Goal: Transaction & Acquisition: Purchase product/service

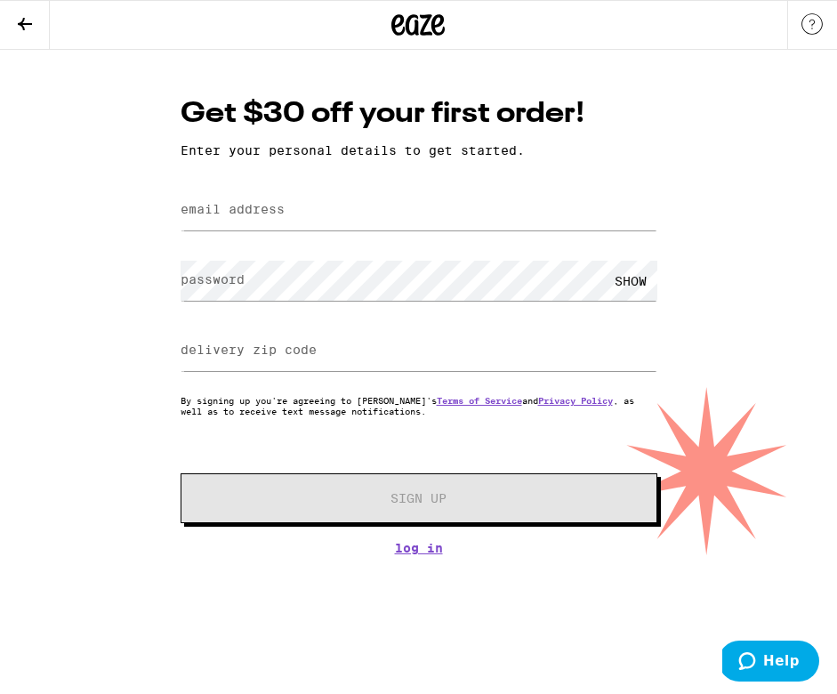
click at [258, 212] on label "email address" at bounding box center [233, 209] width 104 height 14
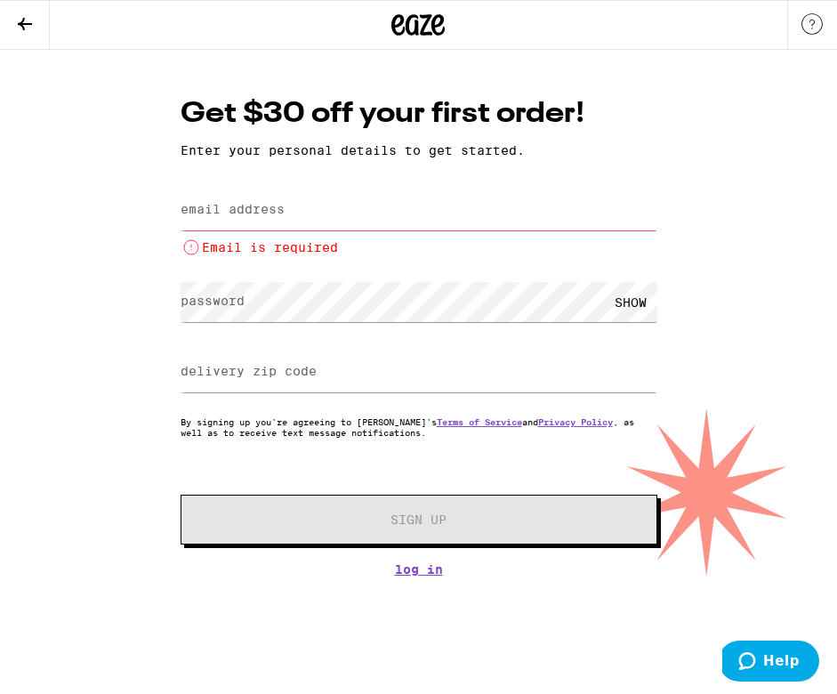
click at [258, 212] on label "email address" at bounding box center [233, 209] width 104 height 14
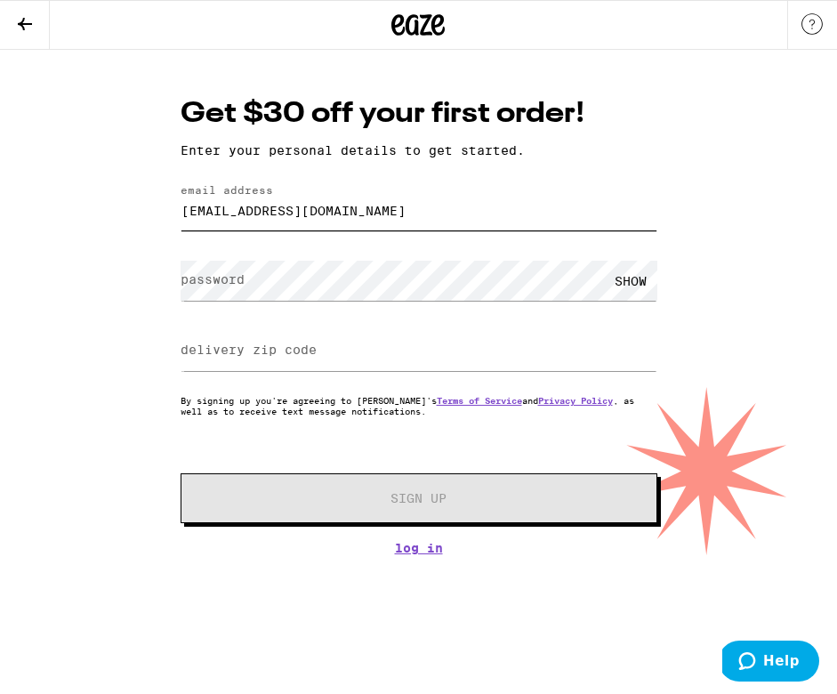
type input "[EMAIL_ADDRESS][DOMAIN_NAME]"
click at [224, 352] on label "delivery zip code" at bounding box center [249, 349] width 136 height 14
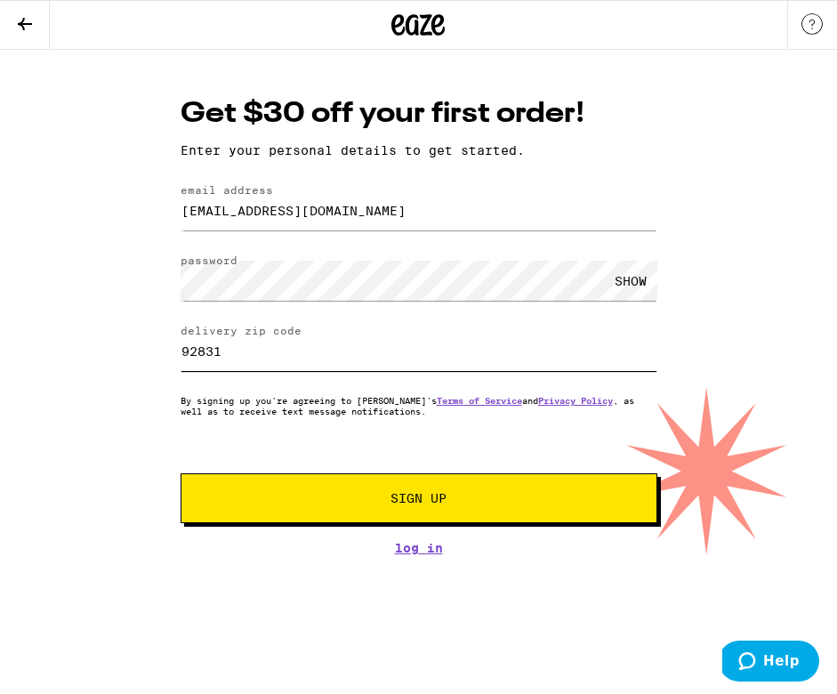
type input "92831"
click at [181, 473] on button "Sign Up" at bounding box center [419, 498] width 477 height 50
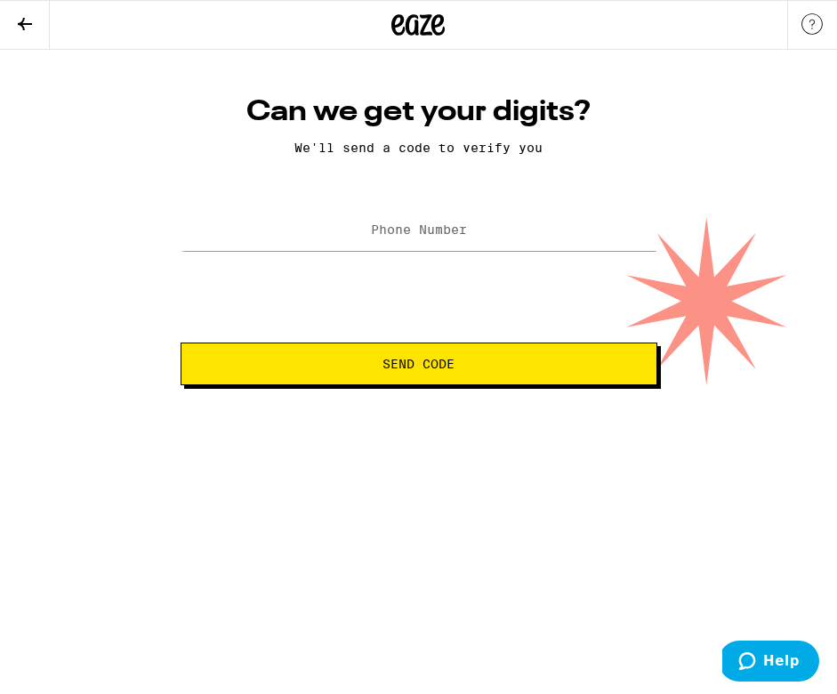
click at [397, 233] on label "Phone Number" at bounding box center [419, 229] width 96 height 14
type input "[PHONE_NUMBER]"
click at [377, 381] on button "Send Code" at bounding box center [419, 363] width 477 height 43
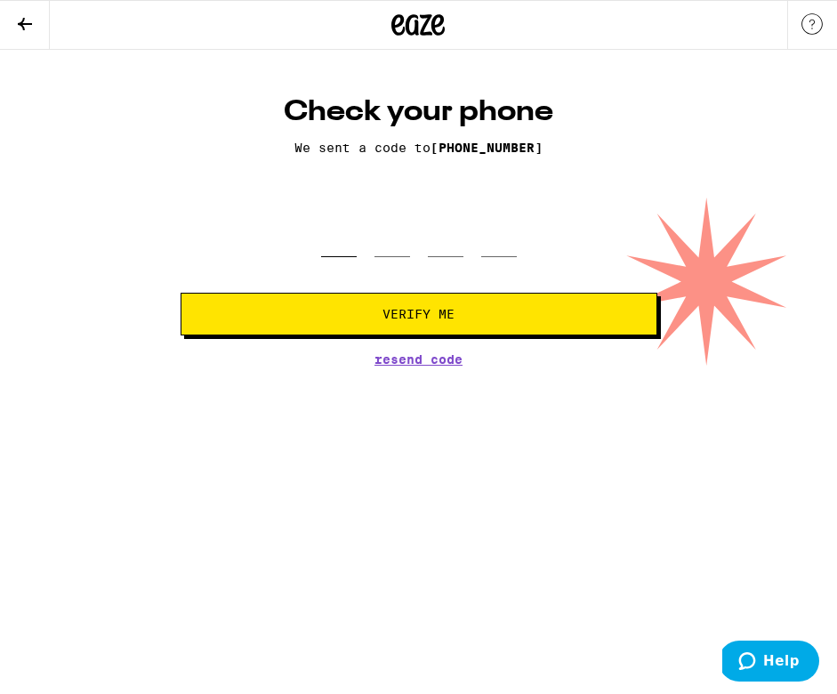
click at [339, 228] on input "tel" at bounding box center [339, 231] width 36 height 52
type input "4"
type input "9"
type input "3"
type input "6"
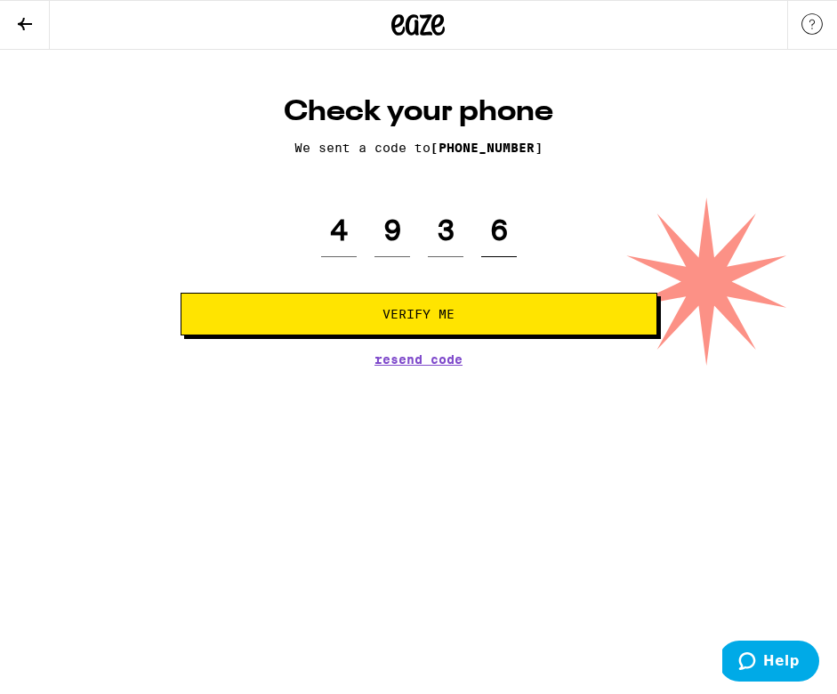
click at [181, 293] on button "Verify Me" at bounding box center [419, 314] width 477 height 43
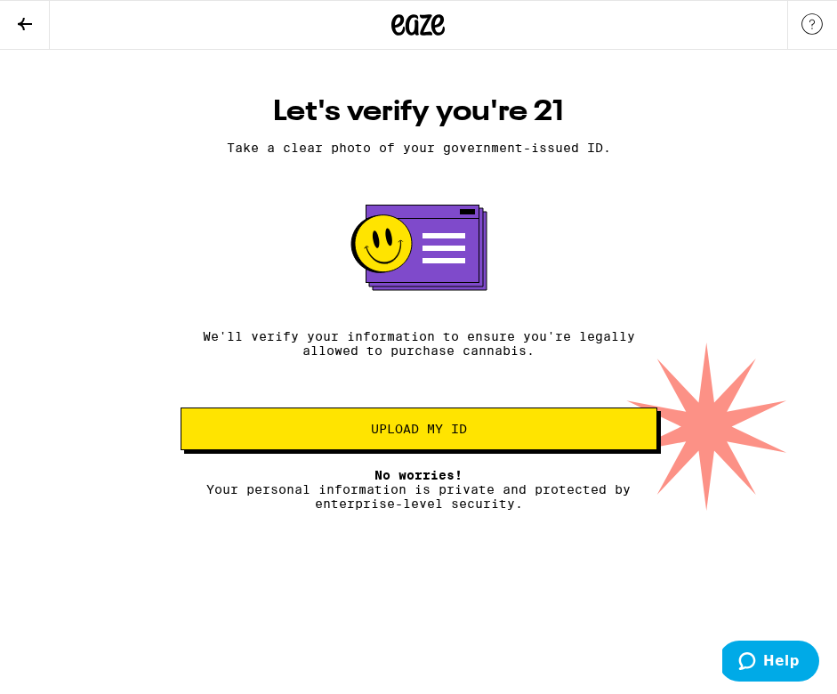
click at [405, 435] on span "Upload my ID" at bounding box center [419, 428] width 96 height 12
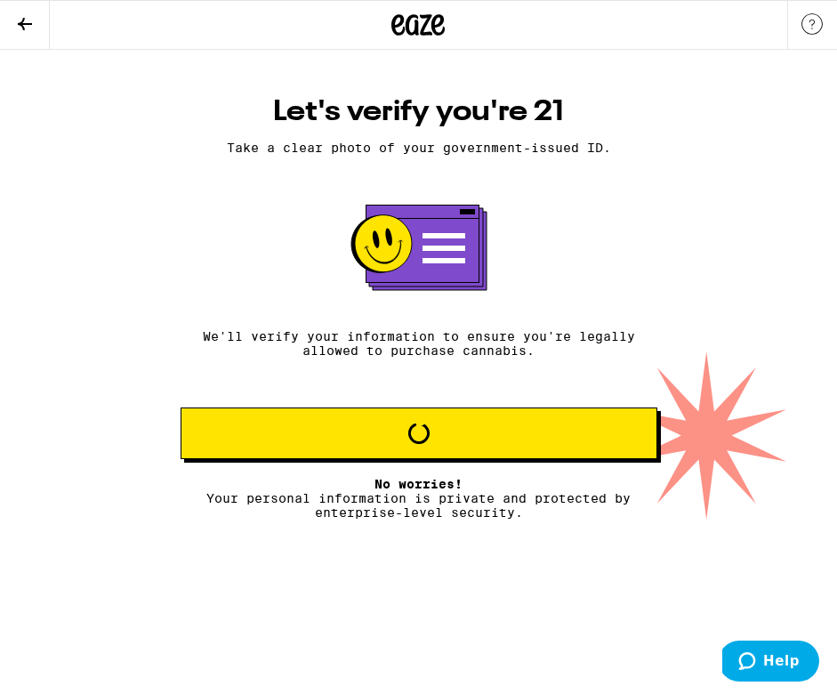
click at [558, 94] on h1 "Let's verify you're 21" at bounding box center [419, 112] width 477 height 36
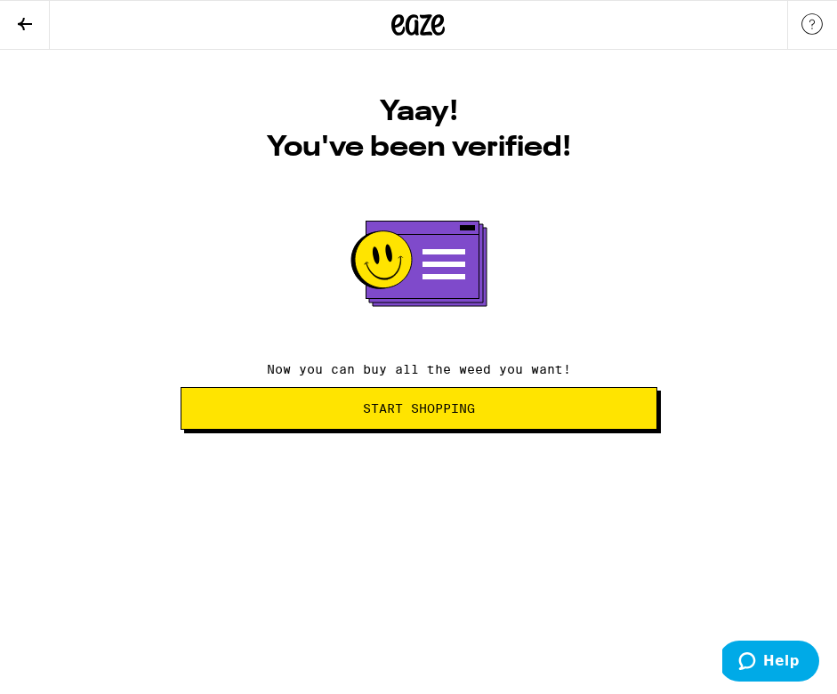
click at [428, 410] on span "Start Shopping" at bounding box center [419, 408] width 112 height 12
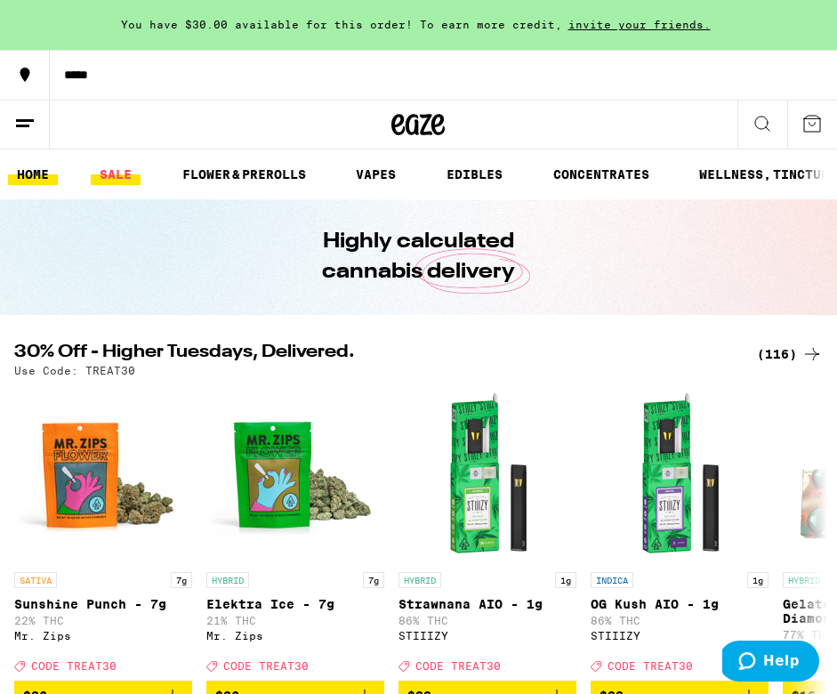
click at [119, 175] on link "SALE" at bounding box center [116, 174] width 50 height 21
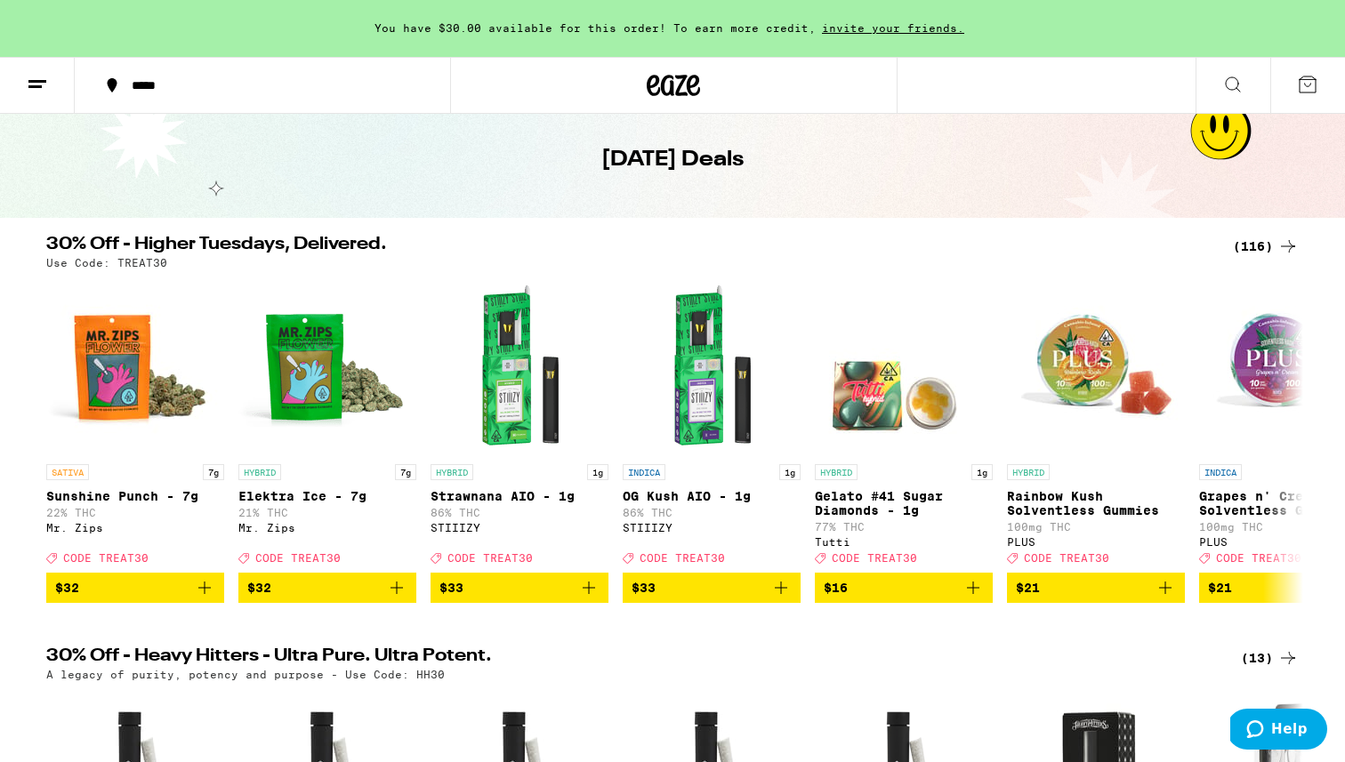
scroll to position [40, 0]
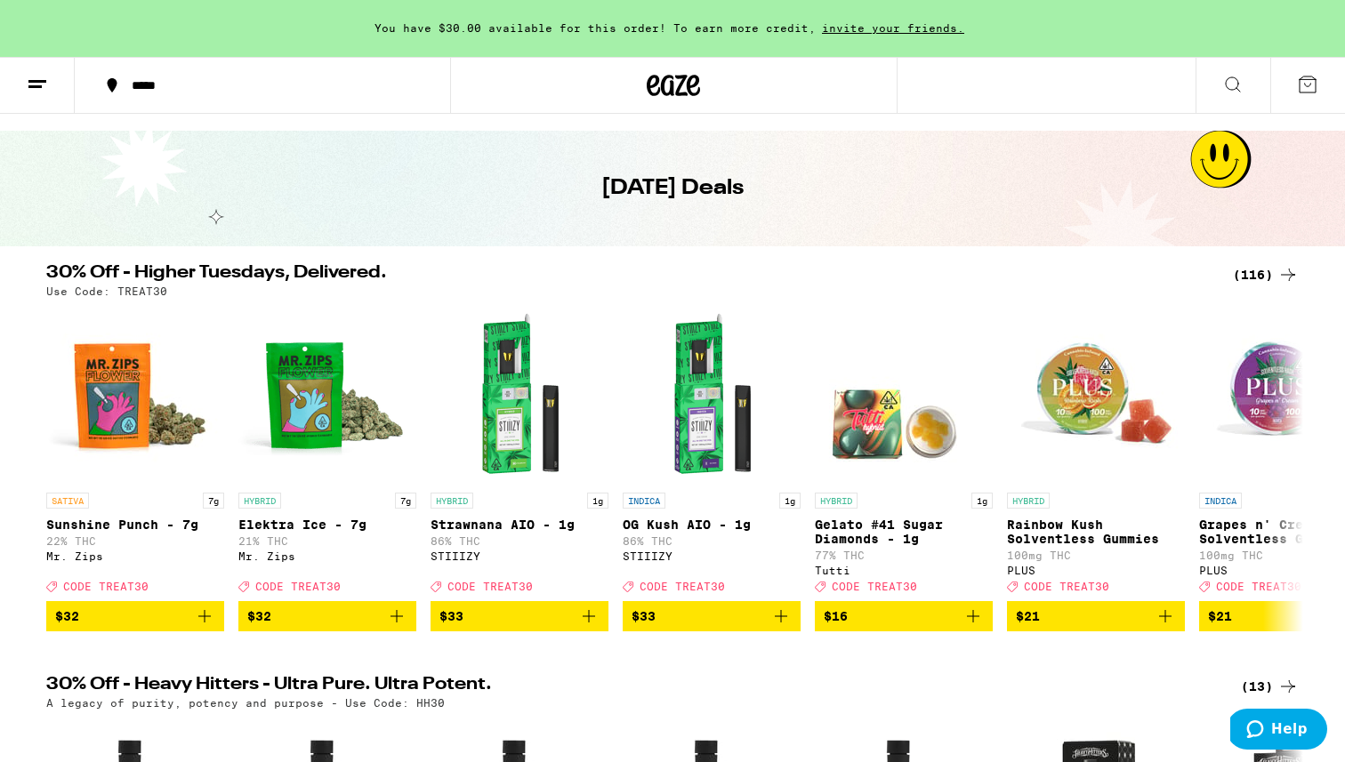
click at [36, 81] on line at bounding box center [37, 81] width 18 height 0
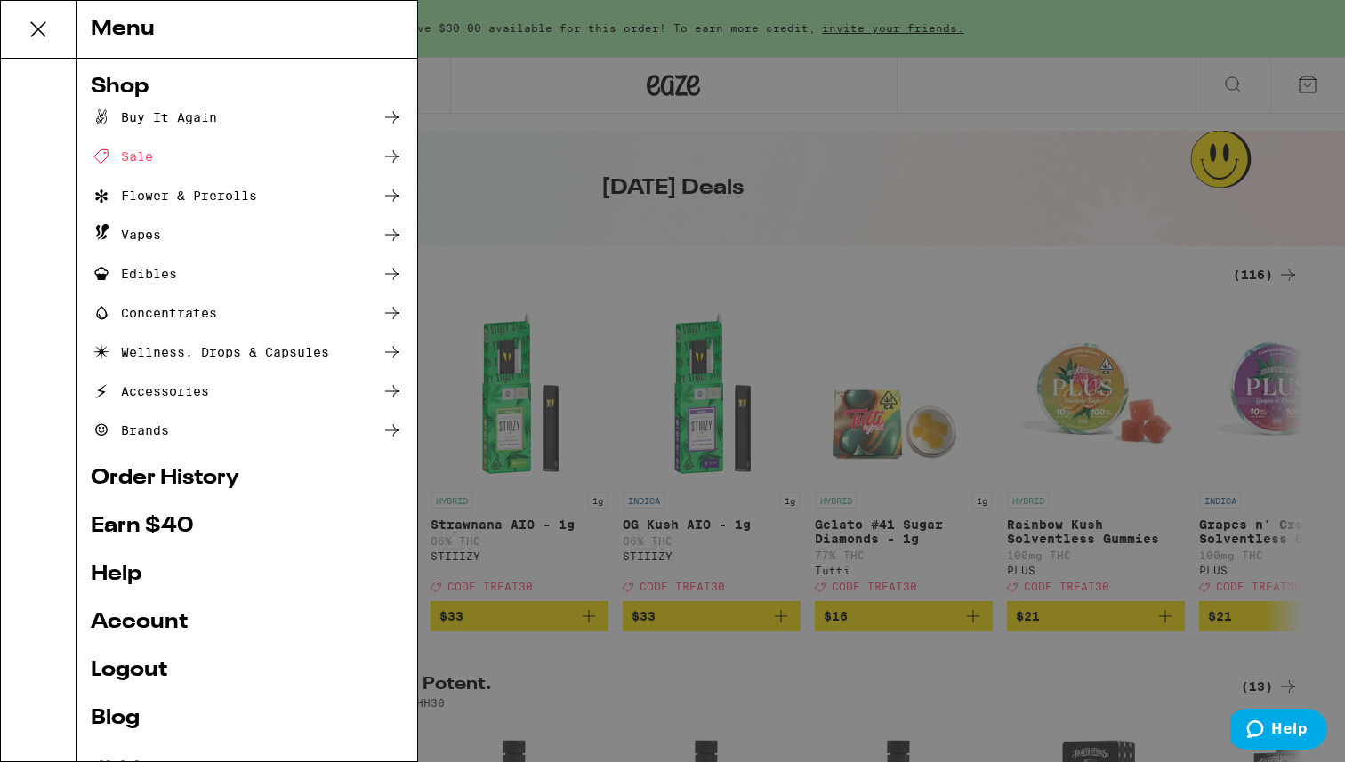
click at [195, 229] on div "Vapes" at bounding box center [247, 234] width 312 height 21
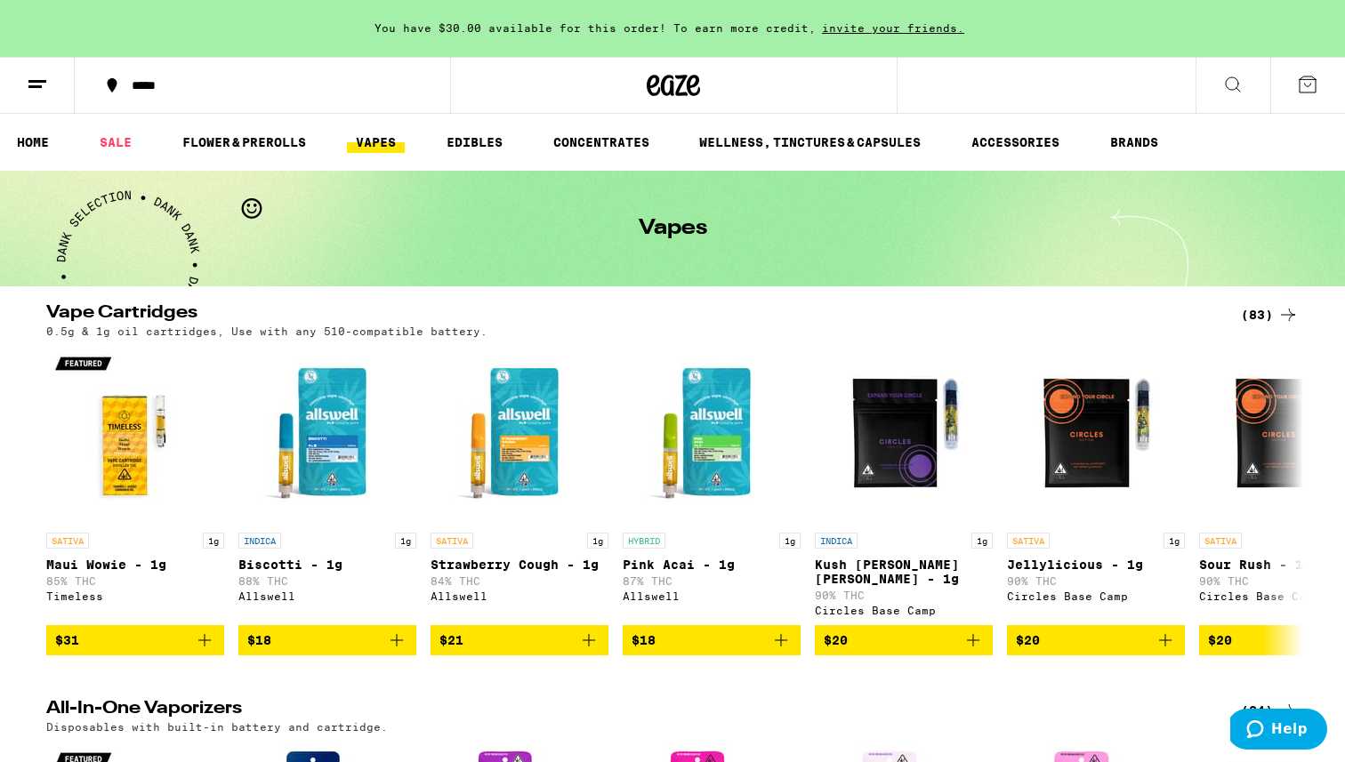
click at [836, 312] on div "(83)" at bounding box center [1269, 314] width 58 height 21
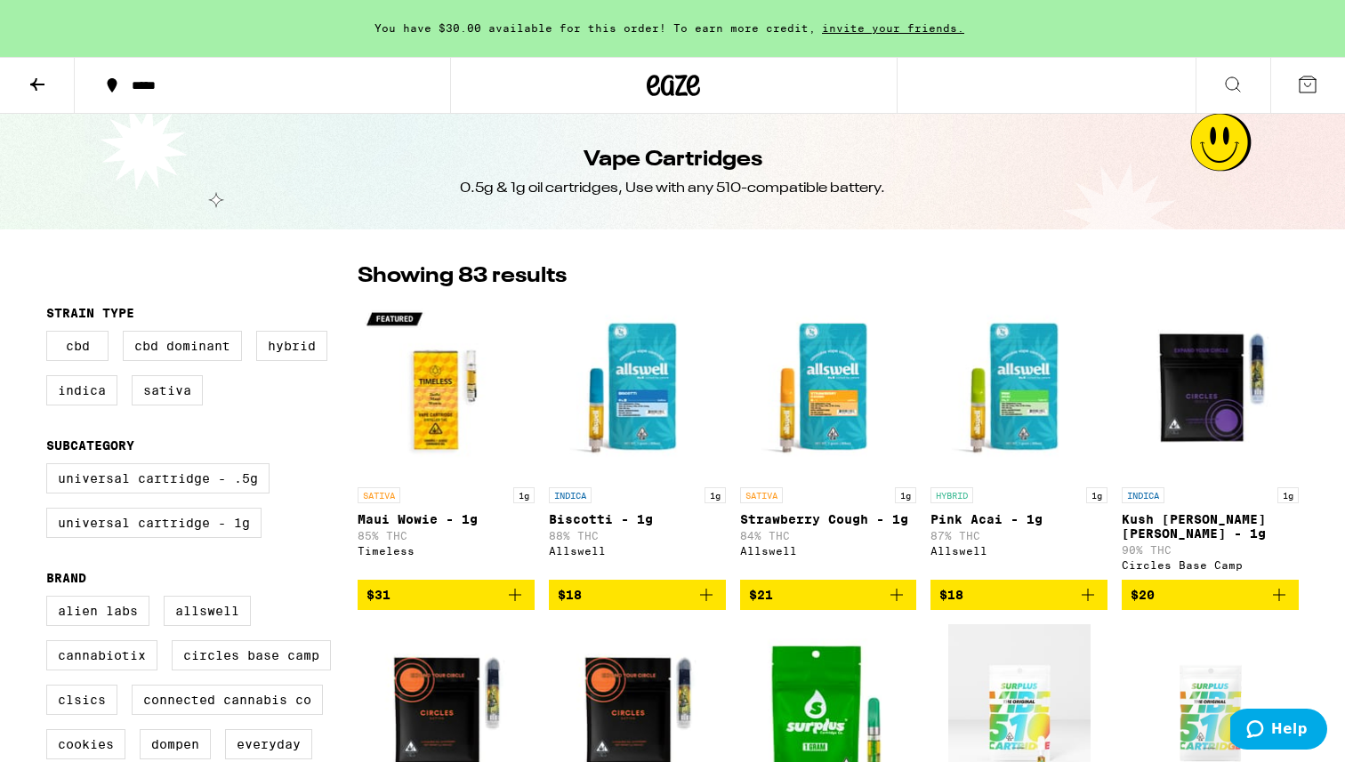
click at [39, 92] on icon at bounding box center [37, 84] width 21 height 21
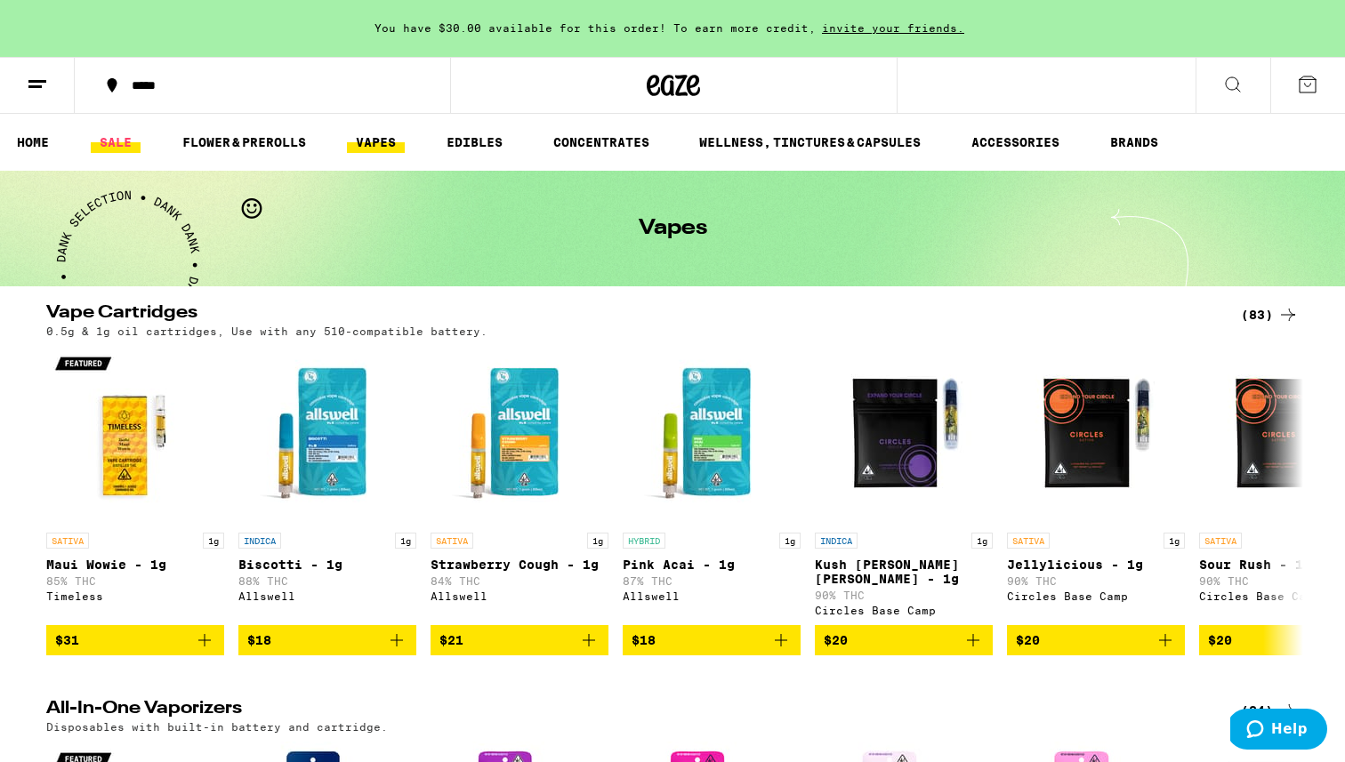
click at [125, 140] on link "SALE" at bounding box center [116, 142] width 50 height 21
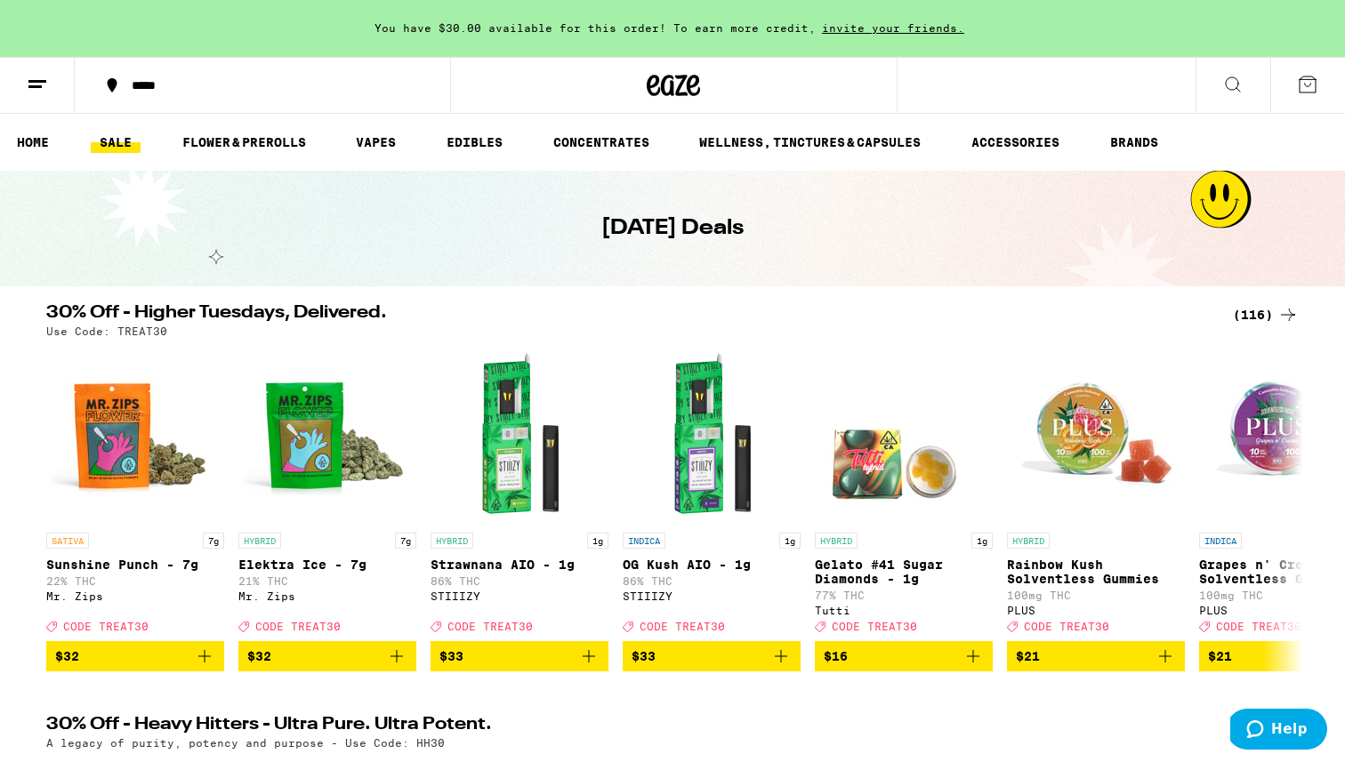
click at [125, 140] on link "SALE" at bounding box center [116, 142] width 50 height 21
click at [836, 313] on div "(116)" at bounding box center [1265, 314] width 66 height 21
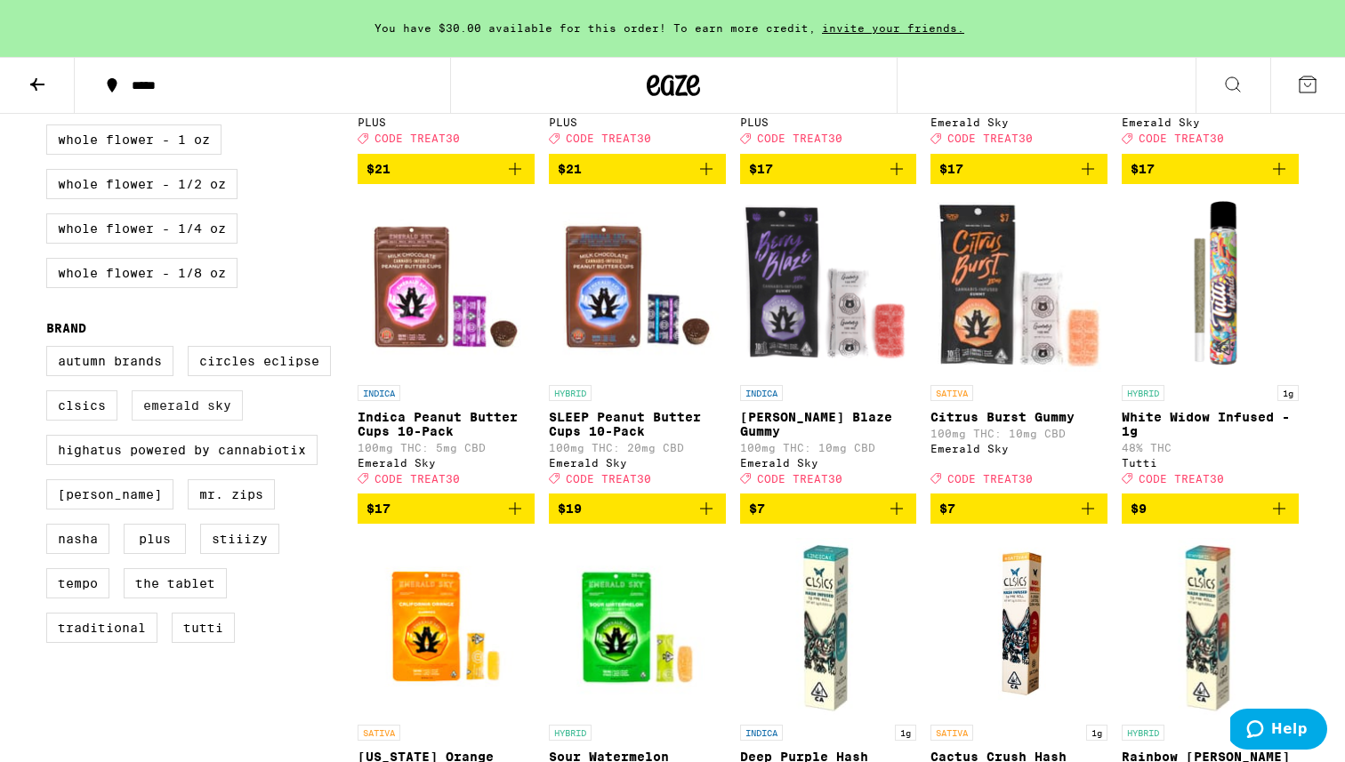
scroll to position [723, 0]
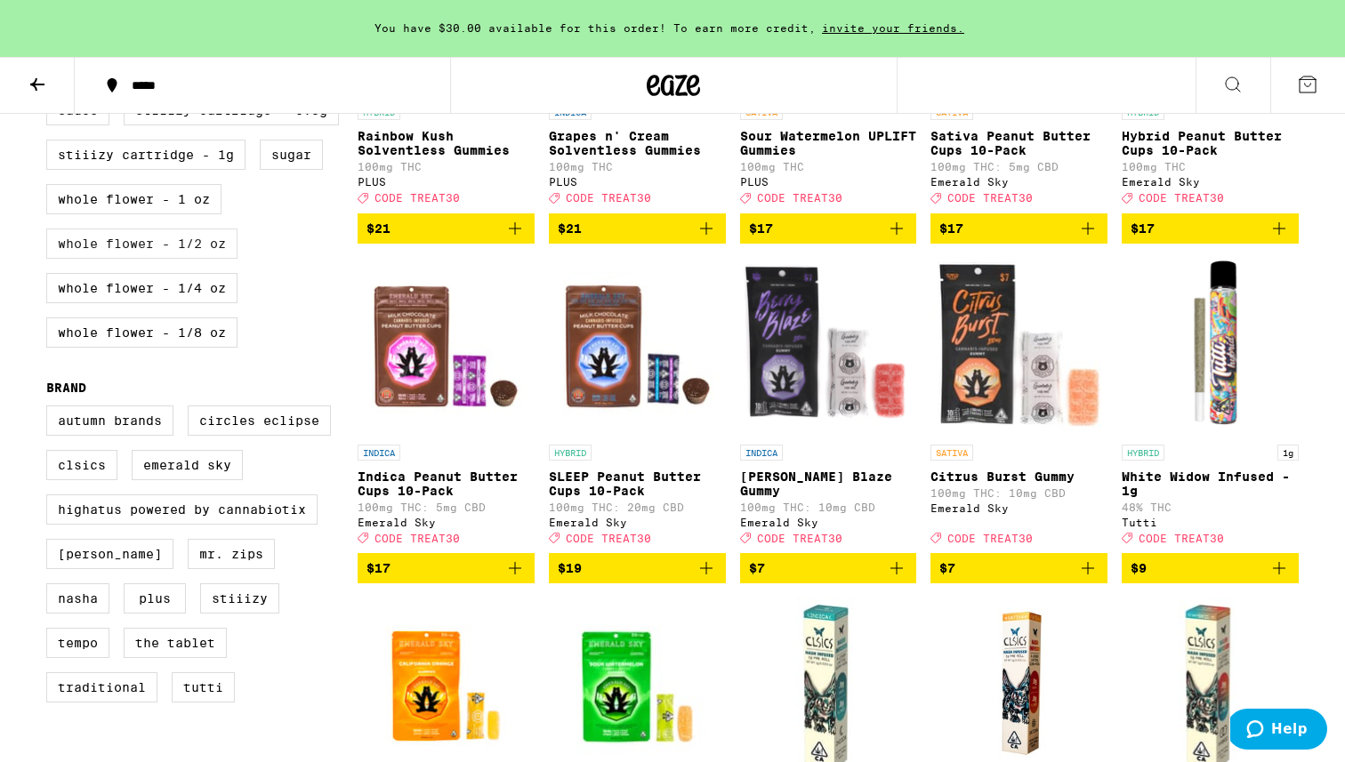
click at [183, 259] on label "Whole Flower - 1/2 oz" at bounding box center [141, 244] width 191 height 30
checkbox input "true"
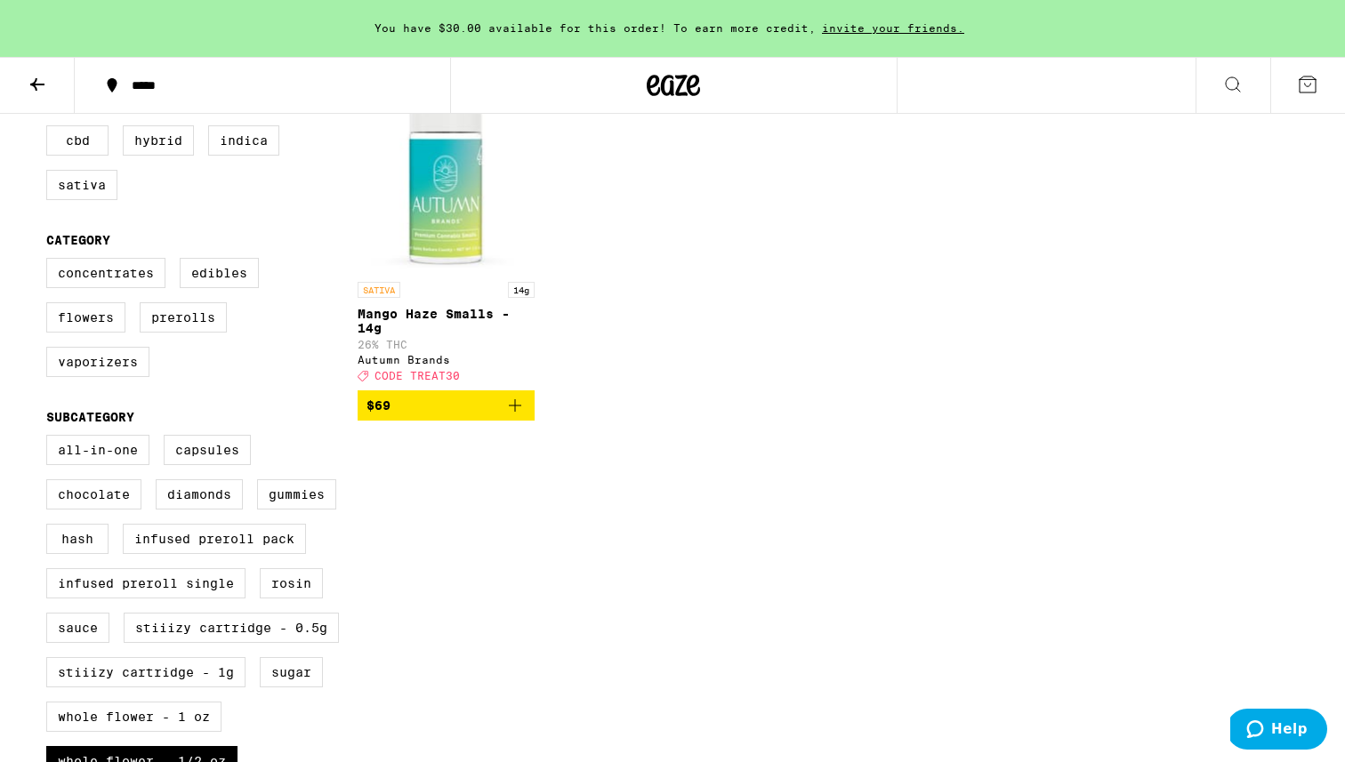
scroll to position [202, 0]
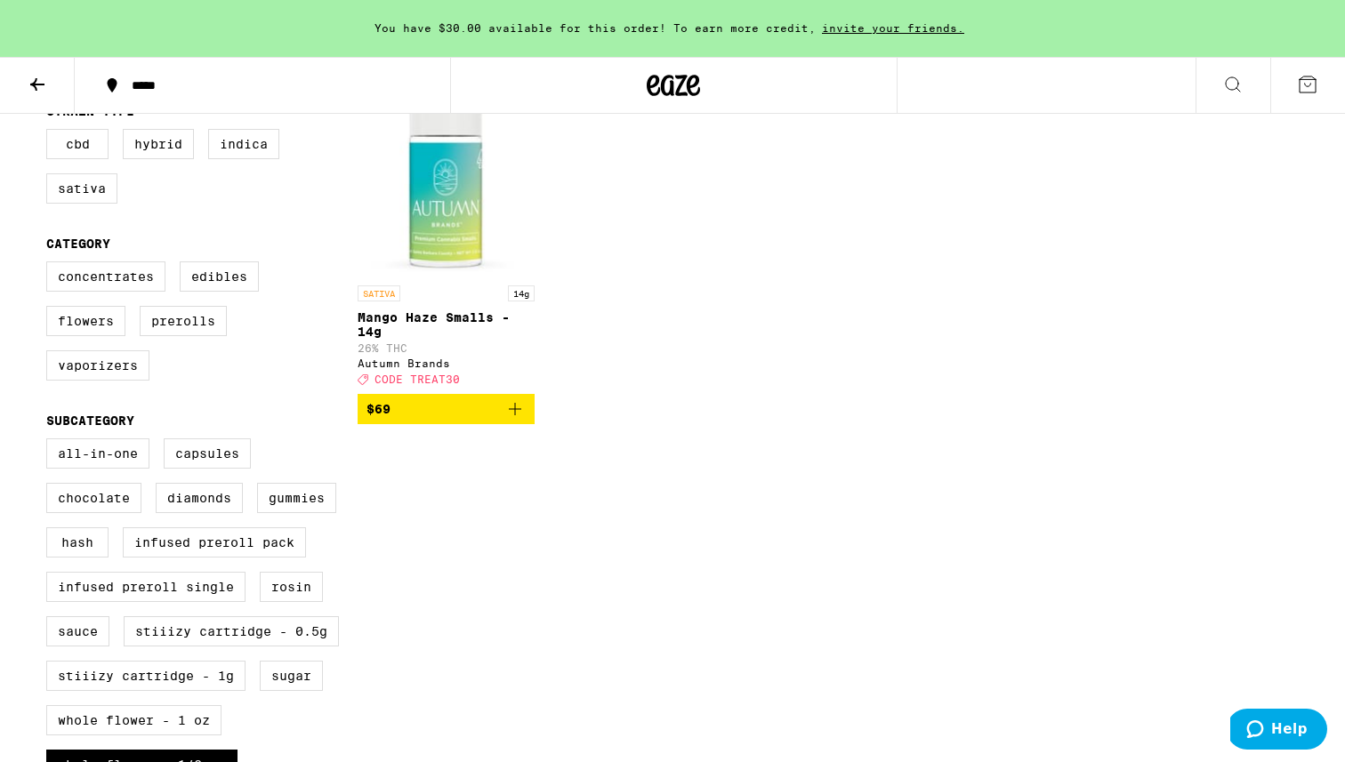
click at [436, 199] on img "Open page for Mango Haze Smalls - 14g from Autumn Brands" at bounding box center [445, 188] width 177 height 178
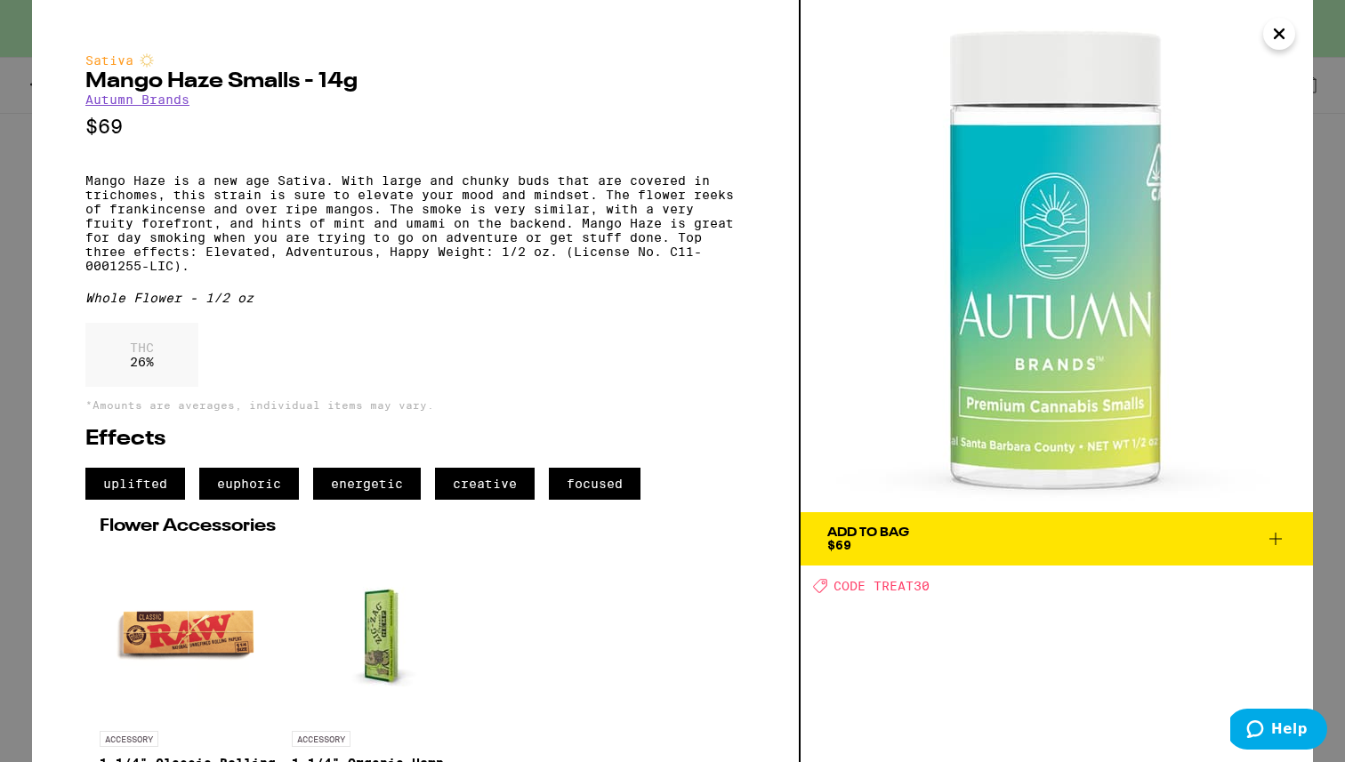
click at [836, 36] on icon "Close" at bounding box center [1278, 33] width 9 height 9
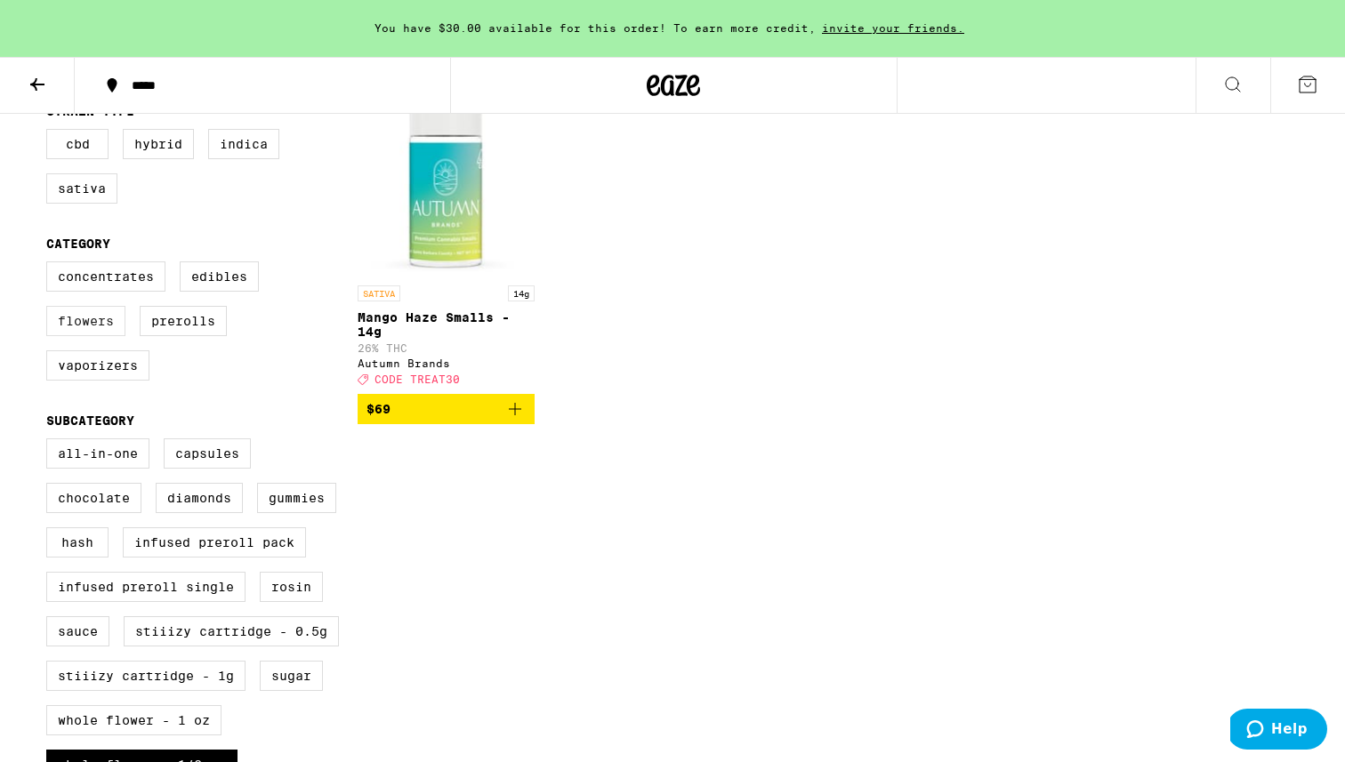
click at [91, 322] on label "Flowers" at bounding box center [85, 321] width 79 height 30
click at [51, 265] on input "Flowers" at bounding box center [50, 264] width 1 height 1
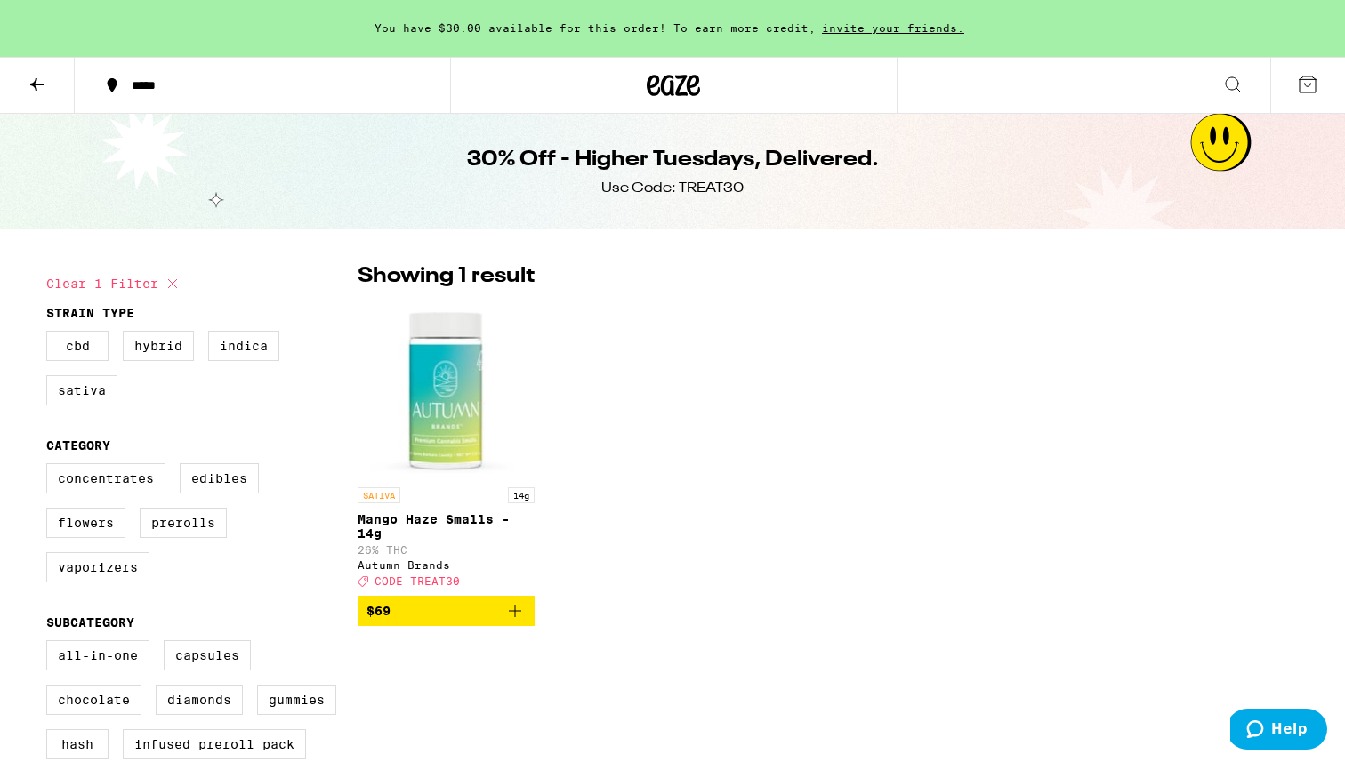
checkbox input "false"
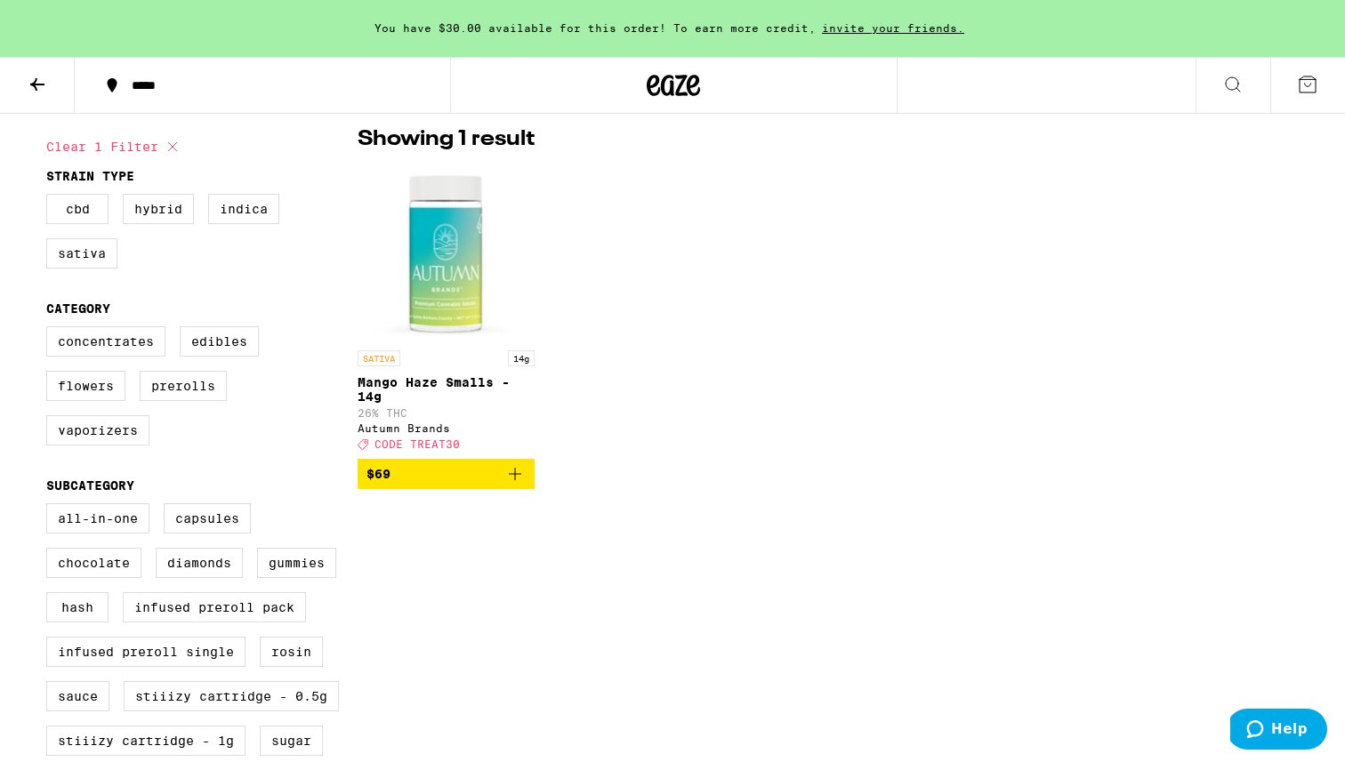
scroll to position [202, 0]
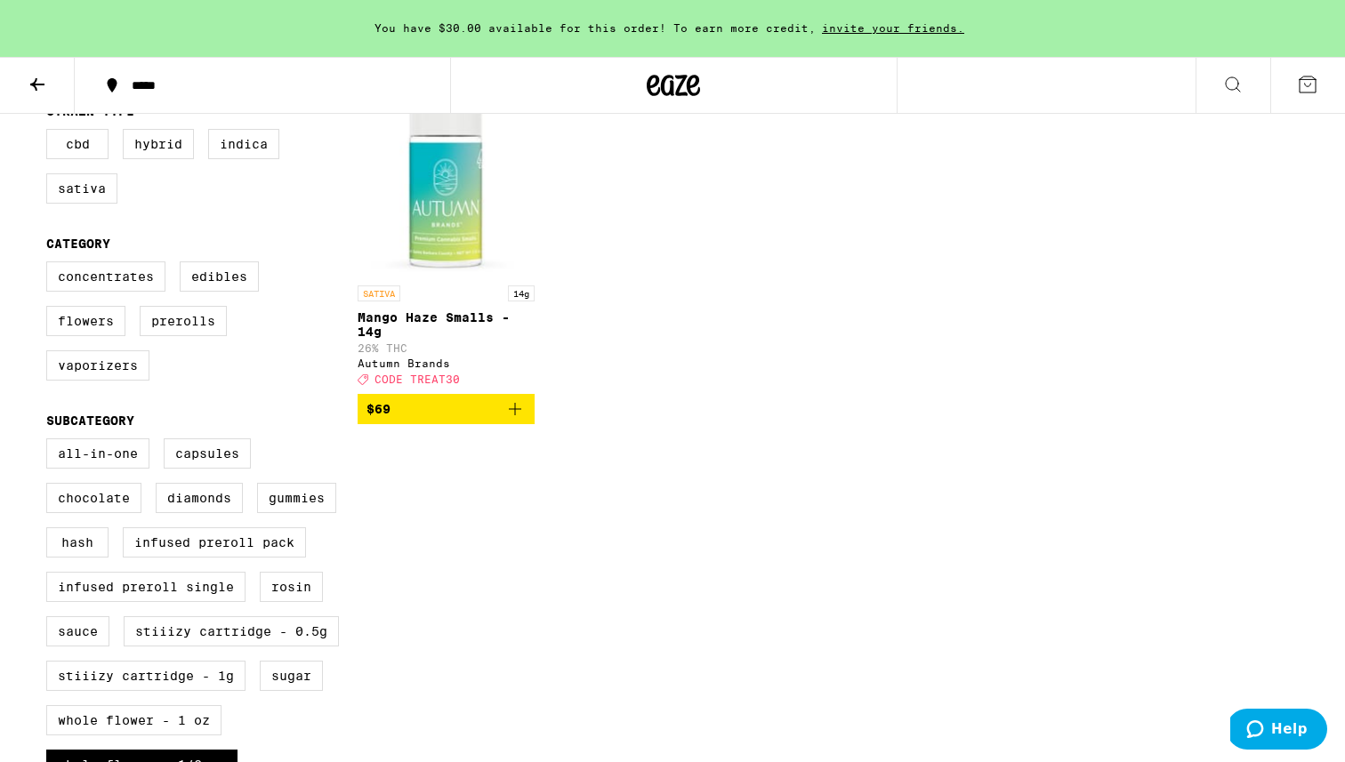
checkbox input "false"
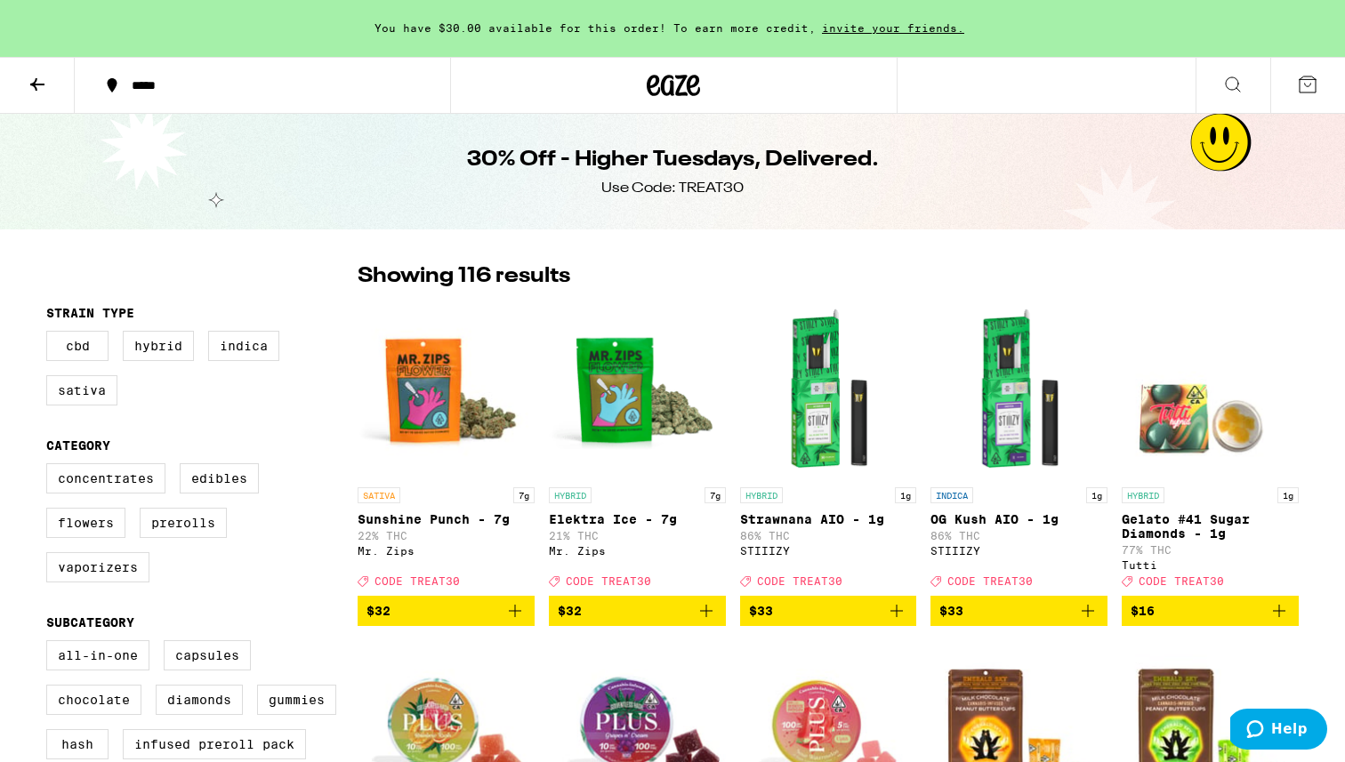
click at [38, 66] on button at bounding box center [37, 86] width 75 height 56
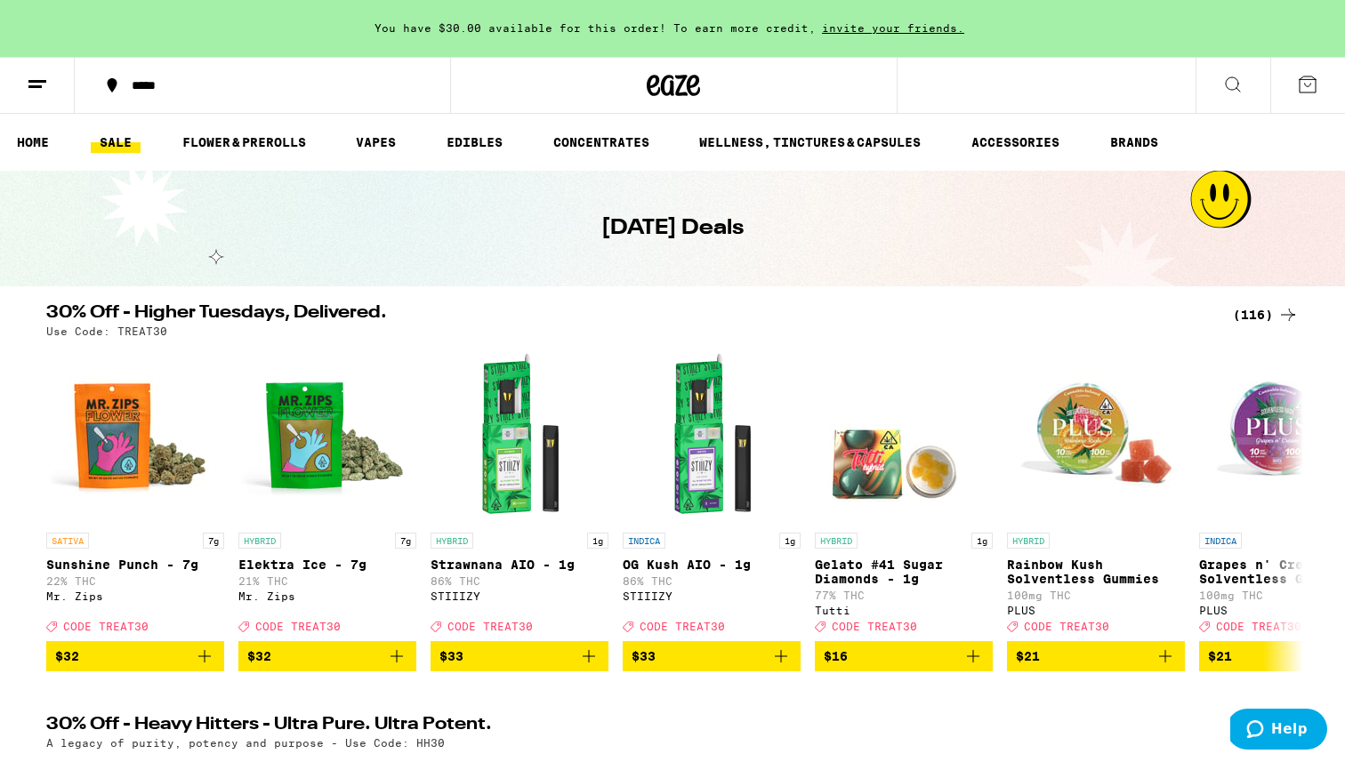
click at [106, 139] on link "SALE" at bounding box center [116, 142] width 50 height 21
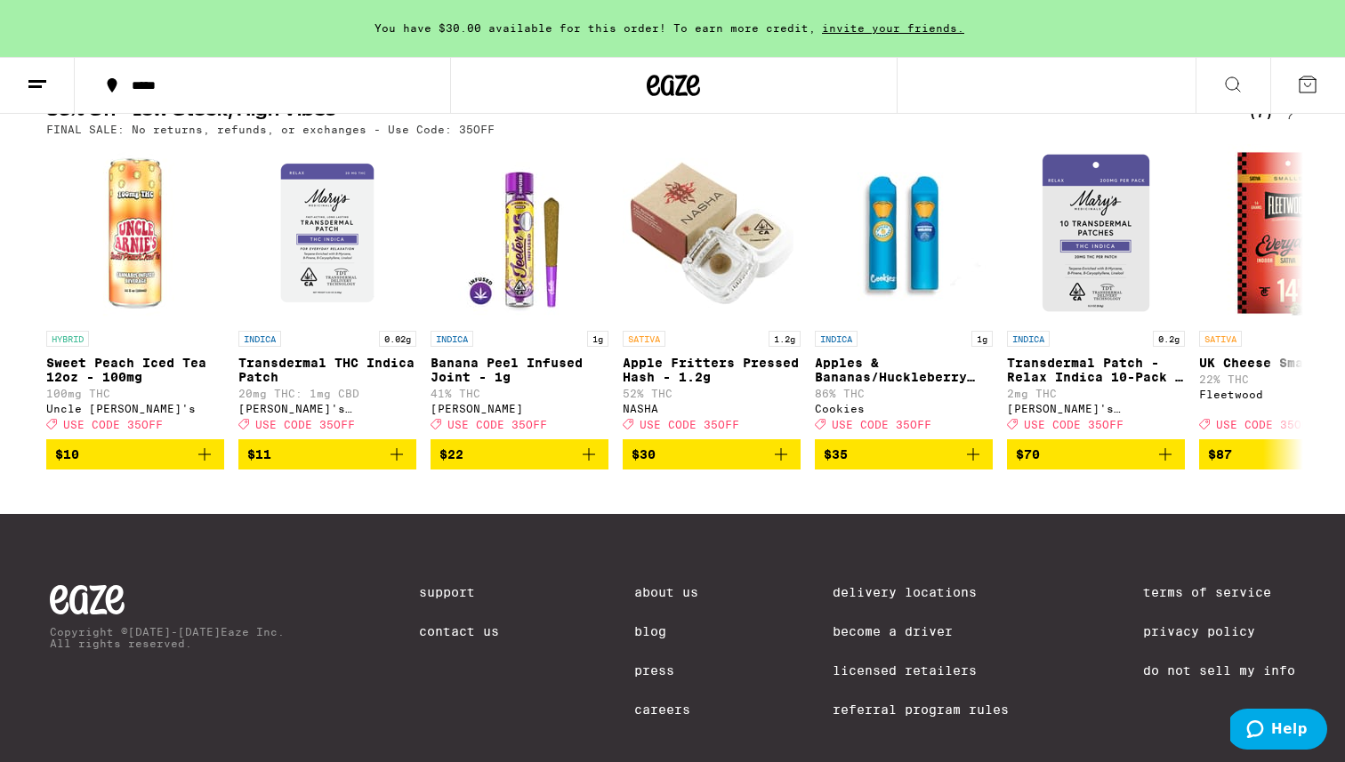
scroll to position [827, 0]
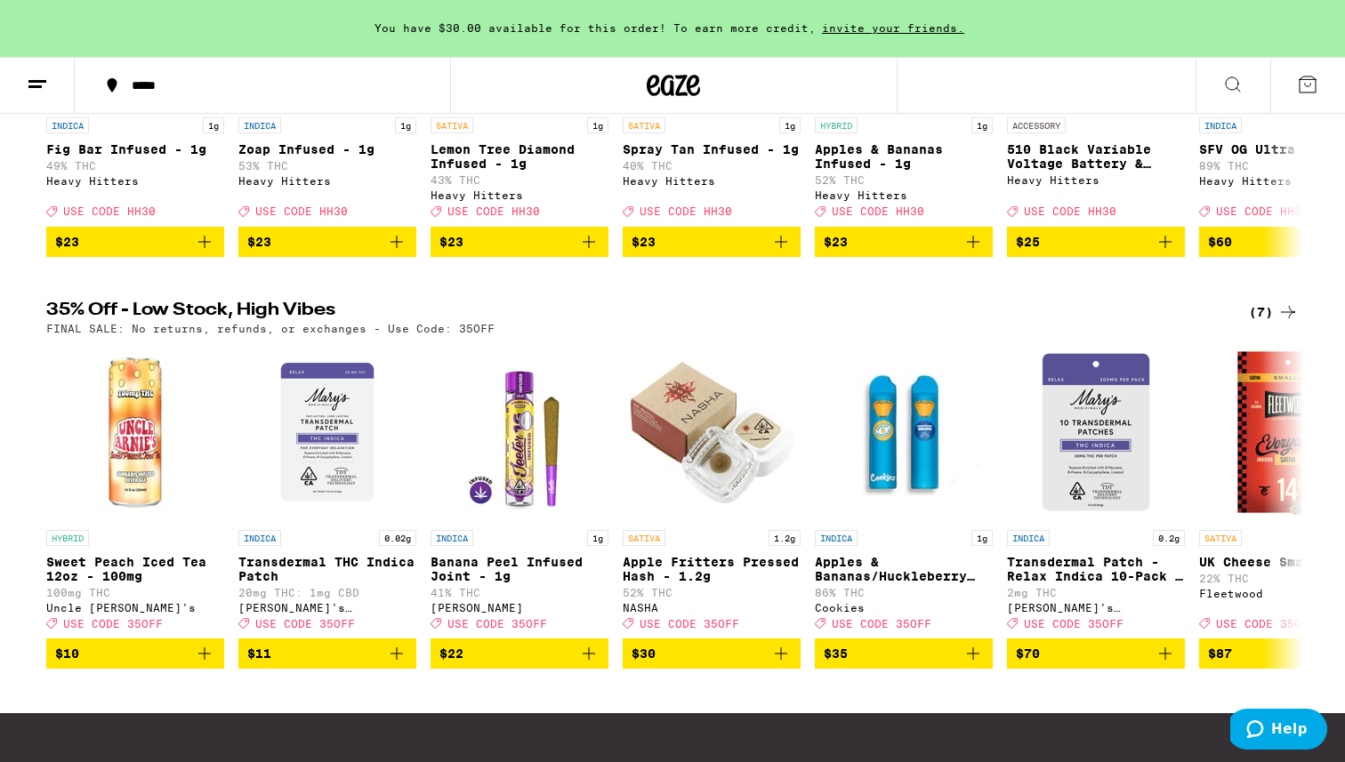
click at [836, 323] on div "(7)" at bounding box center [1273, 311] width 50 height 21
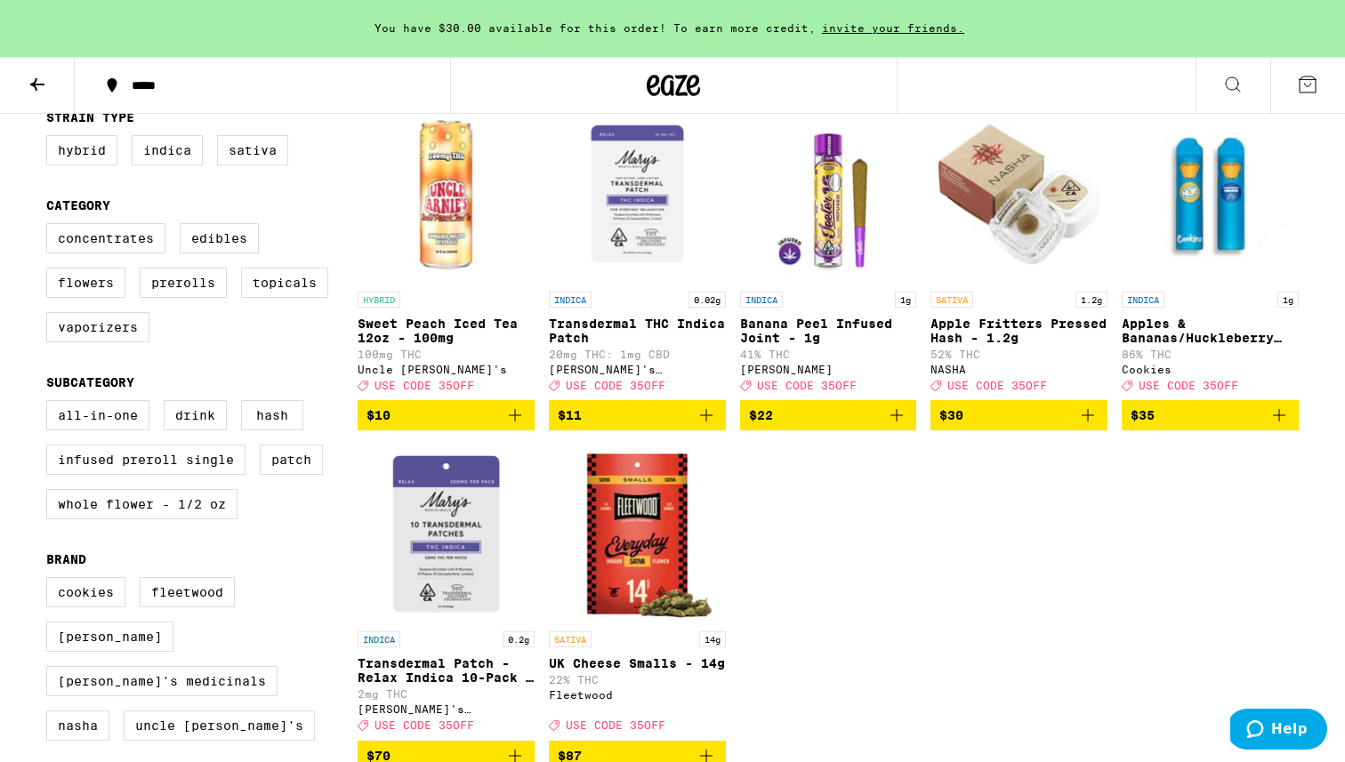
scroll to position [195, 0]
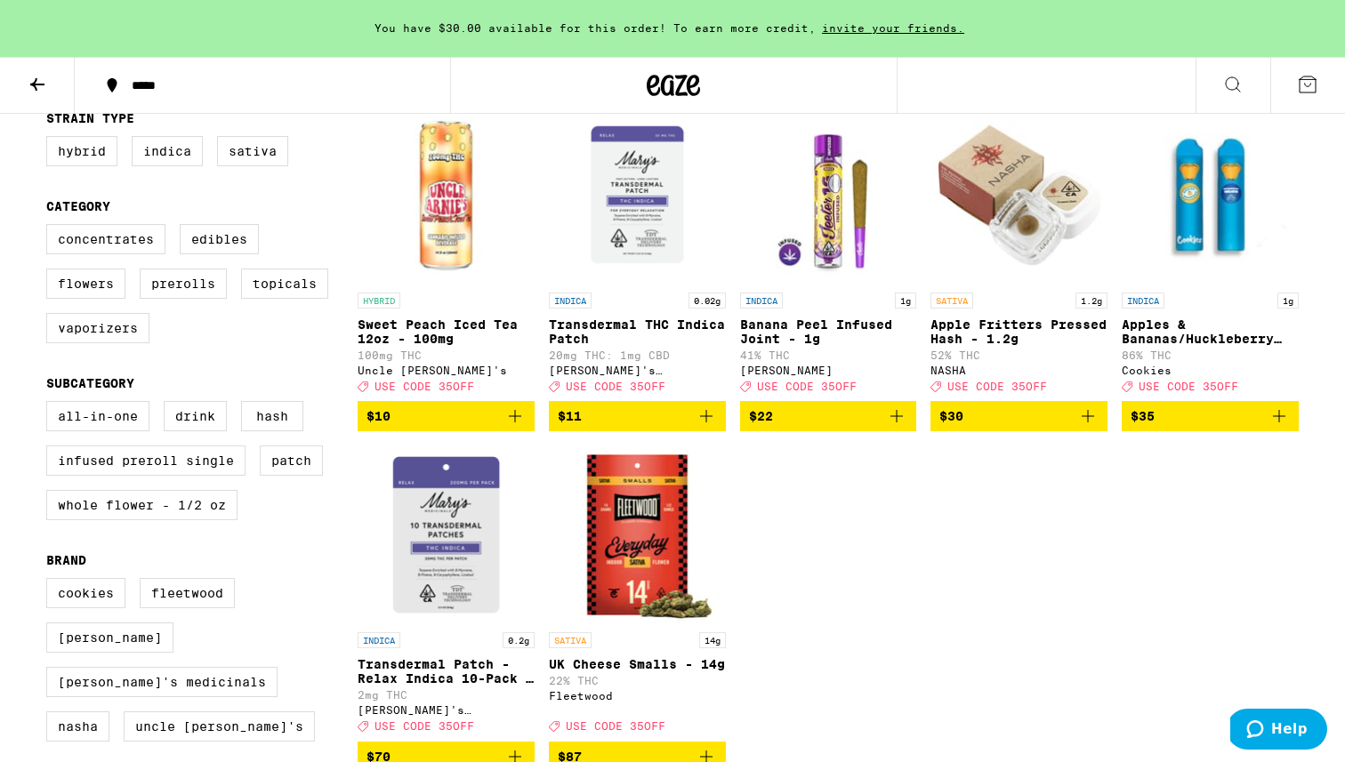
click at [836, 198] on img "Open page for Apples & Bananas/Huckleberry Gelato 3 in 1 AIO - 1g from Cookies" at bounding box center [1209, 195] width 177 height 178
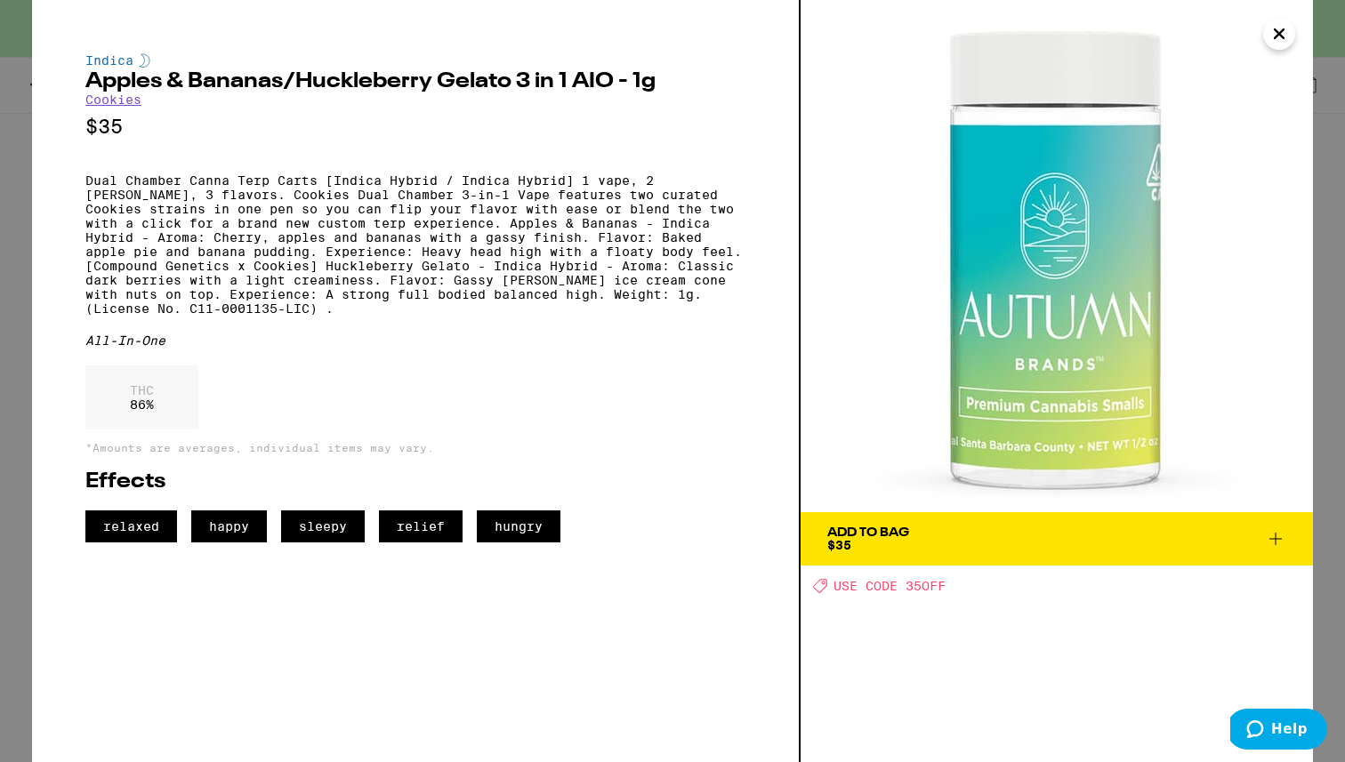
click at [836, 34] on icon "Close" at bounding box center [1278, 33] width 9 height 9
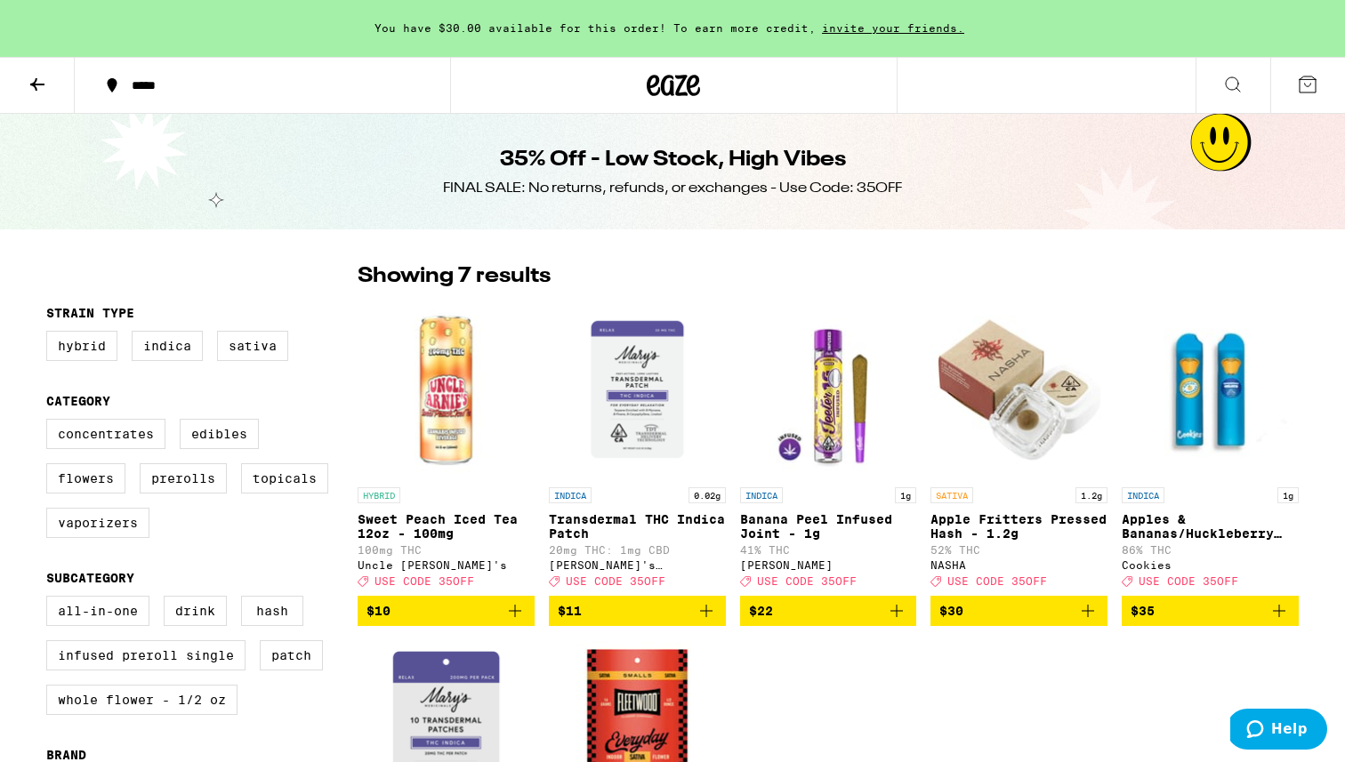
click at [46, 81] on icon at bounding box center [37, 84] width 21 height 21
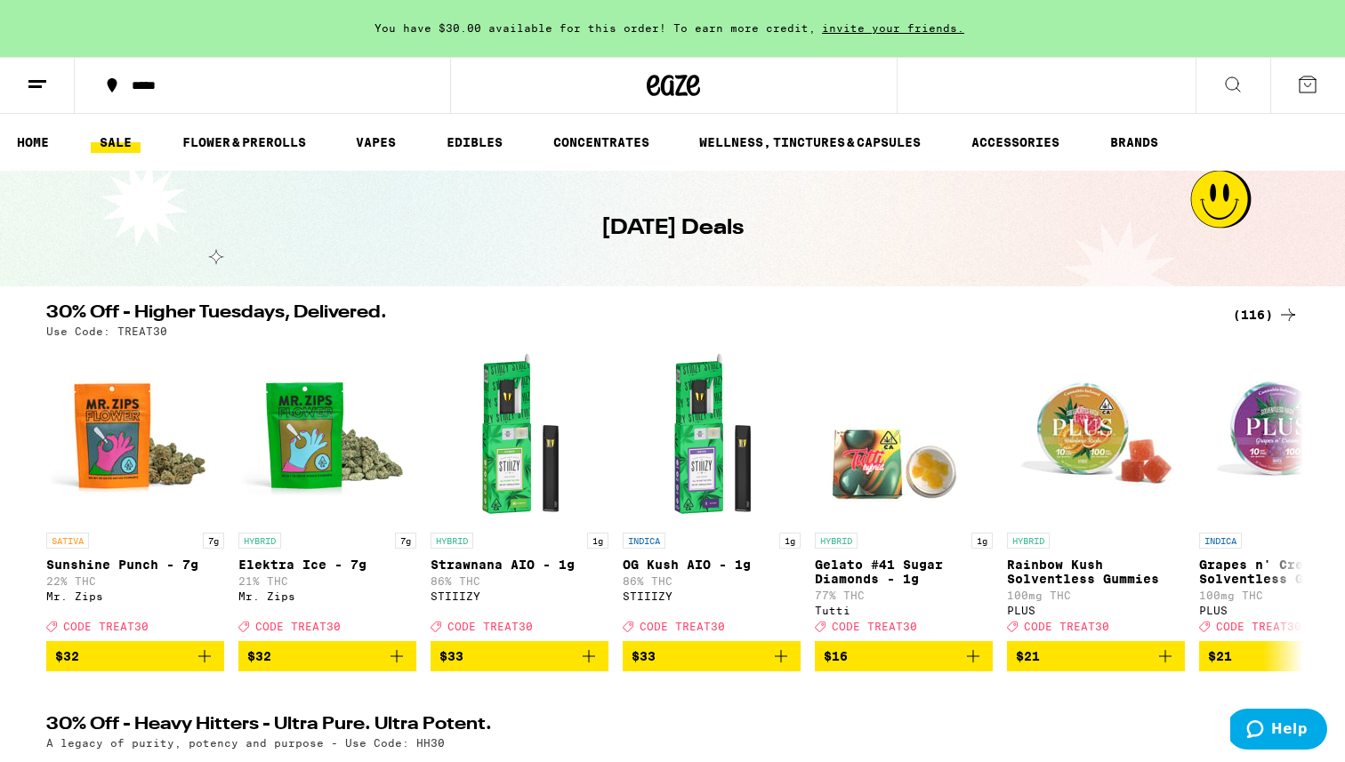
click at [123, 140] on link "SALE" at bounding box center [116, 142] width 50 height 21
click at [836, 309] on div "(116)" at bounding box center [1265, 314] width 66 height 21
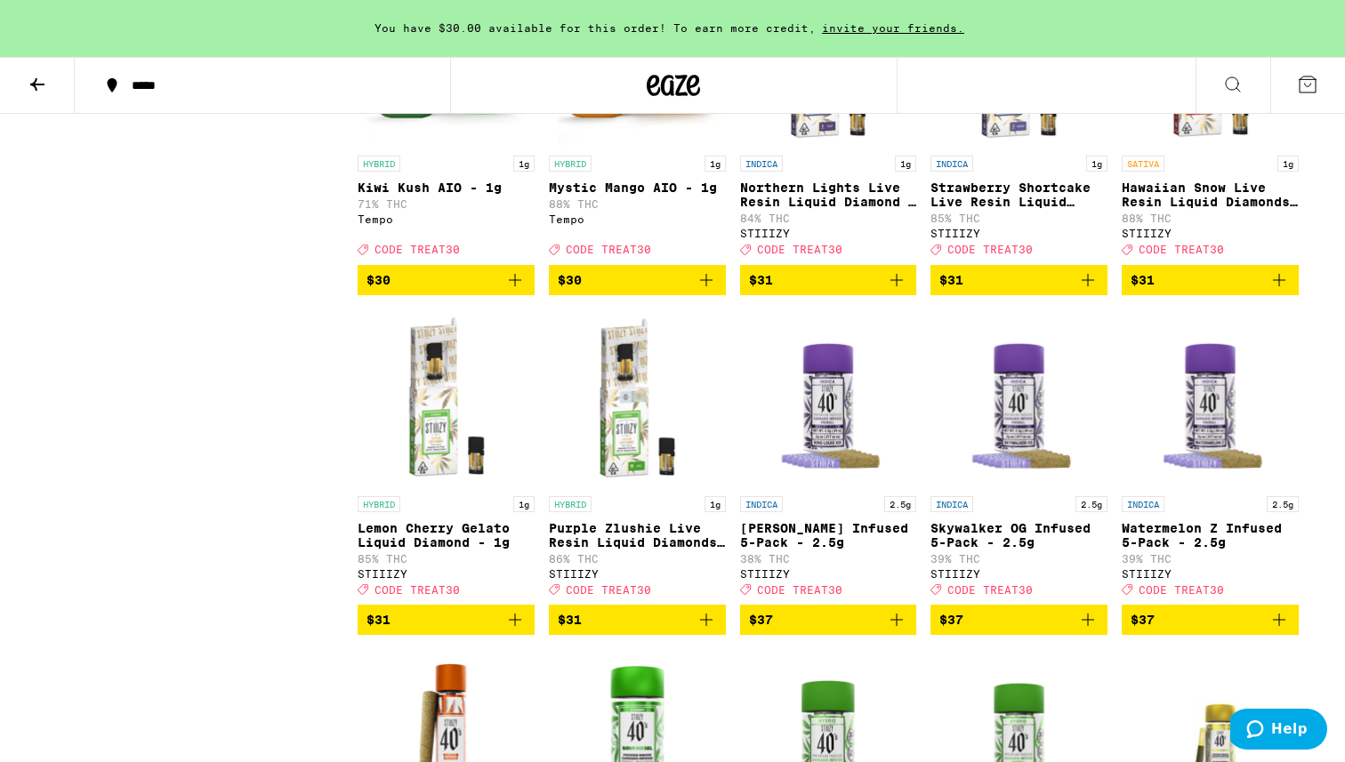
scroll to position [5774, 0]
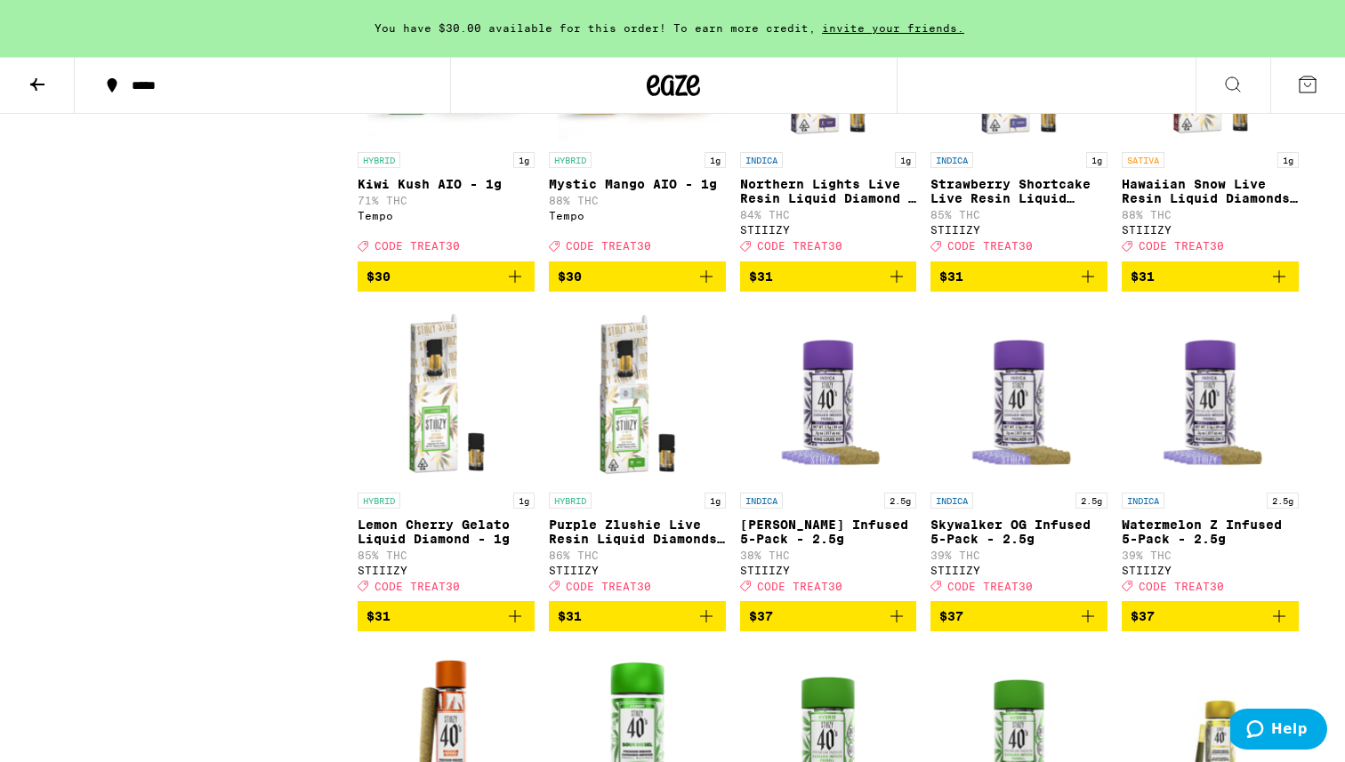
click at [701, 287] on icon "Add to bag" at bounding box center [705, 276] width 21 height 21
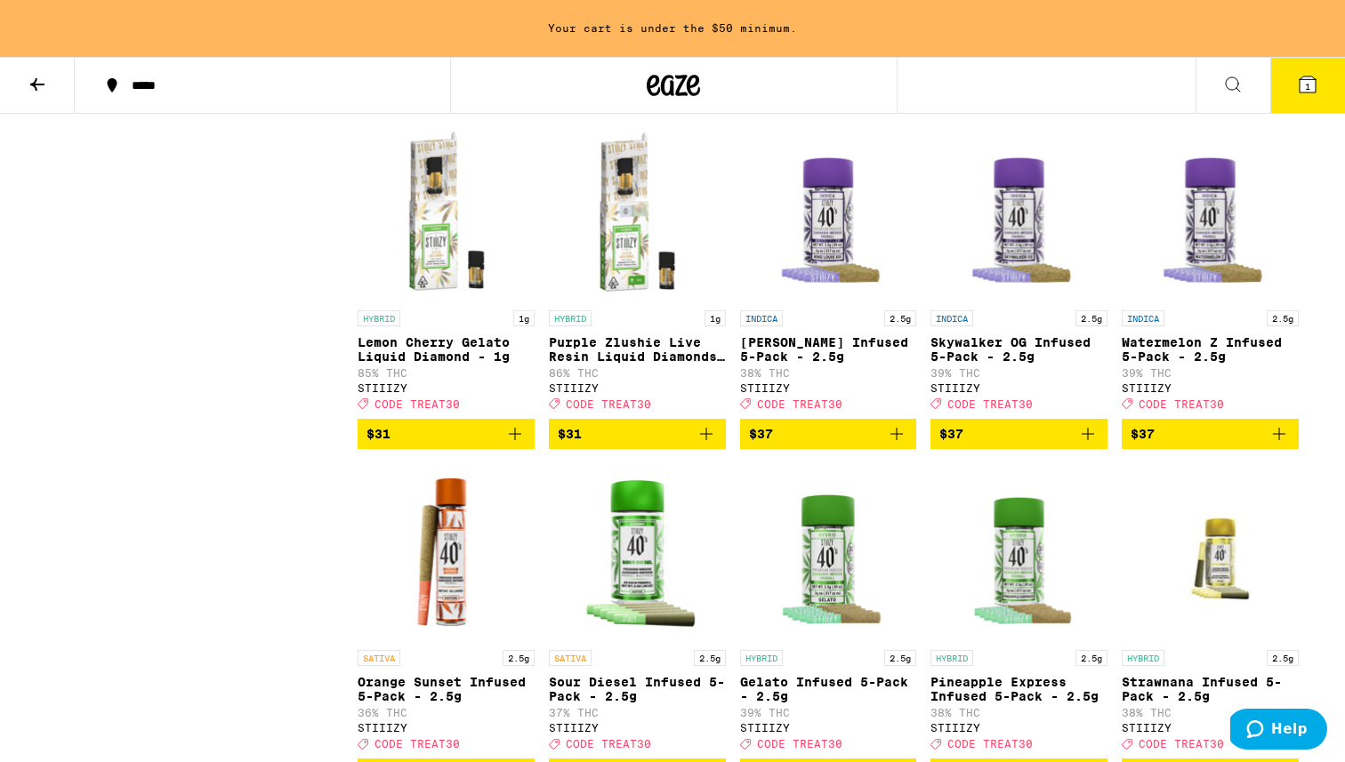
scroll to position [5787, 0]
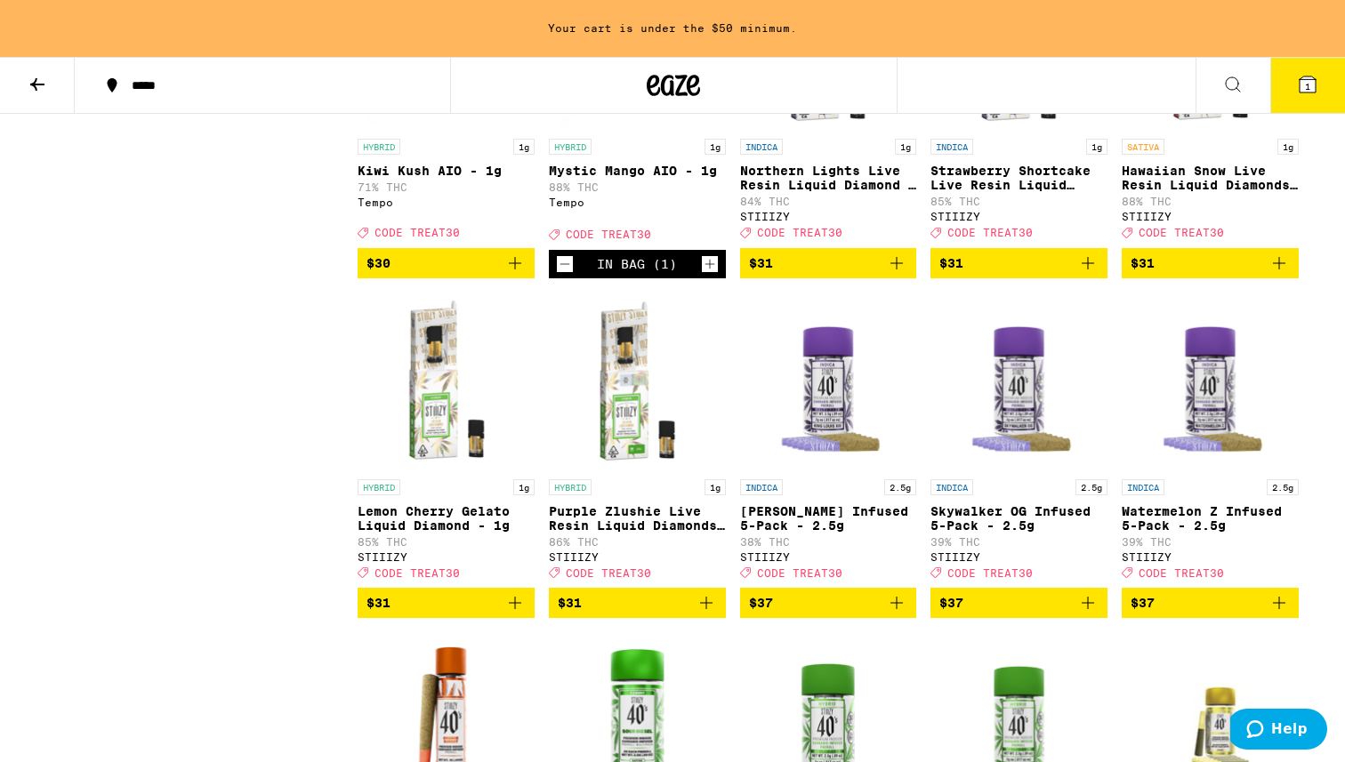
click at [561, 264] on icon "Decrement" at bounding box center [565, 264] width 10 height 0
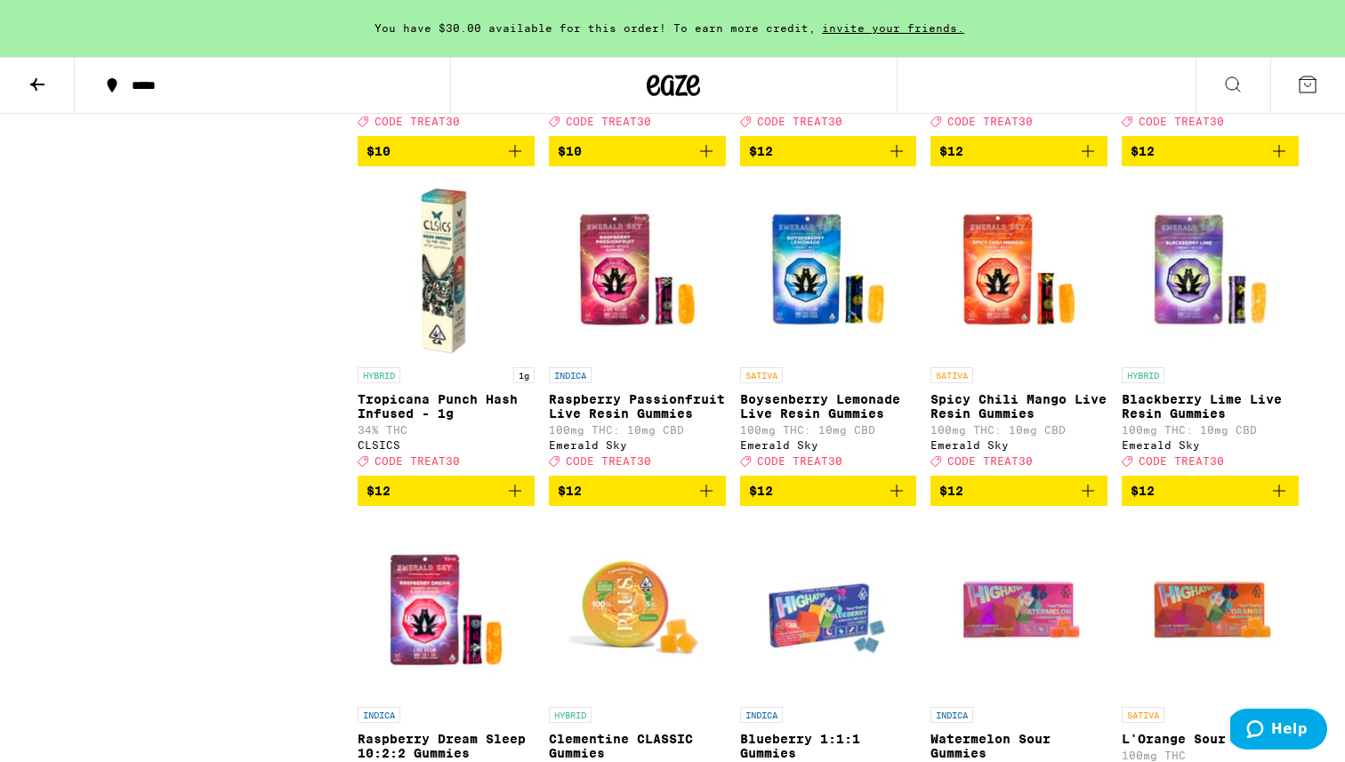
scroll to position [1393, 0]
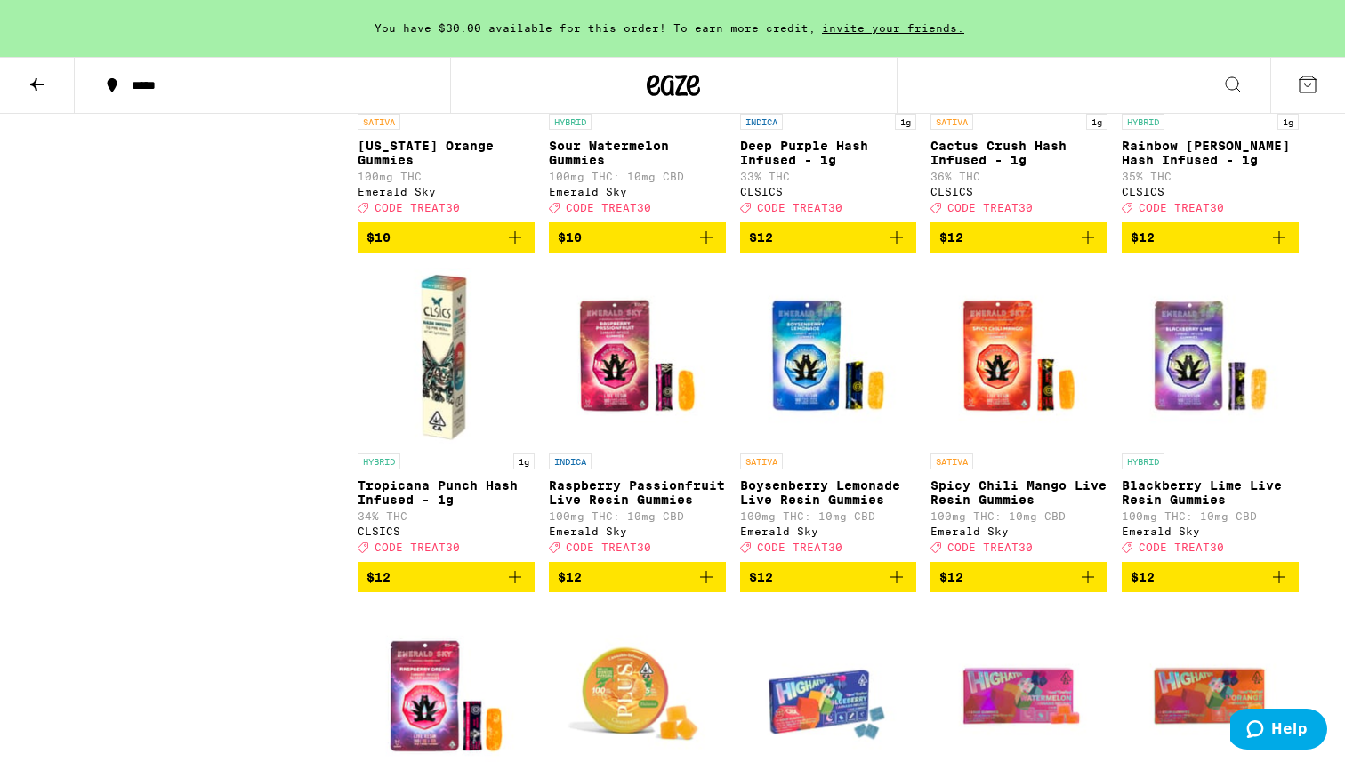
click at [31, 80] on icon at bounding box center [37, 84] width 21 height 21
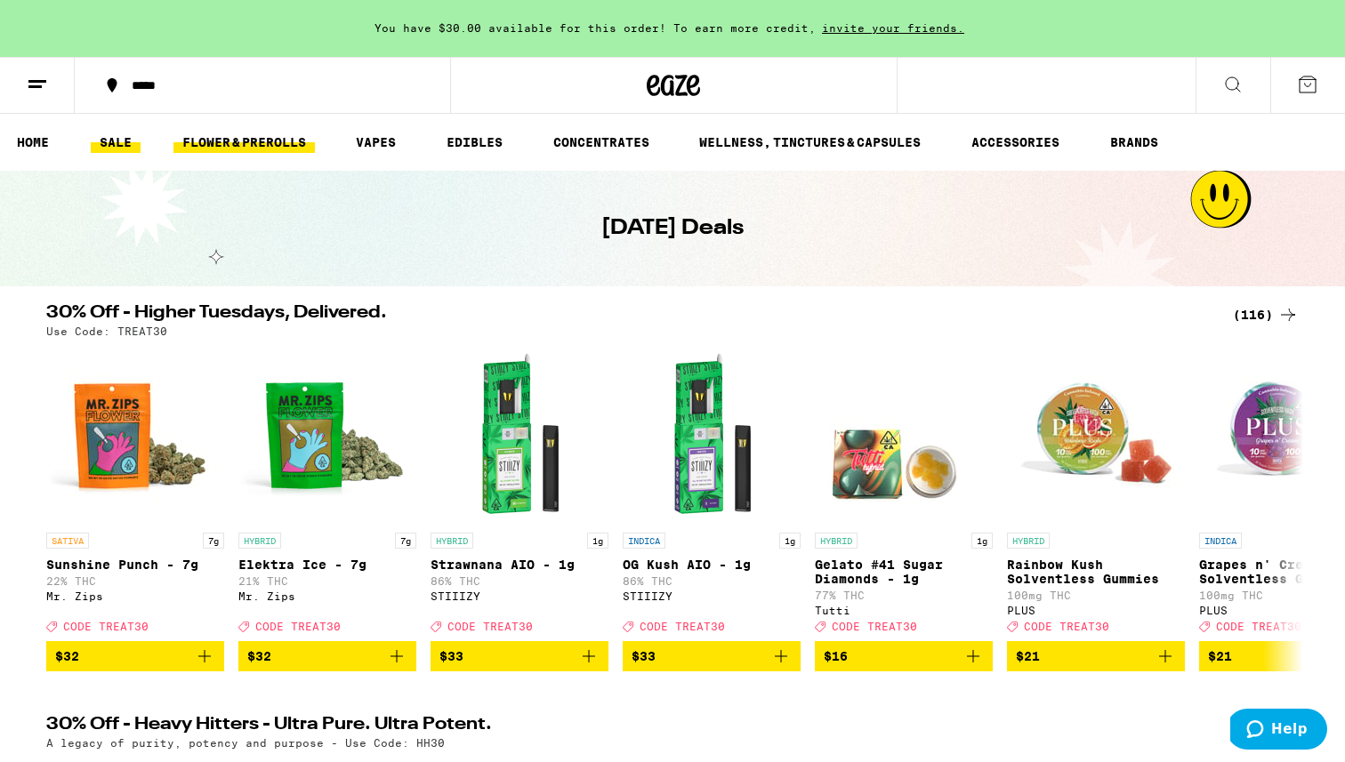
click at [269, 151] on link "FLOWER & PREROLLS" at bounding box center [243, 142] width 141 height 21
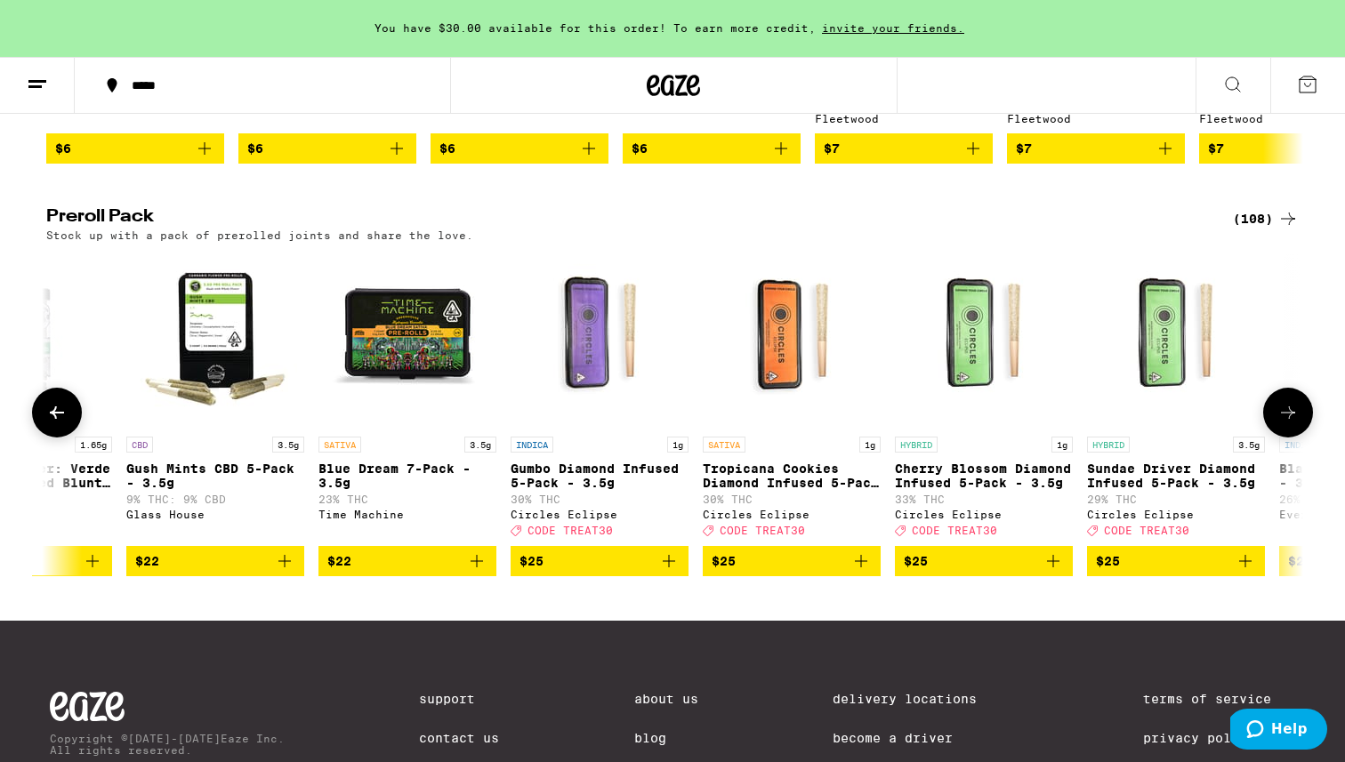
scroll to position [0, 1073]
click at [836, 567] on icon "Add to bag" at bounding box center [1052, 561] width 12 height 12
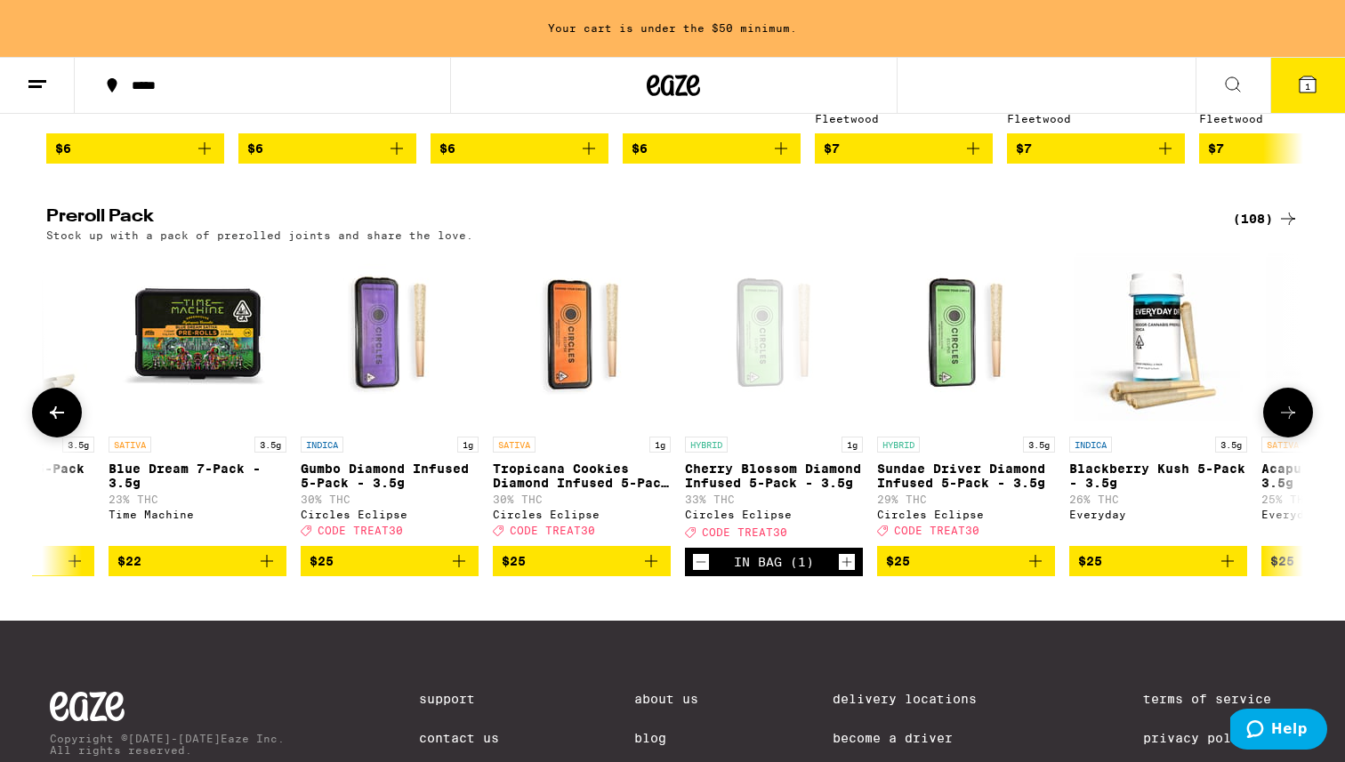
scroll to position [0, 1289]
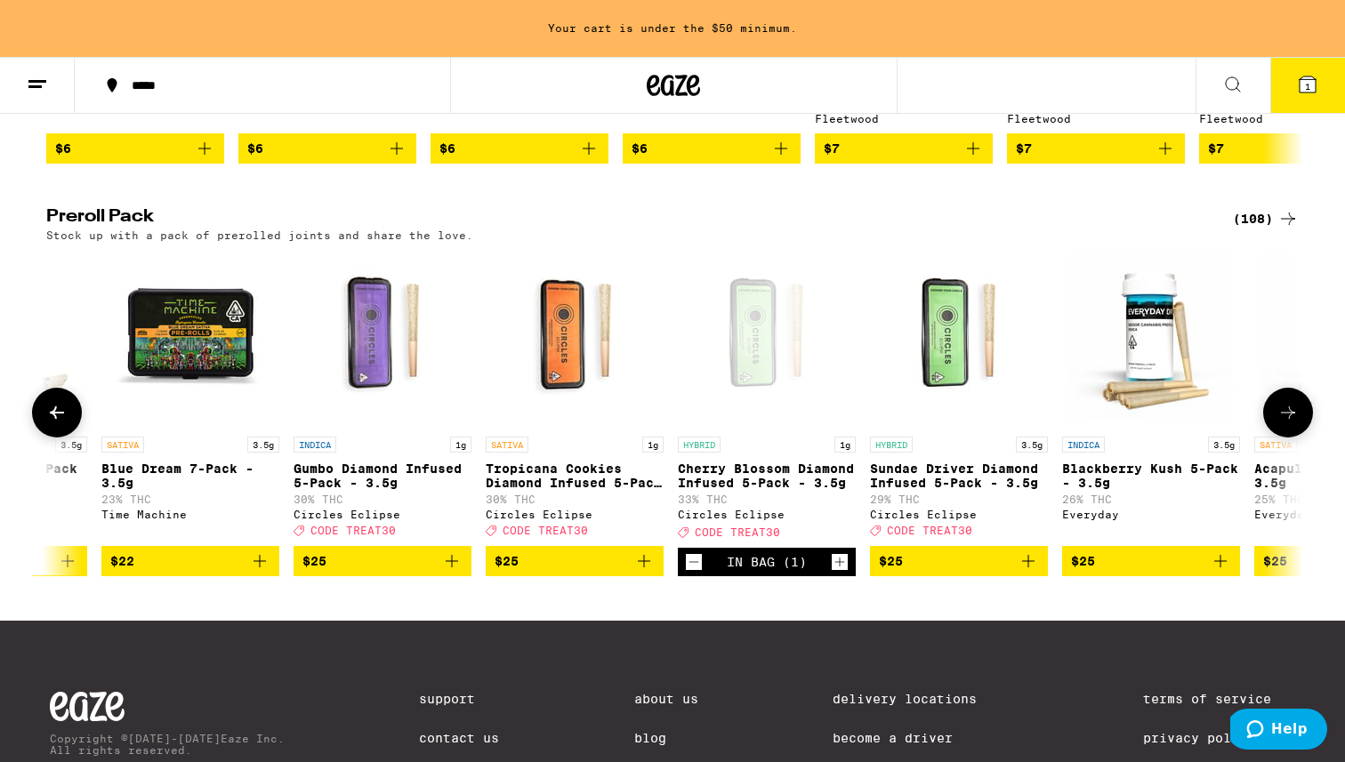
click at [699, 573] on icon "Decrement" at bounding box center [694, 561] width 16 height 21
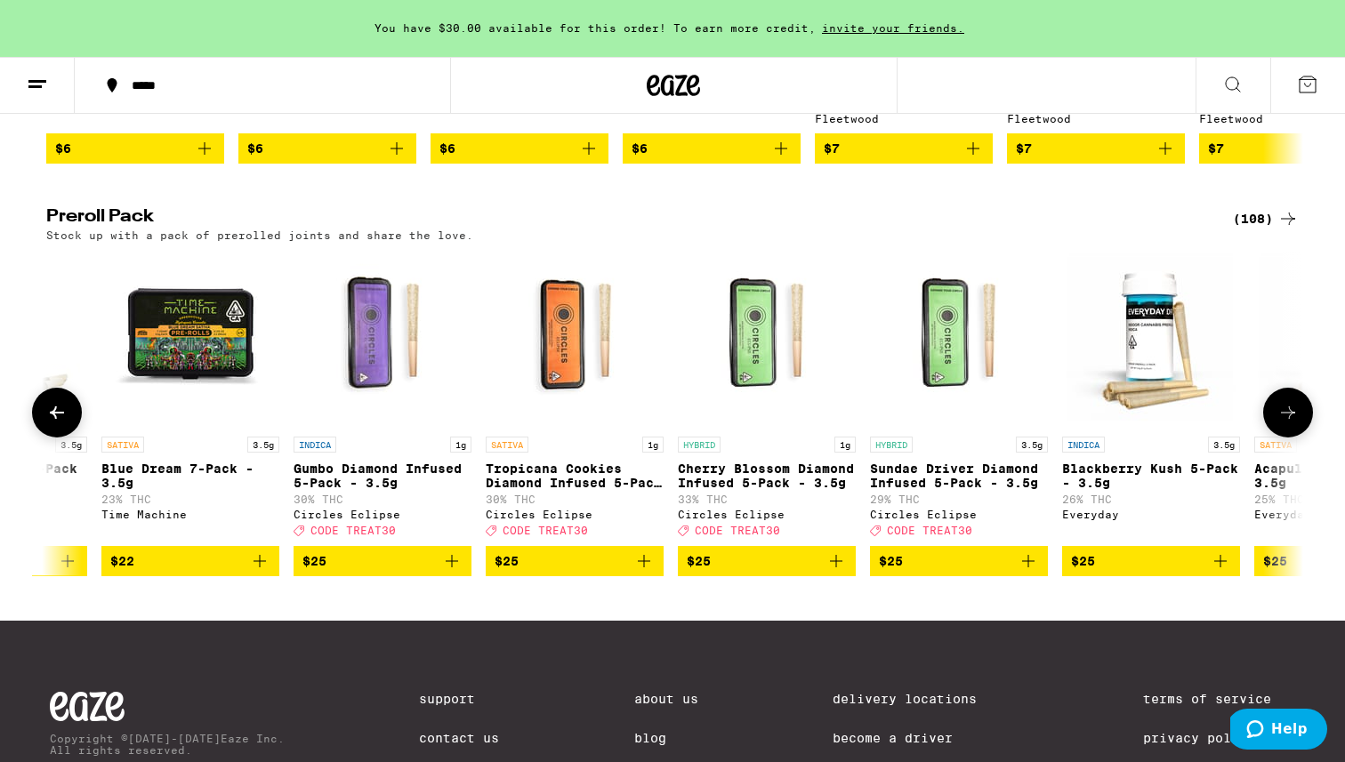
scroll to position [0, 1251]
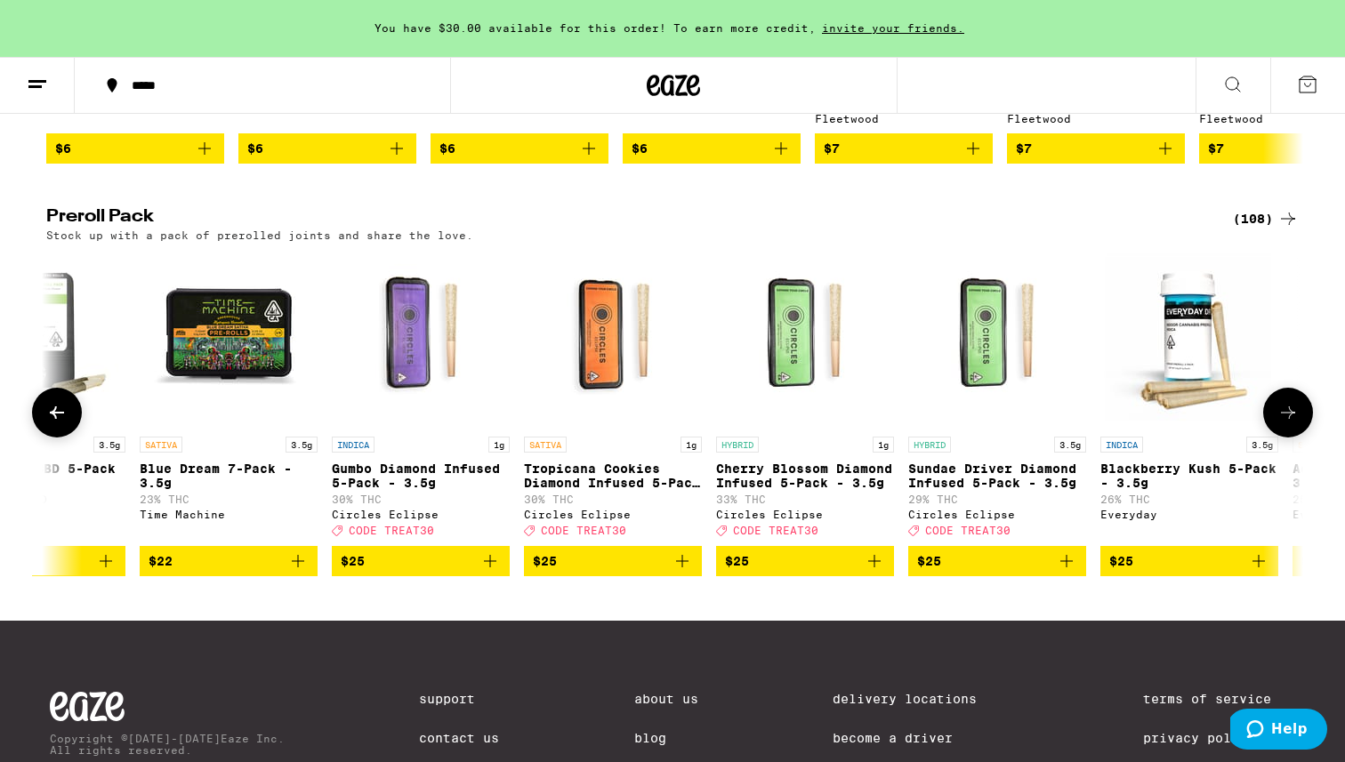
click at [836, 576] on button "$25" at bounding box center [805, 561] width 178 height 30
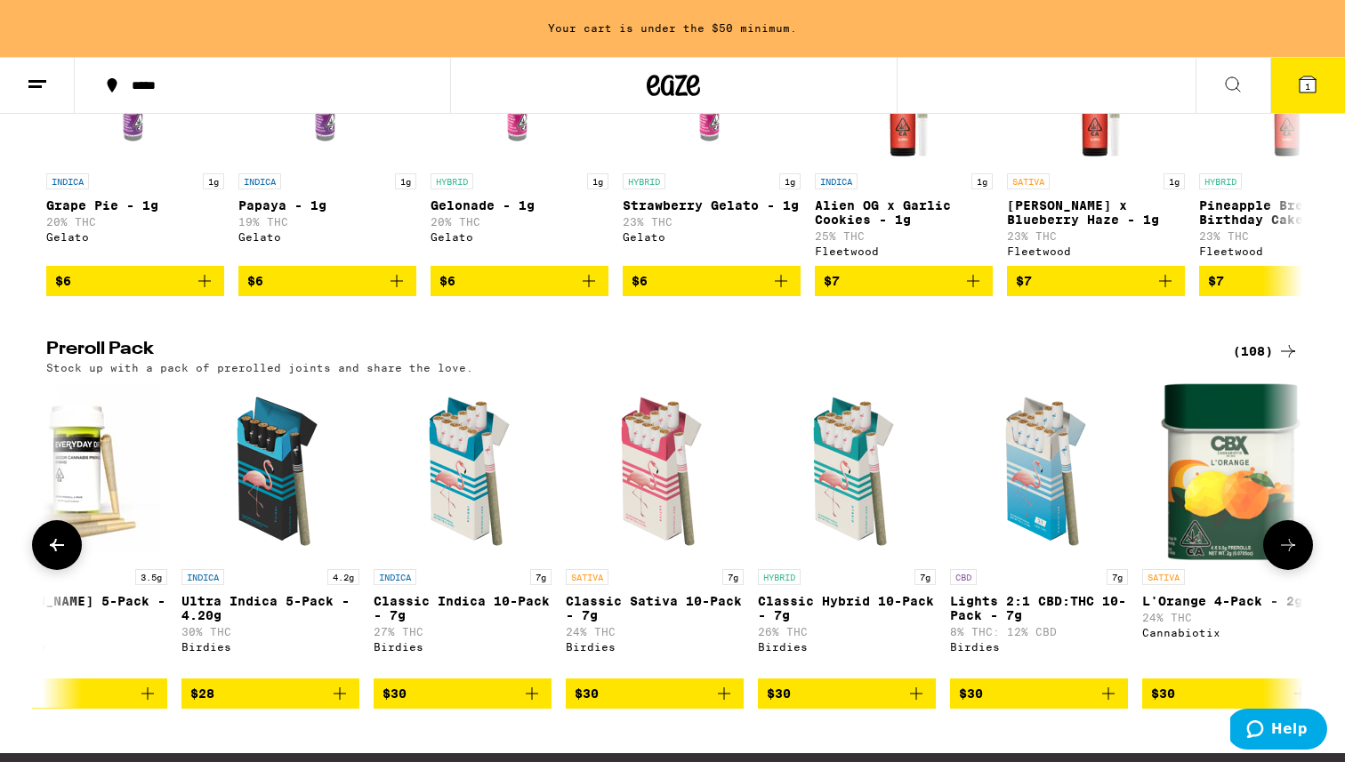
scroll to position [1133, 0]
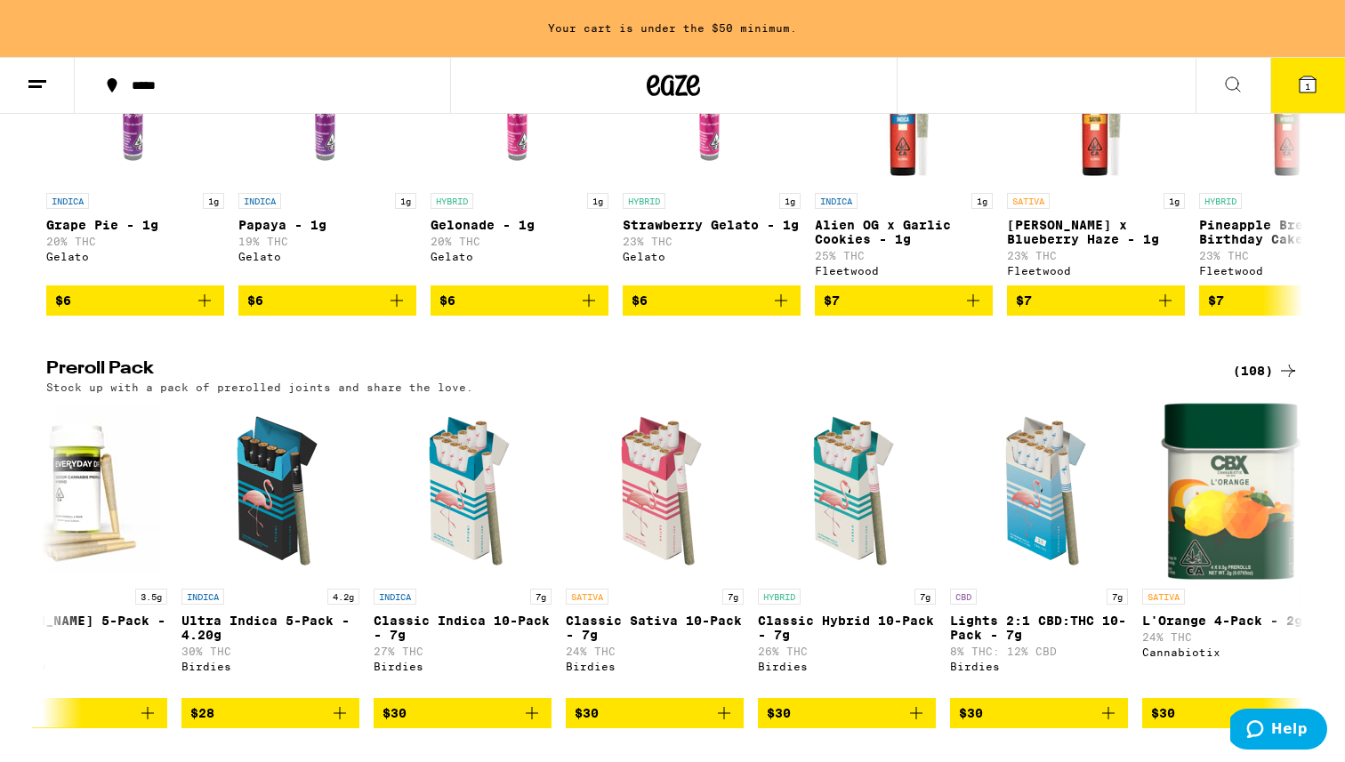
click at [836, 381] on icon at bounding box center [1287, 370] width 21 height 21
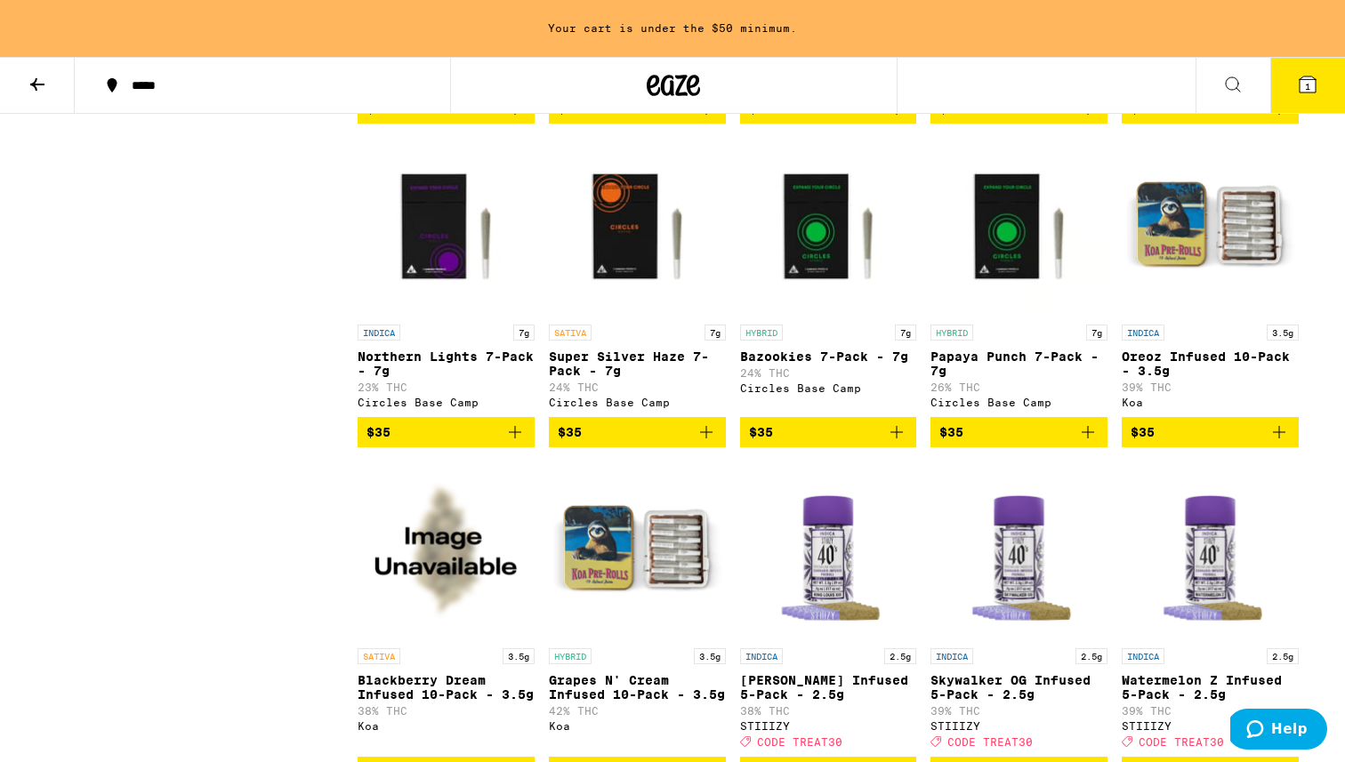
scroll to position [2452, 0]
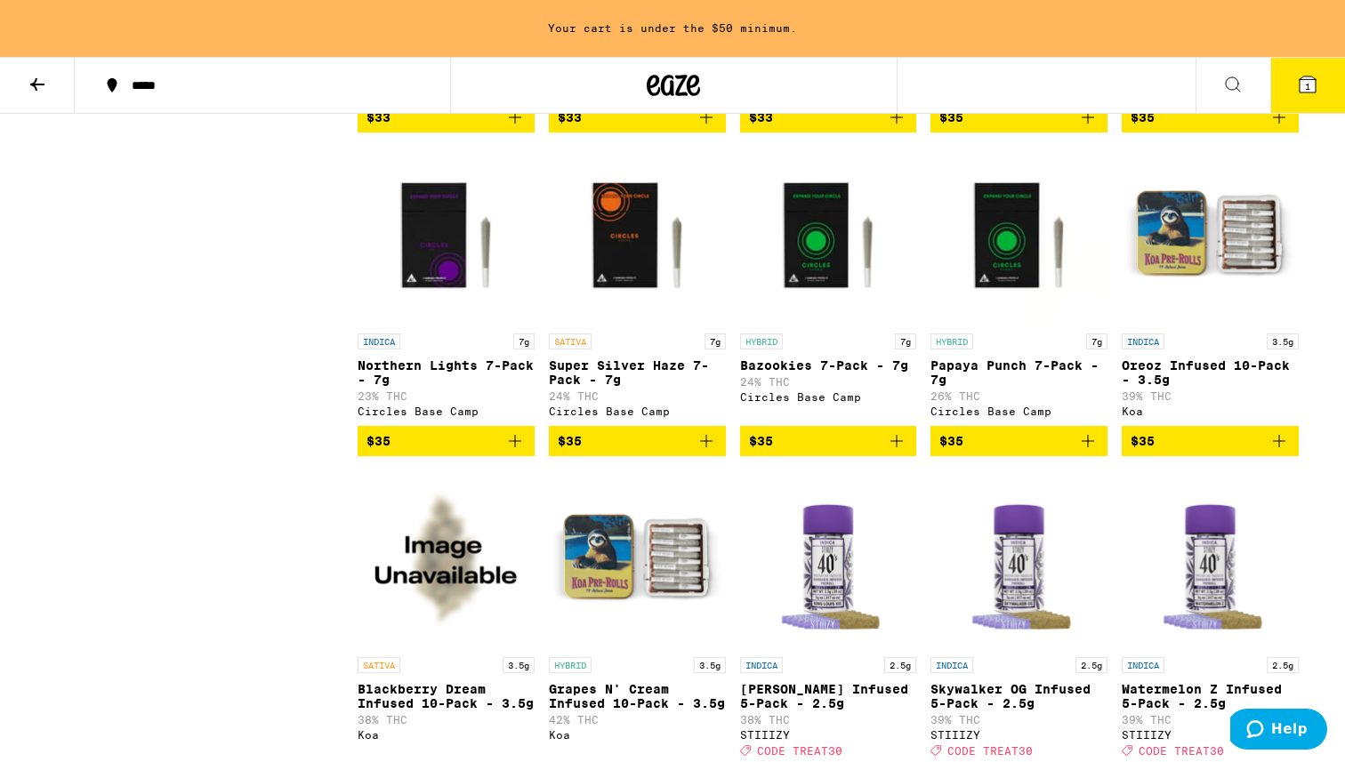
click at [836, 452] on icon "Add to bag" at bounding box center [1278, 440] width 21 height 21
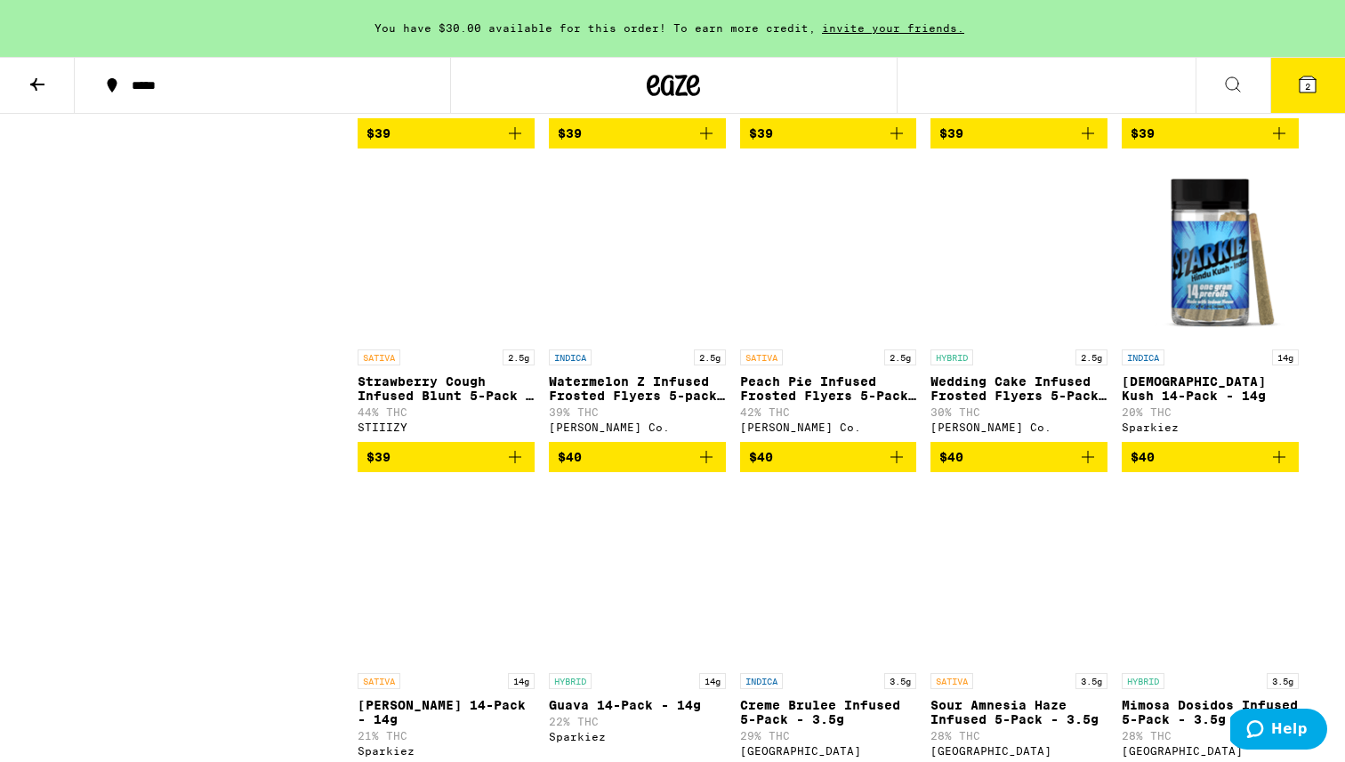
scroll to position [4435, 0]
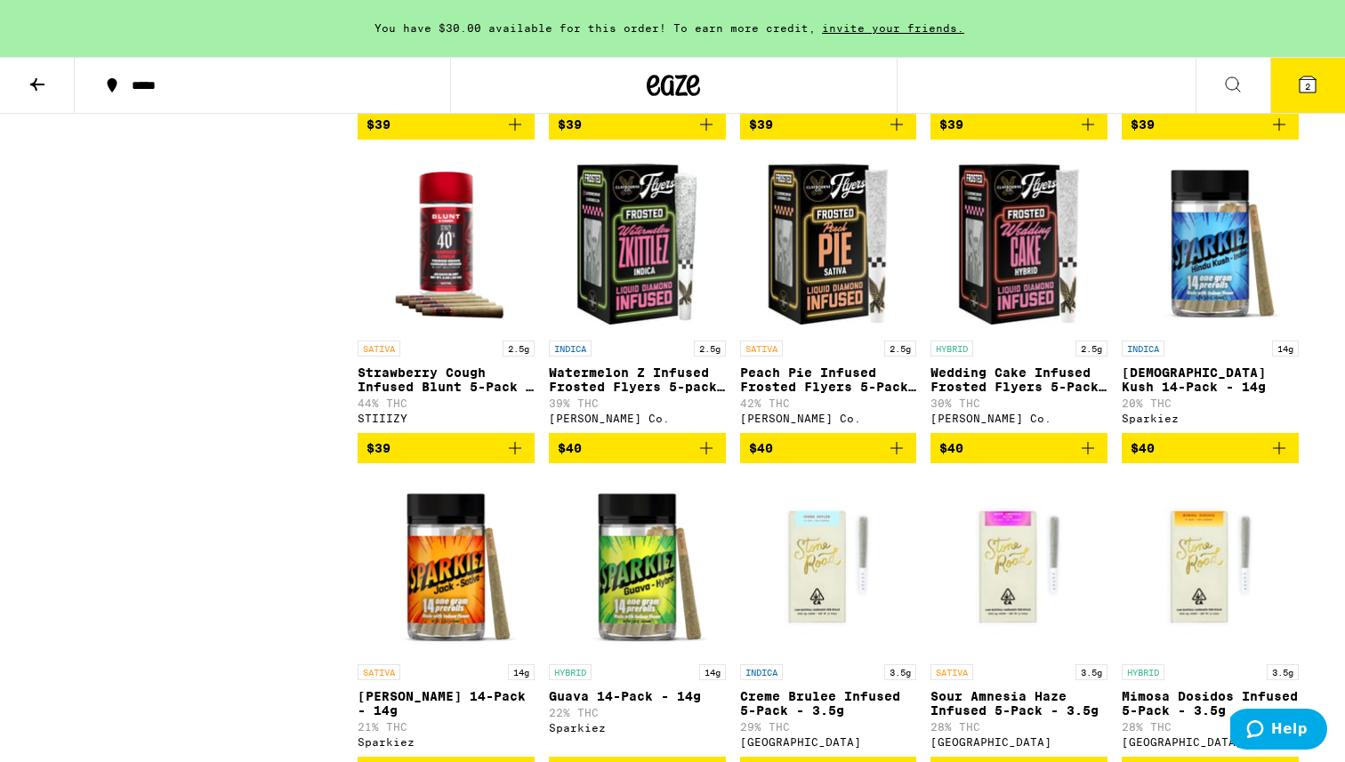
click at [836, 89] on icon at bounding box center [1307, 84] width 16 height 16
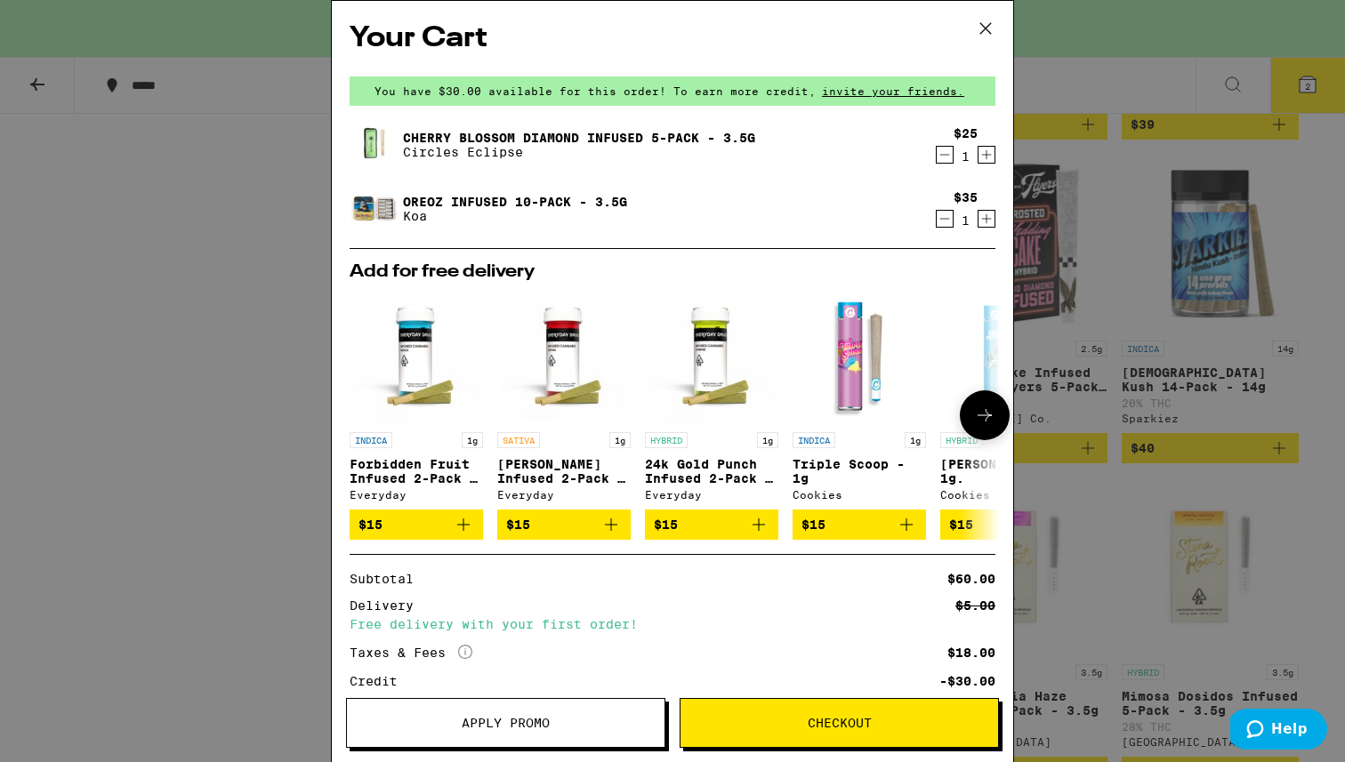
click at [614, 533] on icon "Add to bag" at bounding box center [610, 524] width 21 height 21
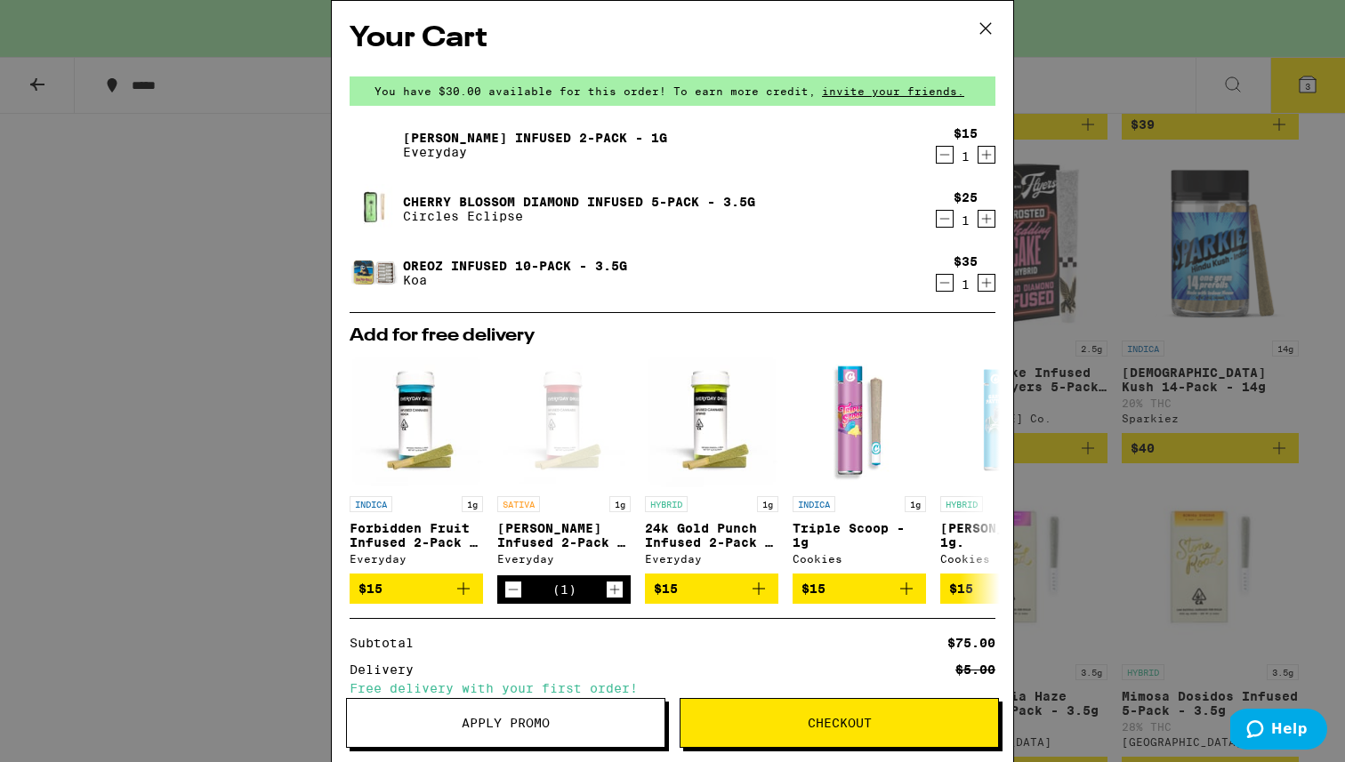
click at [836, 219] on icon "Decrement" at bounding box center [945, 219] width 10 height 0
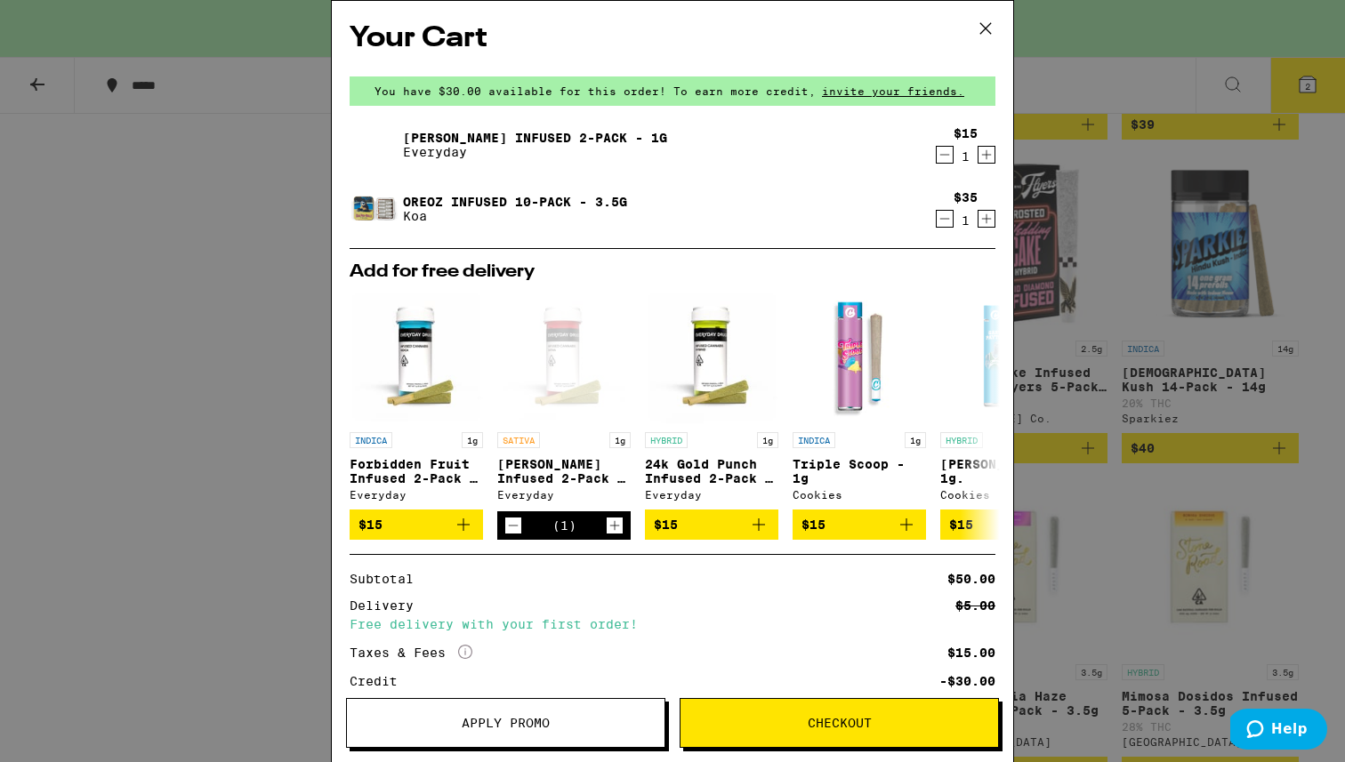
click at [380, 198] on img at bounding box center [374, 209] width 50 height 50
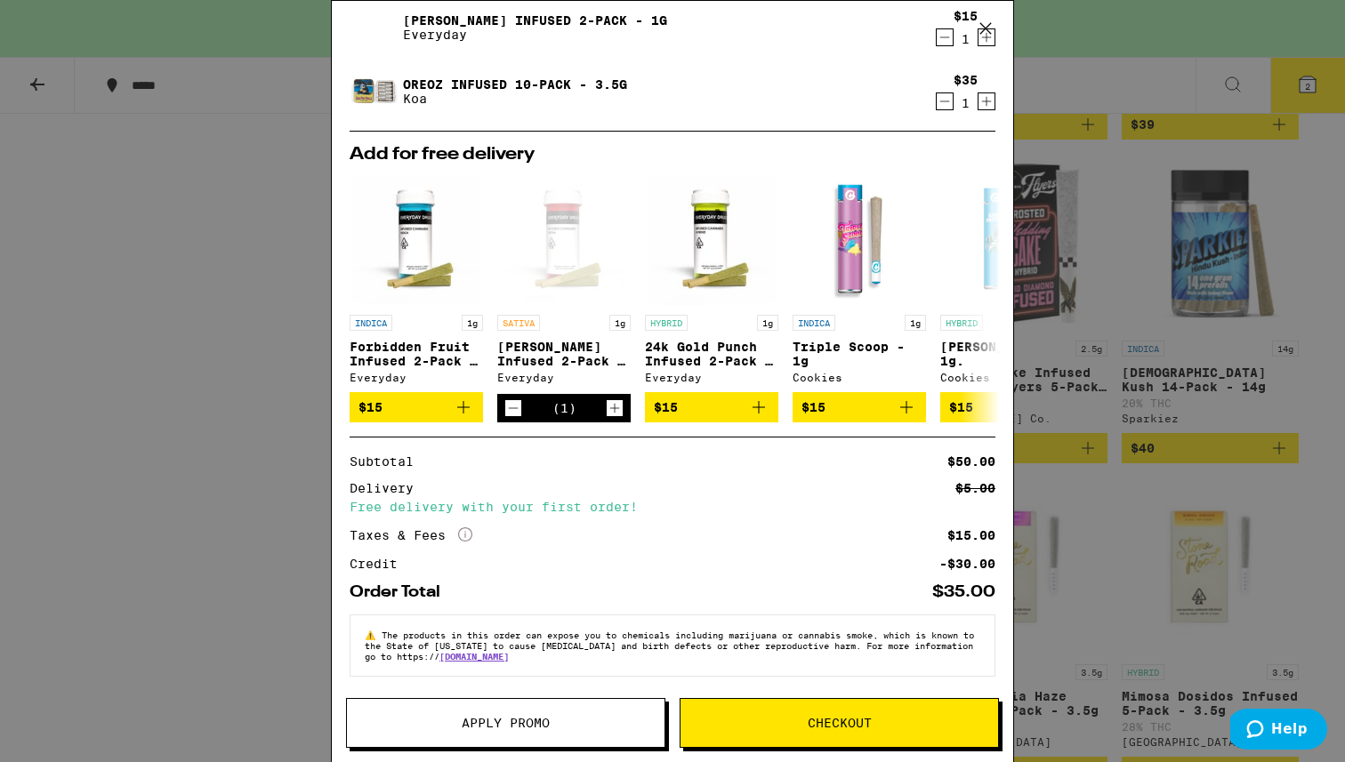
click at [464, 529] on icon "More Info" at bounding box center [465, 534] width 14 height 14
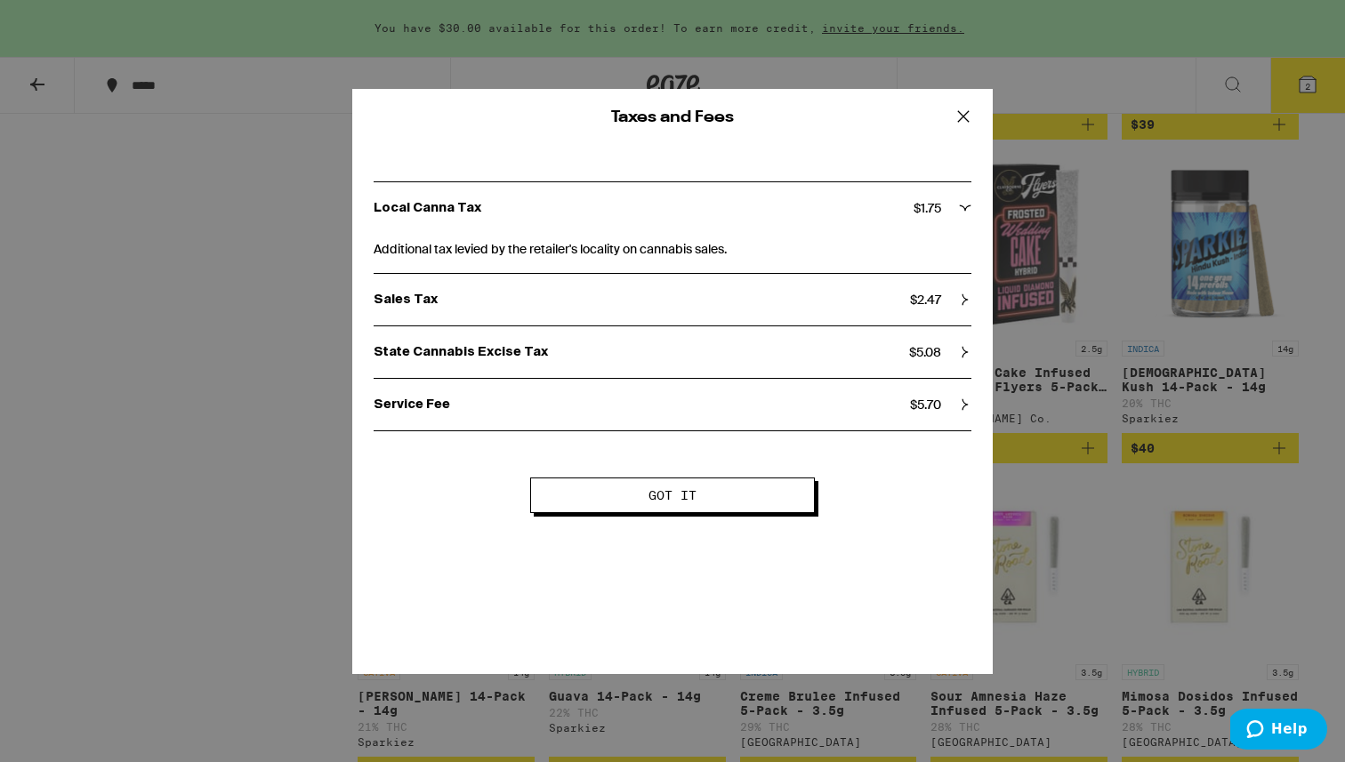
click at [741, 502] on span "Got it" at bounding box center [672, 495] width 140 height 12
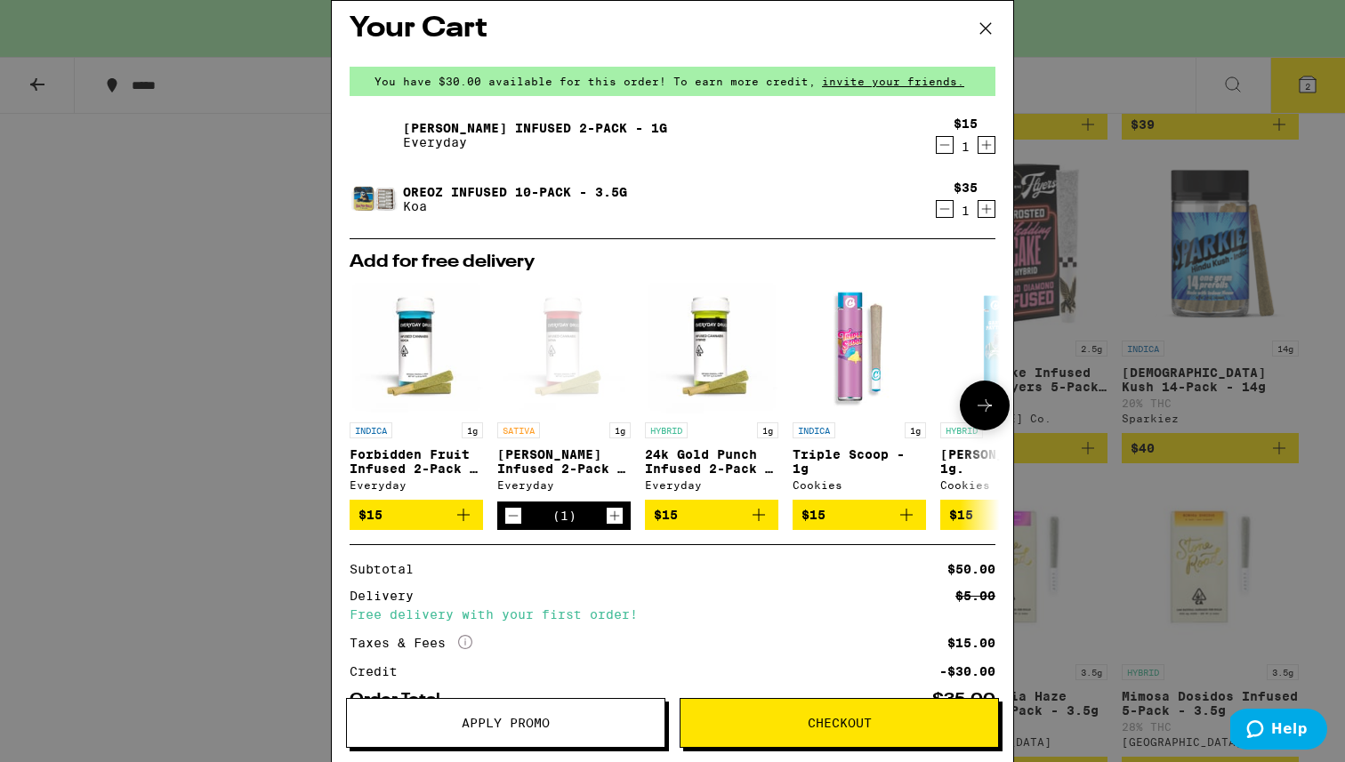
scroll to position [0, 0]
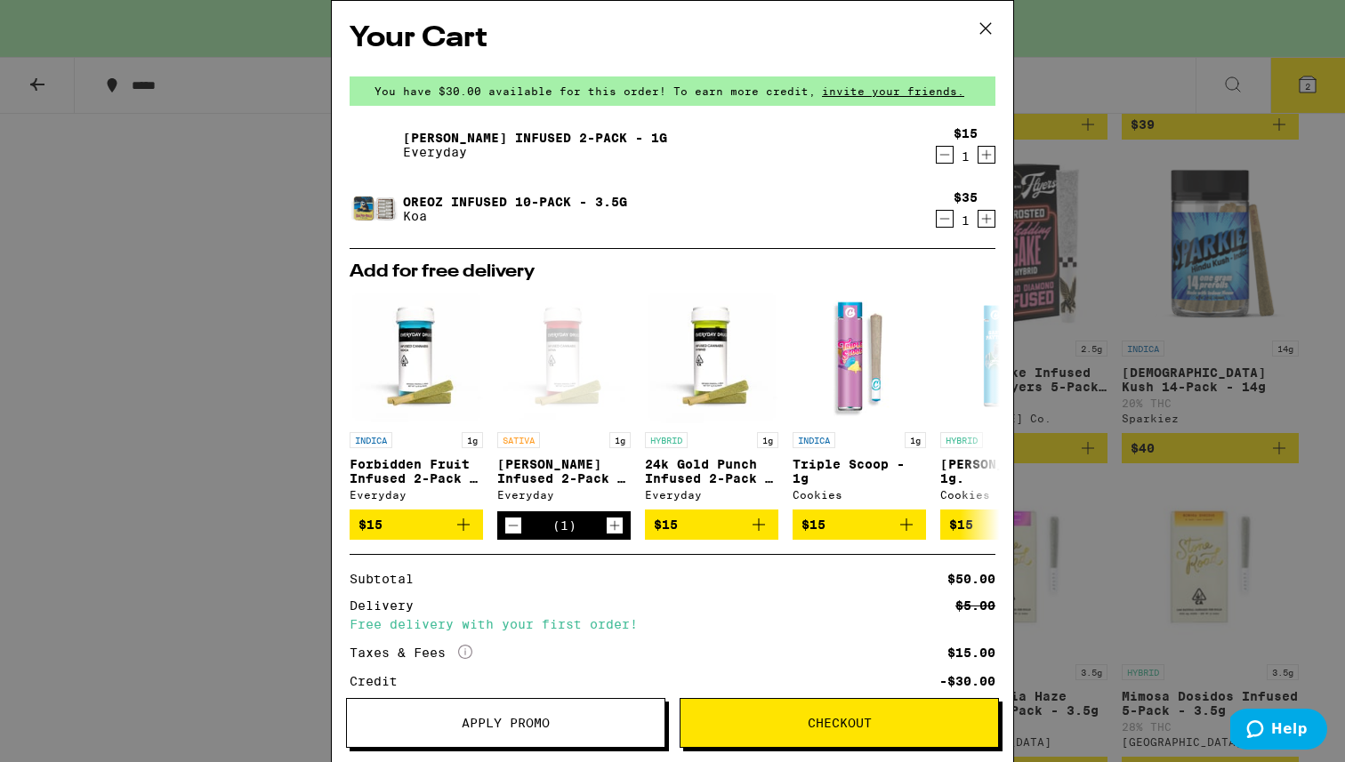
click at [836, 20] on icon at bounding box center [985, 28] width 27 height 27
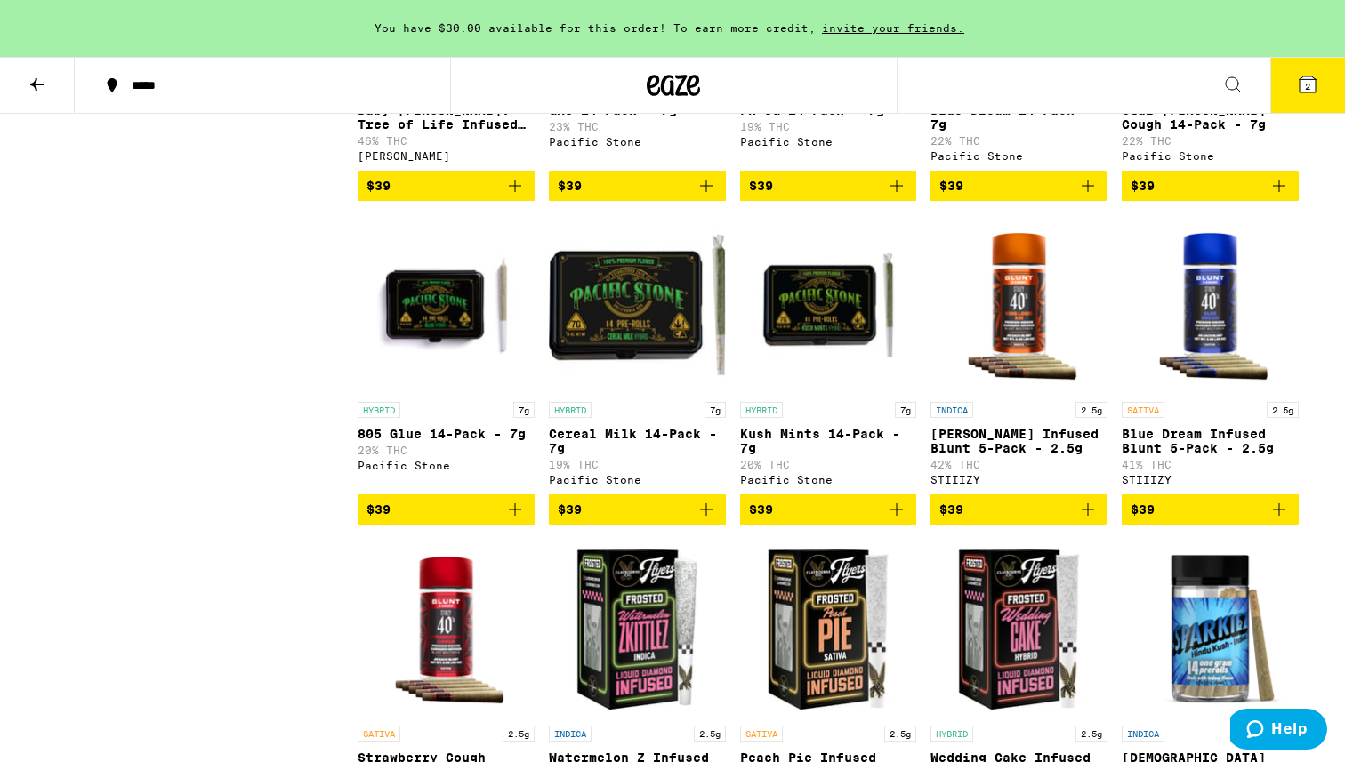
scroll to position [4042, 0]
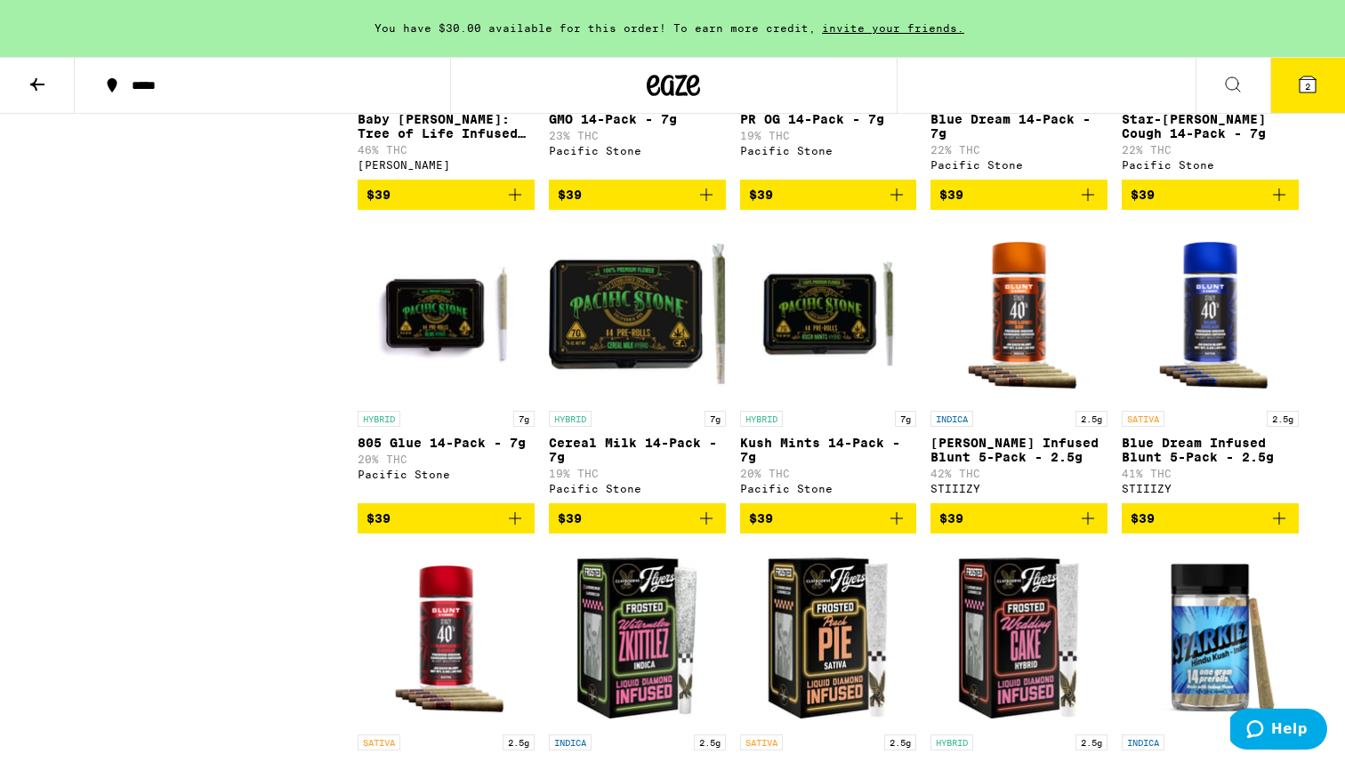
click at [836, 96] on button "2" at bounding box center [1307, 85] width 75 height 55
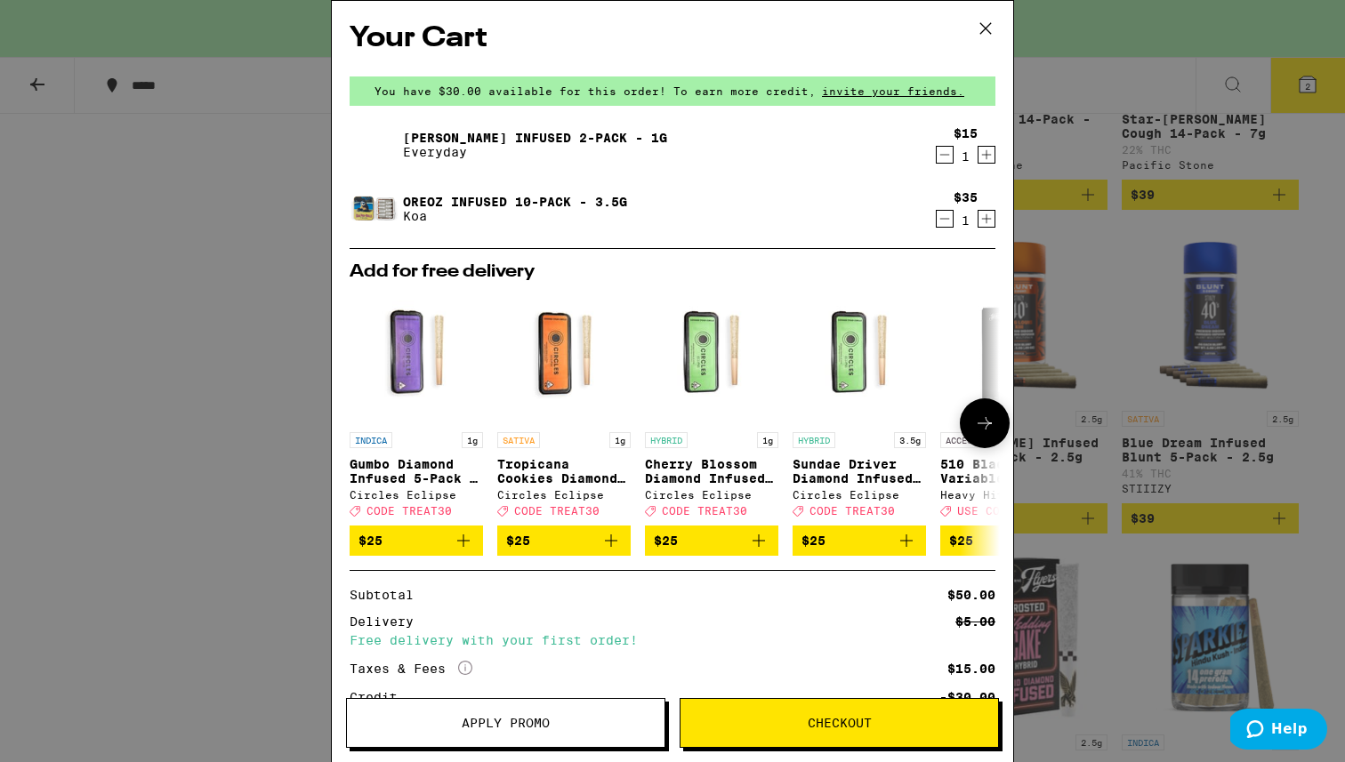
scroll to position [146, 0]
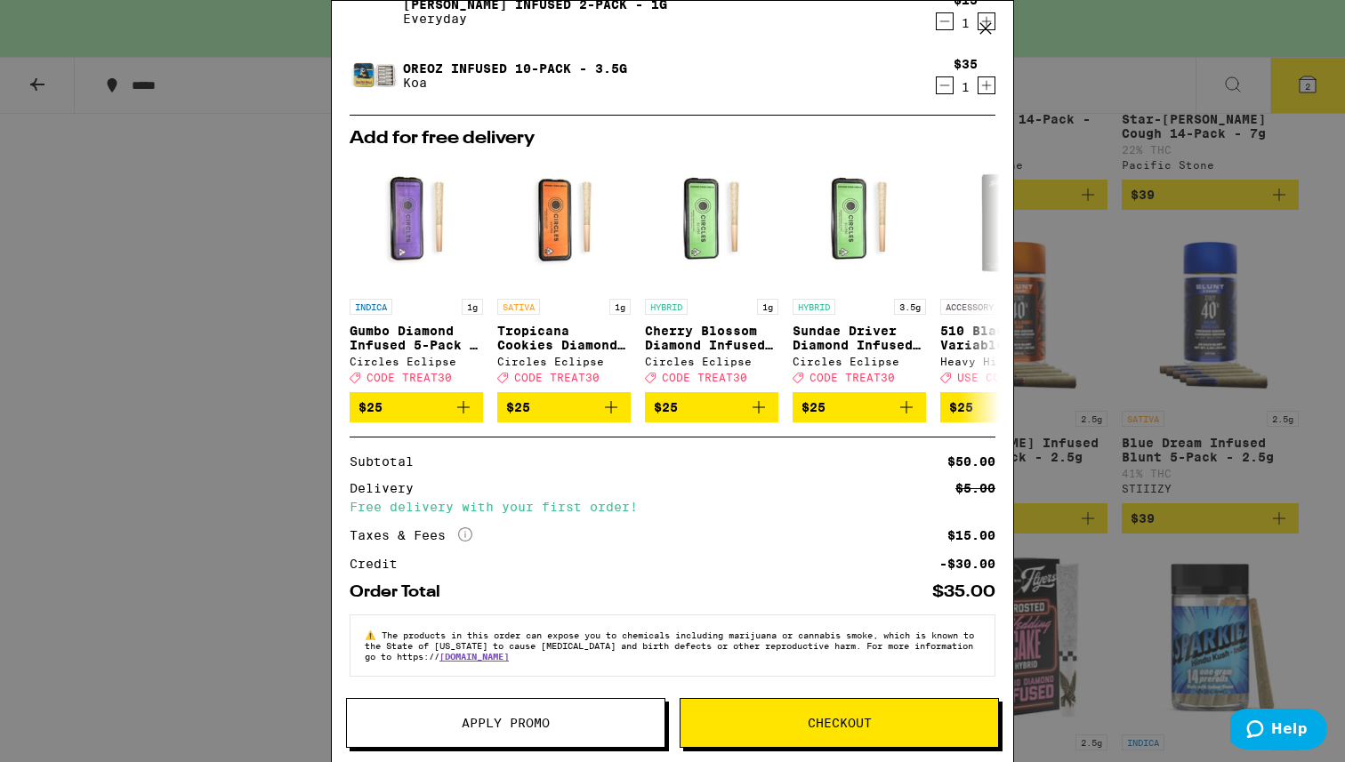
click at [566, 693] on span "Apply Promo" at bounding box center [505, 723] width 317 height 12
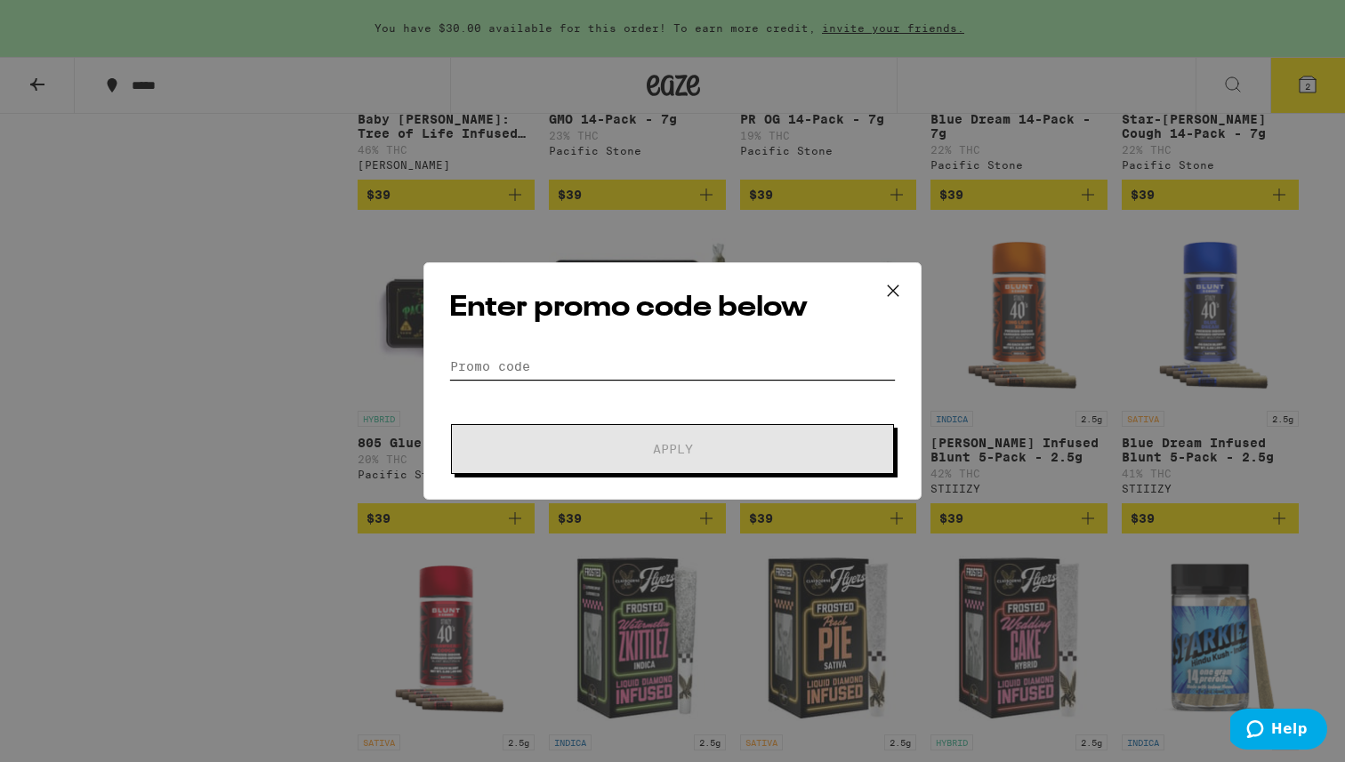
click at [579, 368] on input "Promo Code" at bounding box center [672, 366] width 446 height 27
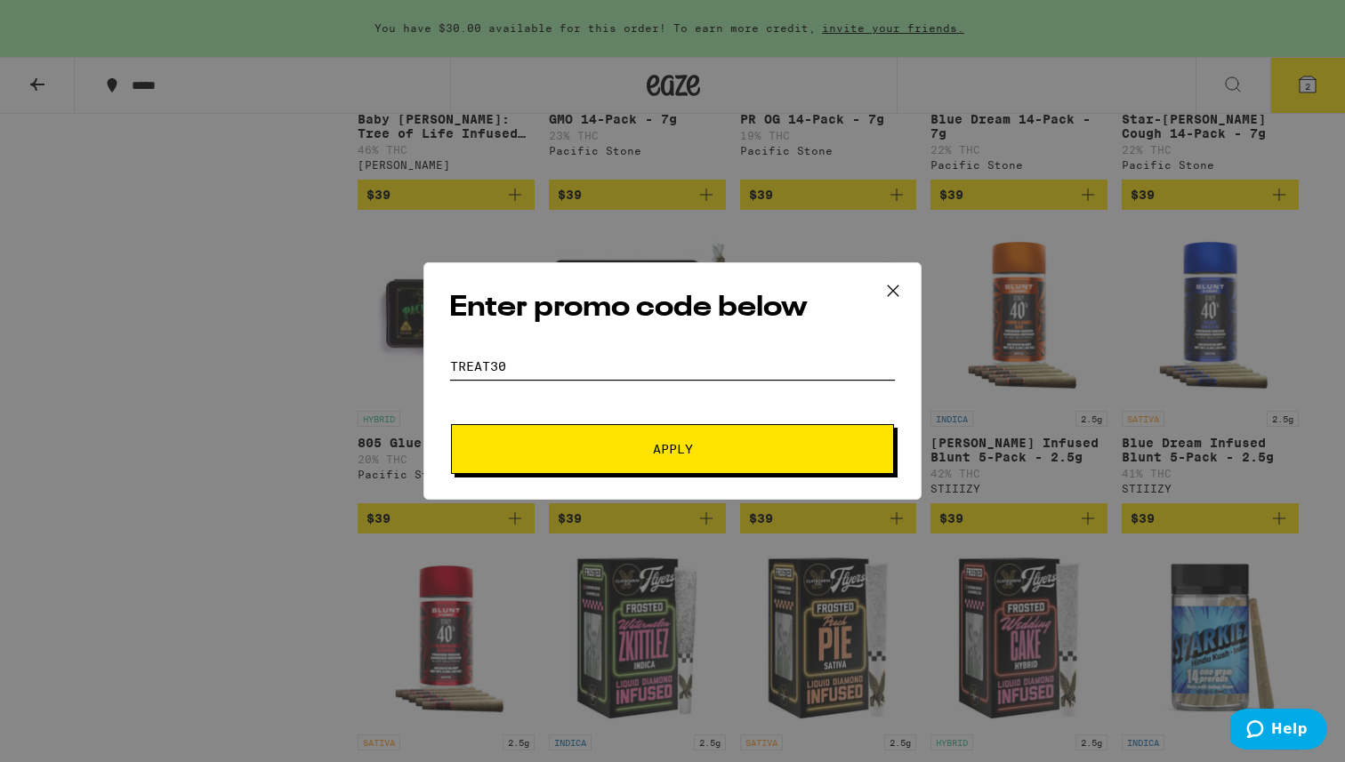
type input "treat30"
click at [609, 462] on button "Apply" at bounding box center [672, 449] width 443 height 50
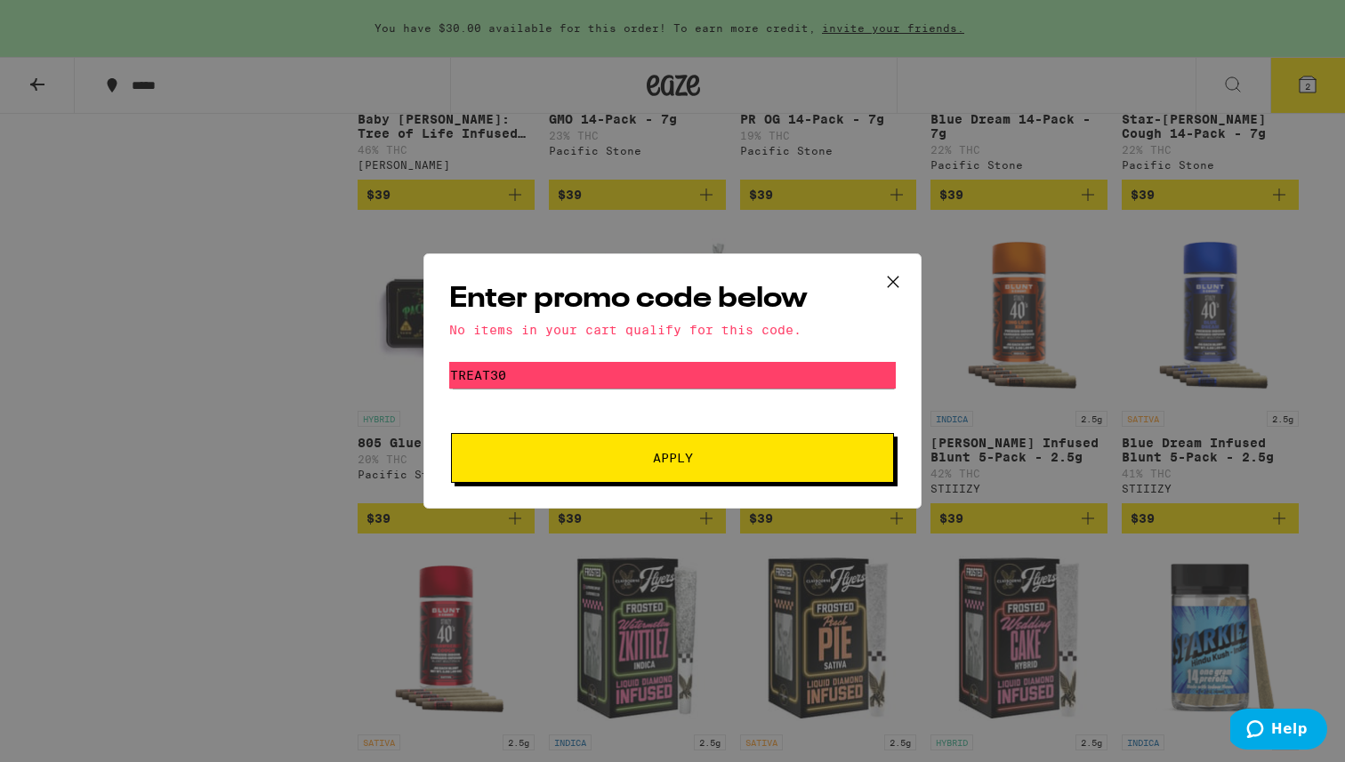
click at [836, 282] on icon at bounding box center [892, 282] width 11 height 11
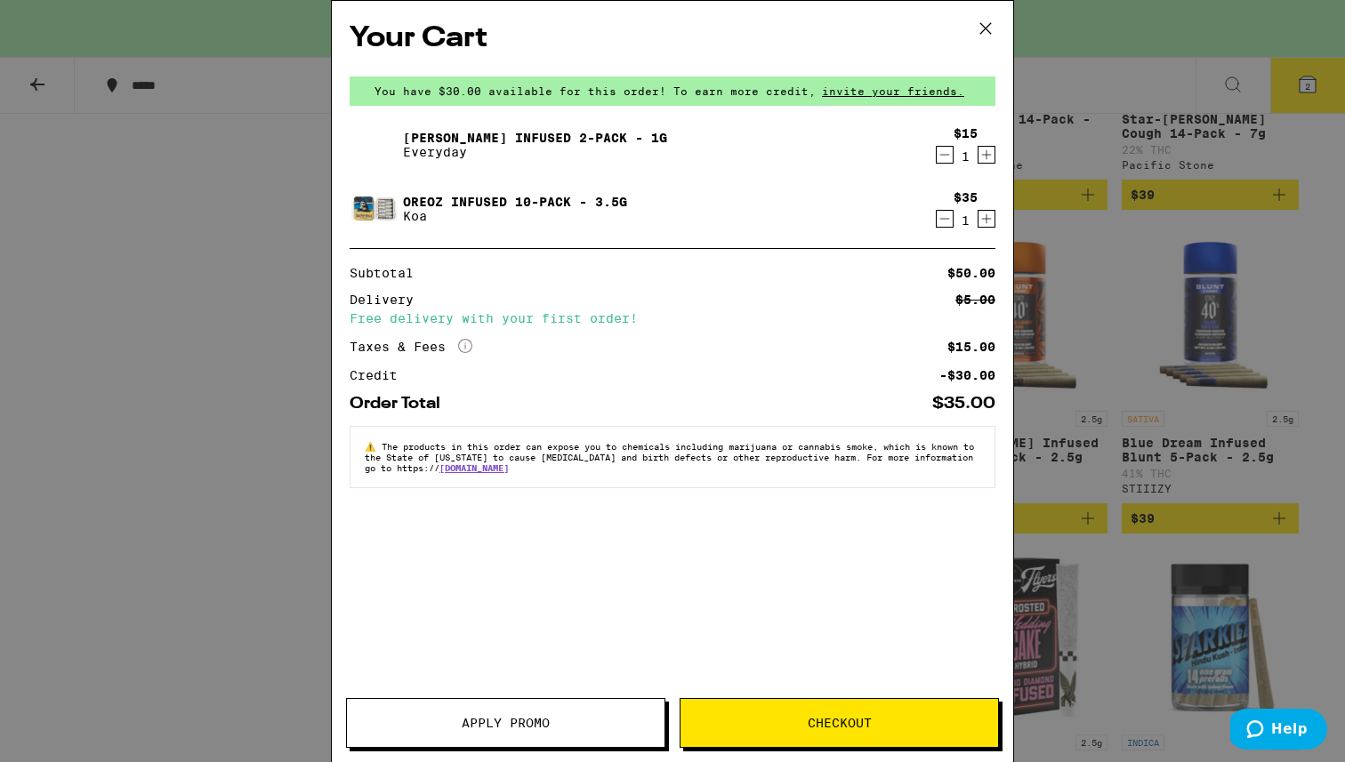
click at [836, 38] on icon at bounding box center [985, 28] width 27 height 27
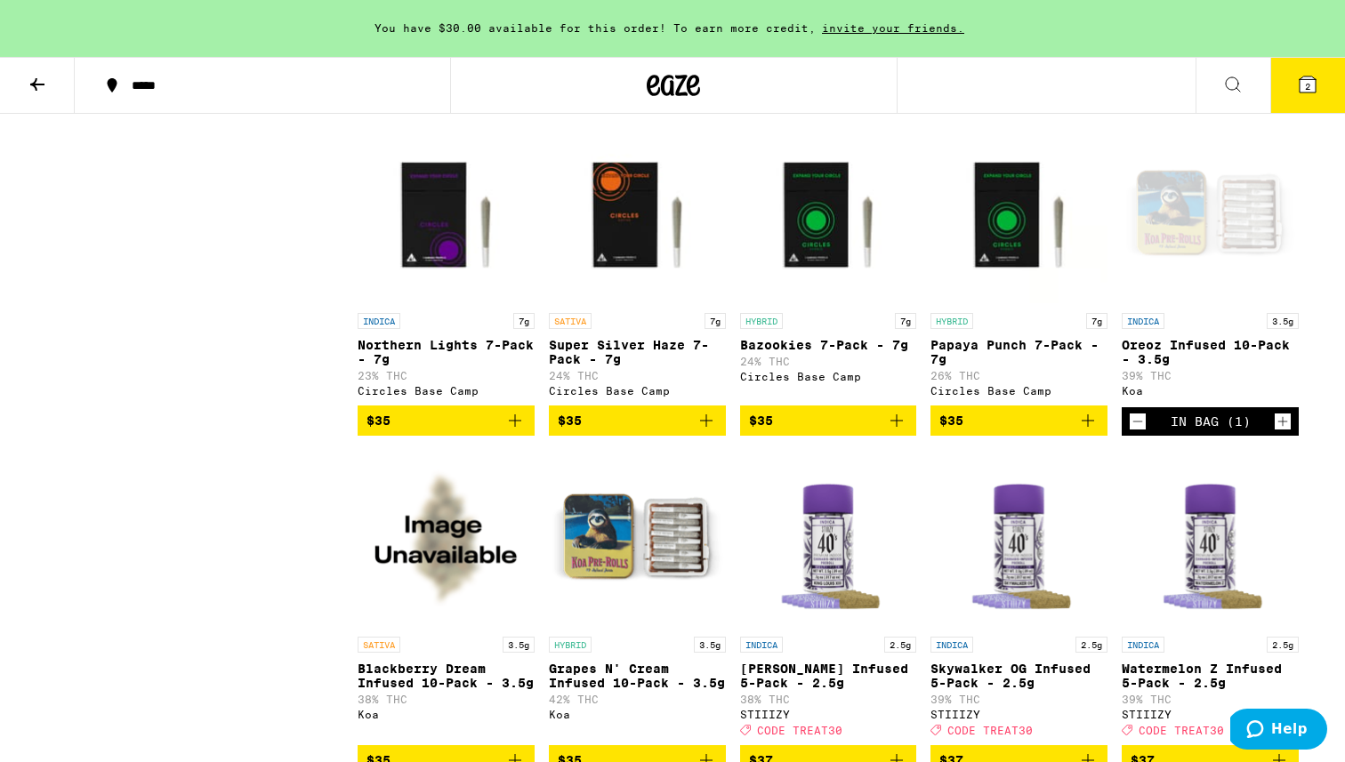
scroll to position [2431, 0]
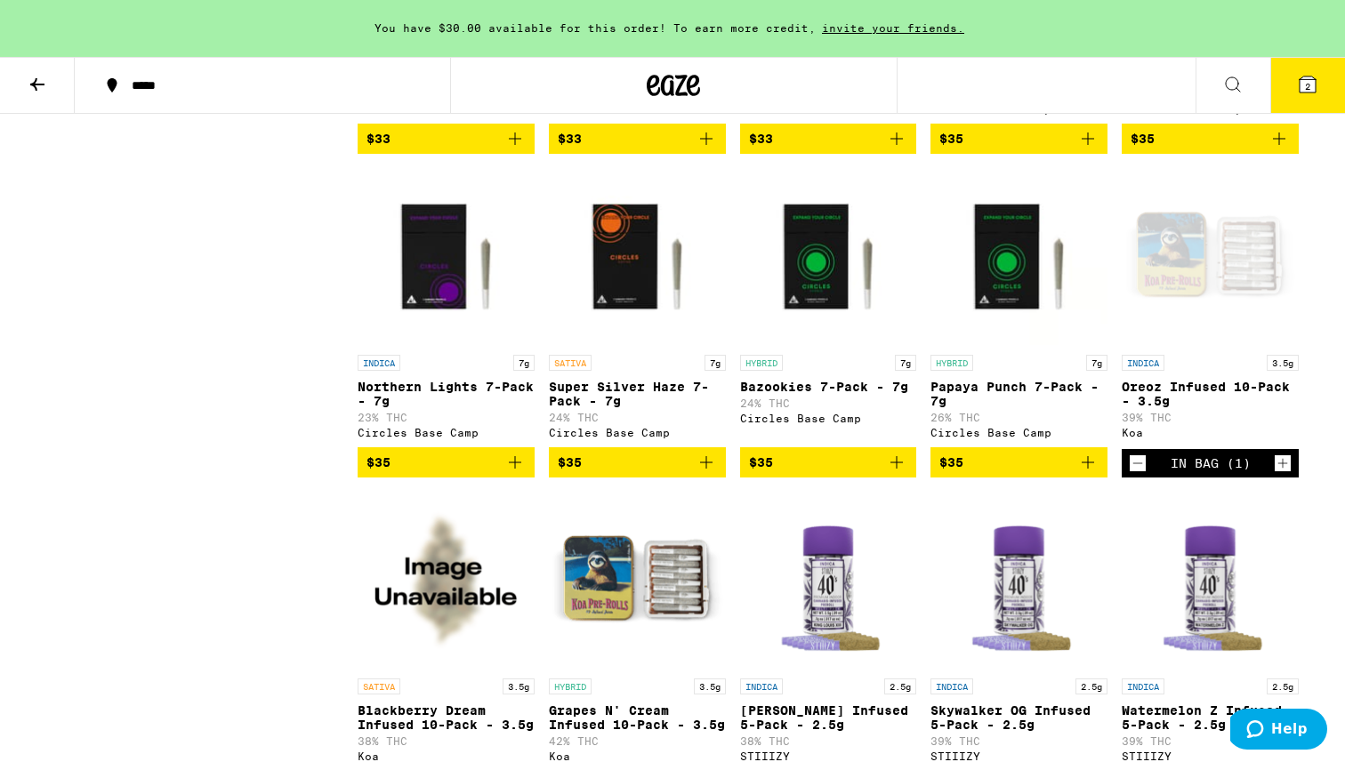
click at [836, 474] on icon "Decrement" at bounding box center [1137, 463] width 16 height 21
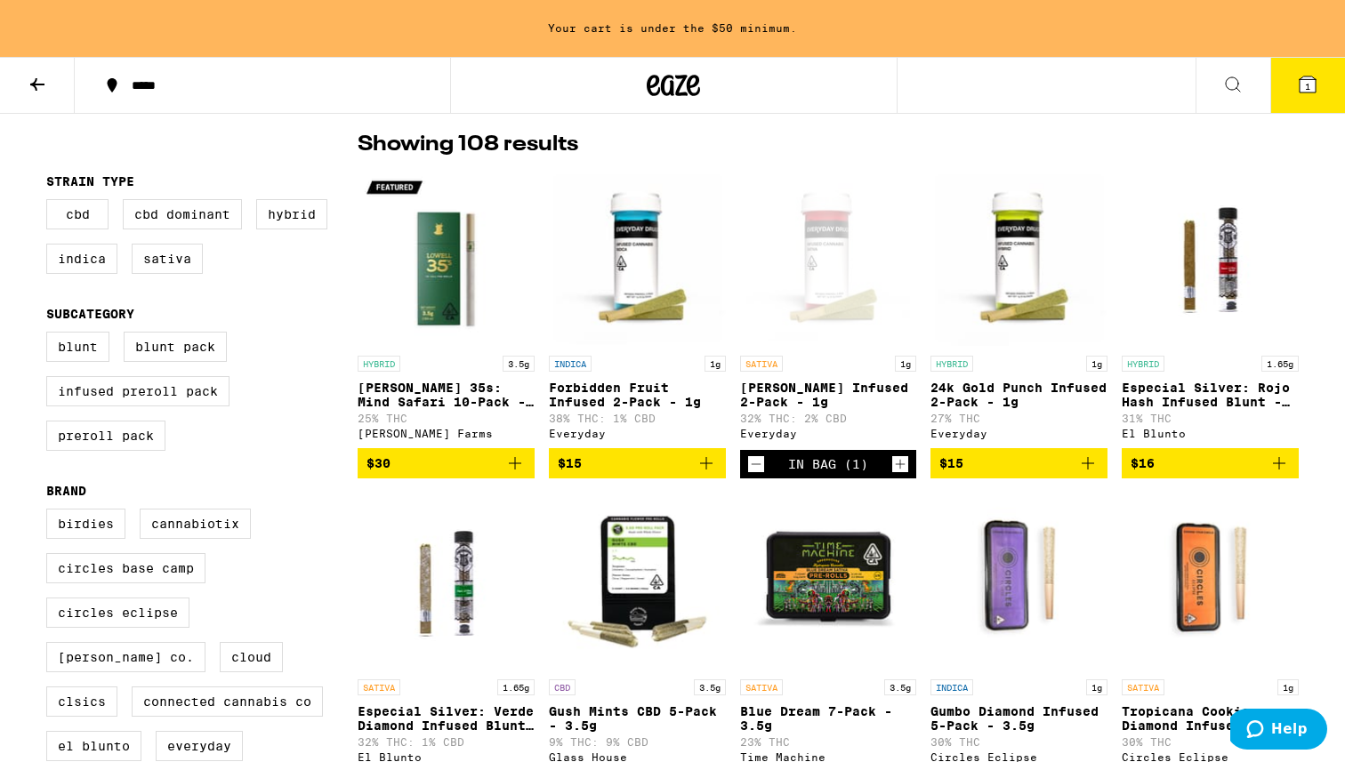
scroll to position [0, 0]
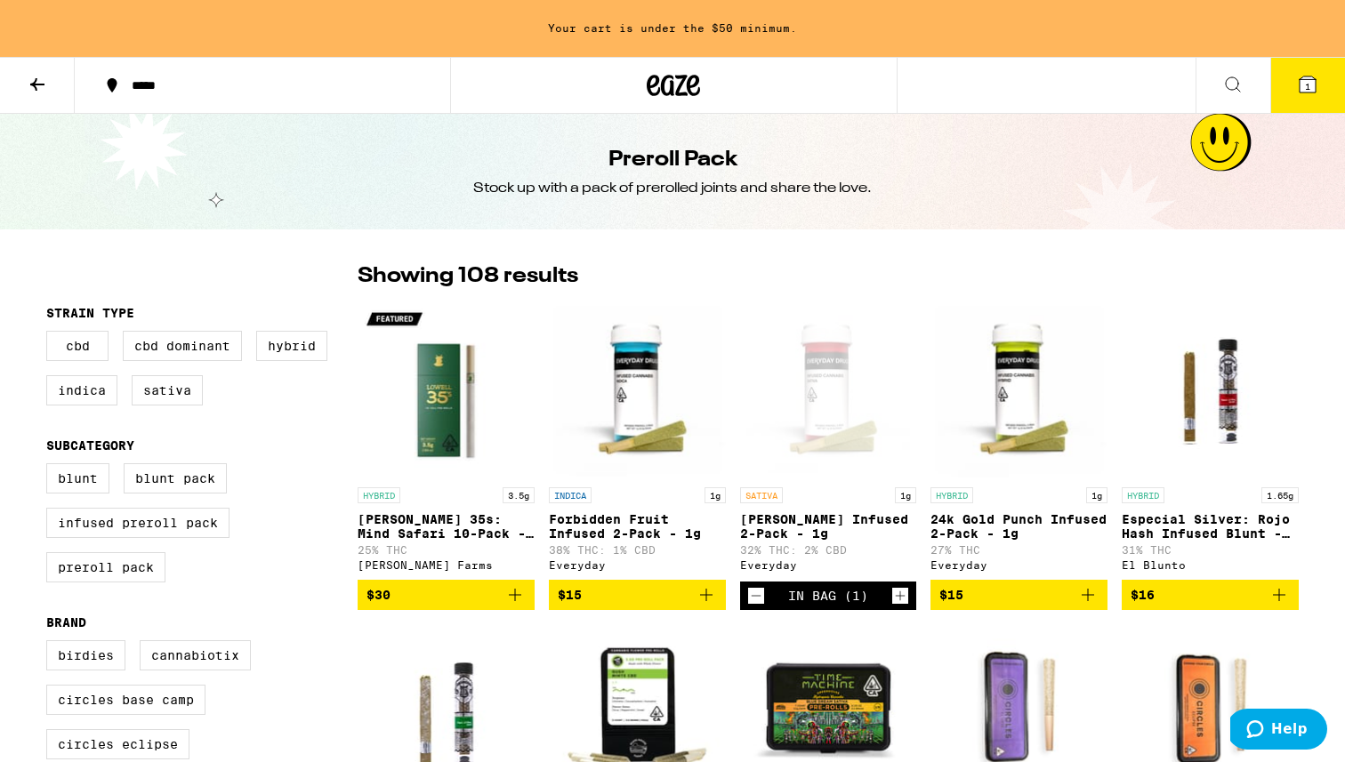
click at [754, 600] on icon "Decrement" at bounding box center [756, 595] width 16 height 21
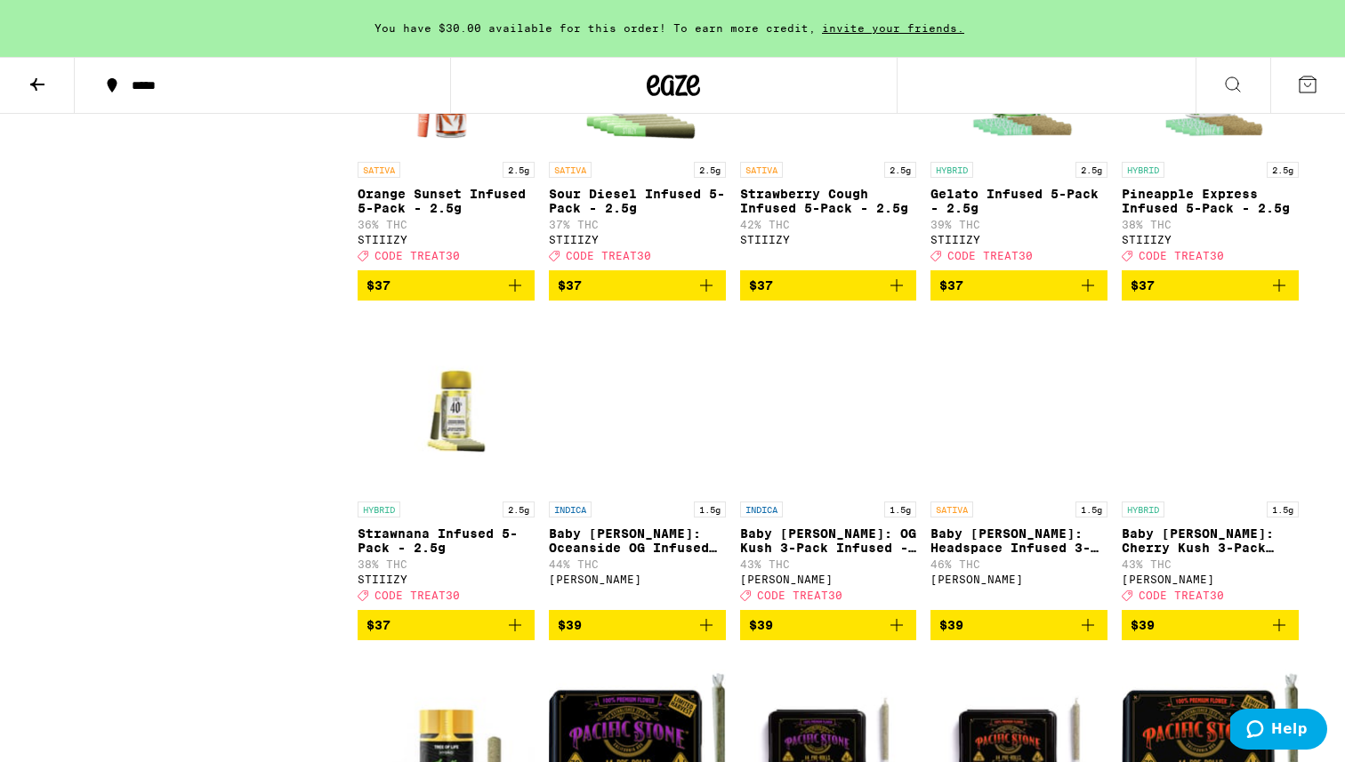
scroll to position [3281, 0]
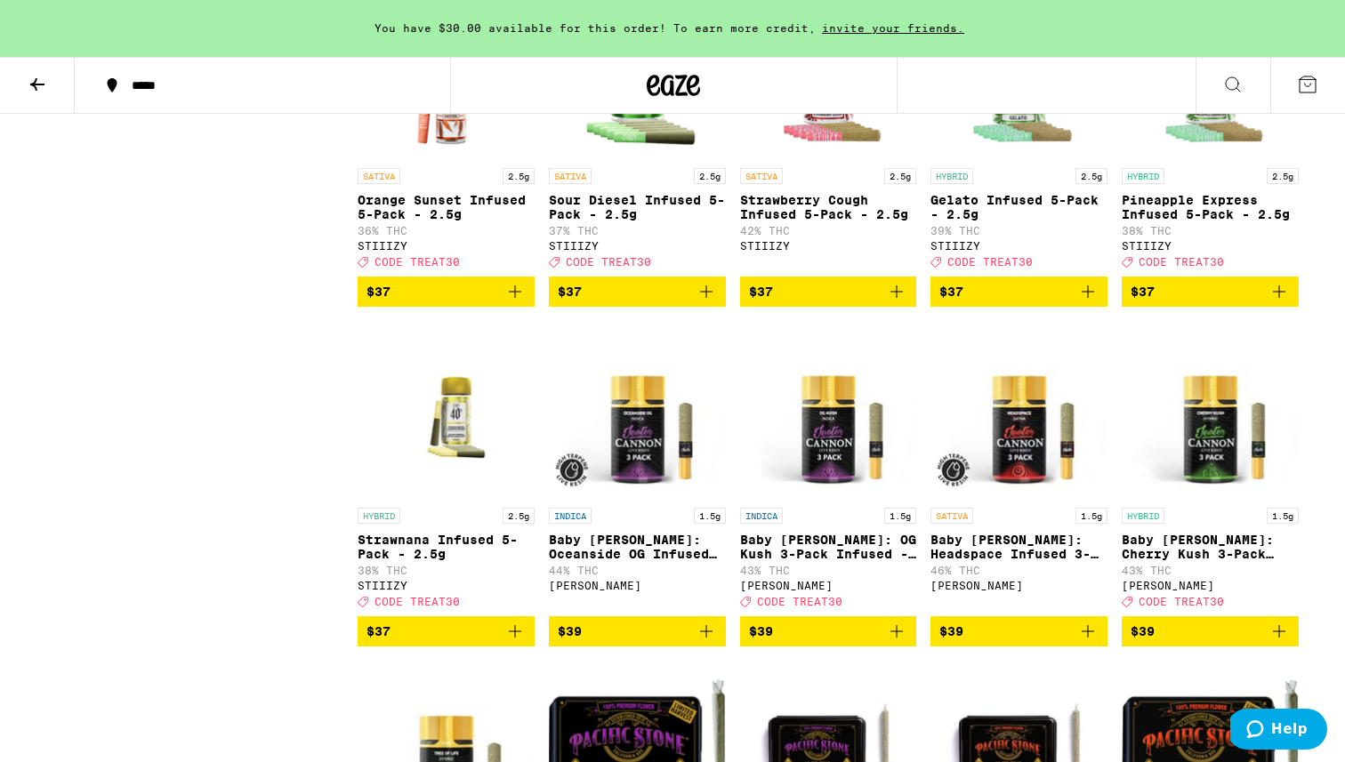
click at [836, 302] on icon "Add to bag" at bounding box center [1087, 291] width 21 height 21
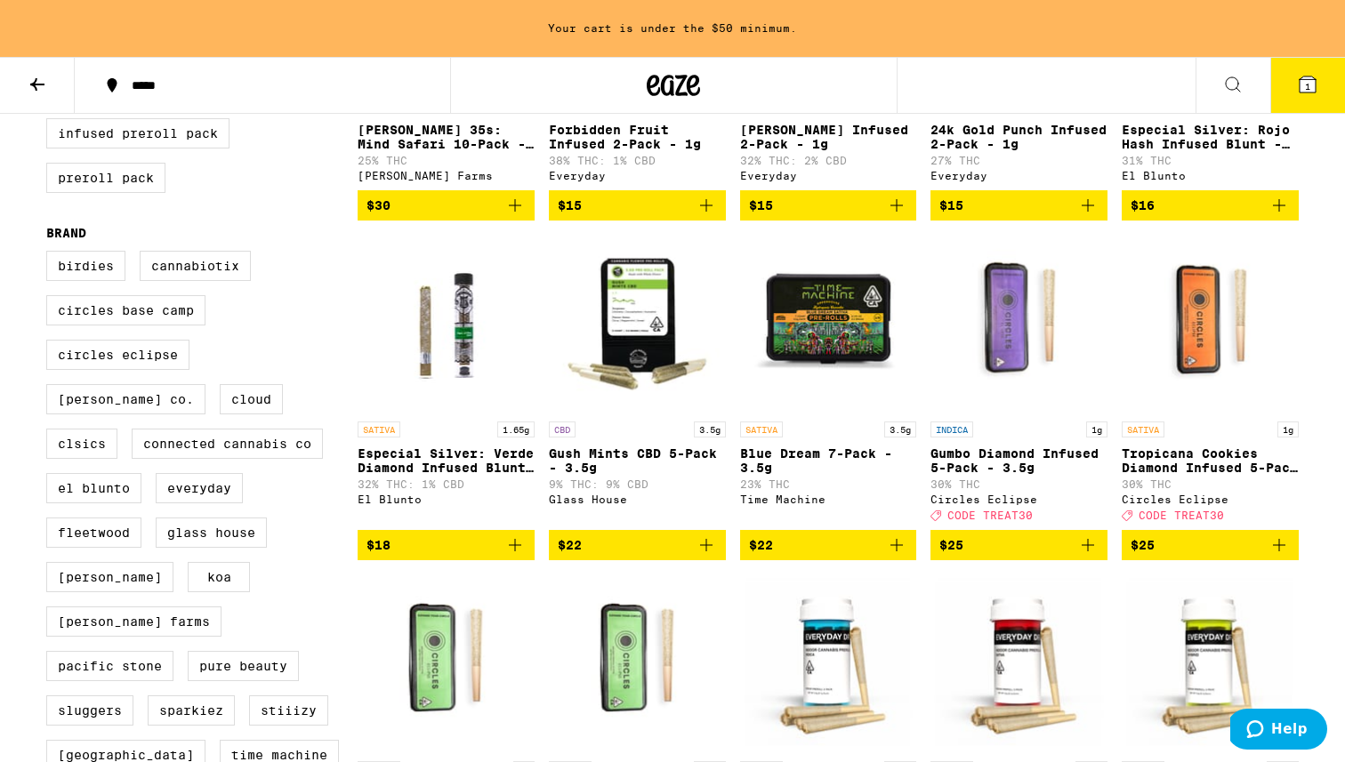
scroll to position [399, 0]
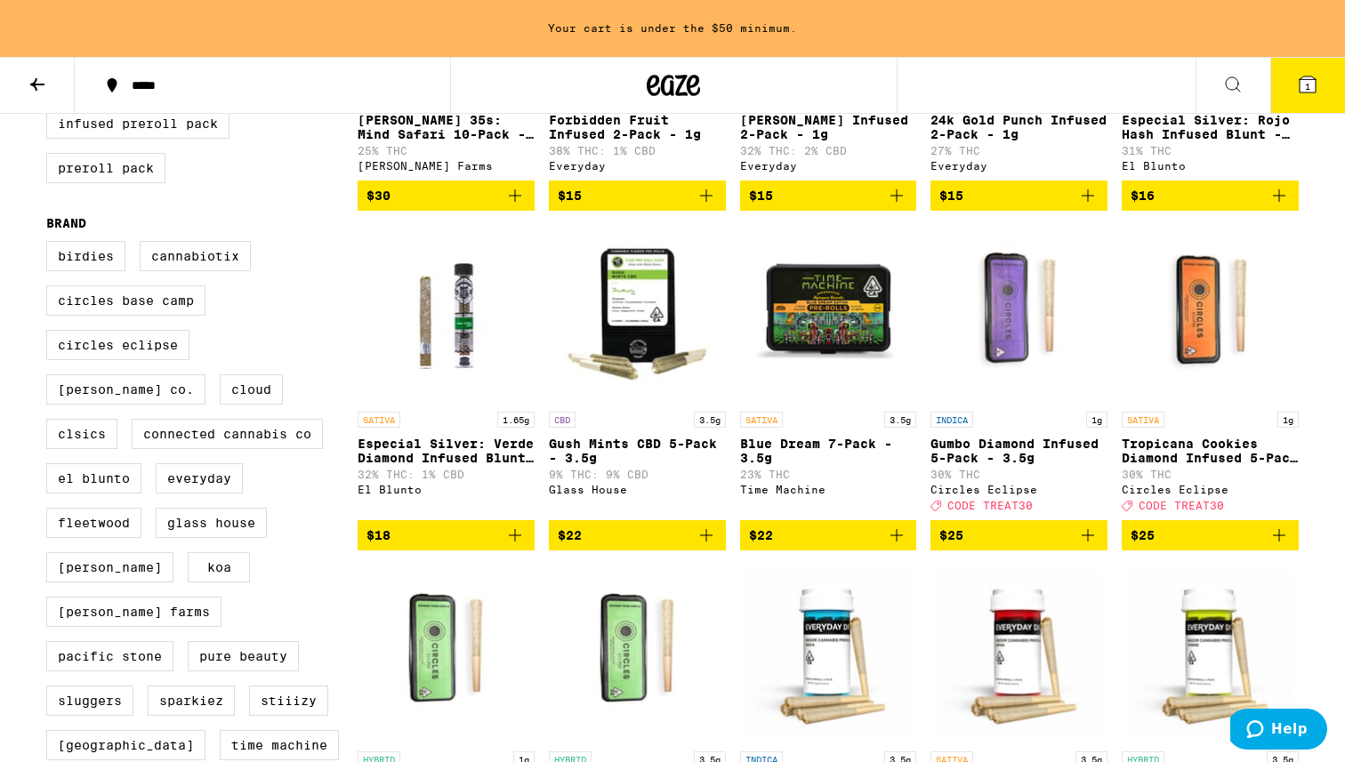
click at [836, 546] on icon "Add to bag" at bounding box center [1087, 535] width 21 height 21
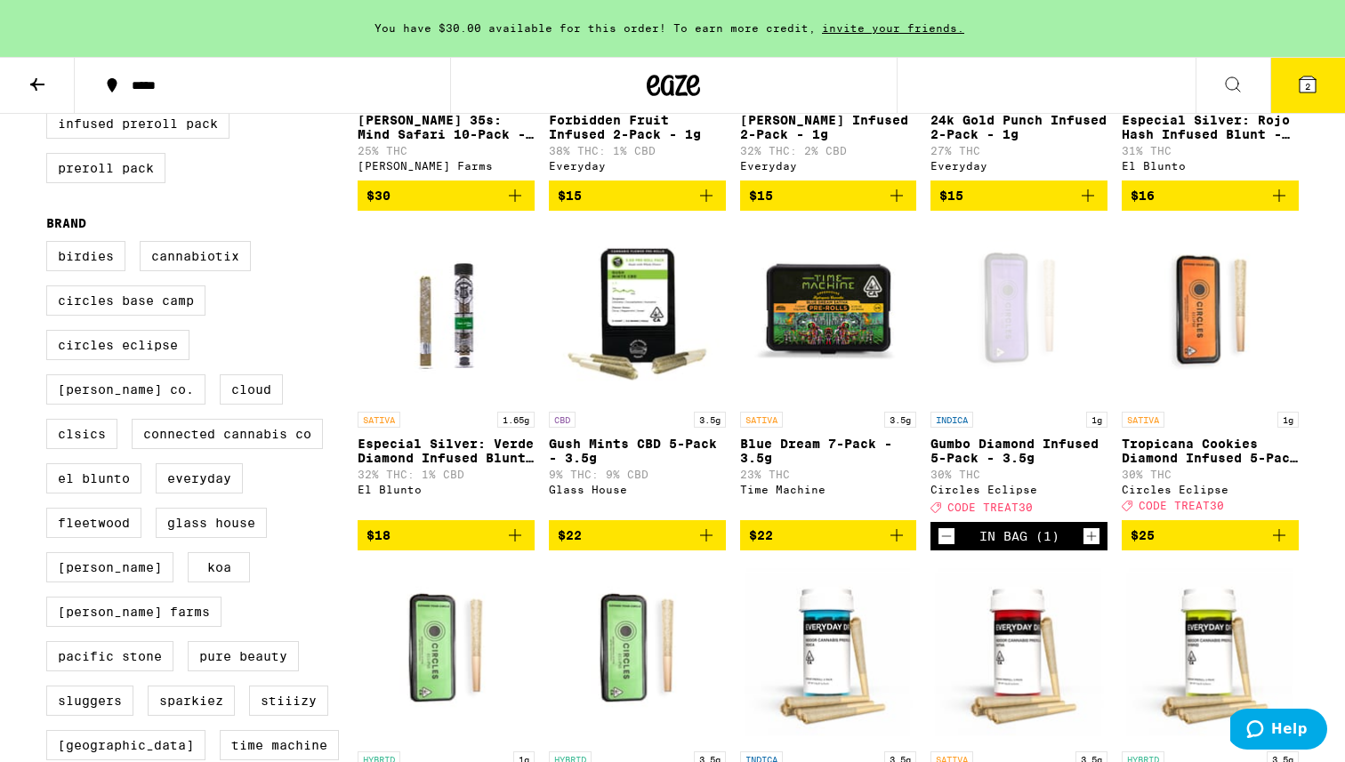
click at [836, 546] on icon "Add to bag" at bounding box center [1278, 535] width 21 height 21
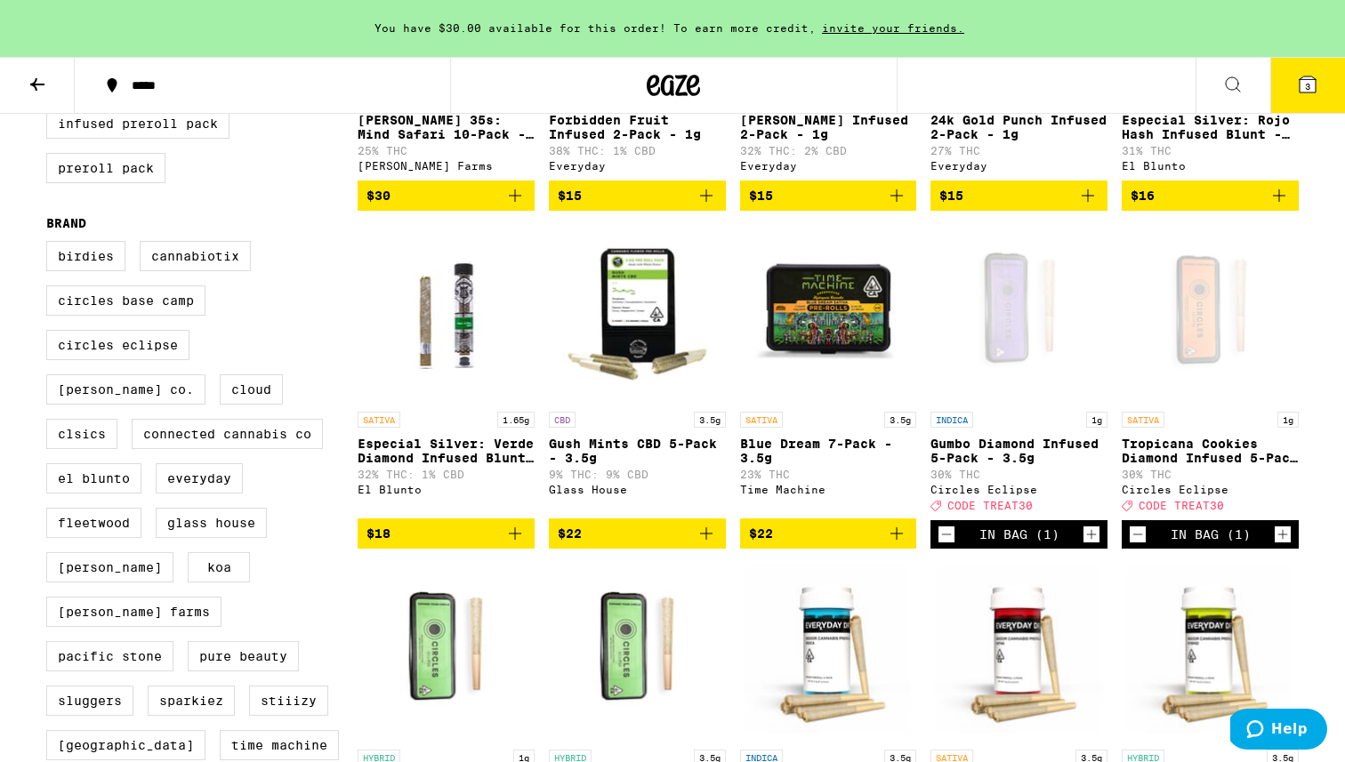
click at [836, 60] on button "3" at bounding box center [1307, 85] width 75 height 55
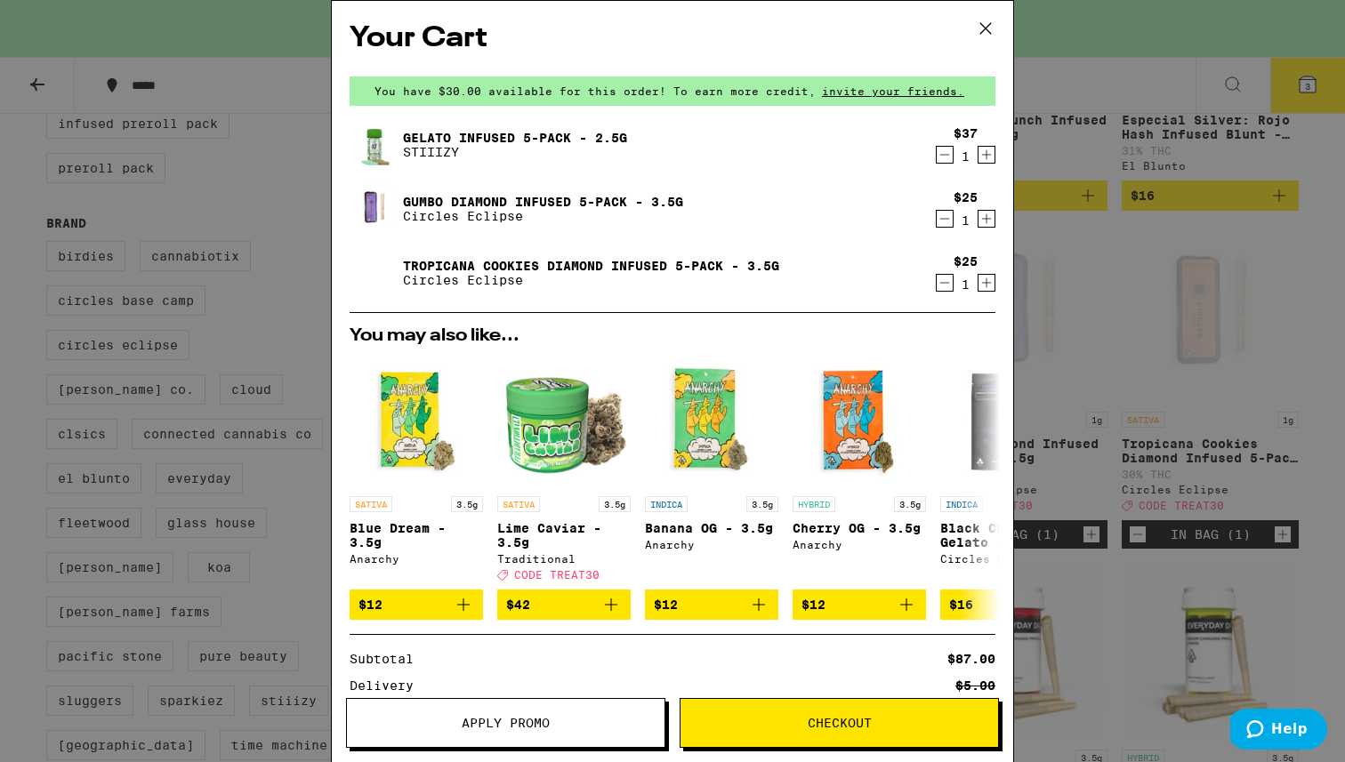
click at [836, 159] on icon "Decrement" at bounding box center [944, 154] width 16 height 21
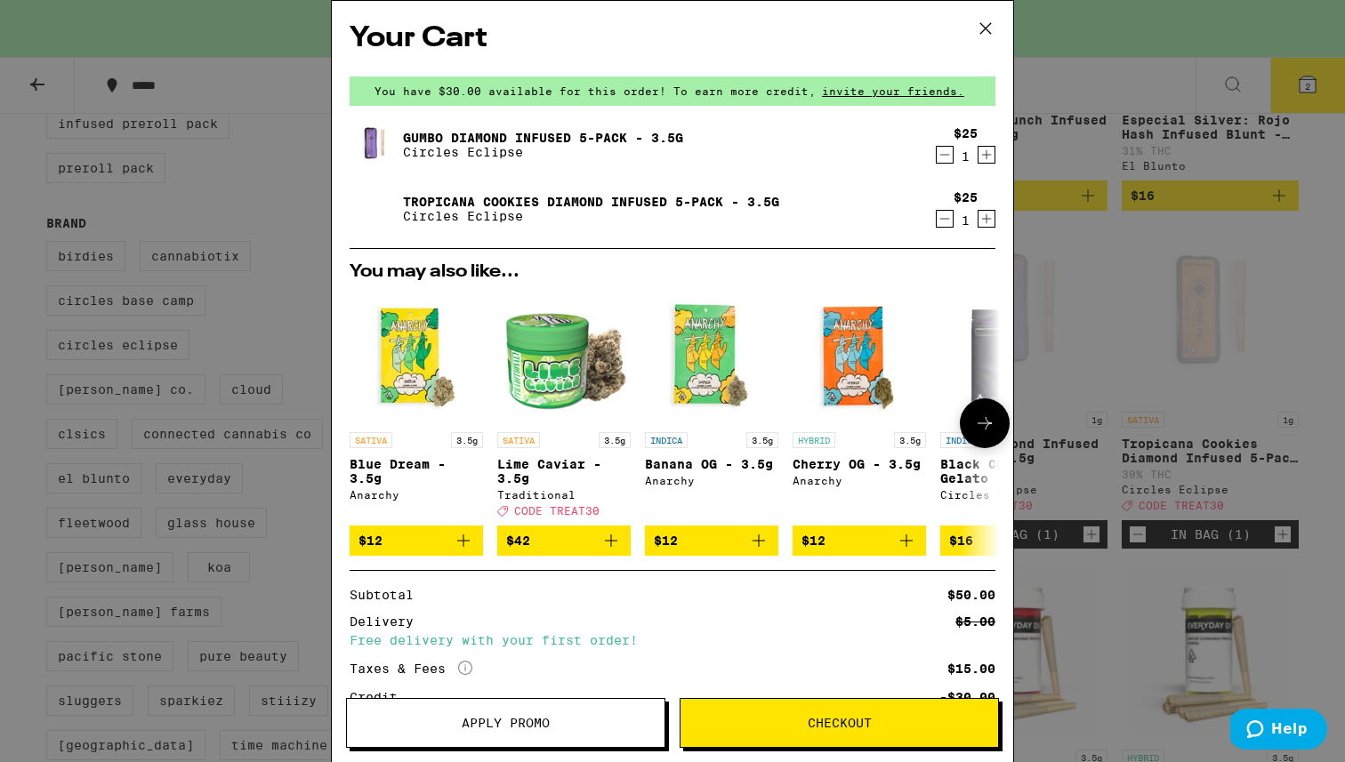
scroll to position [146, 0]
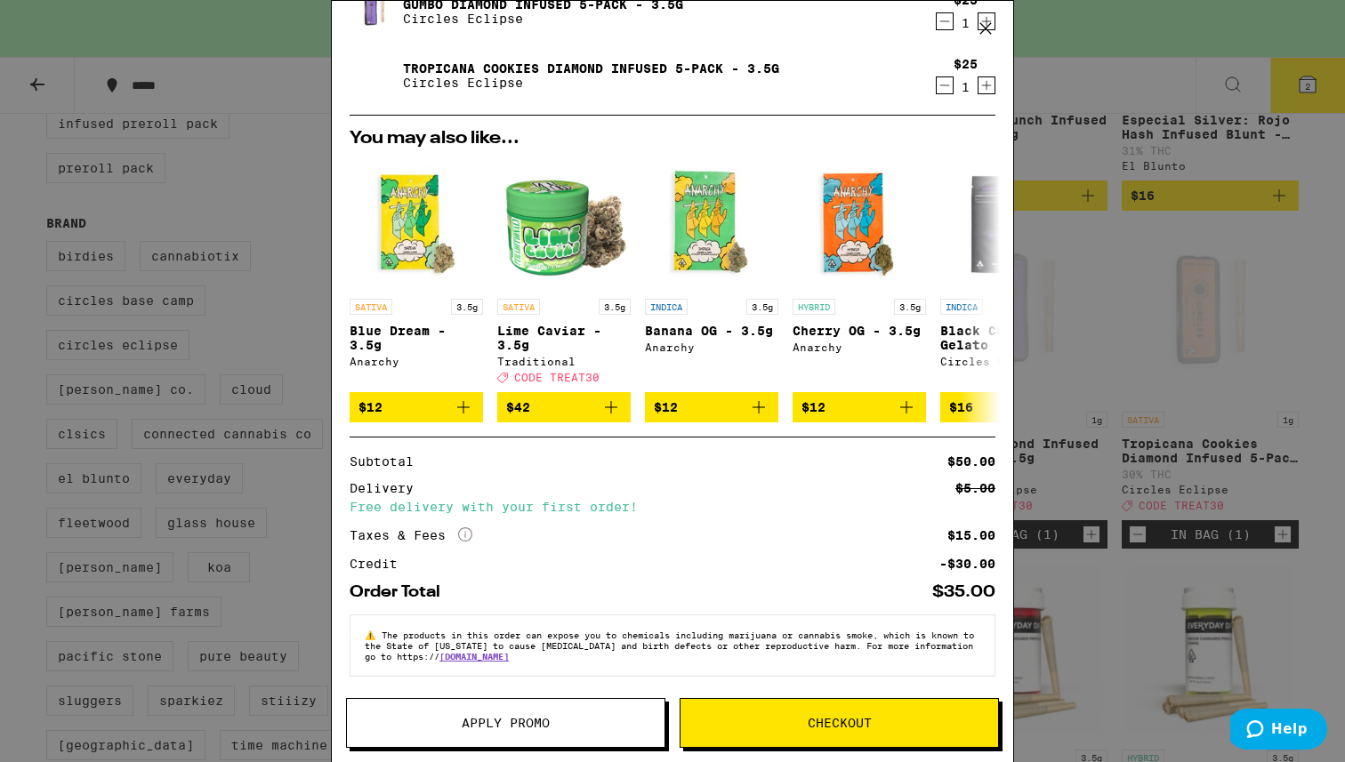
click at [510, 693] on button "Apply Promo" at bounding box center [505, 723] width 319 height 50
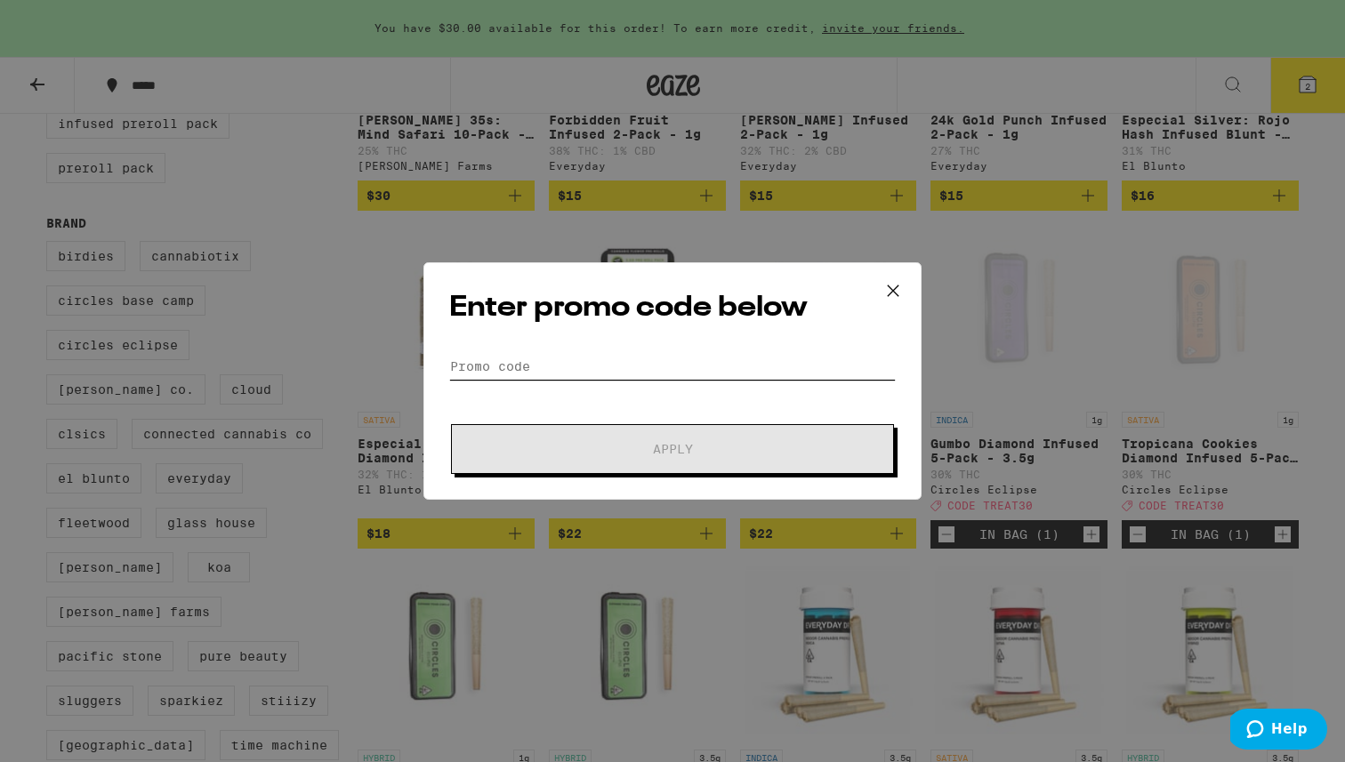
click at [574, 367] on input "Promo Code" at bounding box center [672, 366] width 446 height 27
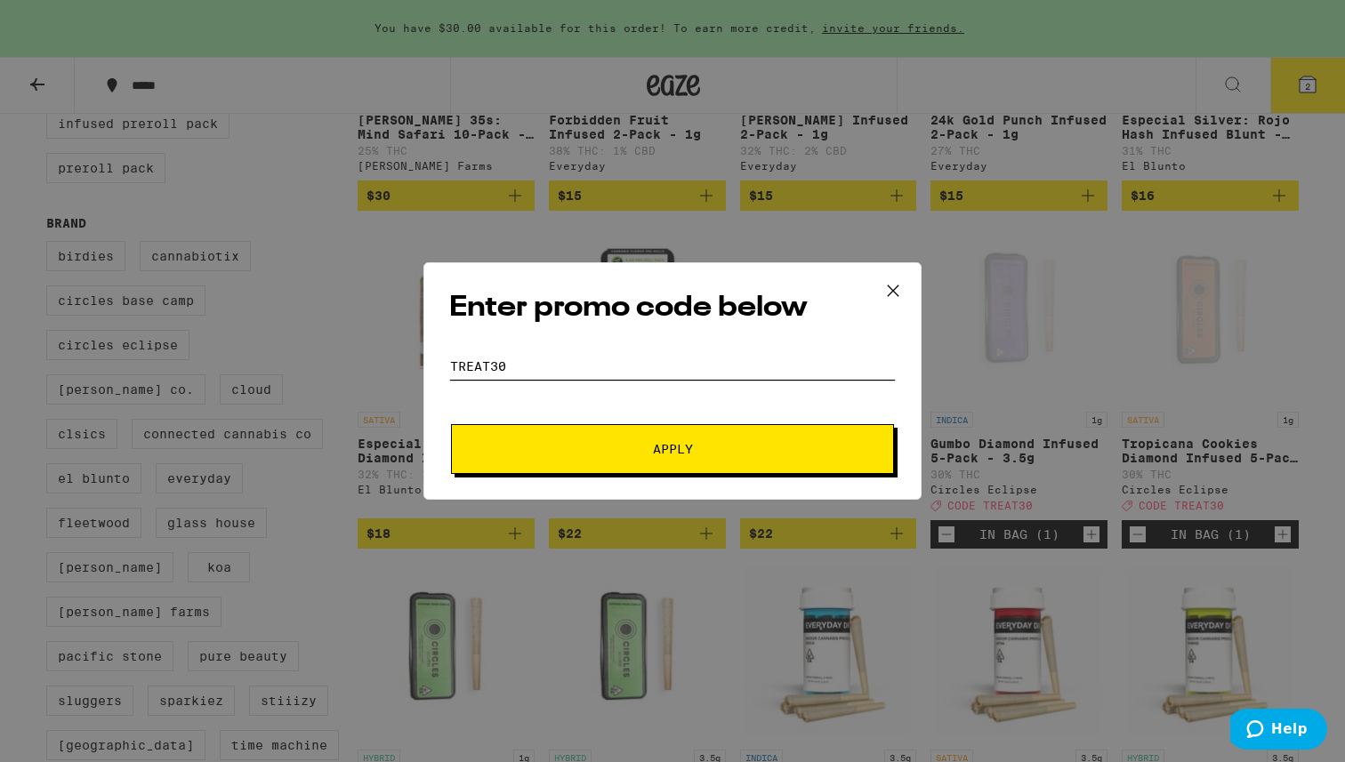
type input "treat30"
click at [451, 424] on button "Apply" at bounding box center [672, 449] width 443 height 50
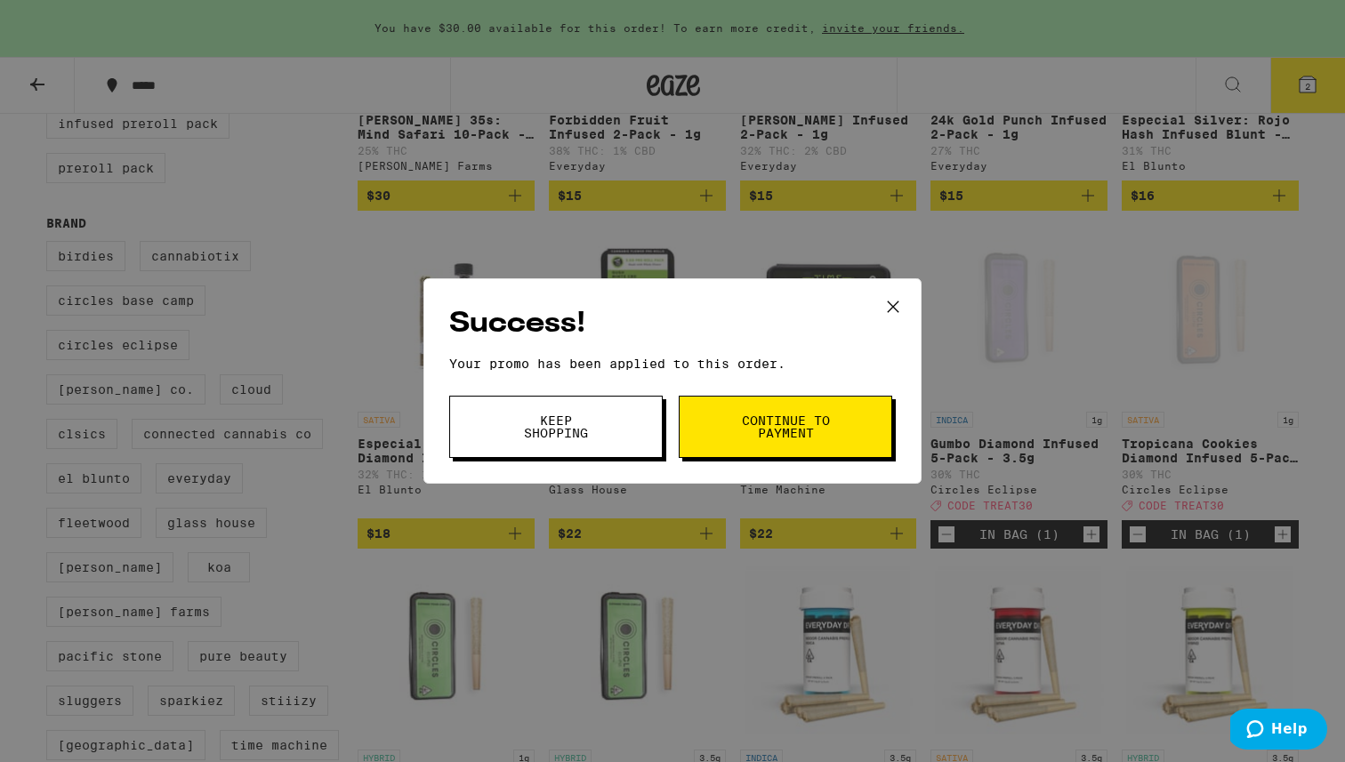
click at [644, 410] on button "Keep Shopping" at bounding box center [555, 427] width 213 height 62
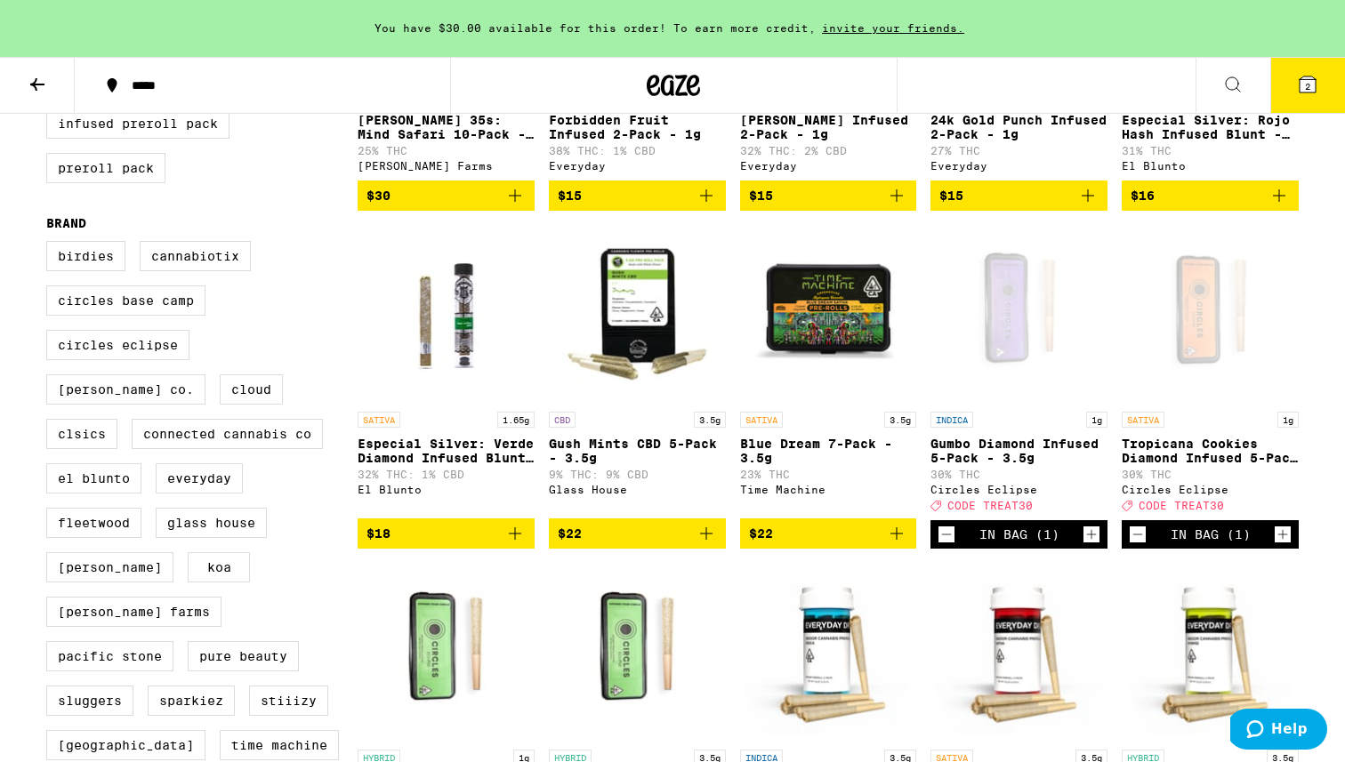
click at [836, 97] on button "2" at bounding box center [1307, 85] width 75 height 55
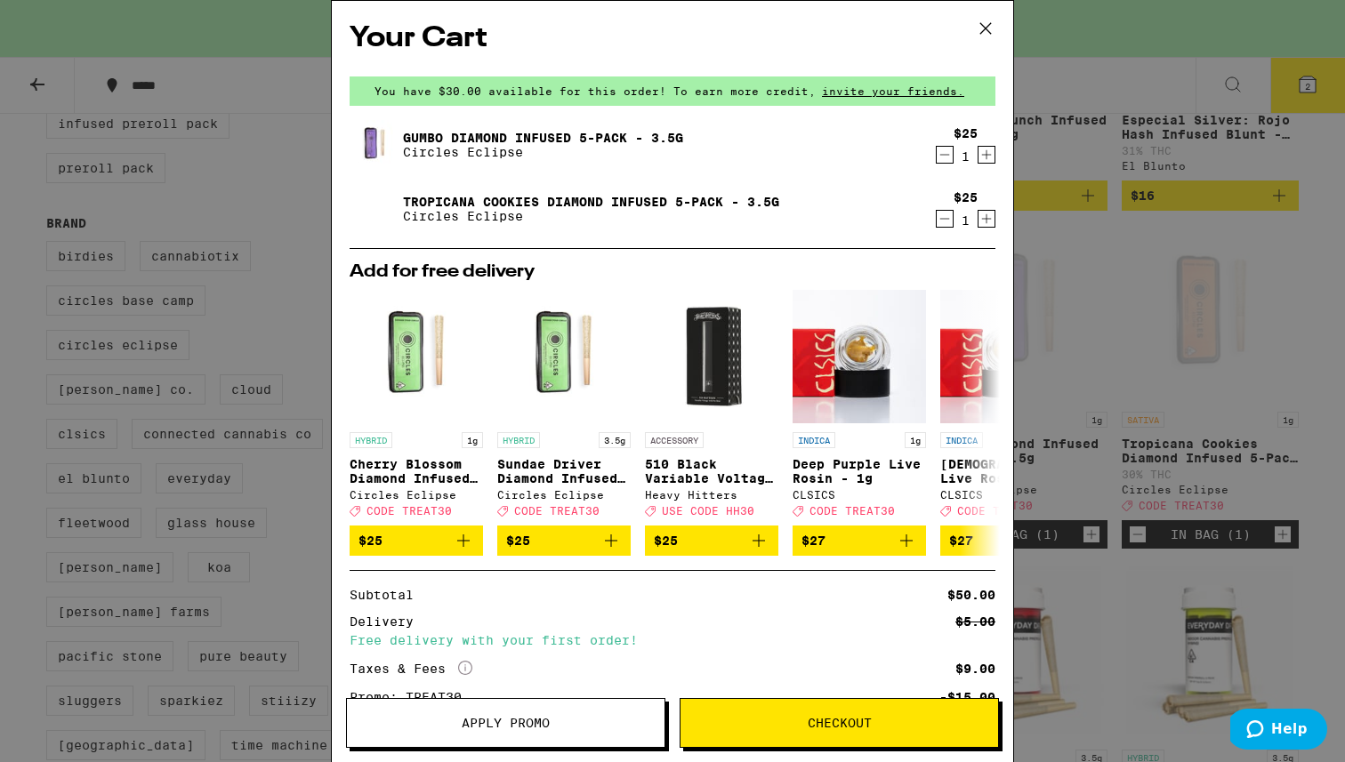
click at [836, 26] on icon at bounding box center [985, 28] width 11 height 11
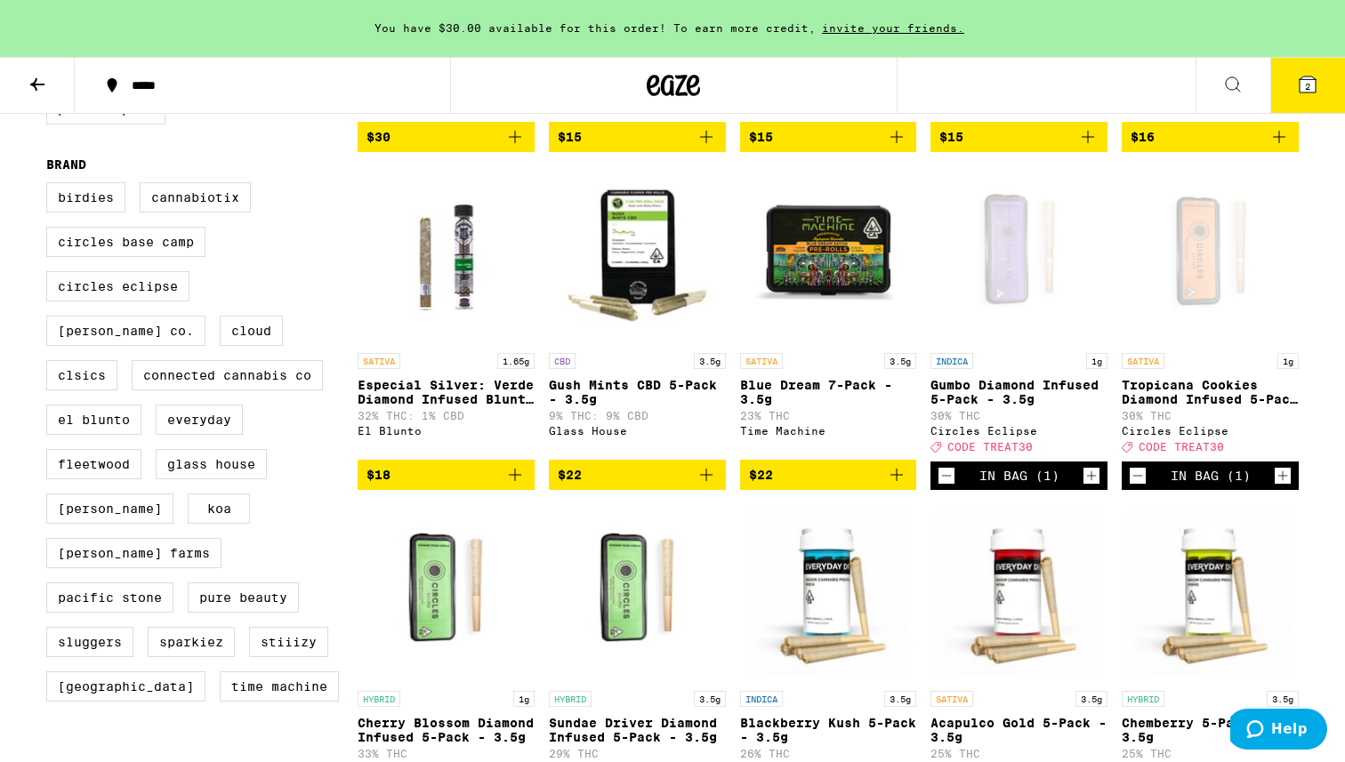
scroll to position [462, 0]
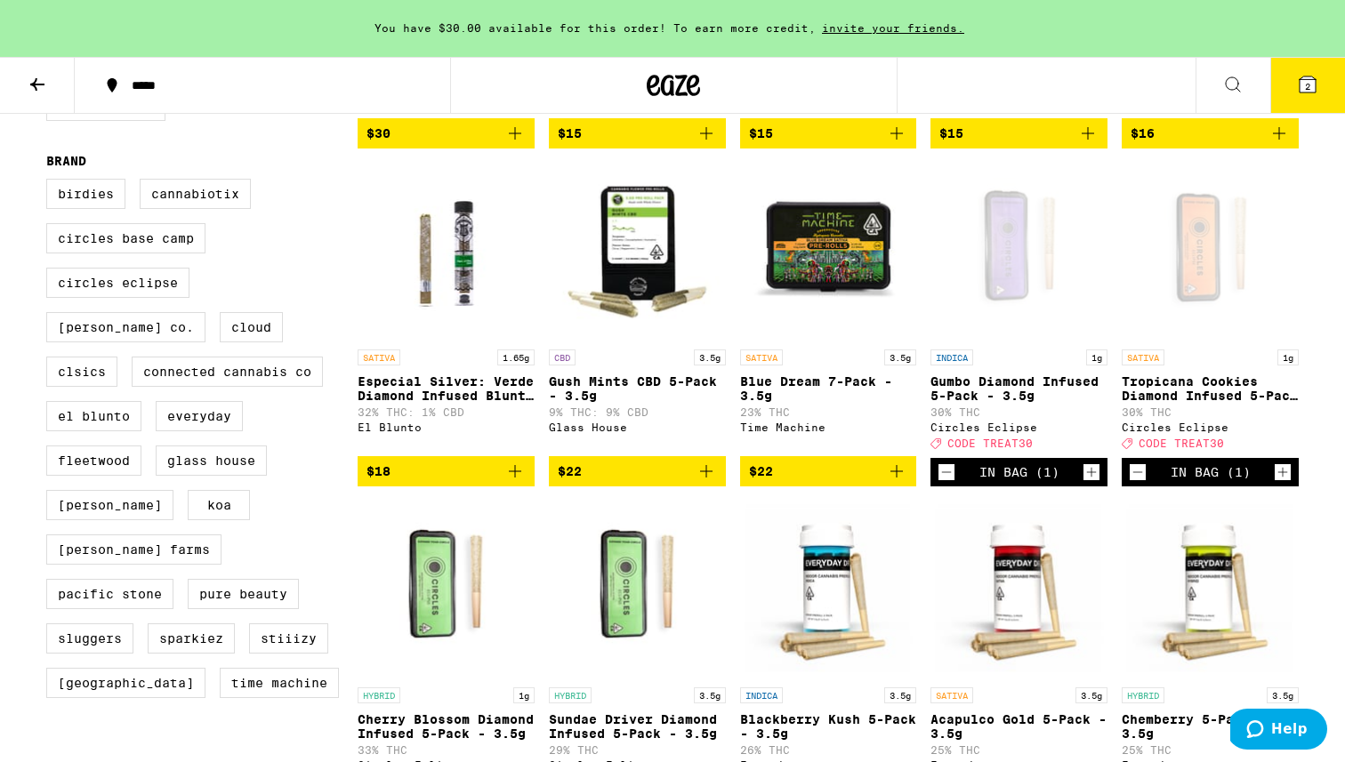
click at [836, 483] on icon "Decrement" at bounding box center [946, 472] width 16 height 21
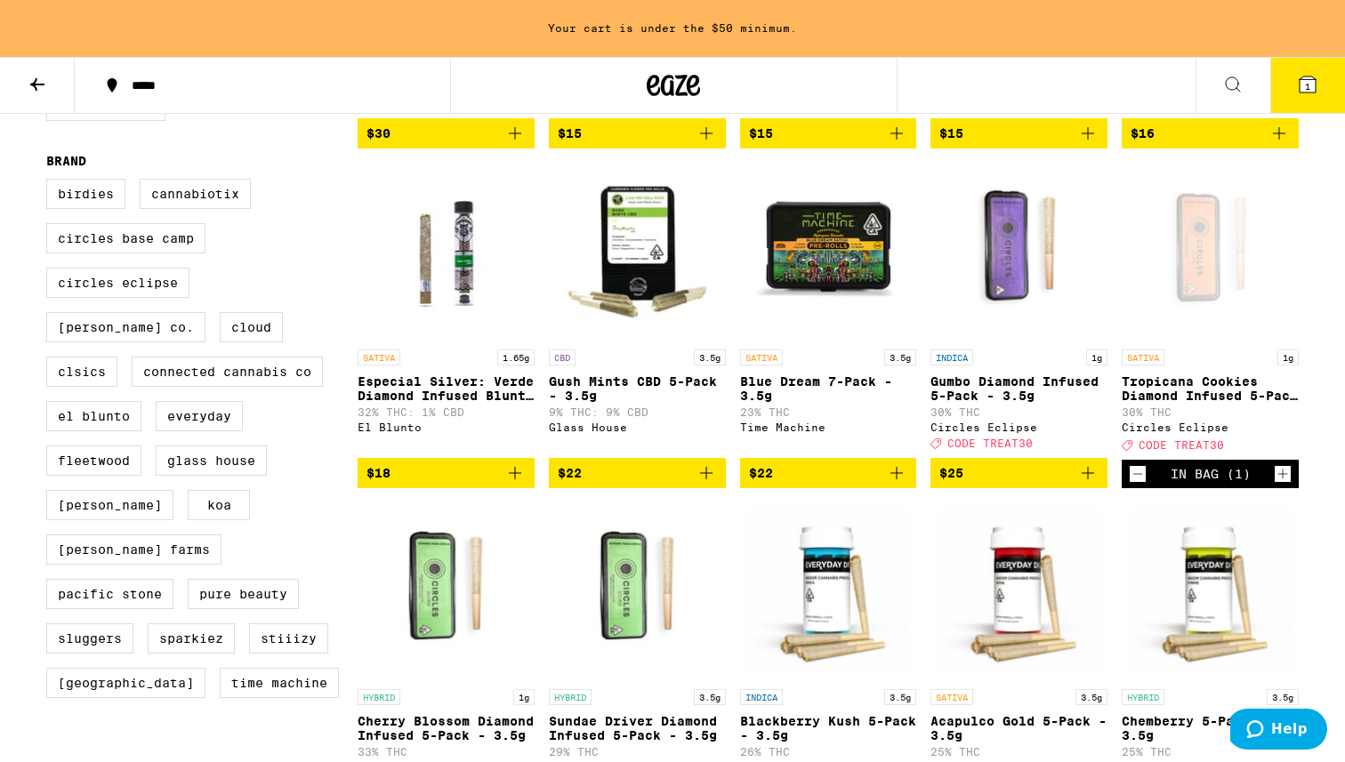
click at [836, 485] on icon "Decrement" at bounding box center [1137, 473] width 16 height 21
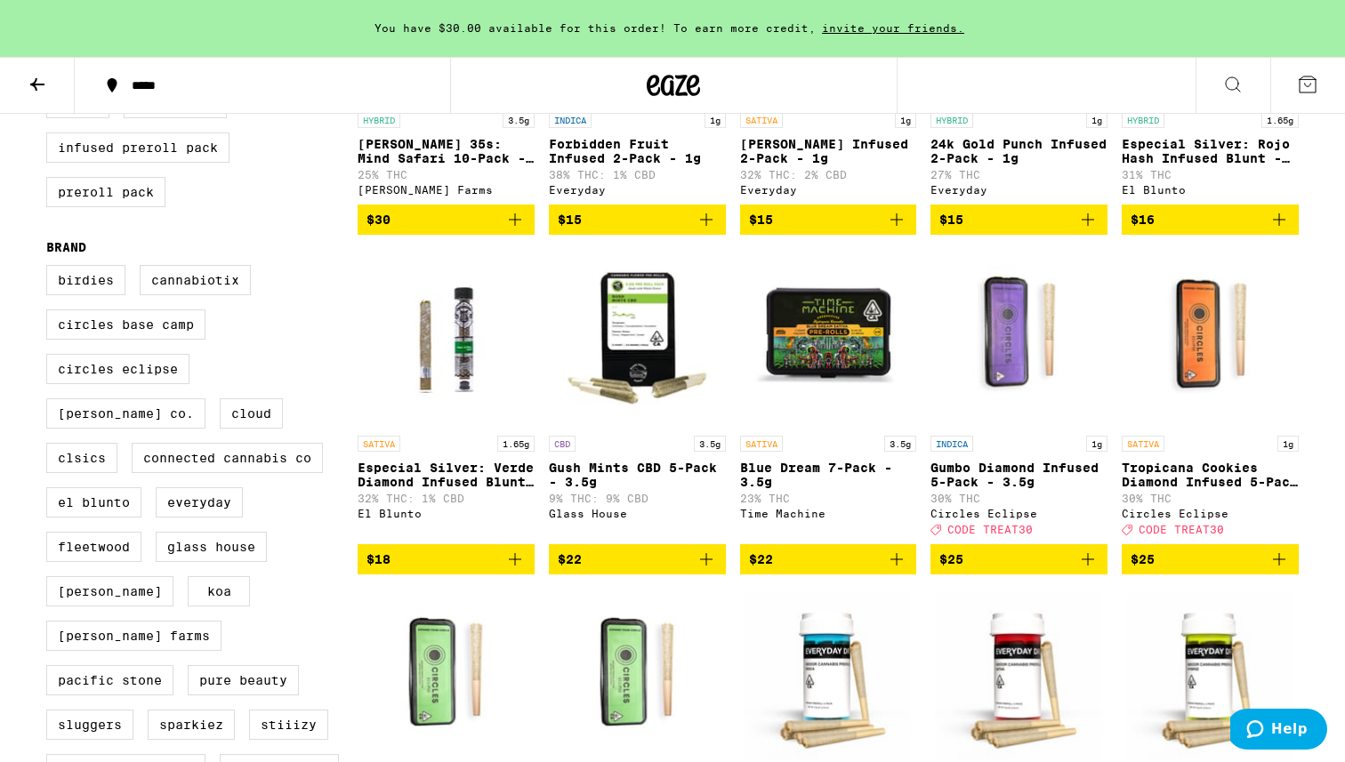
scroll to position [377, 0]
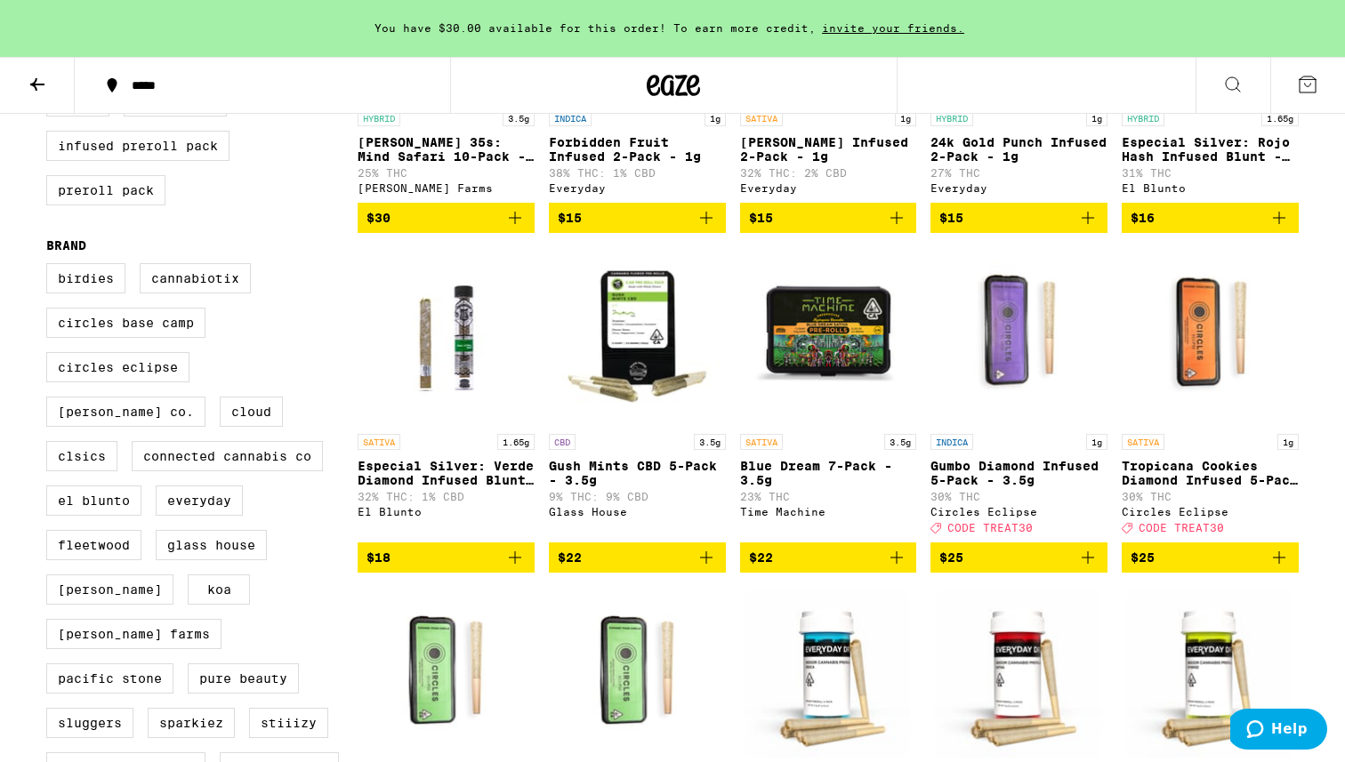
click at [836, 568] on icon "Add to bag" at bounding box center [1087, 557] width 21 height 21
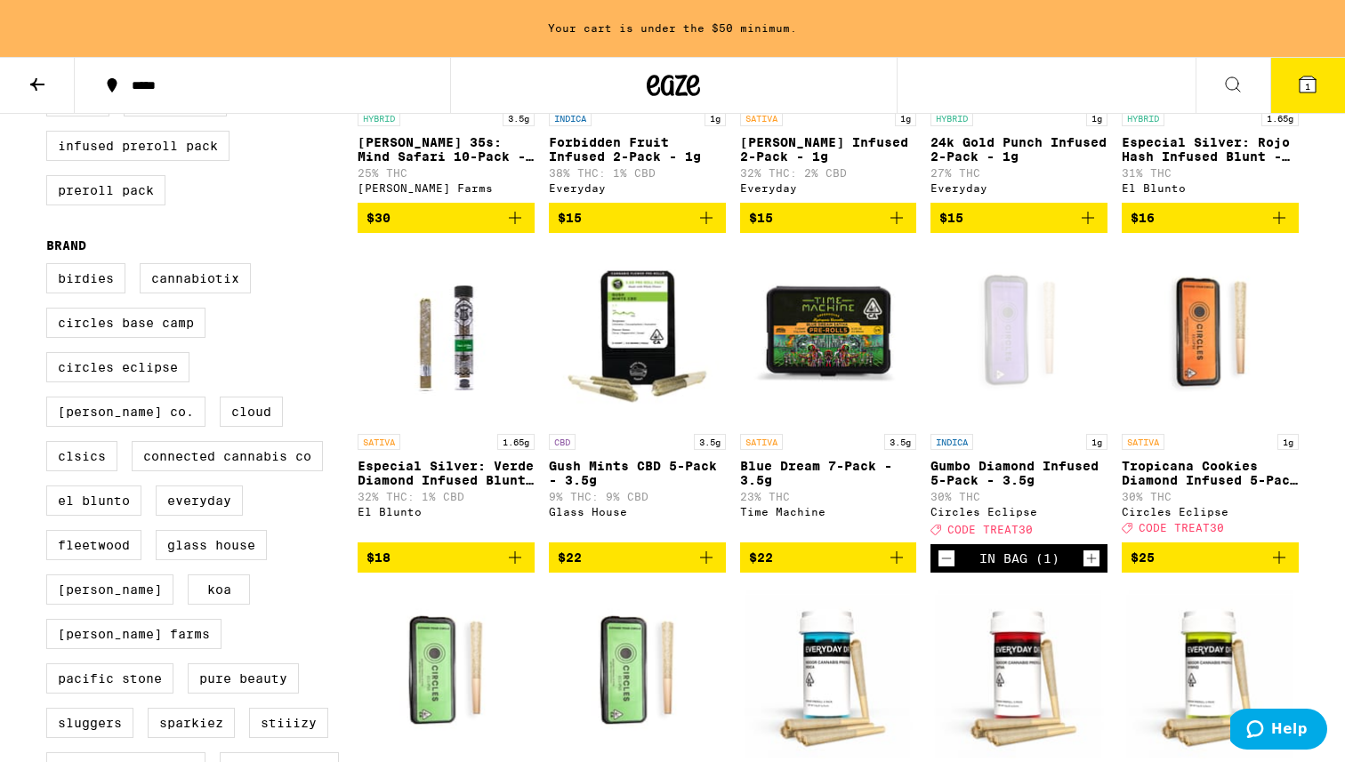
click at [836, 573] on button "$25" at bounding box center [1209, 557] width 177 height 30
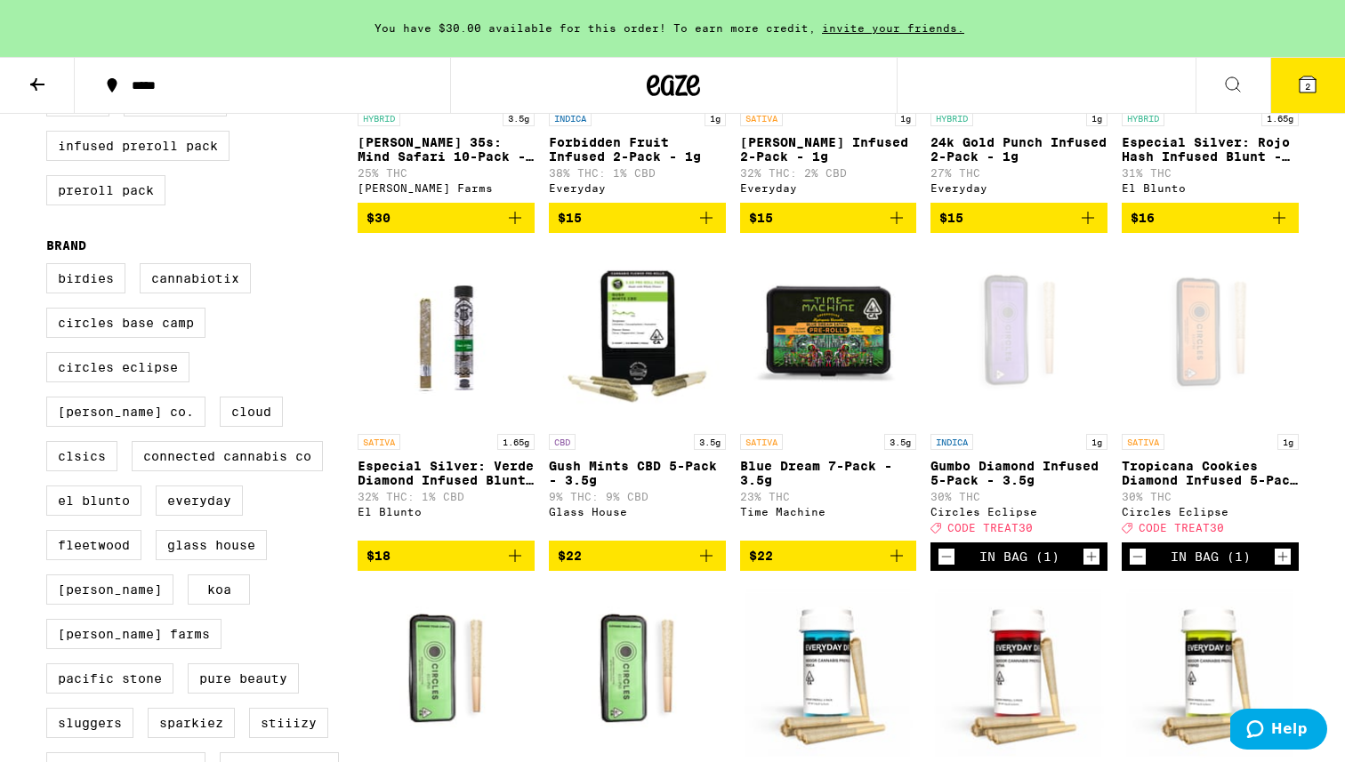
scroll to position [0, 0]
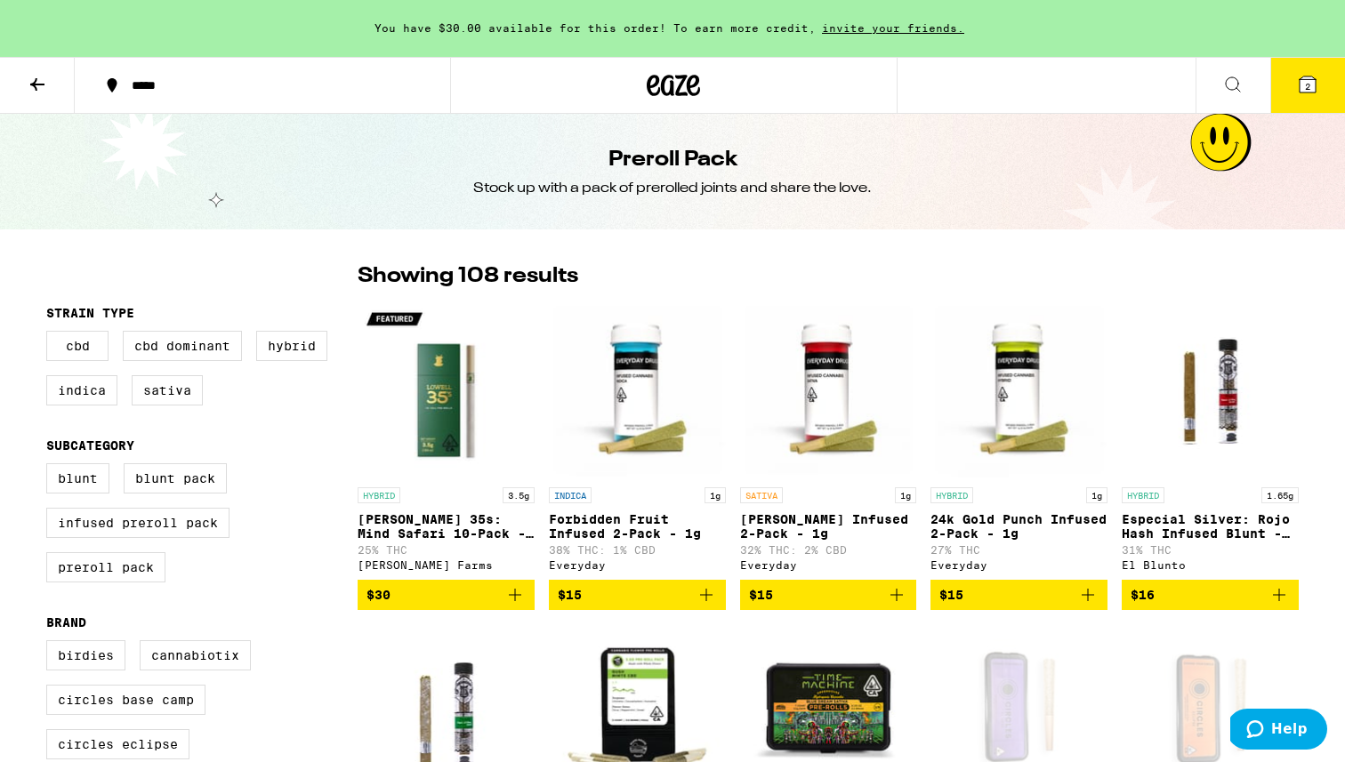
click at [51, 75] on button at bounding box center [37, 86] width 75 height 56
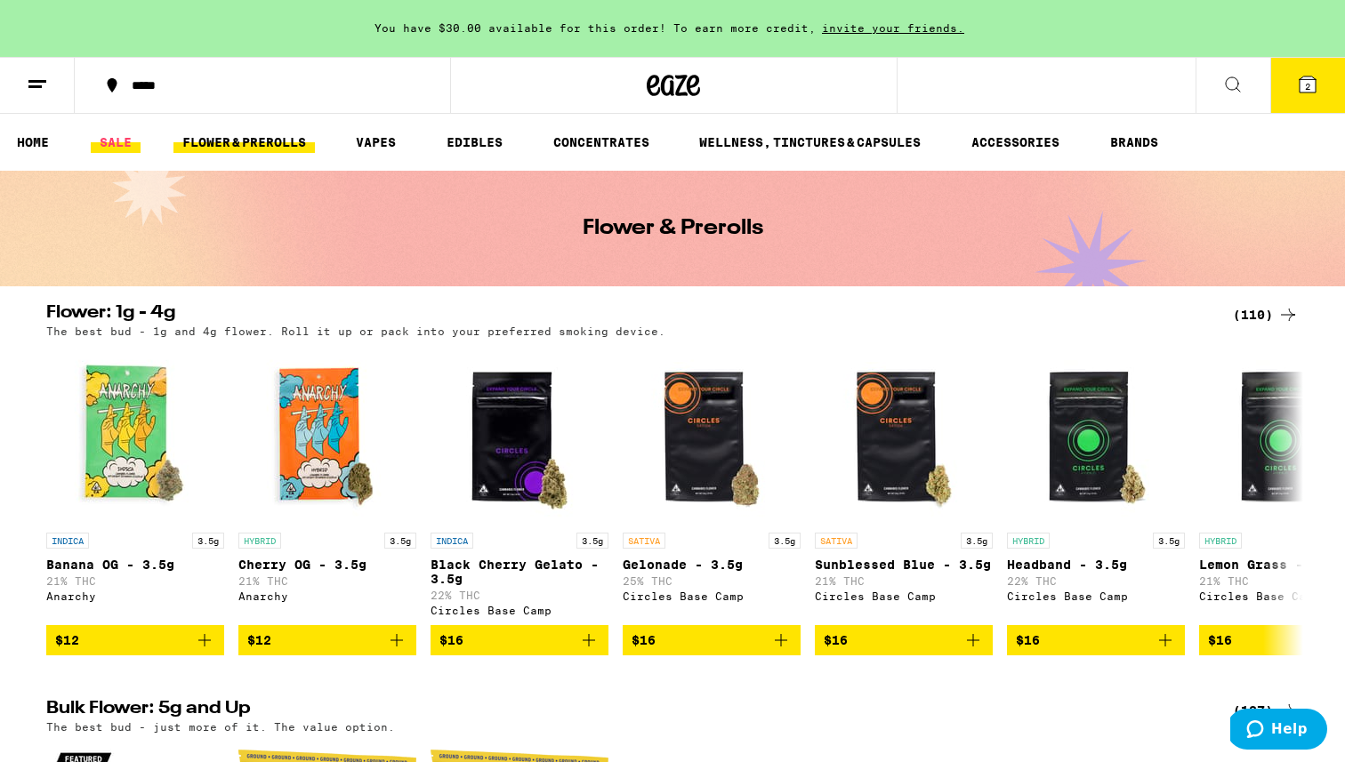
click at [124, 137] on link "SALE" at bounding box center [116, 142] width 50 height 21
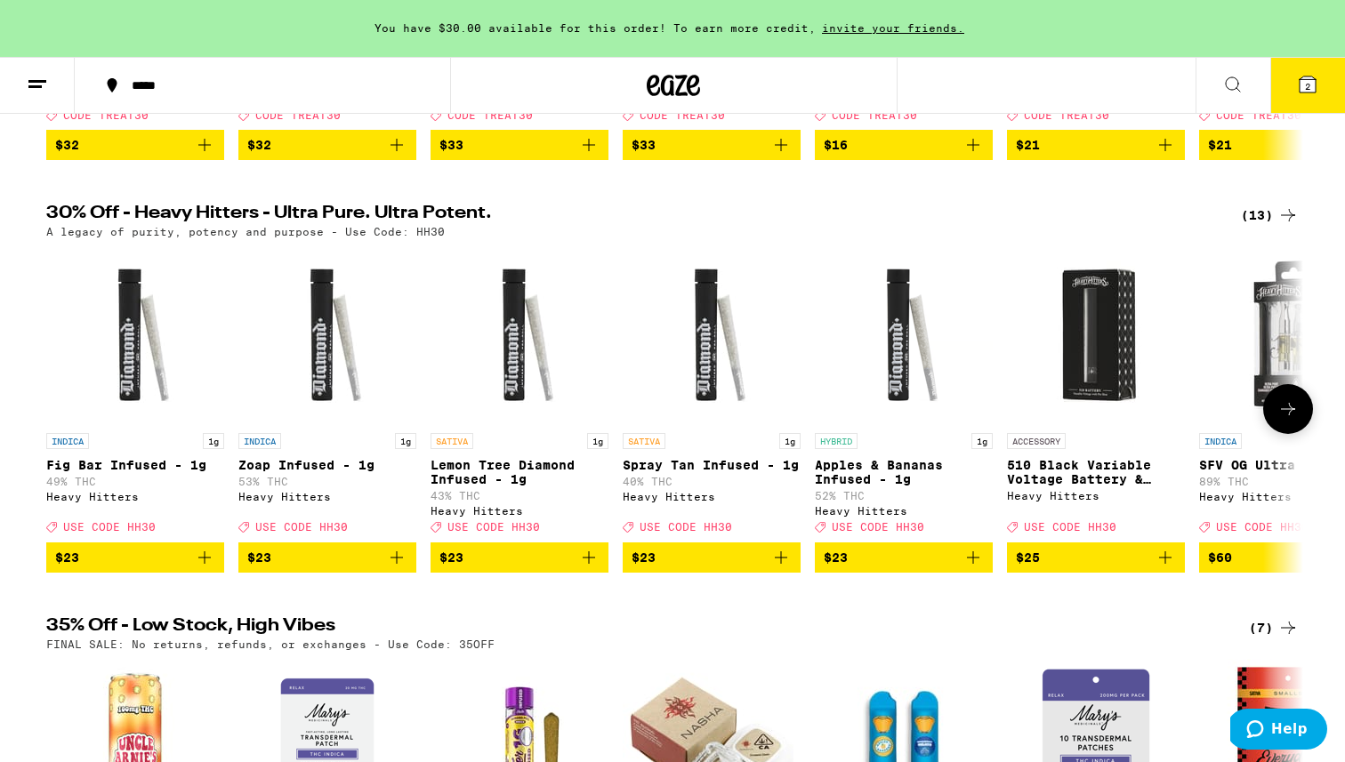
scroll to position [505, 0]
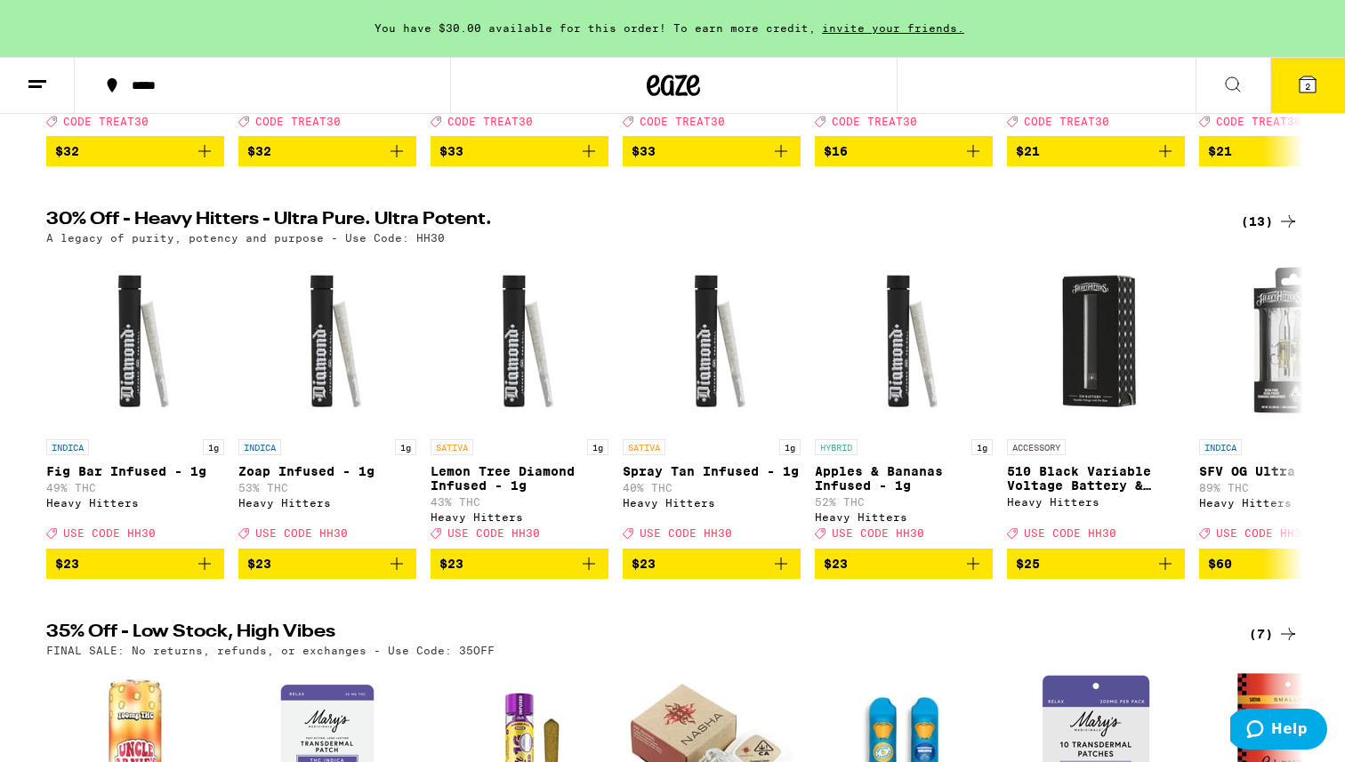
click at [836, 227] on div "(13)" at bounding box center [1269, 221] width 58 height 21
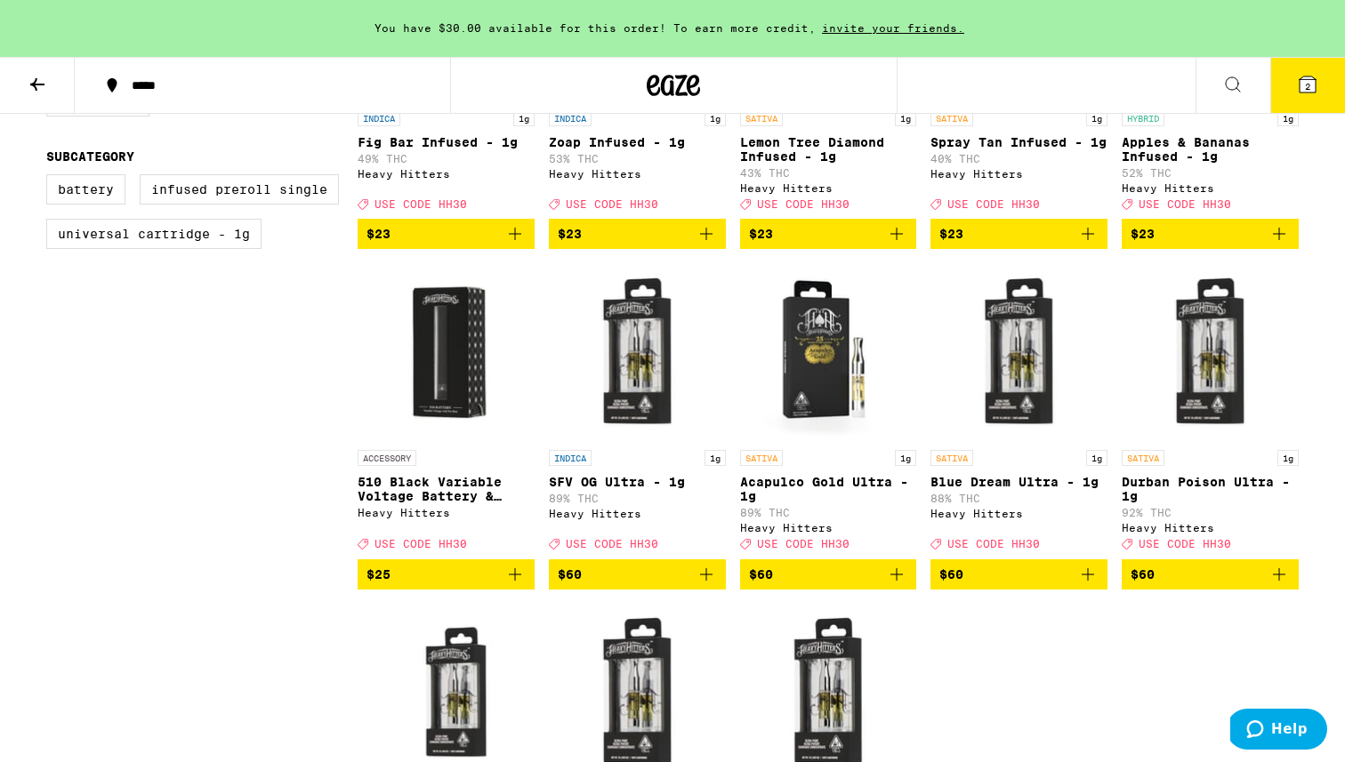
scroll to position [252, 0]
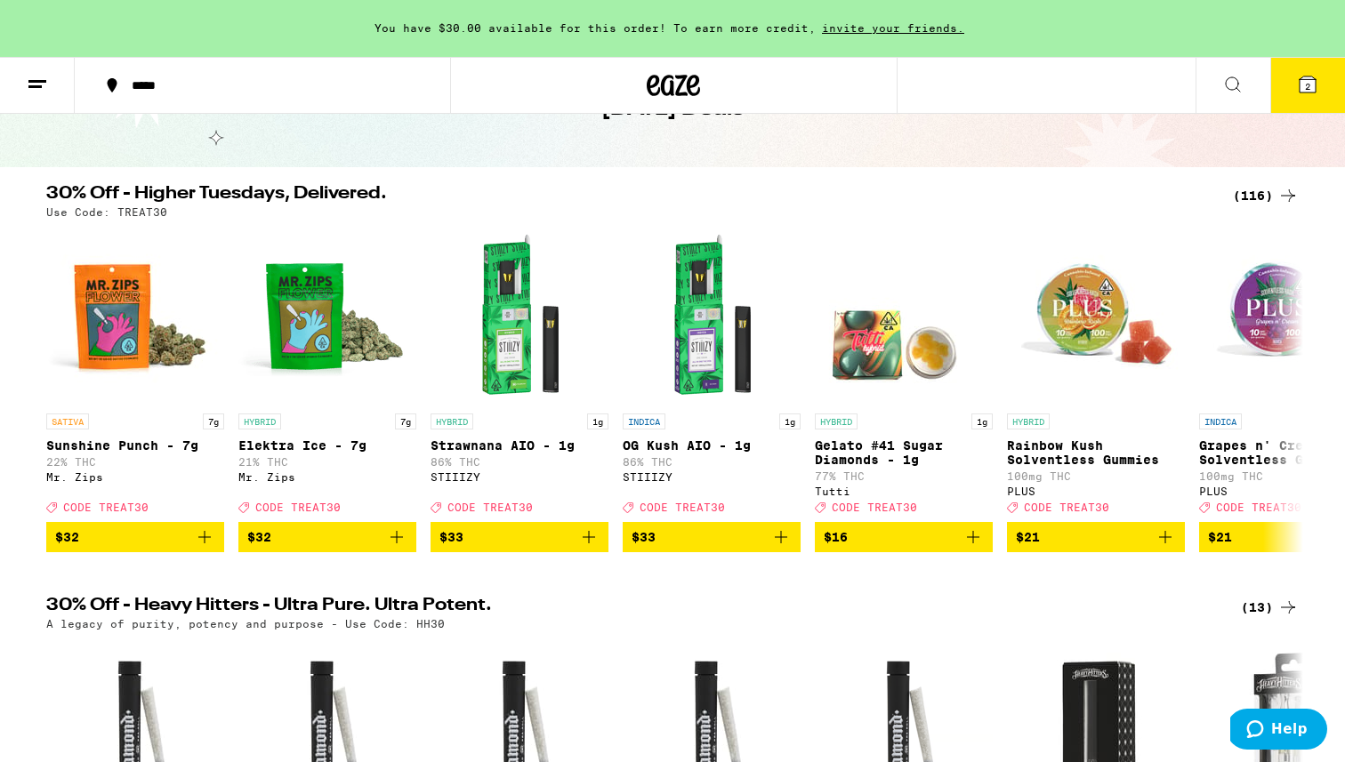
scroll to position [88, 0]
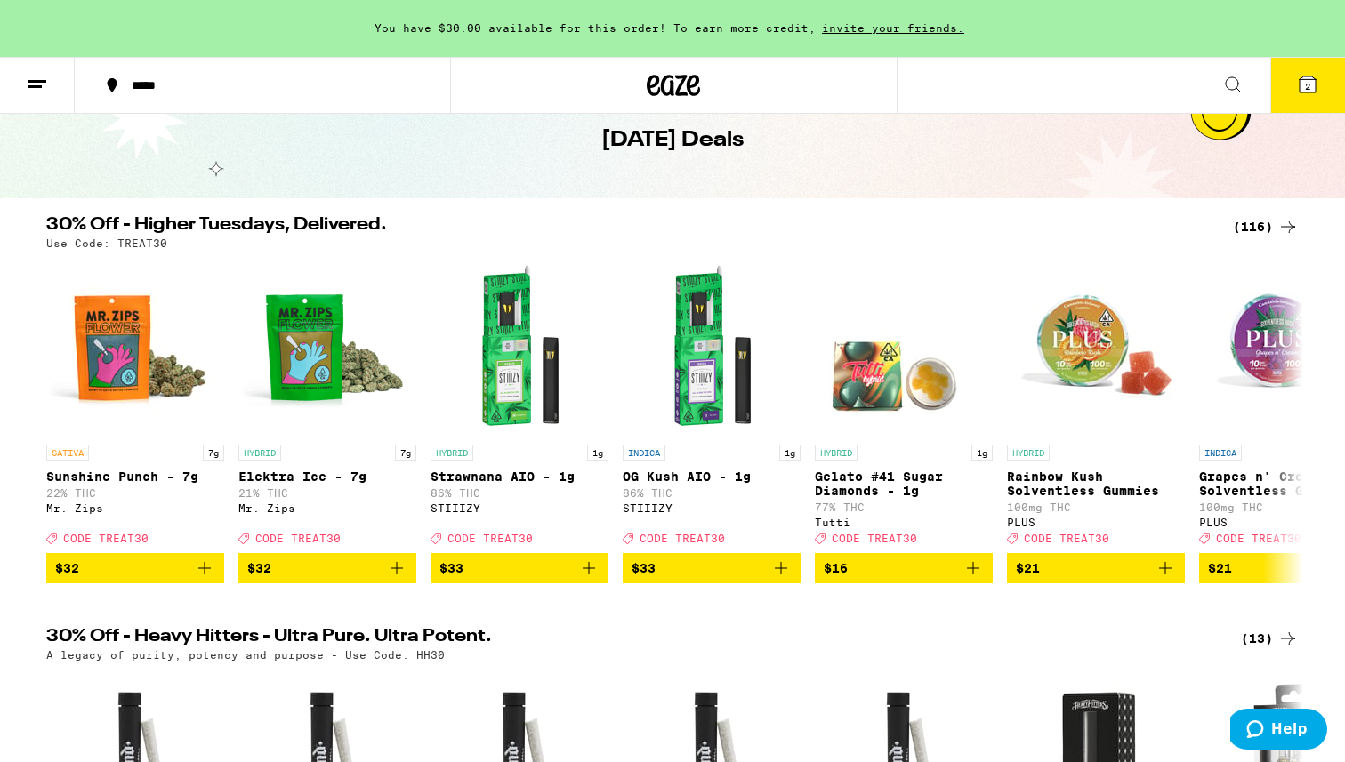
click at [836, 223] on div "(116)" at bounding box center [1265, 226] width 66 height 21
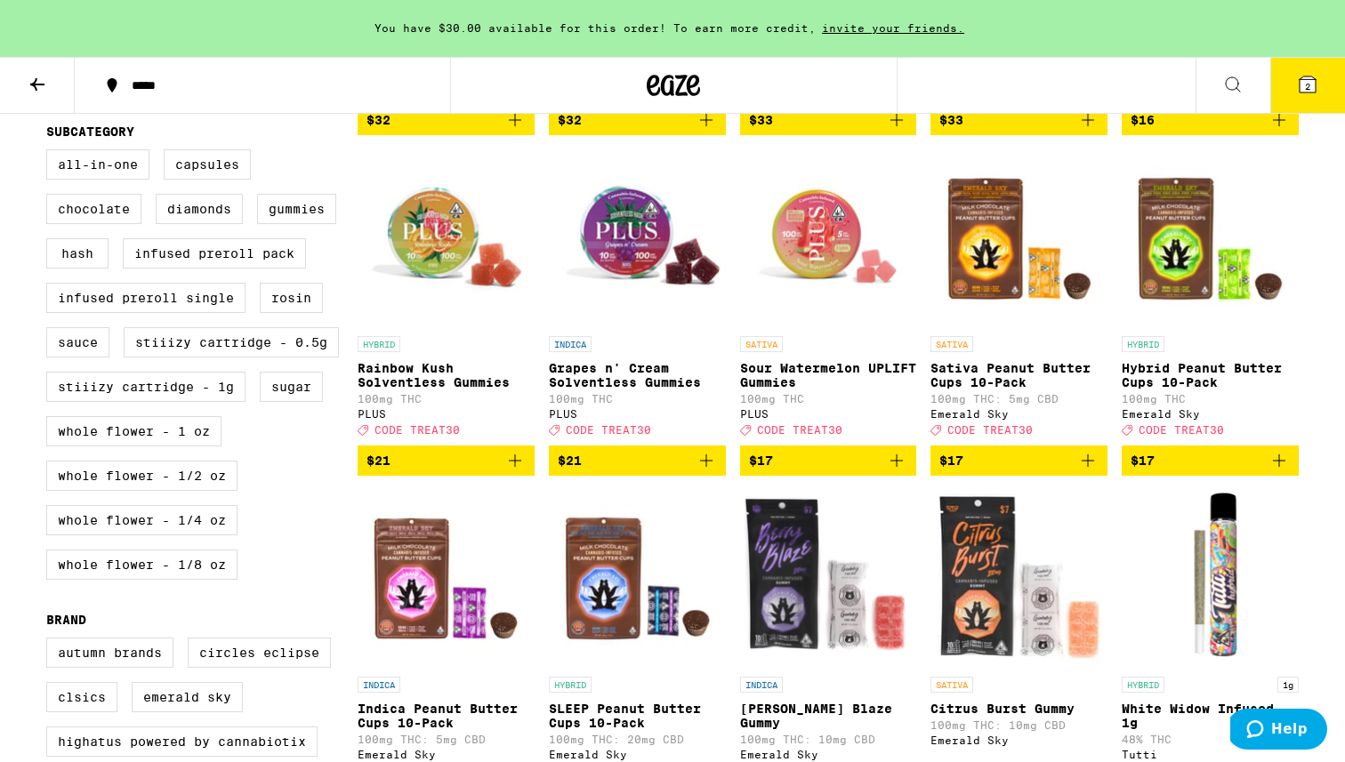
scroll to position [539, 0]
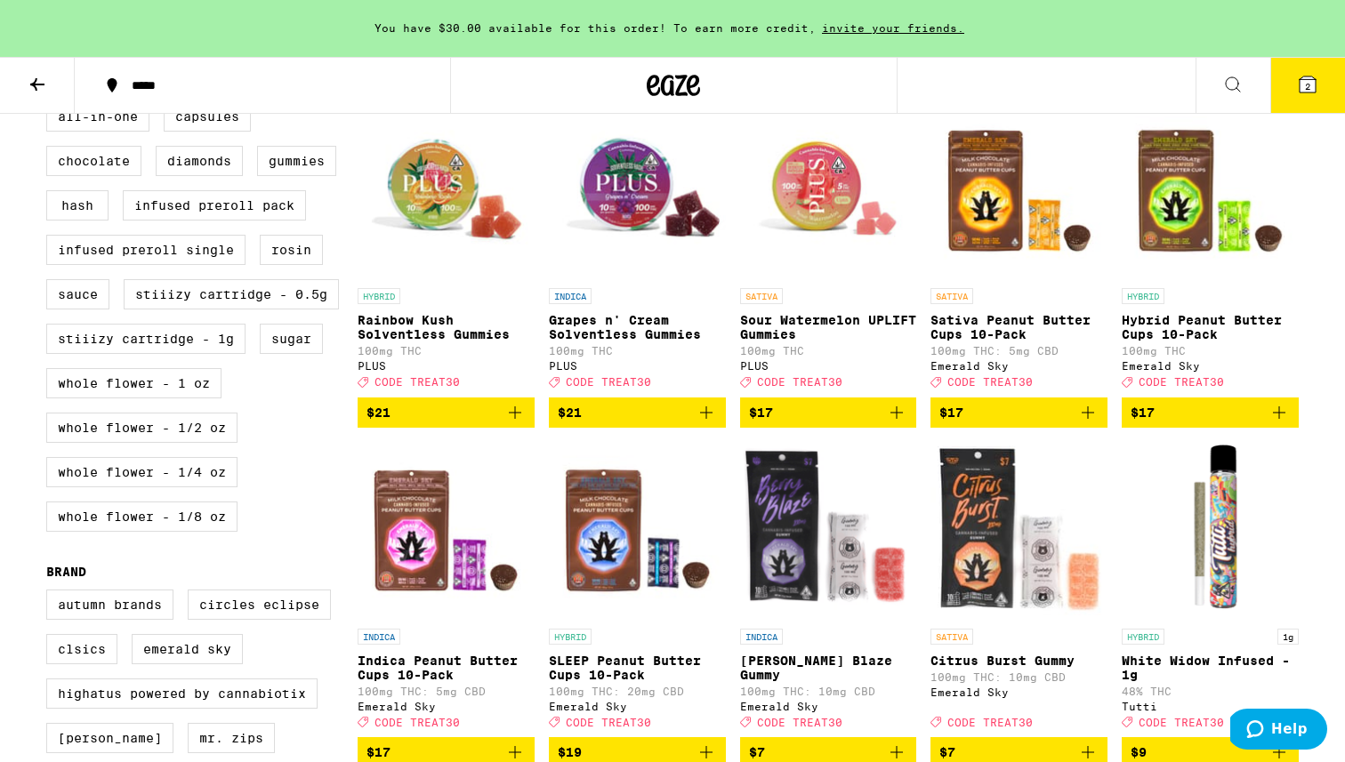
click at [836, 81] on span "2" at bounding box center [1307, 86] width 5 height 11
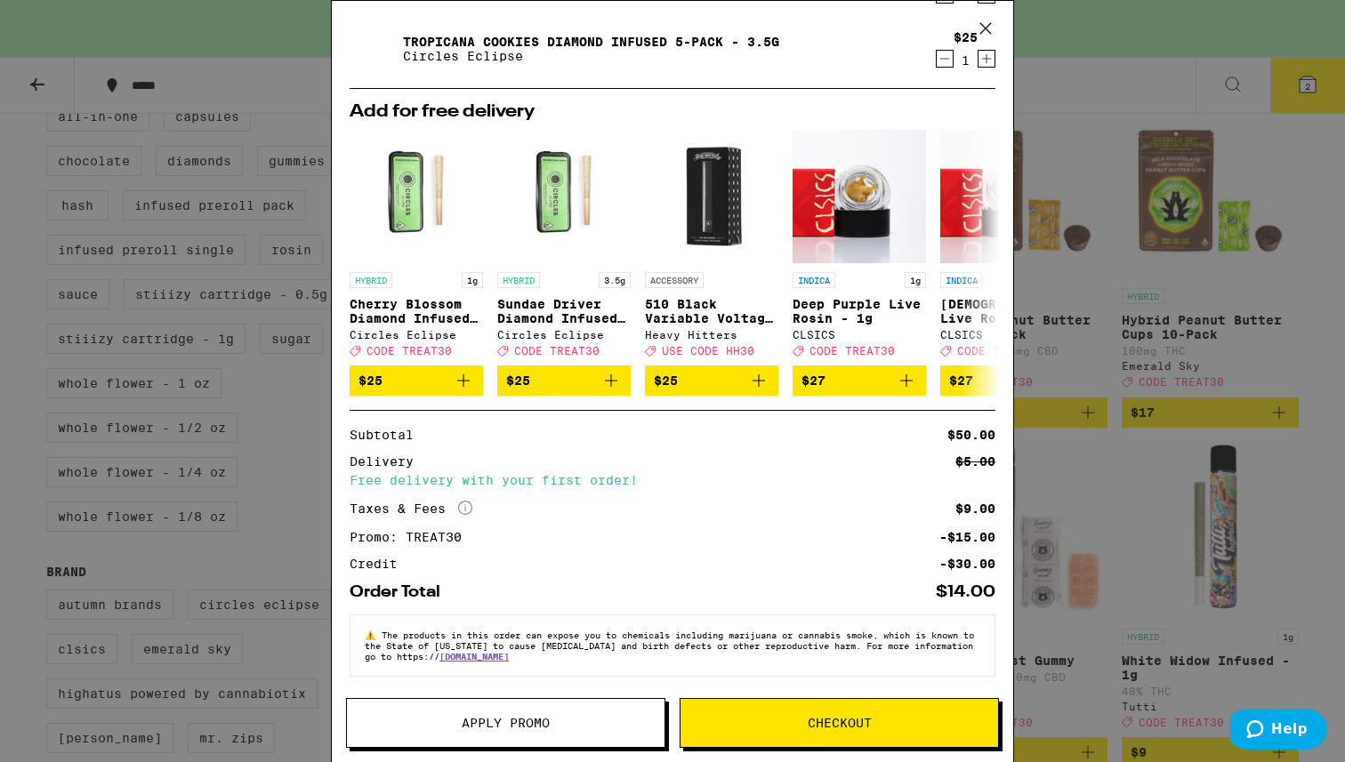
click at [836, 24] on icon at bounding box center [985, 28] width 27 height 27
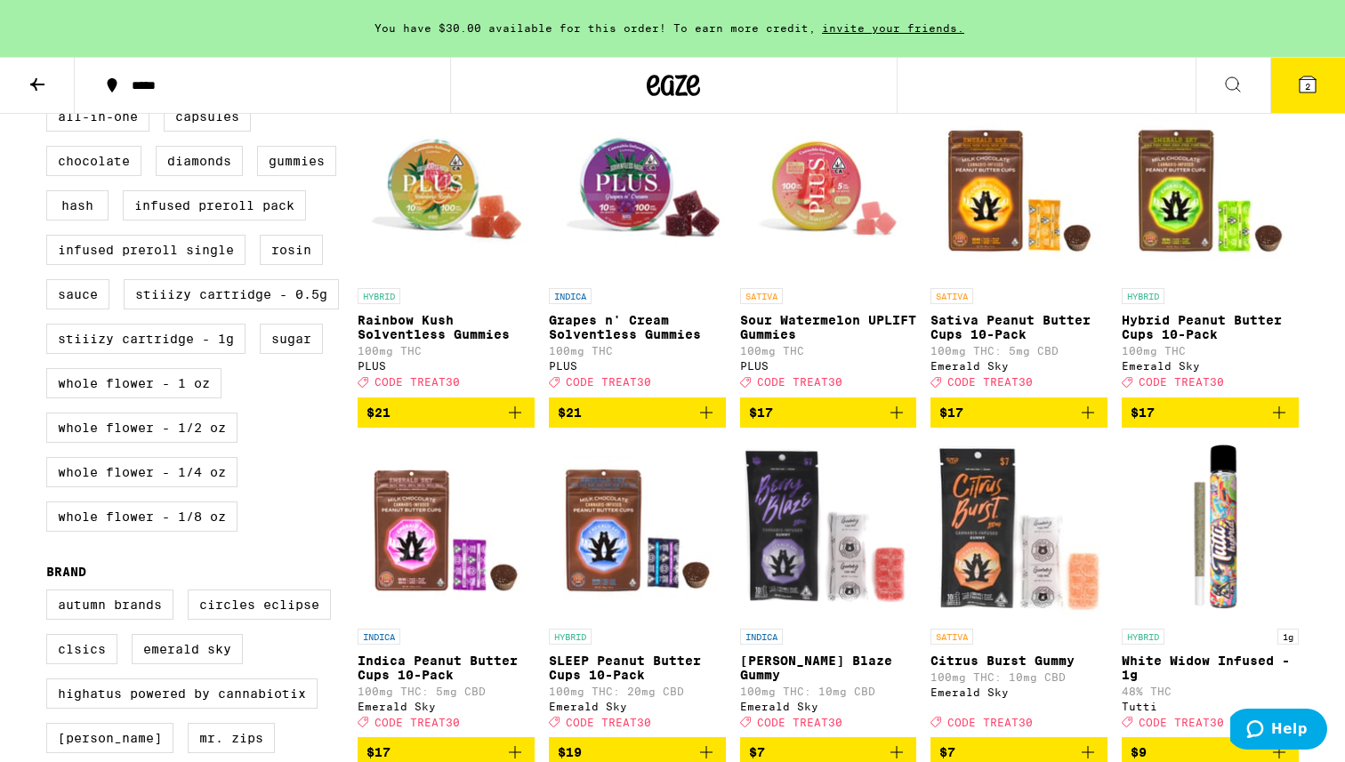
click at [35, 64] on button at bounding box center [37, 86] width 75 height 56
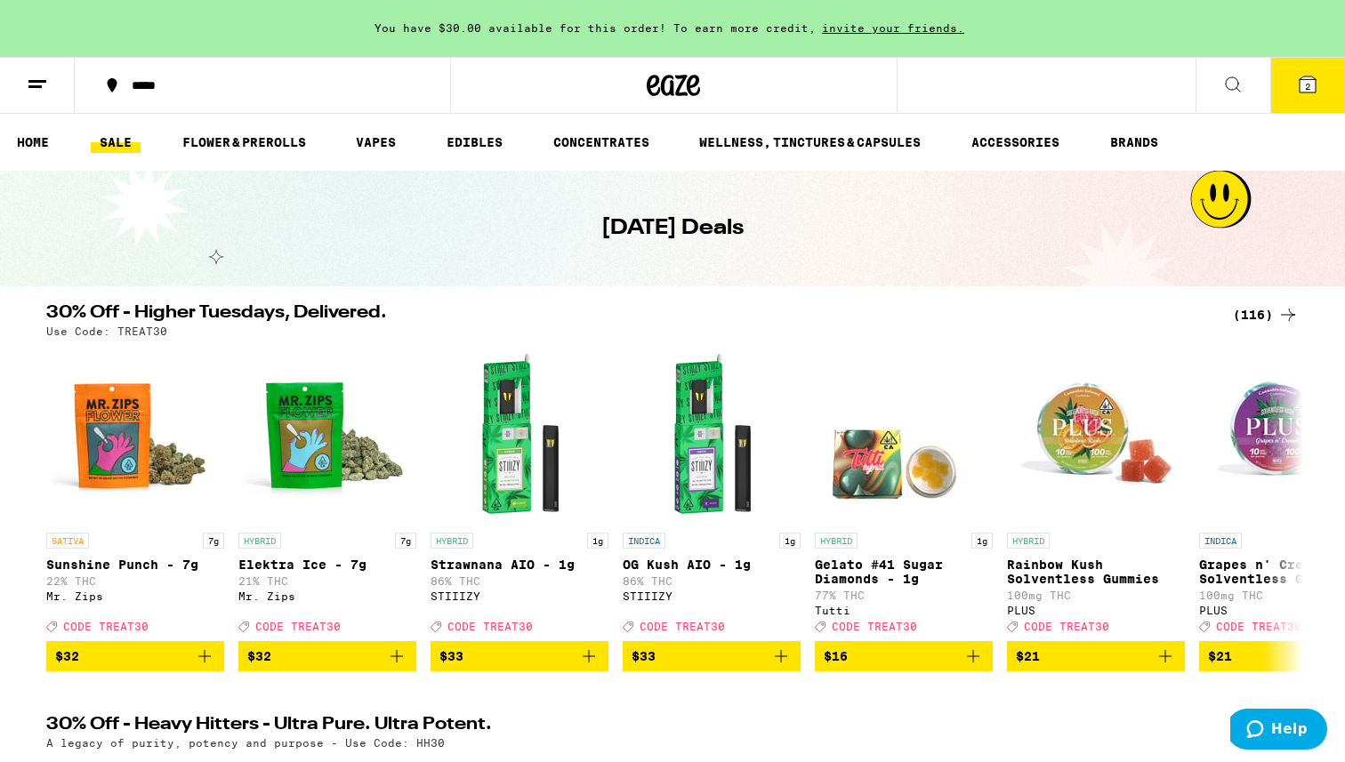
click at [47, 74] on icon at bounding box center [37, 84] width 21 height 21
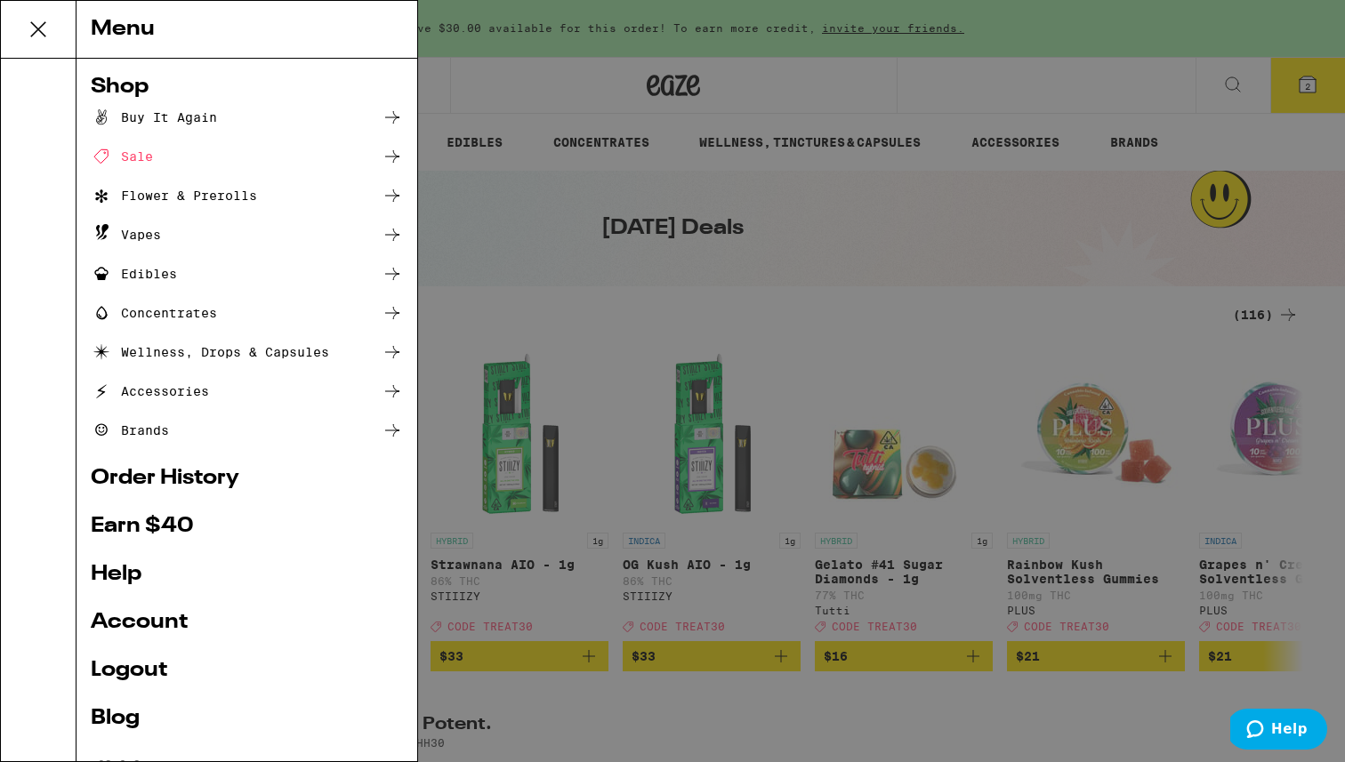
click at [140, 234] on div "Vapes" at bounding box center [126, 234] width 70 height 21
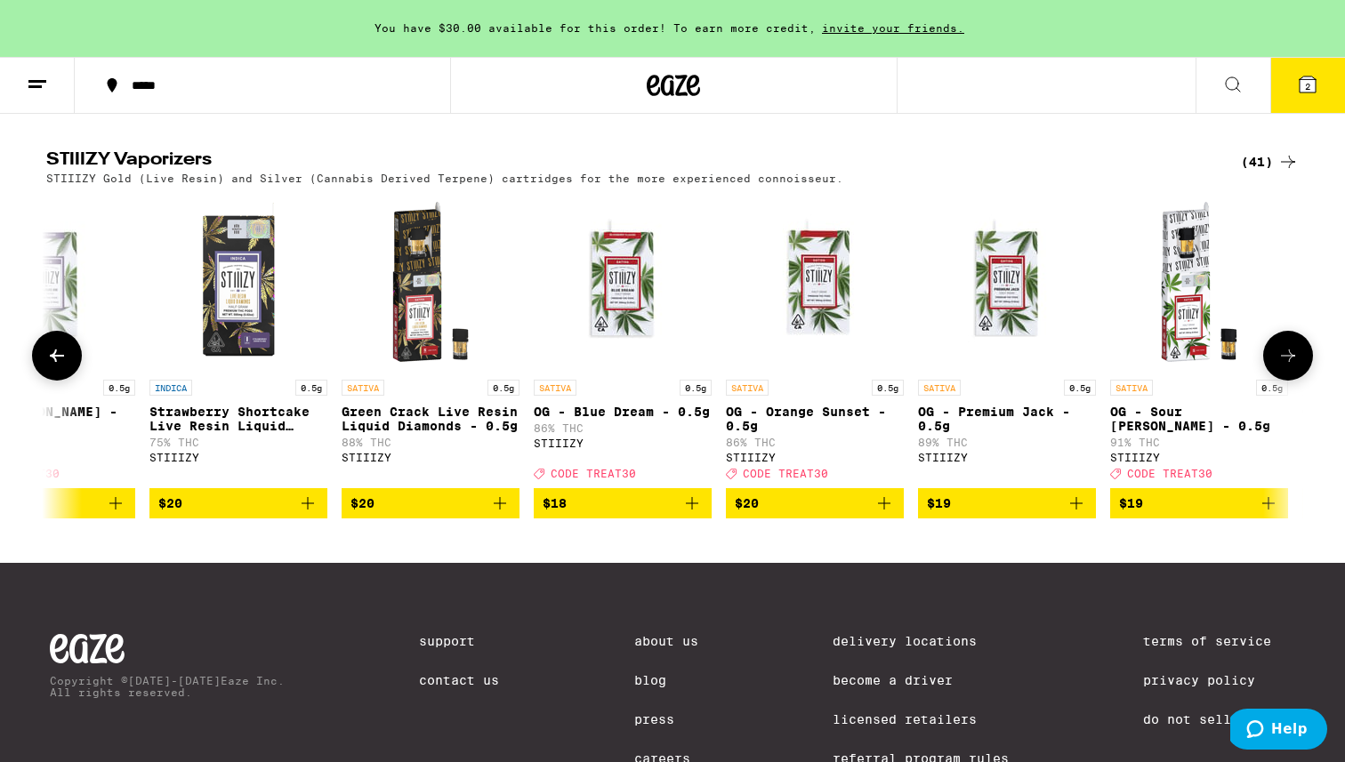
scroll to position [0, 284]
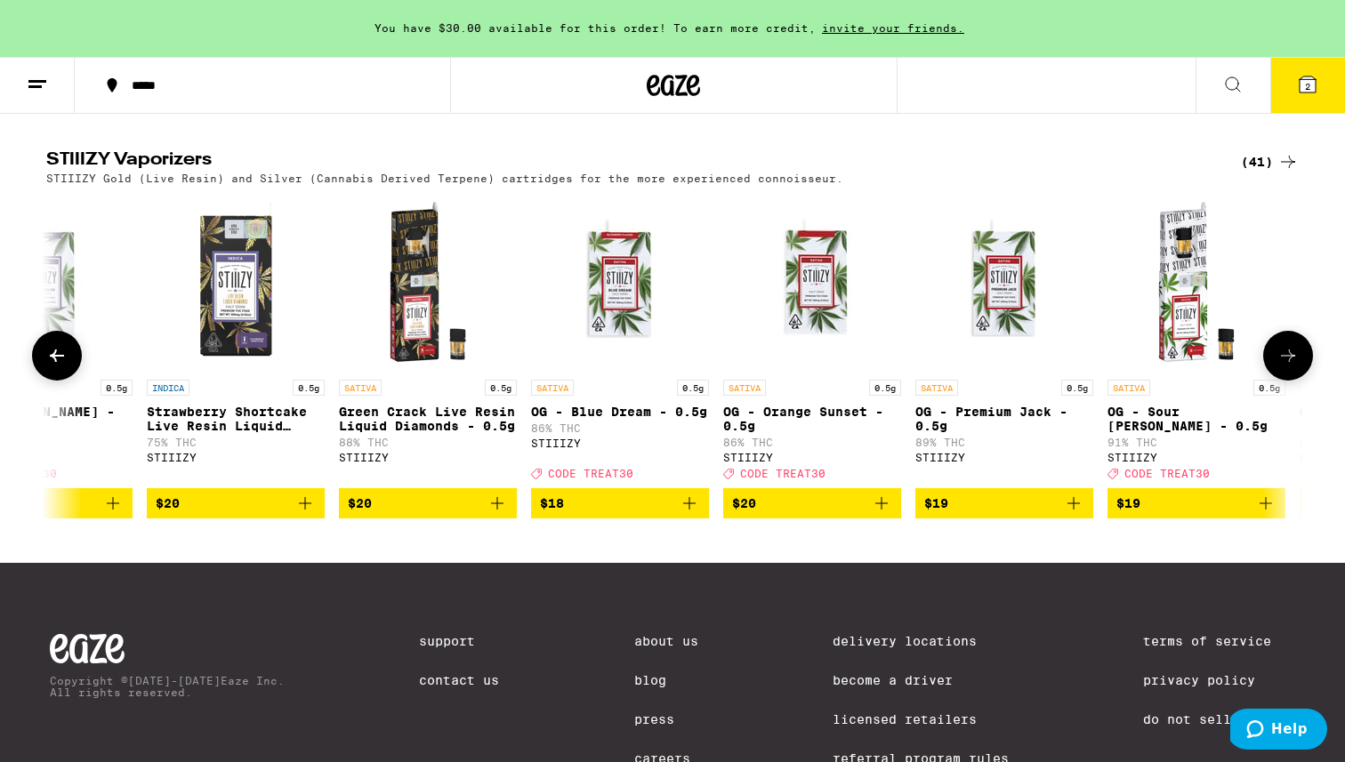
click at [630, 340] on img "Open page for OG - Blue Dream - 0.5g from STIIIZY" at bounding box center [620, 282] width 178 height 178
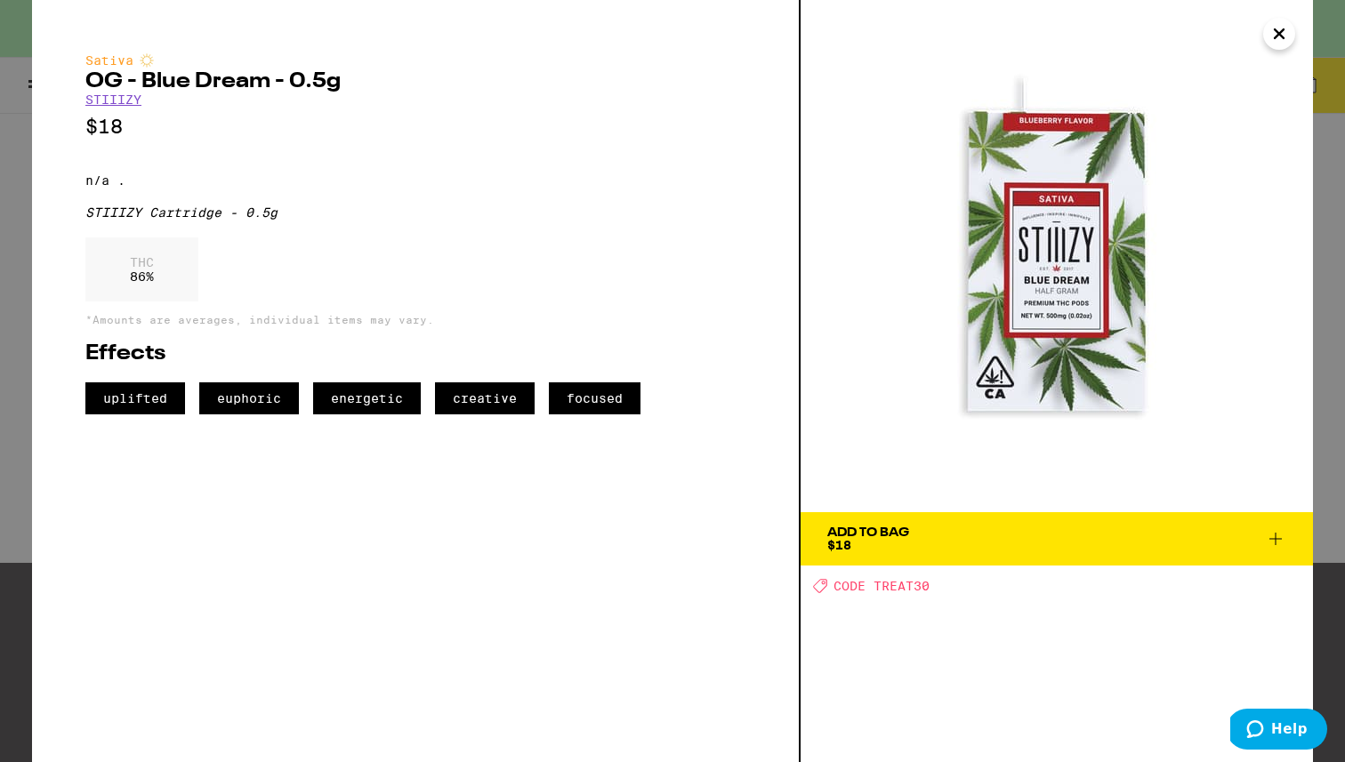
click at [836, 28] on icon "Close" at bounding box center [1278, 33] width 21 height 27
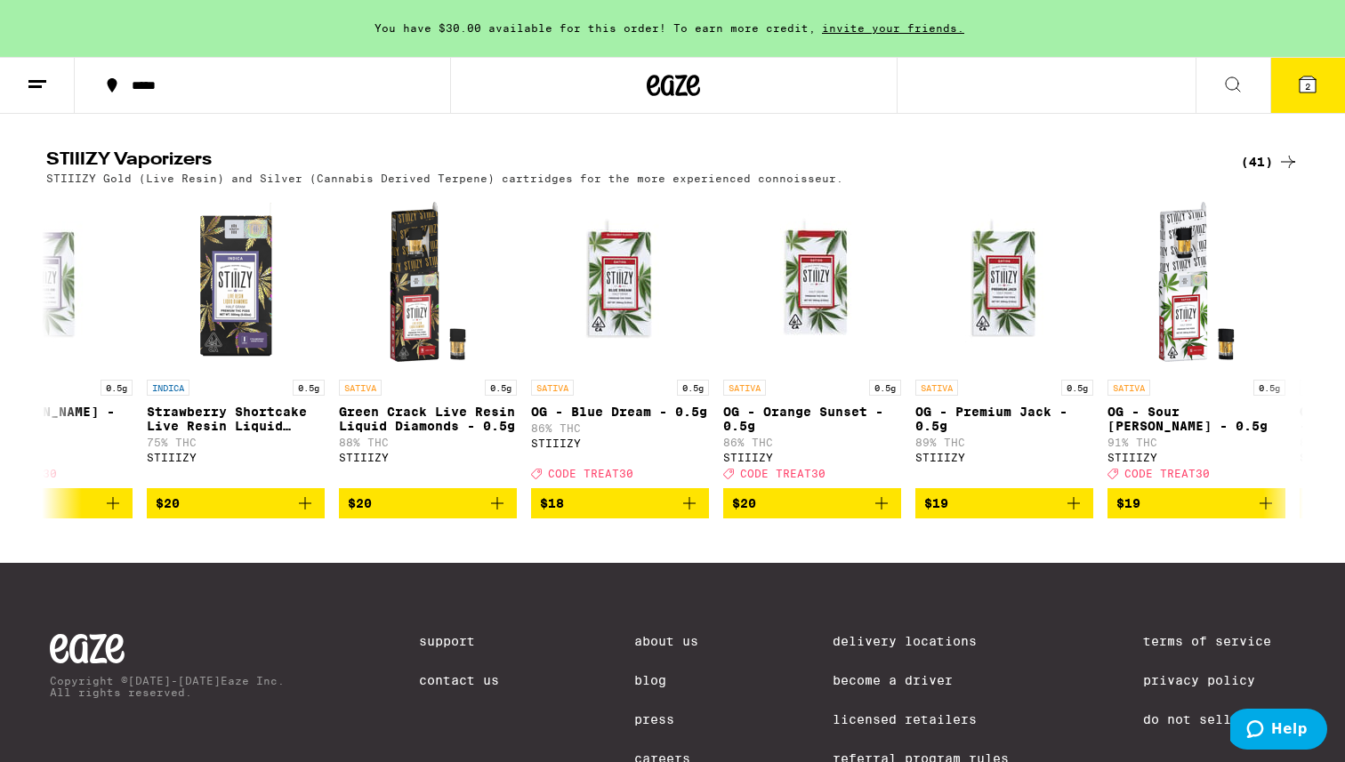
click at [836, 173] on div "(41)" at bounding box center [1269, 161] width 58 height 21
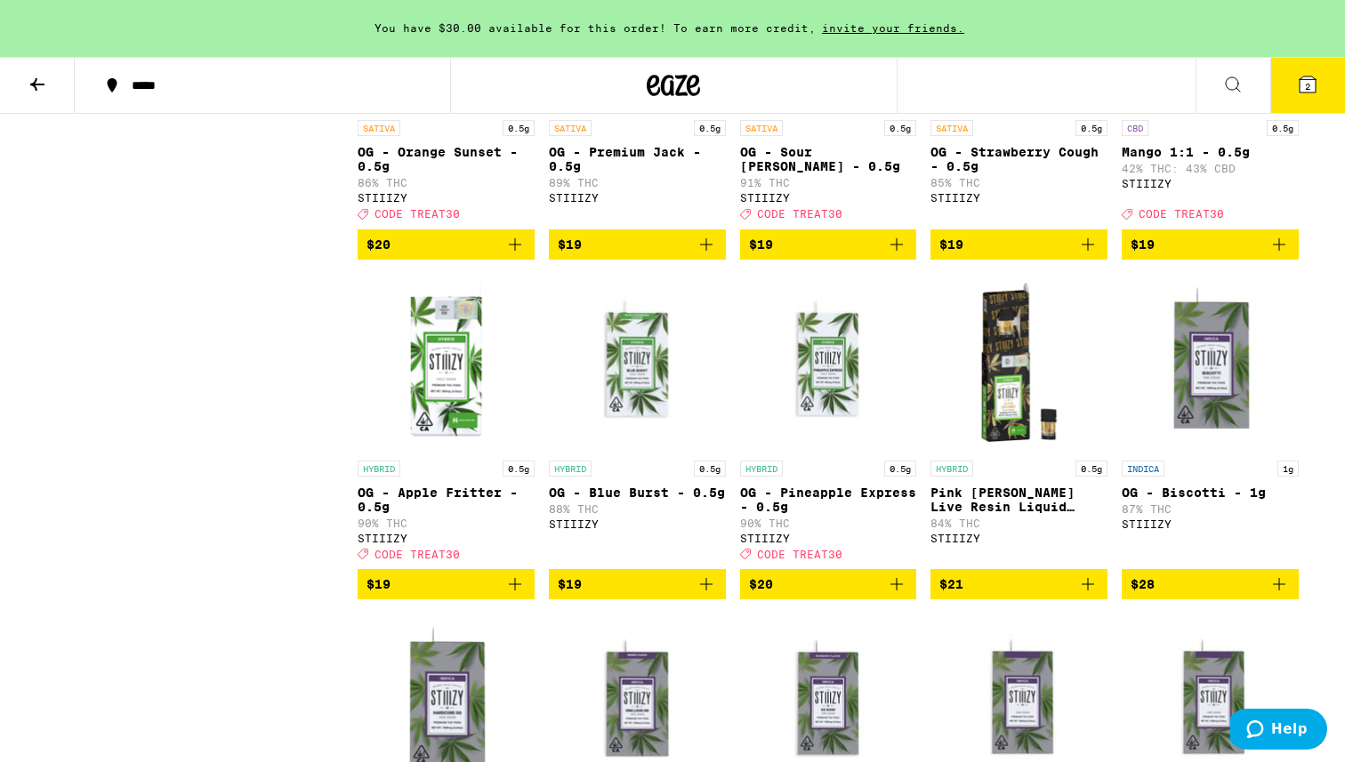
scroll to position [698, 0]
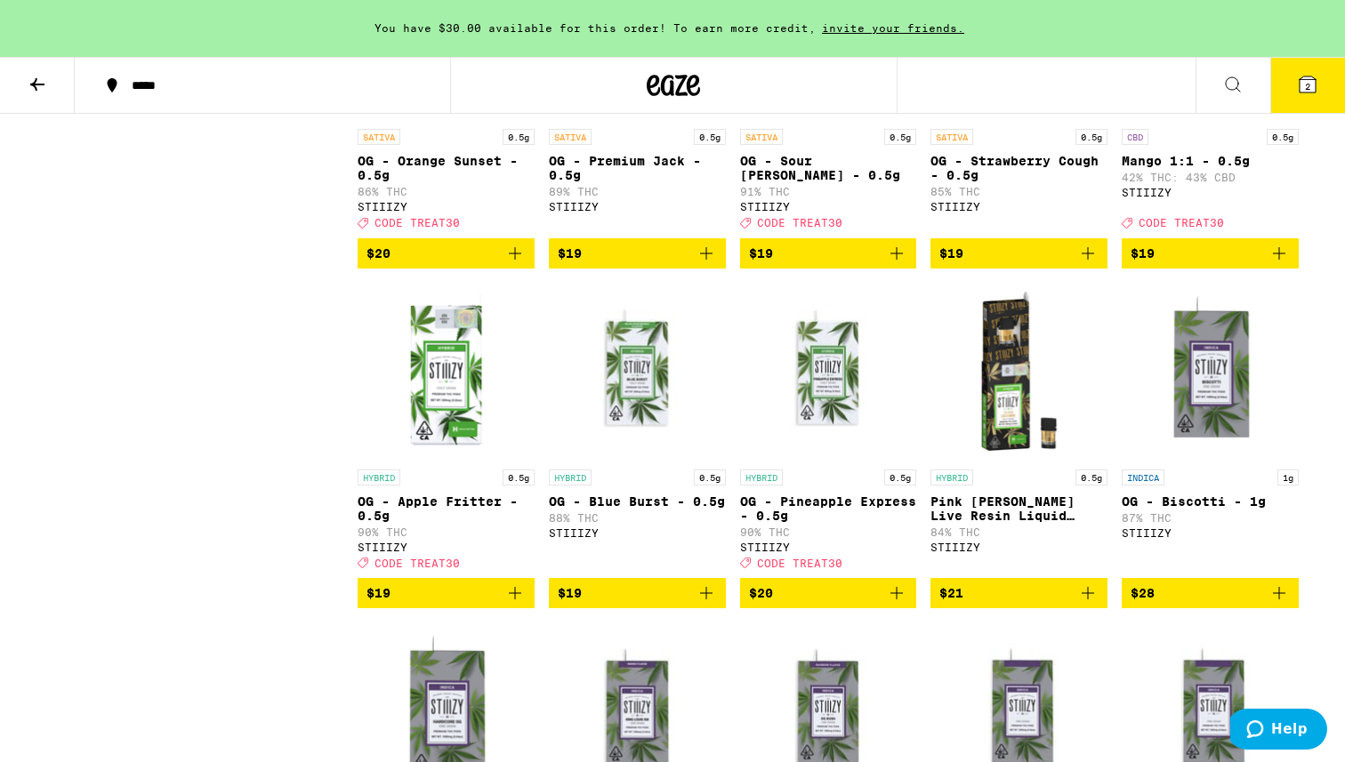
click at [836, 76] on button "2" at bounding box center [1307, 85] width 75 height 55
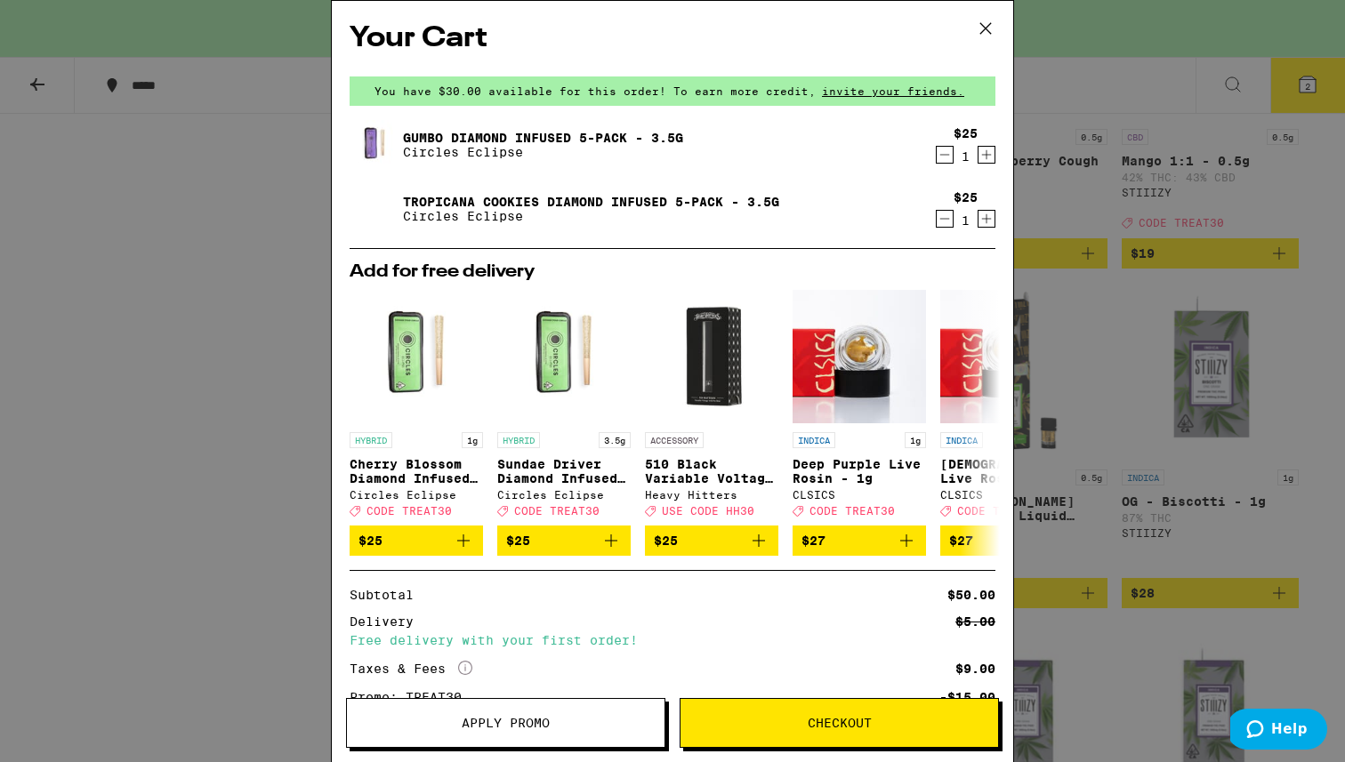
click at [836, 30] on icon at bounding box center [985, 28] width 27 height 27
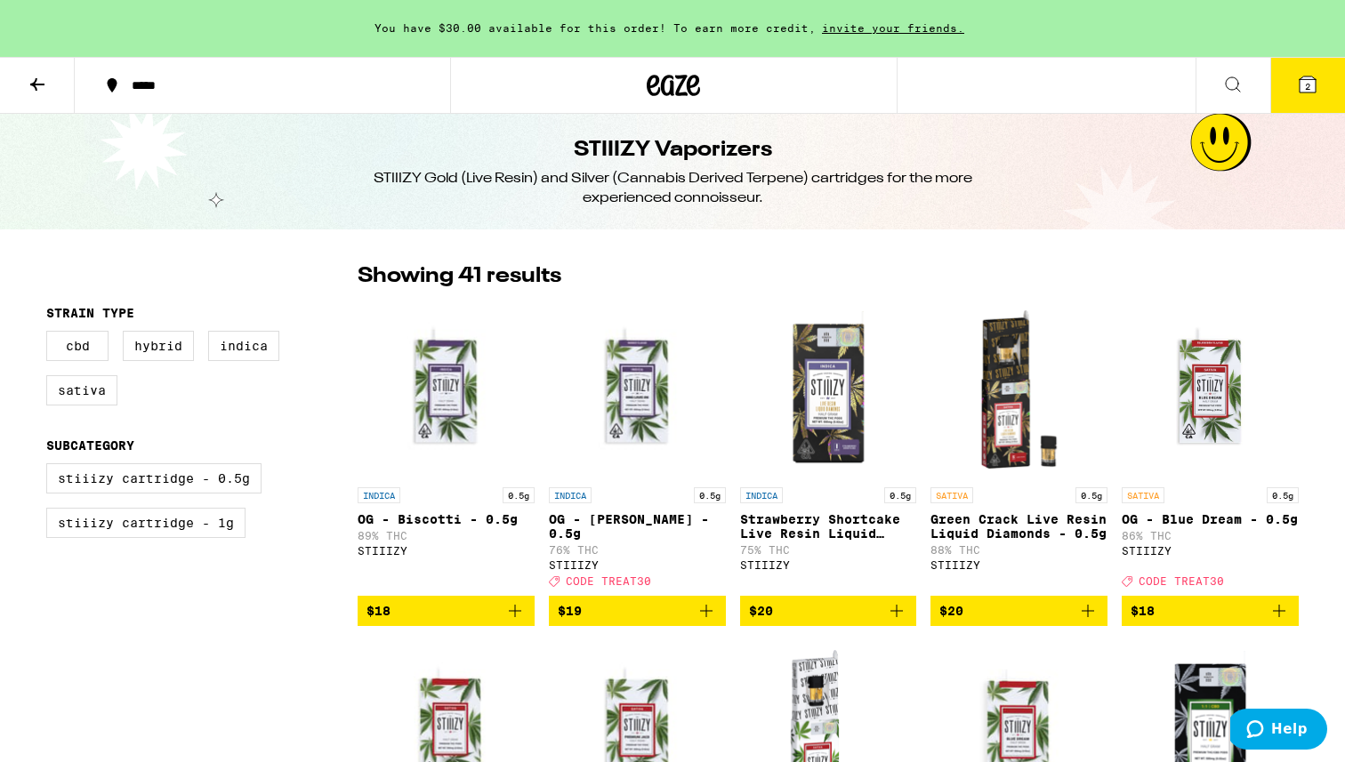
click at [30, 82] on icon at bounding box center [37, 84] width 21 height 21
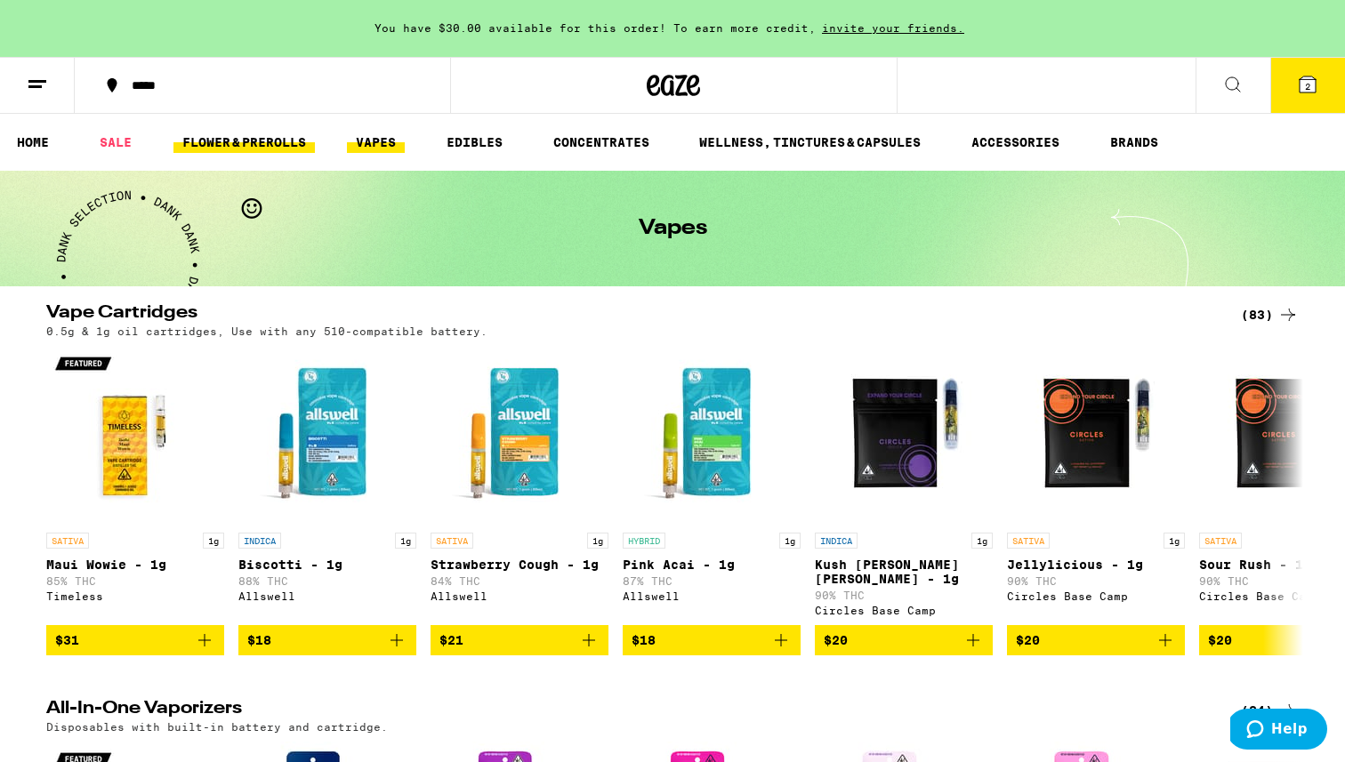
click at [257, 140] on link "FLOWER & PREROLLS" at bounding box center [243, 142] width 141 height 21
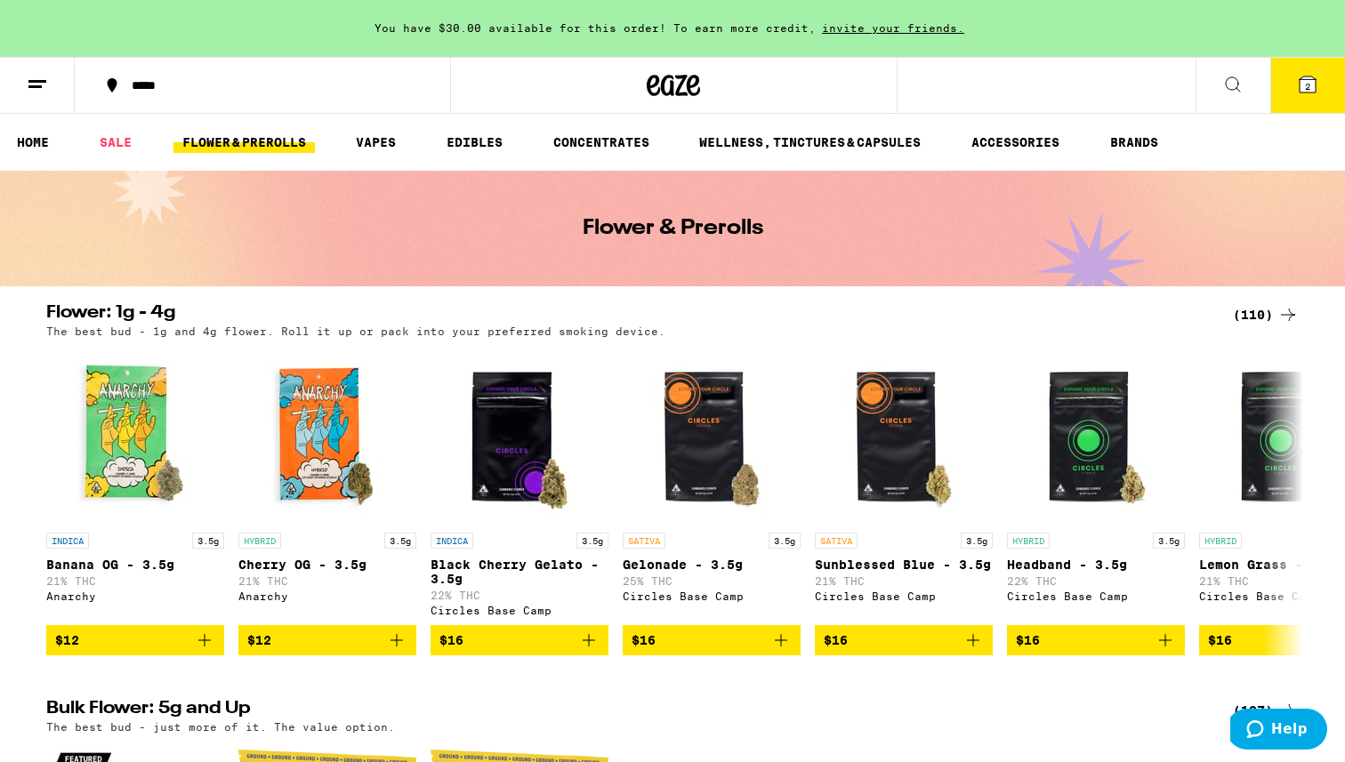
click at [836, 320] on icon at bounding box center [1287, 314] width 21 height 21
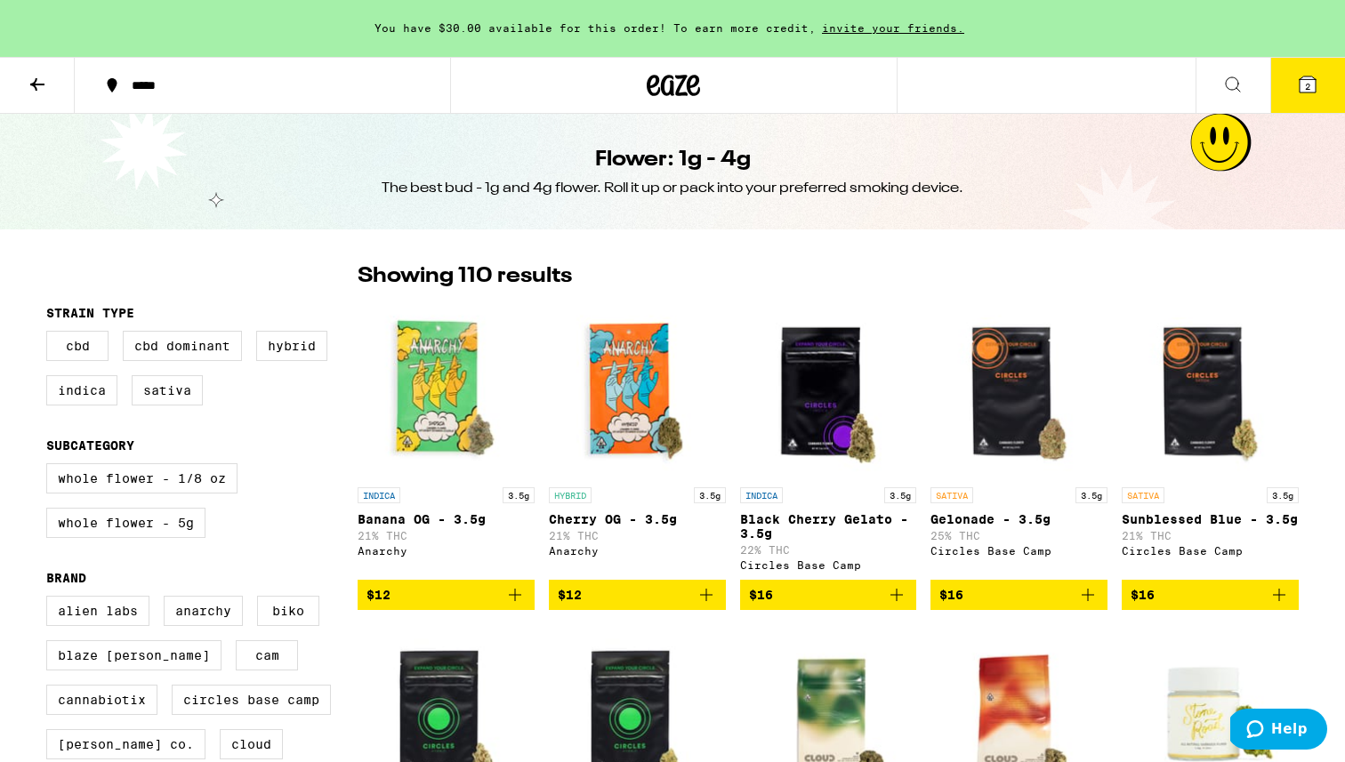
click at [43, 79] on icon at bounding box center [37, 84] width 21 height 21
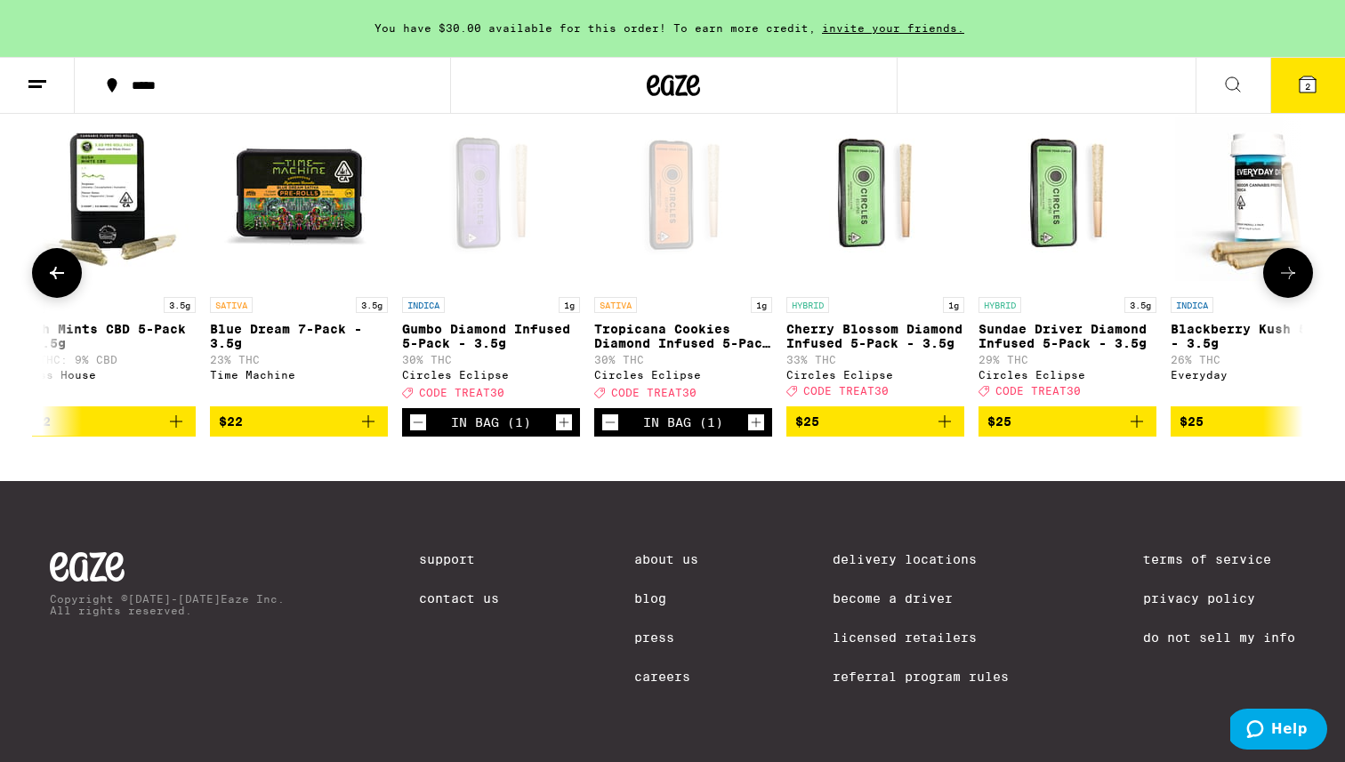
scroll to position [0, 1199]
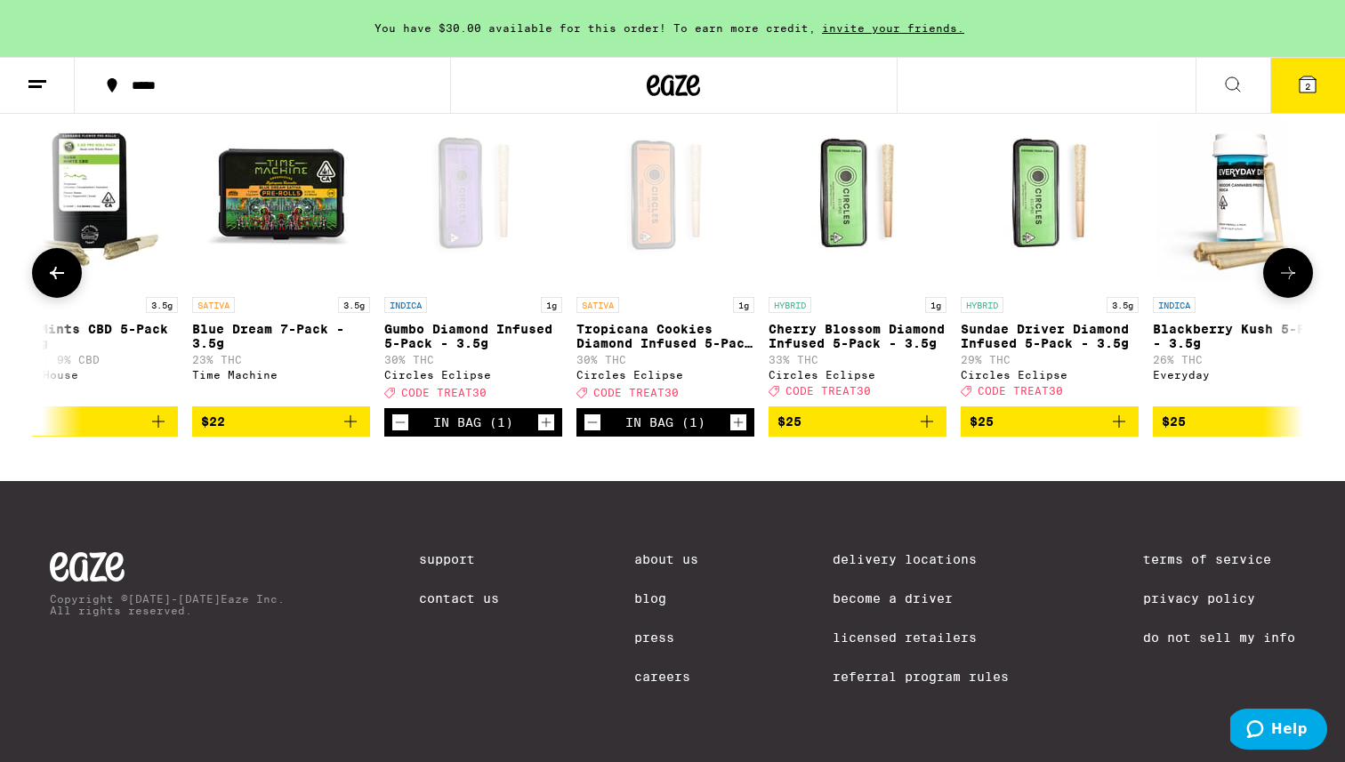
click at [836, 432] on icon "Add to bag" at bounding box center [926, 421] width 21 height 21
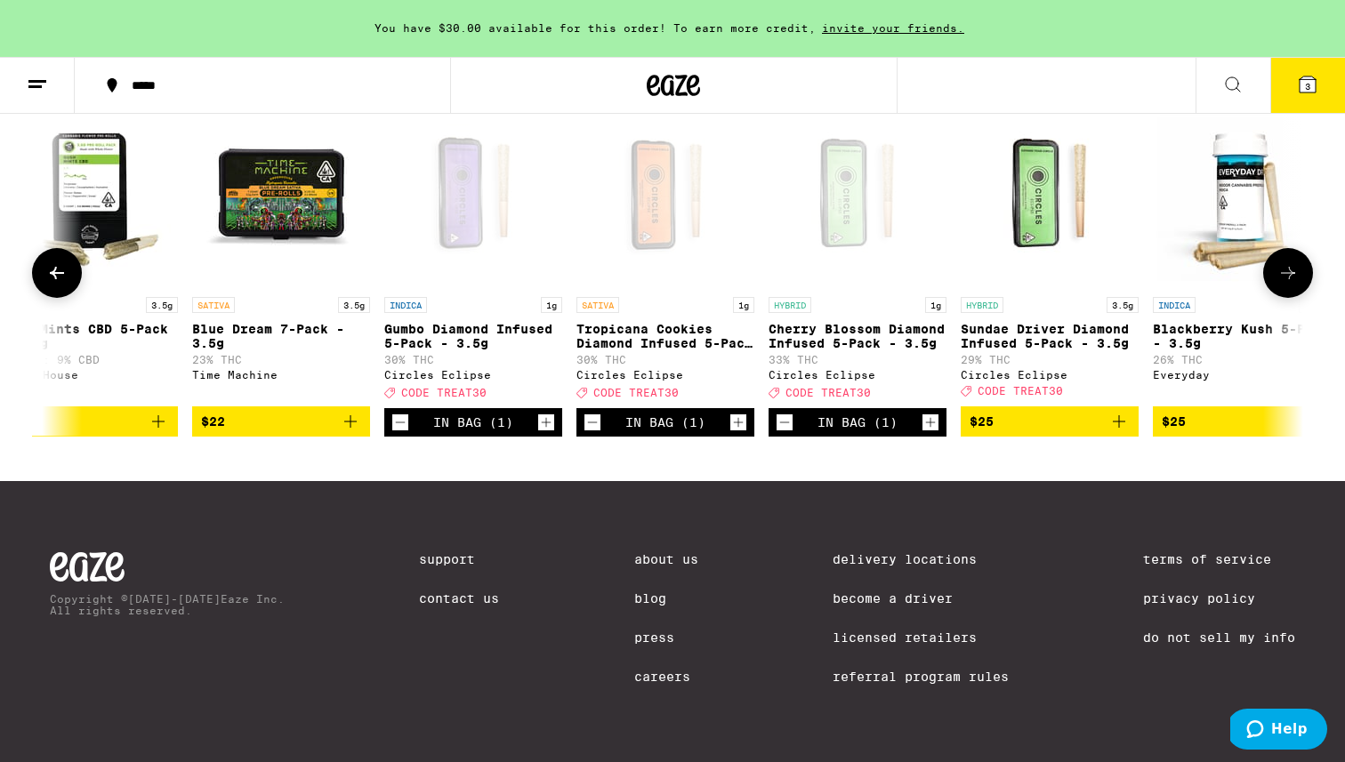
click at [398, 433] on icon "Decrement" at bounding box center [400, 422] width 16 height 21
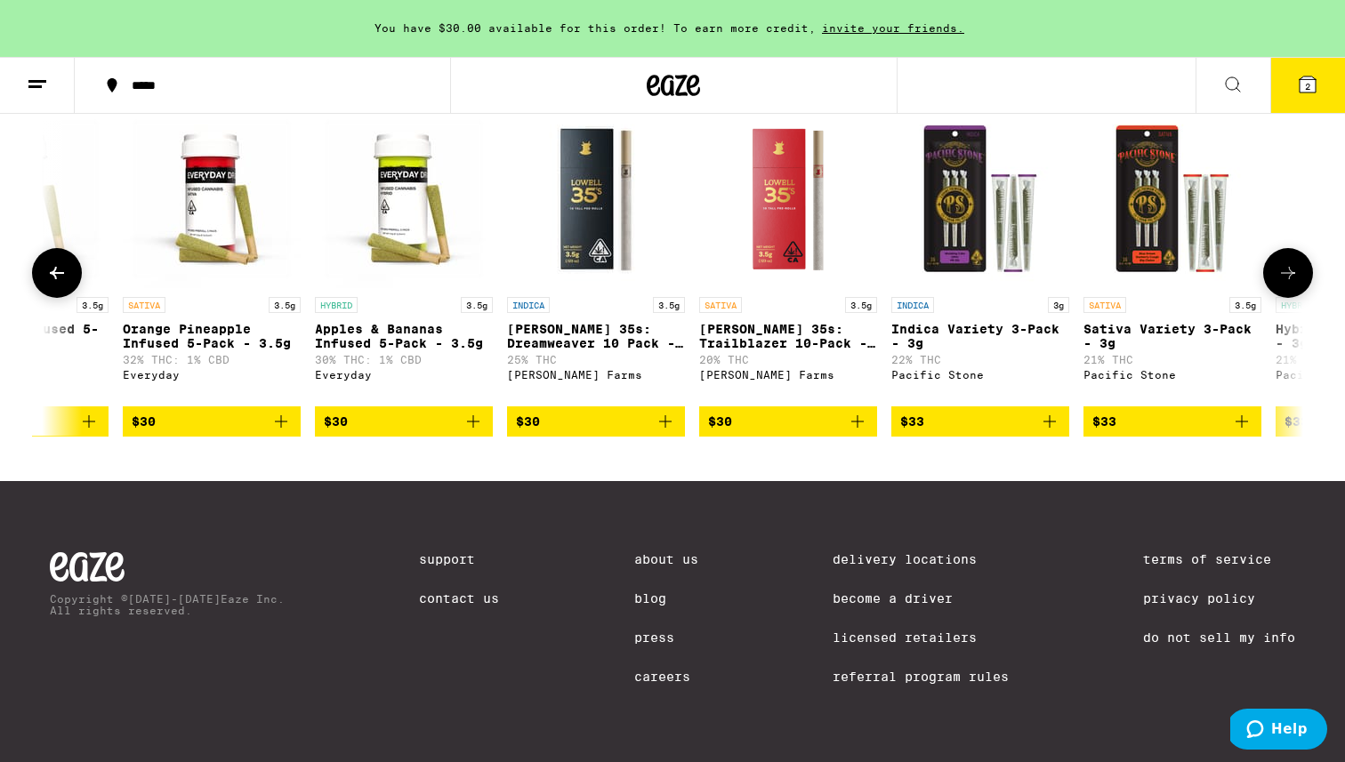
scroll to position [0, 4734]
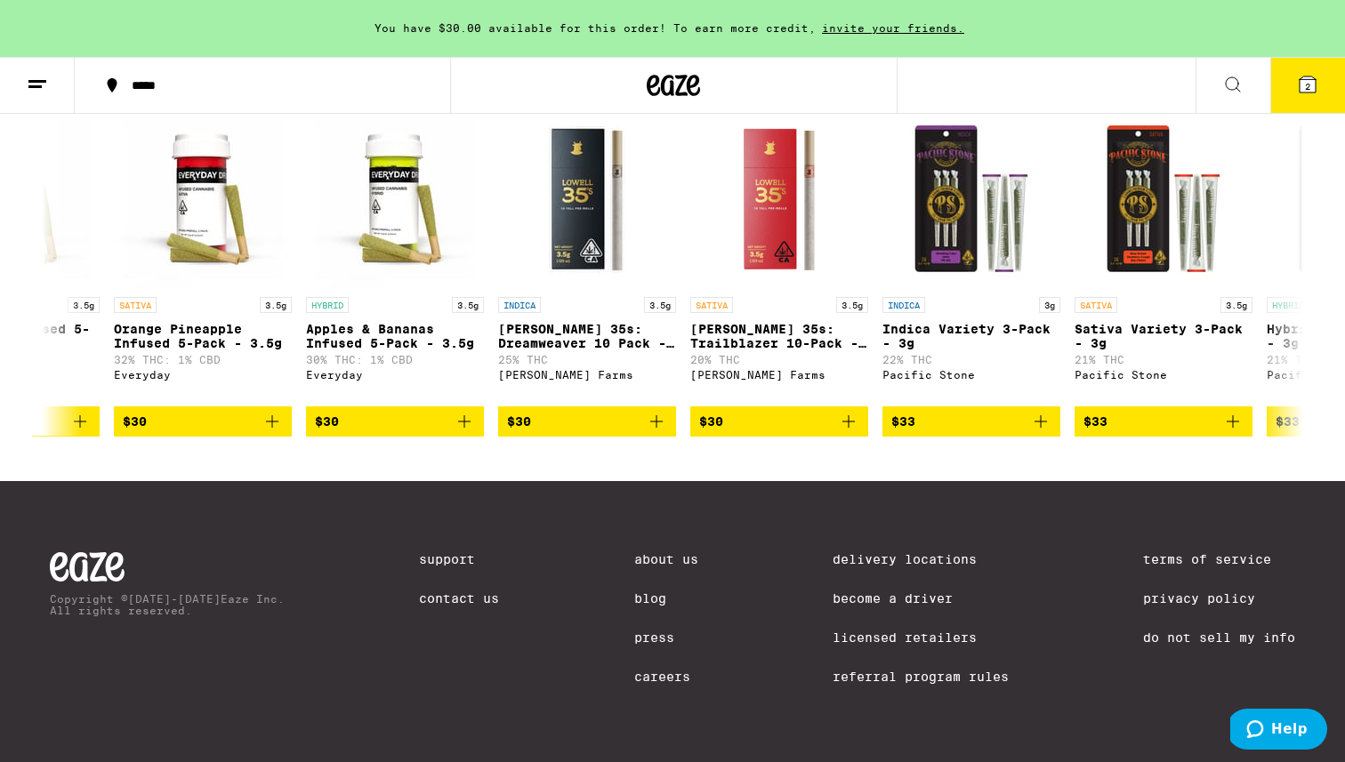
click at [836, 82] on button "2" at bounding box center [1307, 85] width 75 height 55
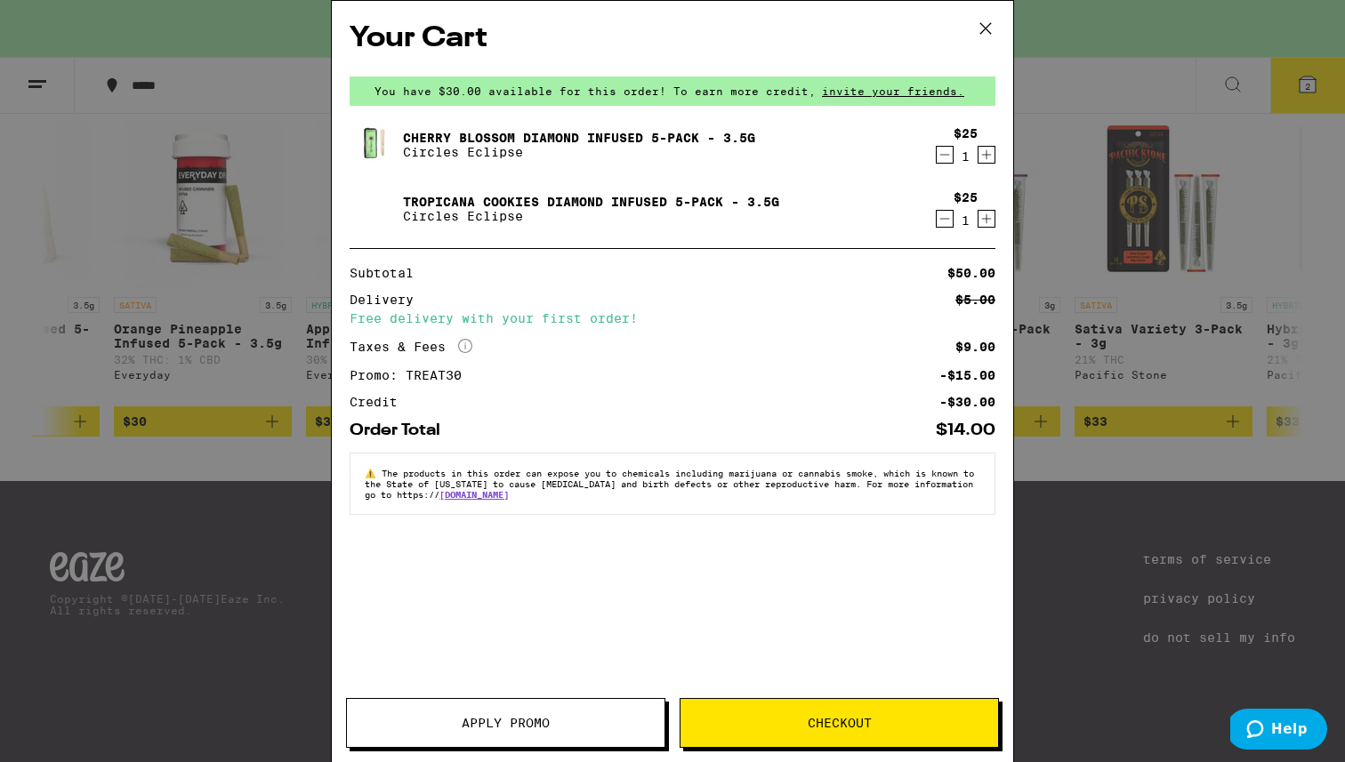
click at [800, 693] on button "Checkout" at bounding box center [838, 723] width 319 height 50
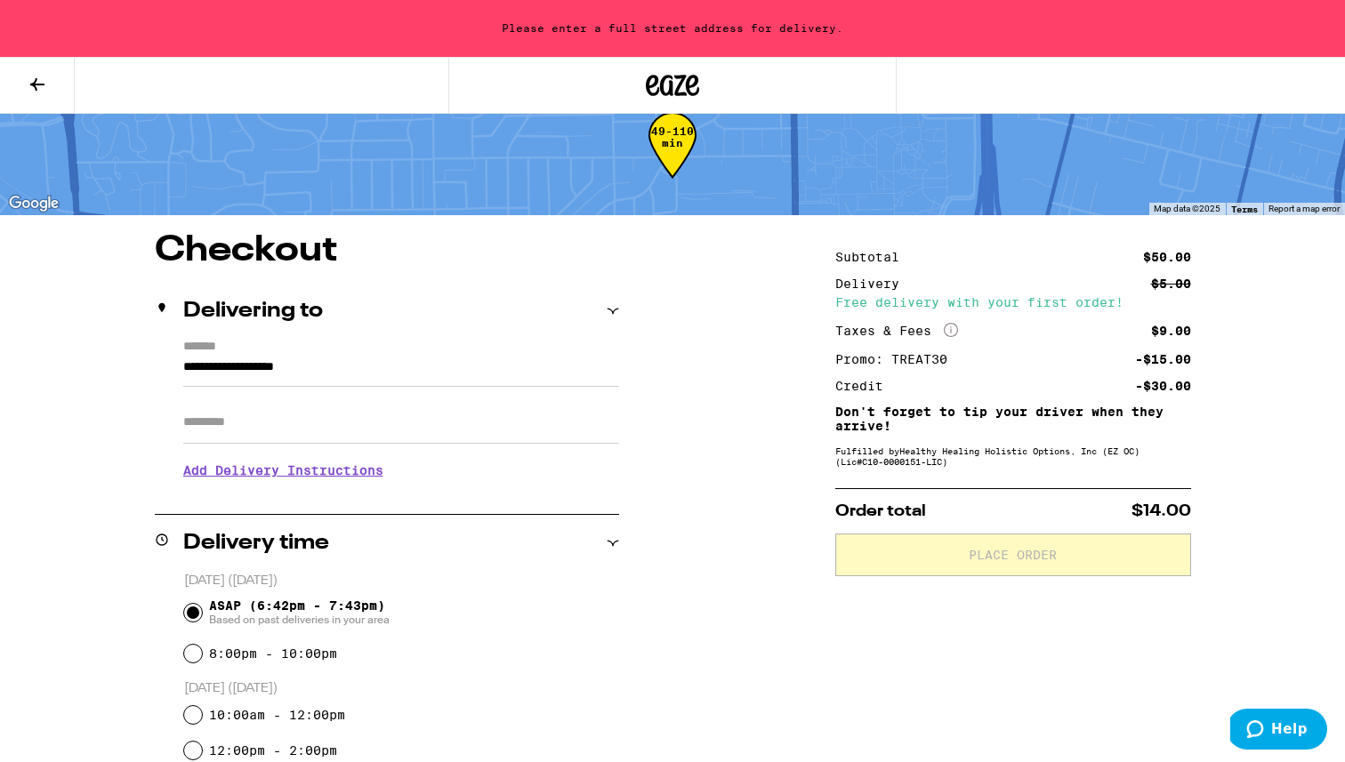
scroll to position [49, 0]
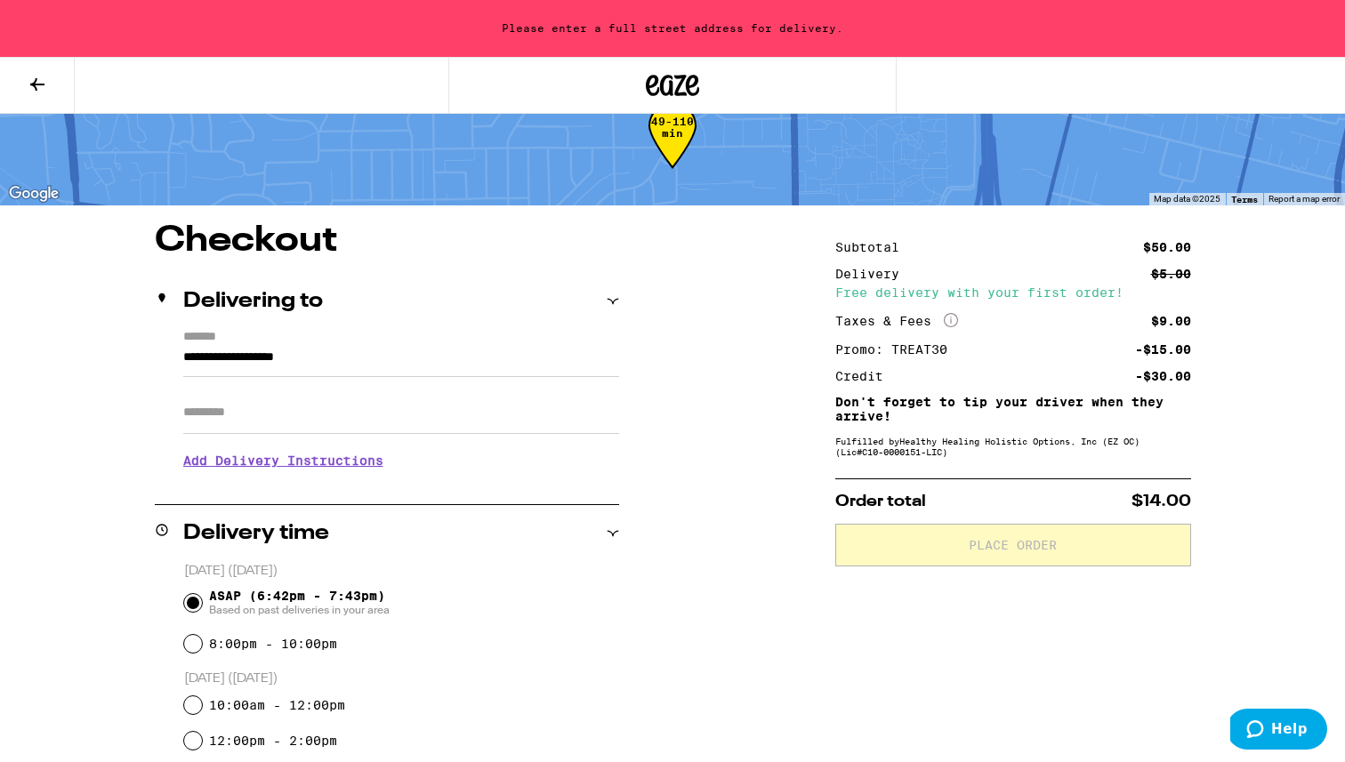
click at [391, 422] on input "Apt/Suite" at bounding box center [401, 412] width 436 height 43
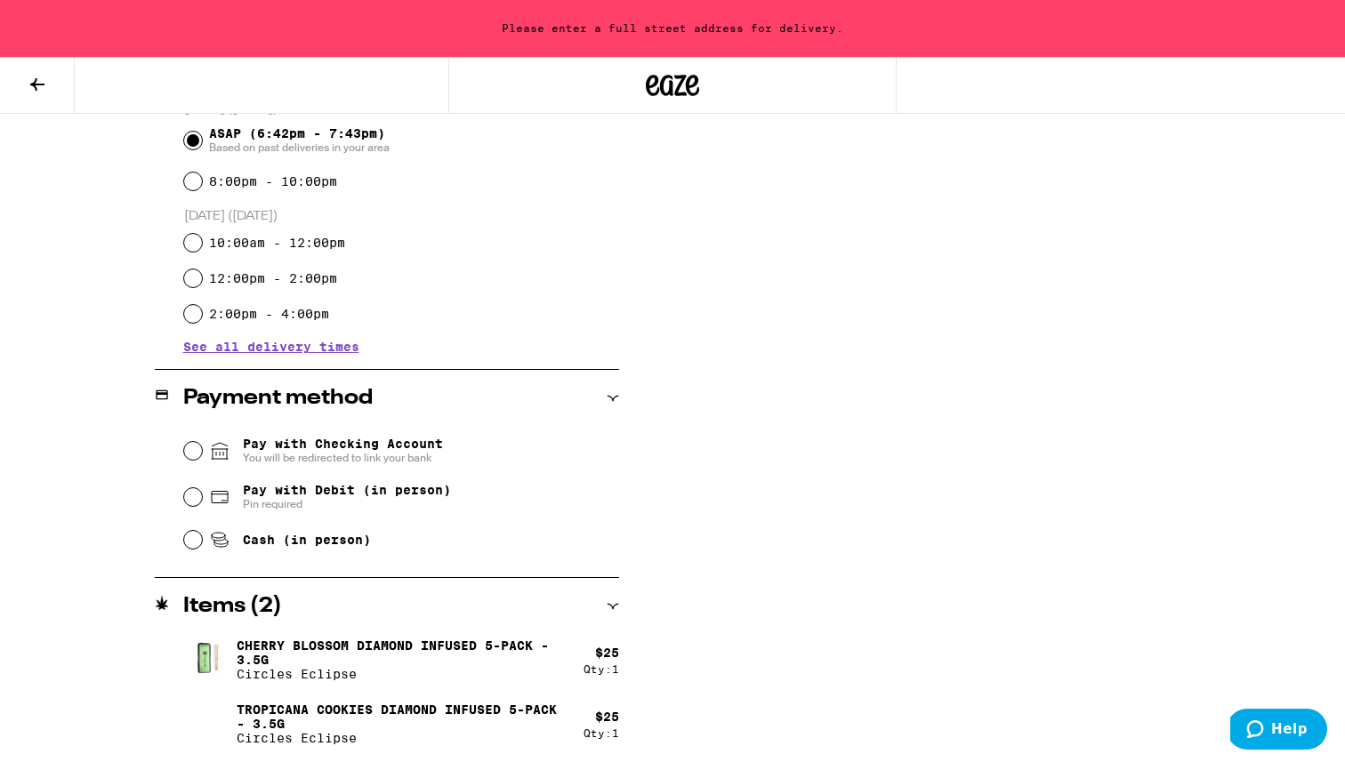
scroll to position [529, 0]
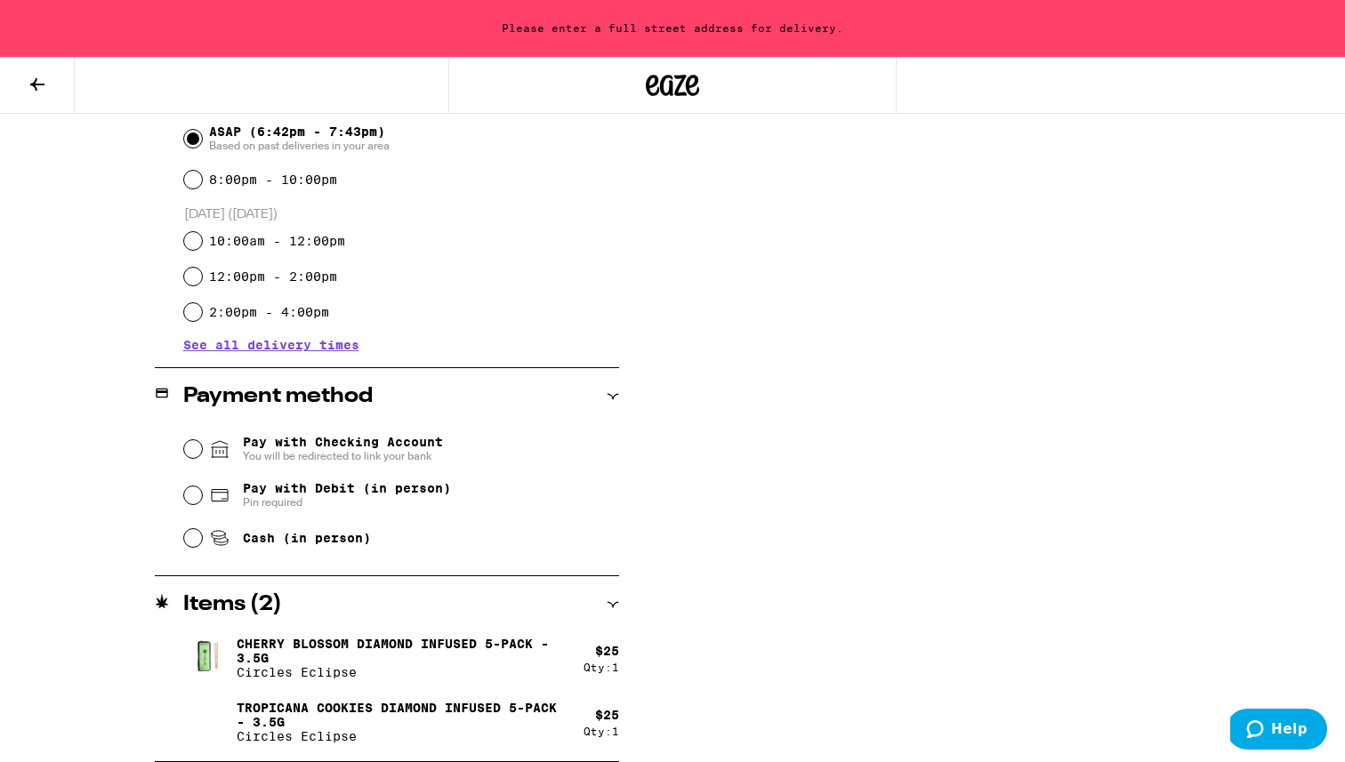
type input "***"
click at [191, 544] on input "Cash (in person)" at bounding box center [193, 538] width 18 height 18
radio input "true"
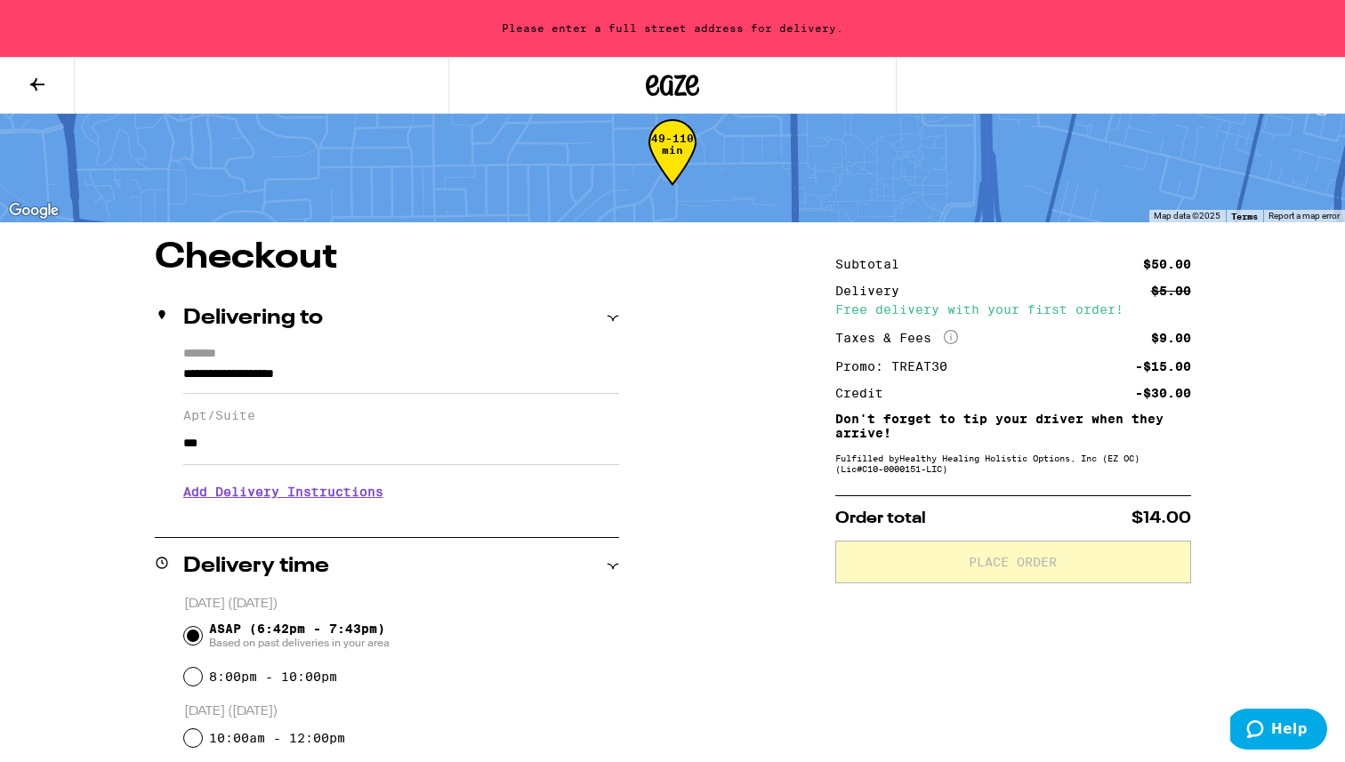
scroll to position [20, 0]
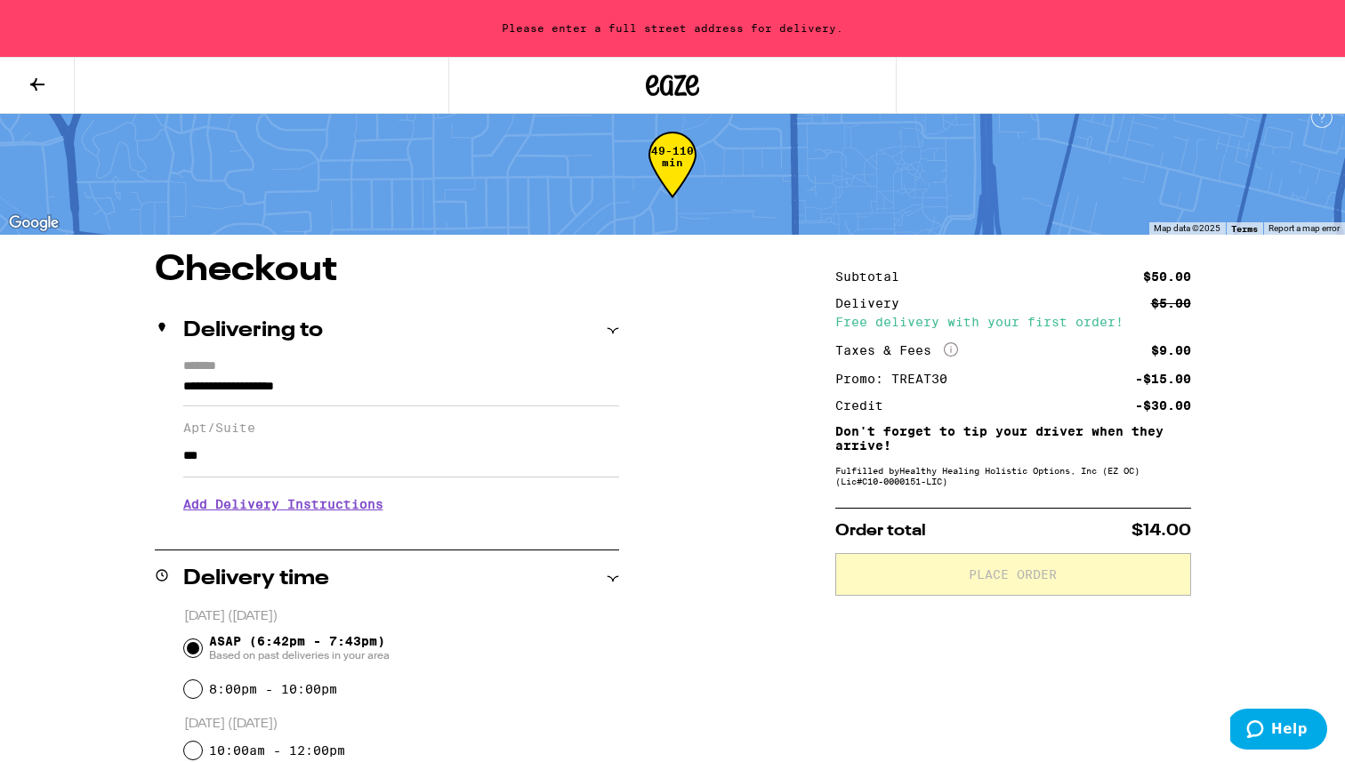
click at [315, 470] on input "***" at bounding box center [401, 456] width 436 height 43
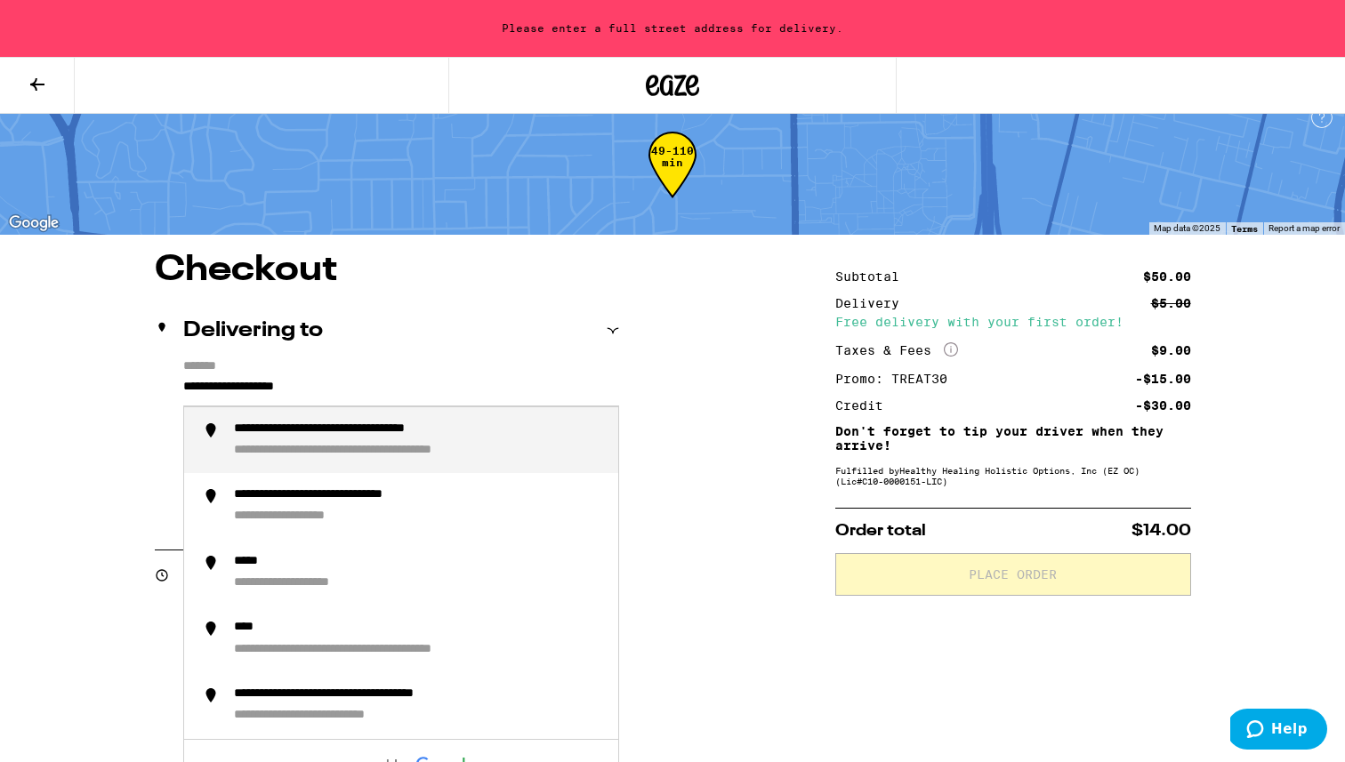
drag, startPoint x: 365, startPoint y: 392, endPoint x: 169, endPoint y: 384, distance: 195.8
click at [169, 384] on div "**********" at bounding box center [387, 443] width 464 height 168
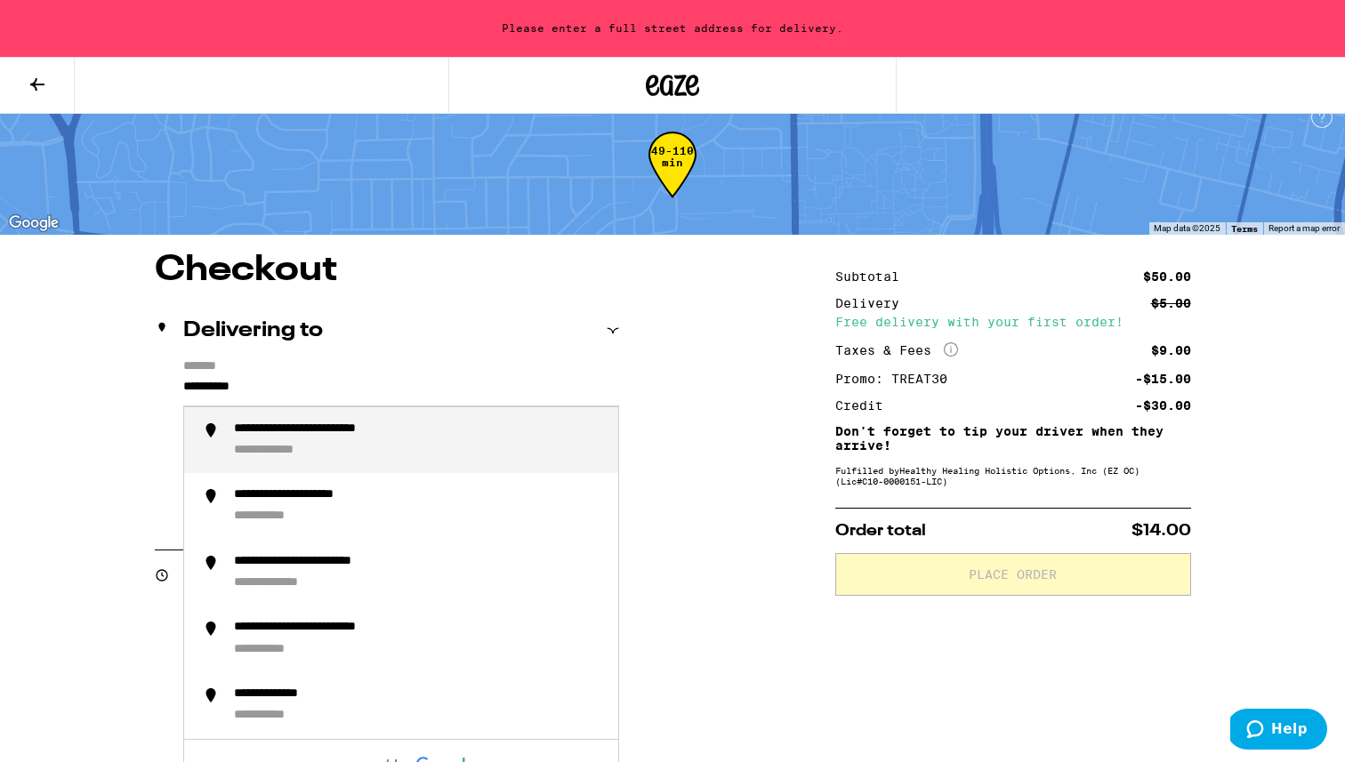
click at [243, 433] on div "**********" at bounding box center [342, 429] width 217 height 17
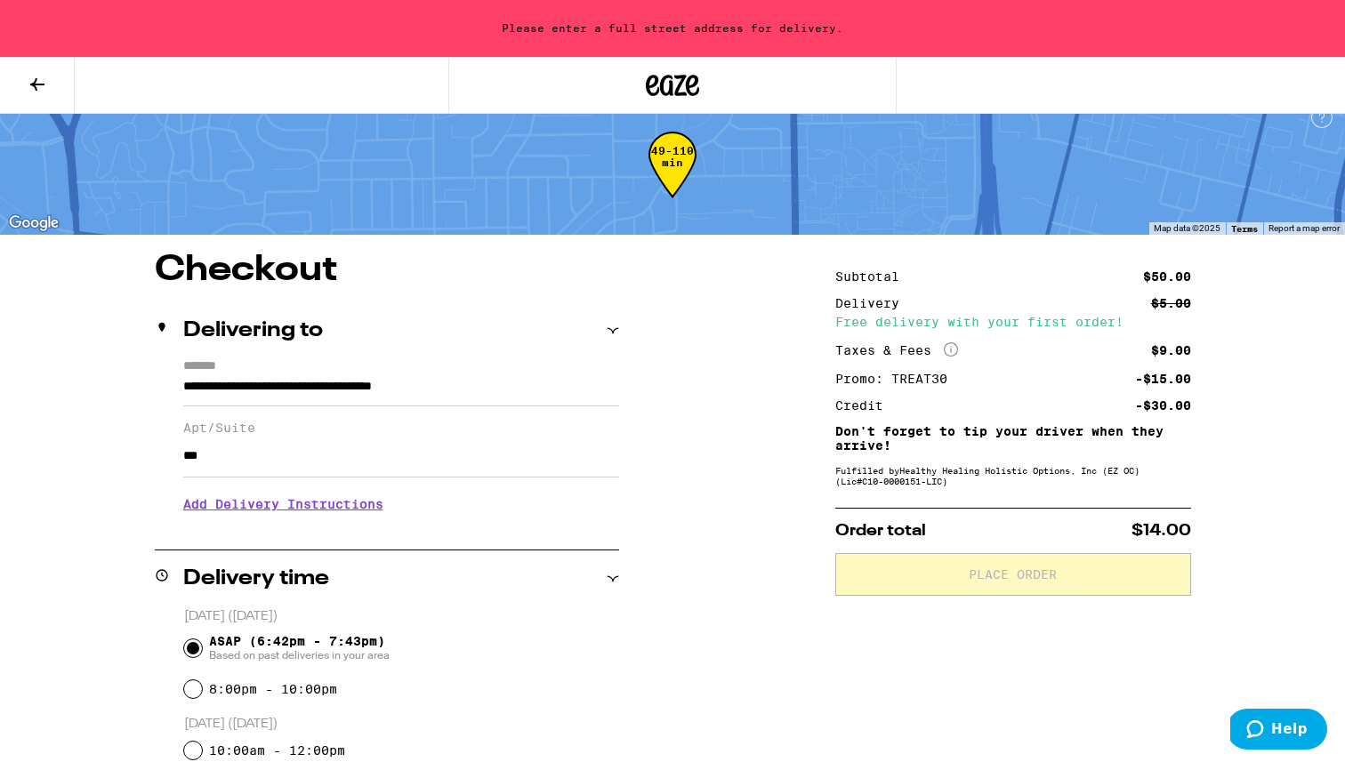
type input "**********"
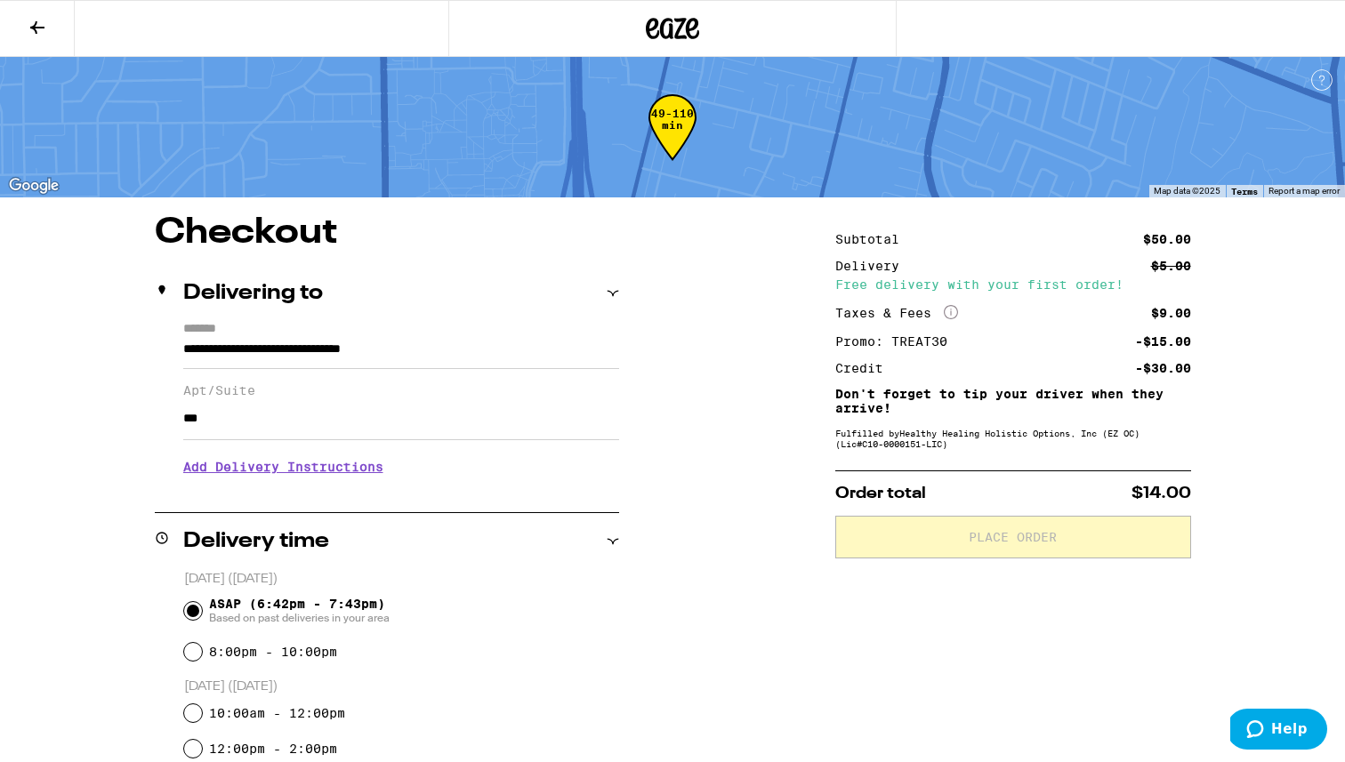
scroll to position [472, 0]
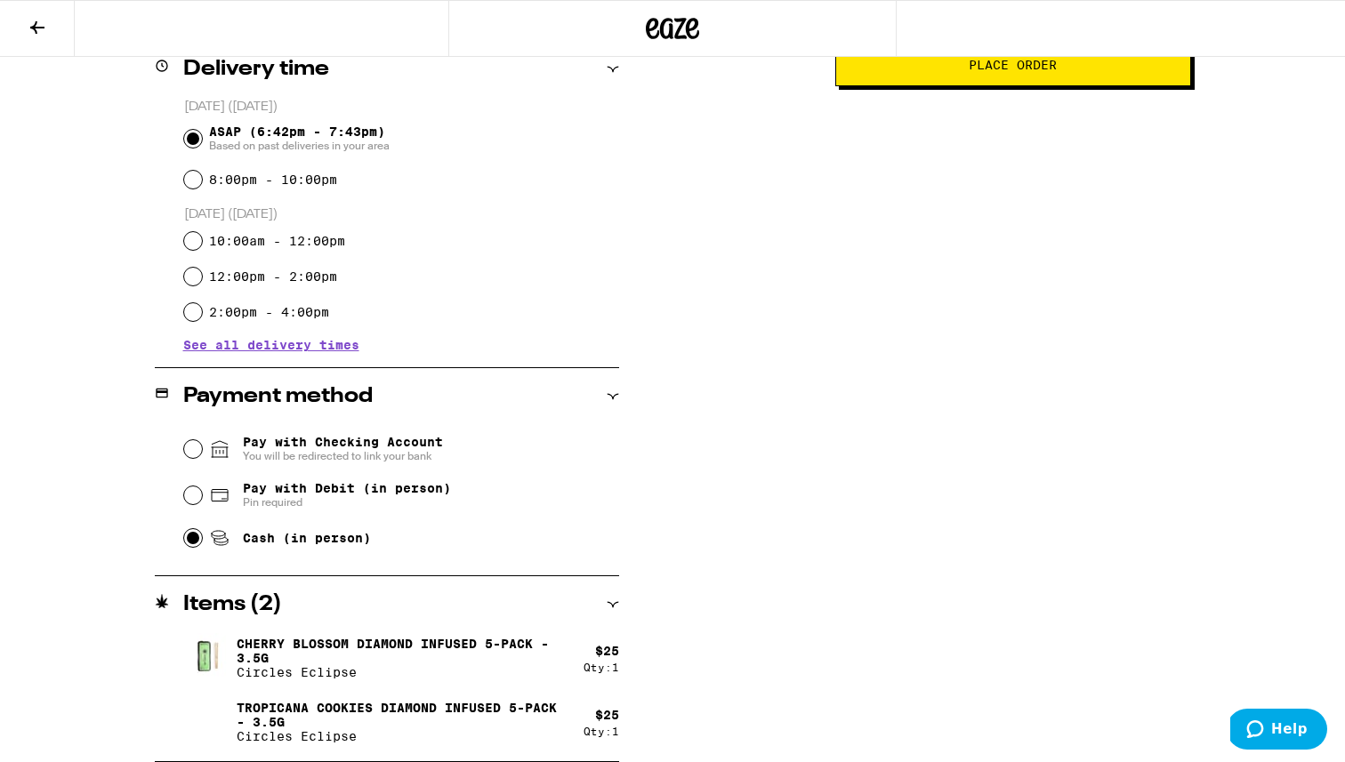
click at [836, 68] on span "Place Order" at bounding box center [1012, 65] width 325 height 12
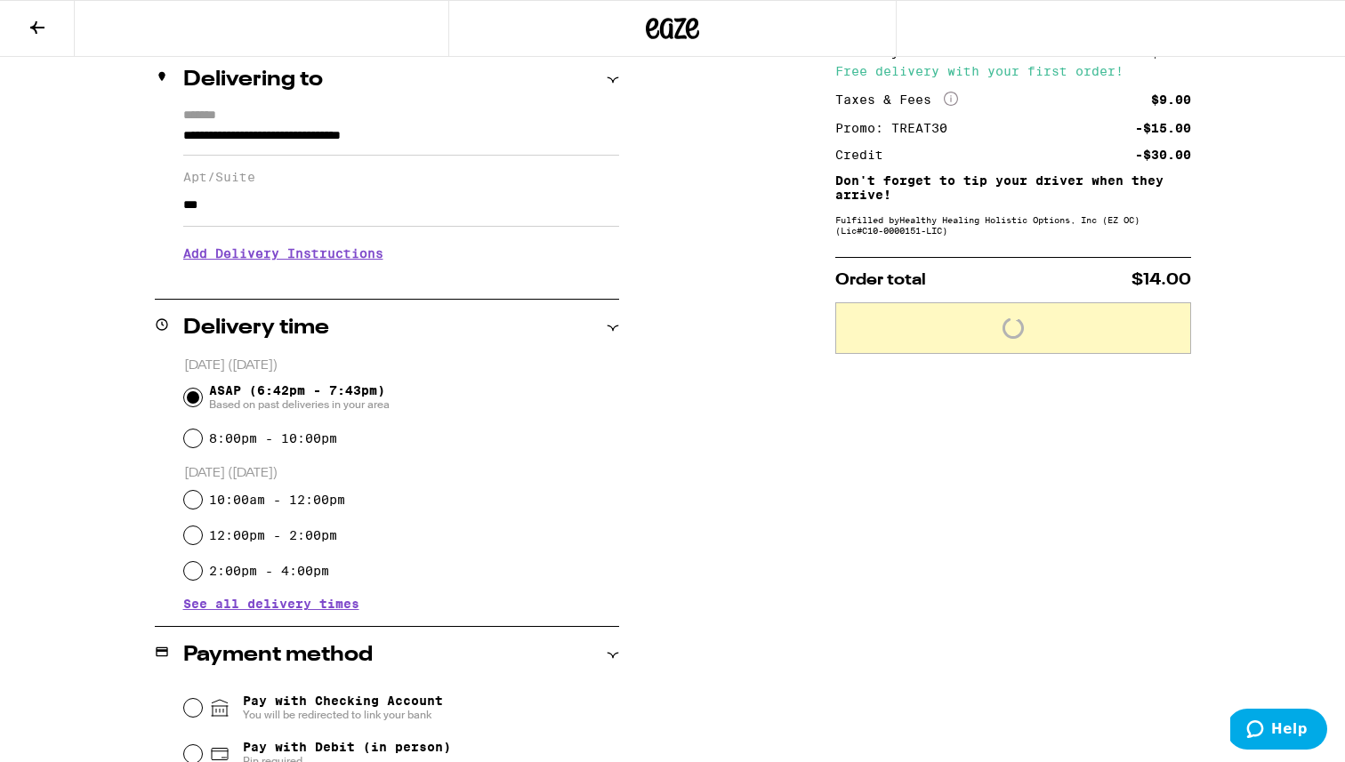
scroll to position [0, 0]
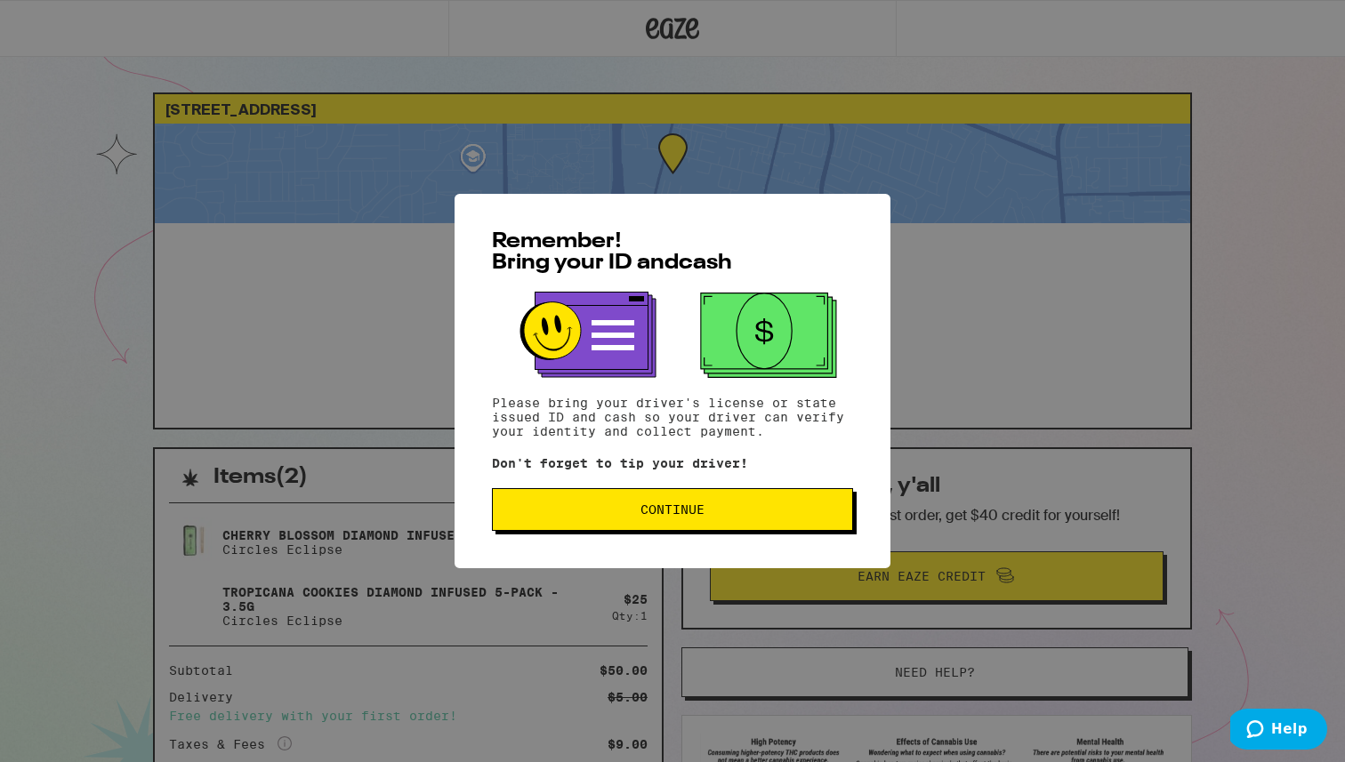
click at [681, 508] on span "Continue" at bounding box center [672, 509] width 64 height 12
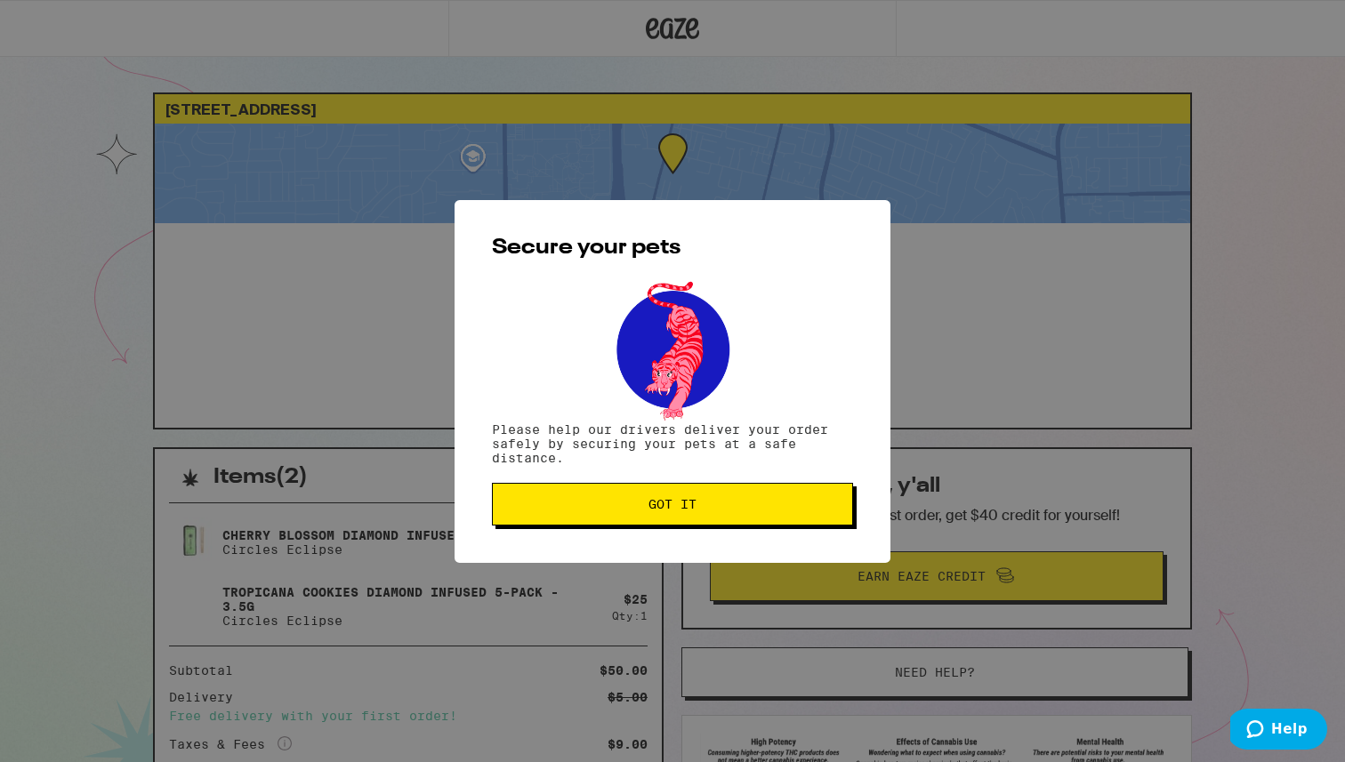
click at [681, 508] on span "Got it" at bounding box center [672, 504] width 48 height 12
